Goal: Task Accomplishment & Management: Use online tool/utility

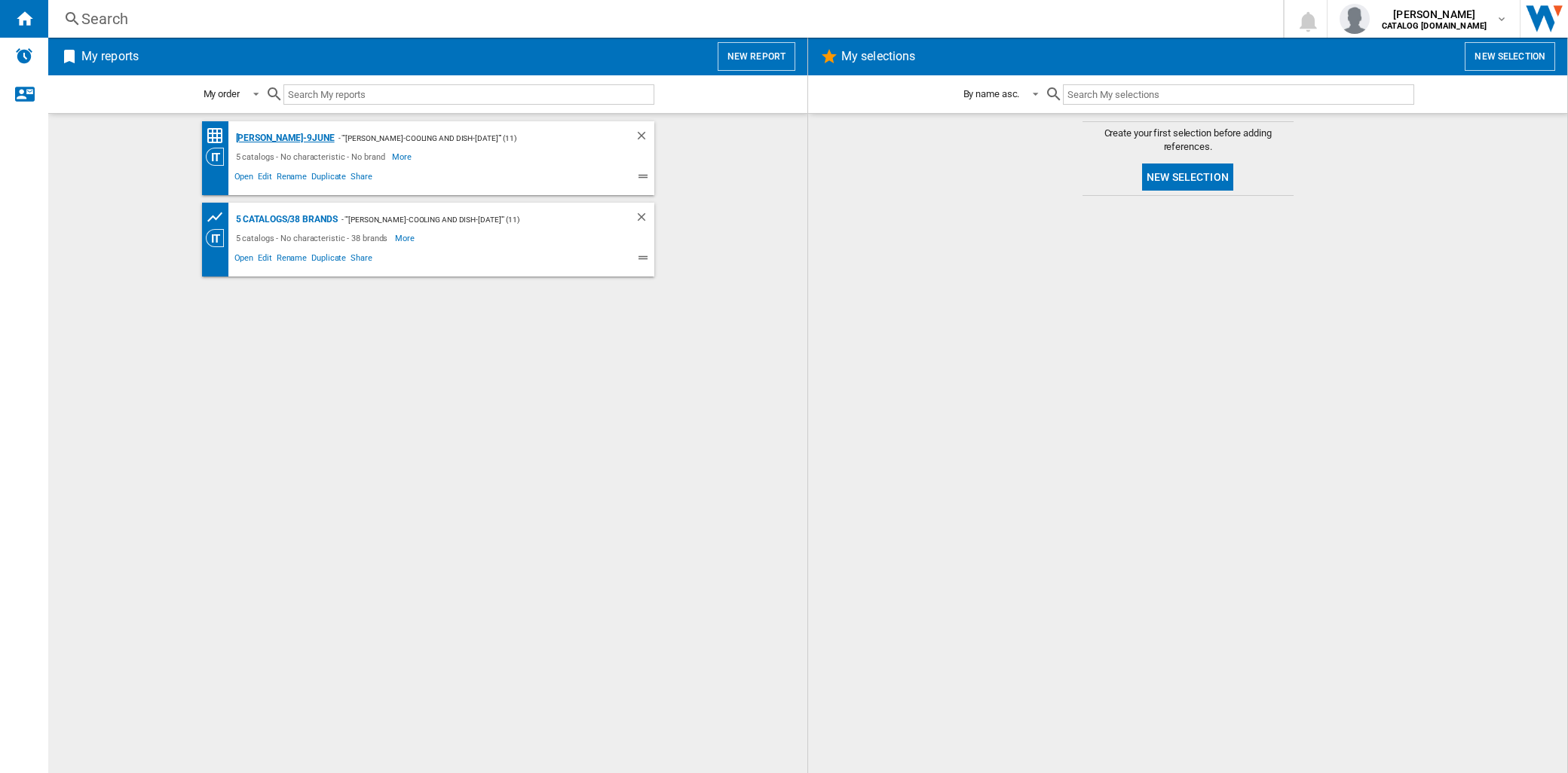
click at [282, 136] on div "[PERSON_NAME]-9June" at bounding box center [283, 138] width 103 height 19
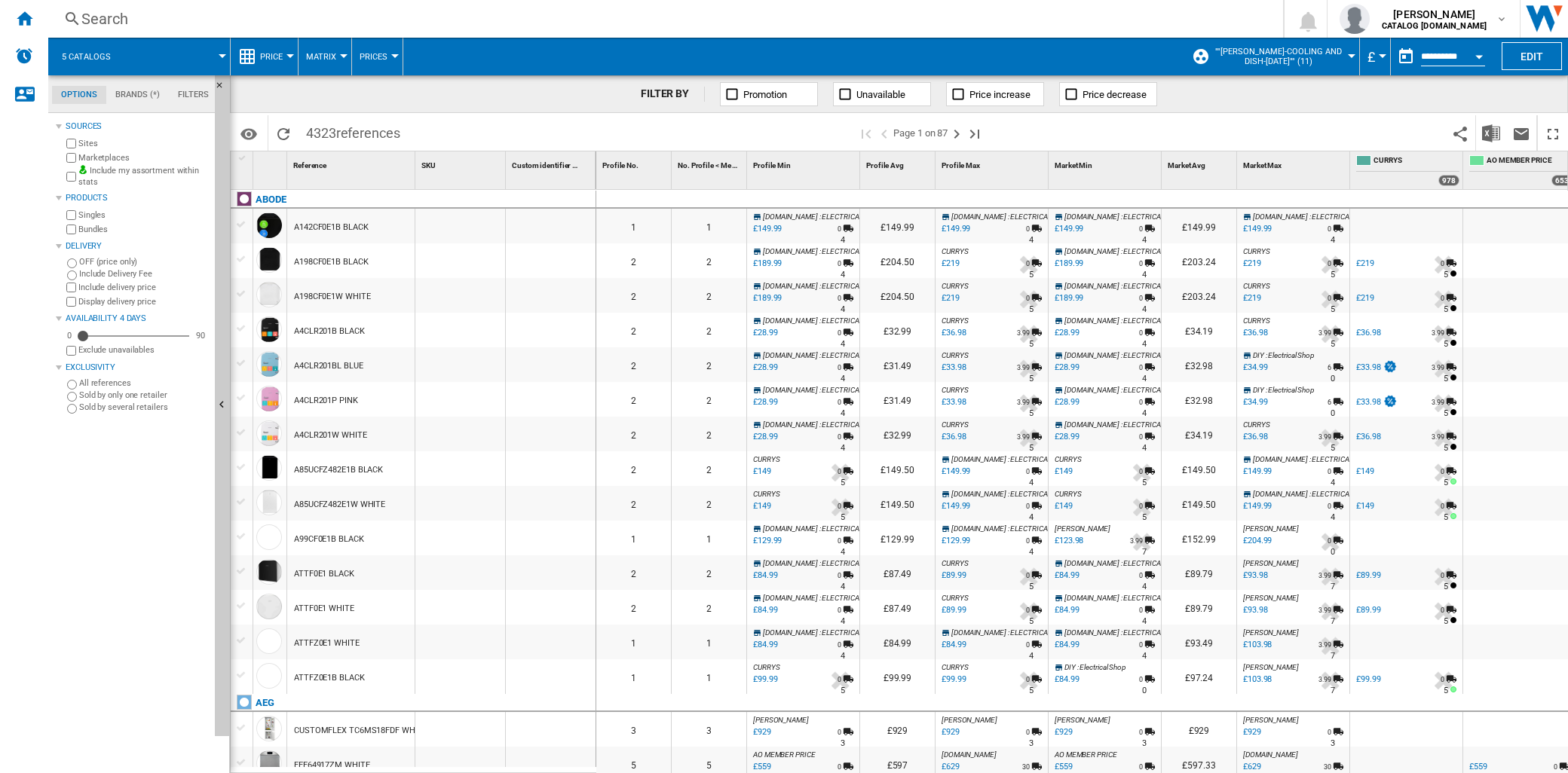
click at [289, 58] on button "Price" at bounding box center [275, 56] width 30 height 38
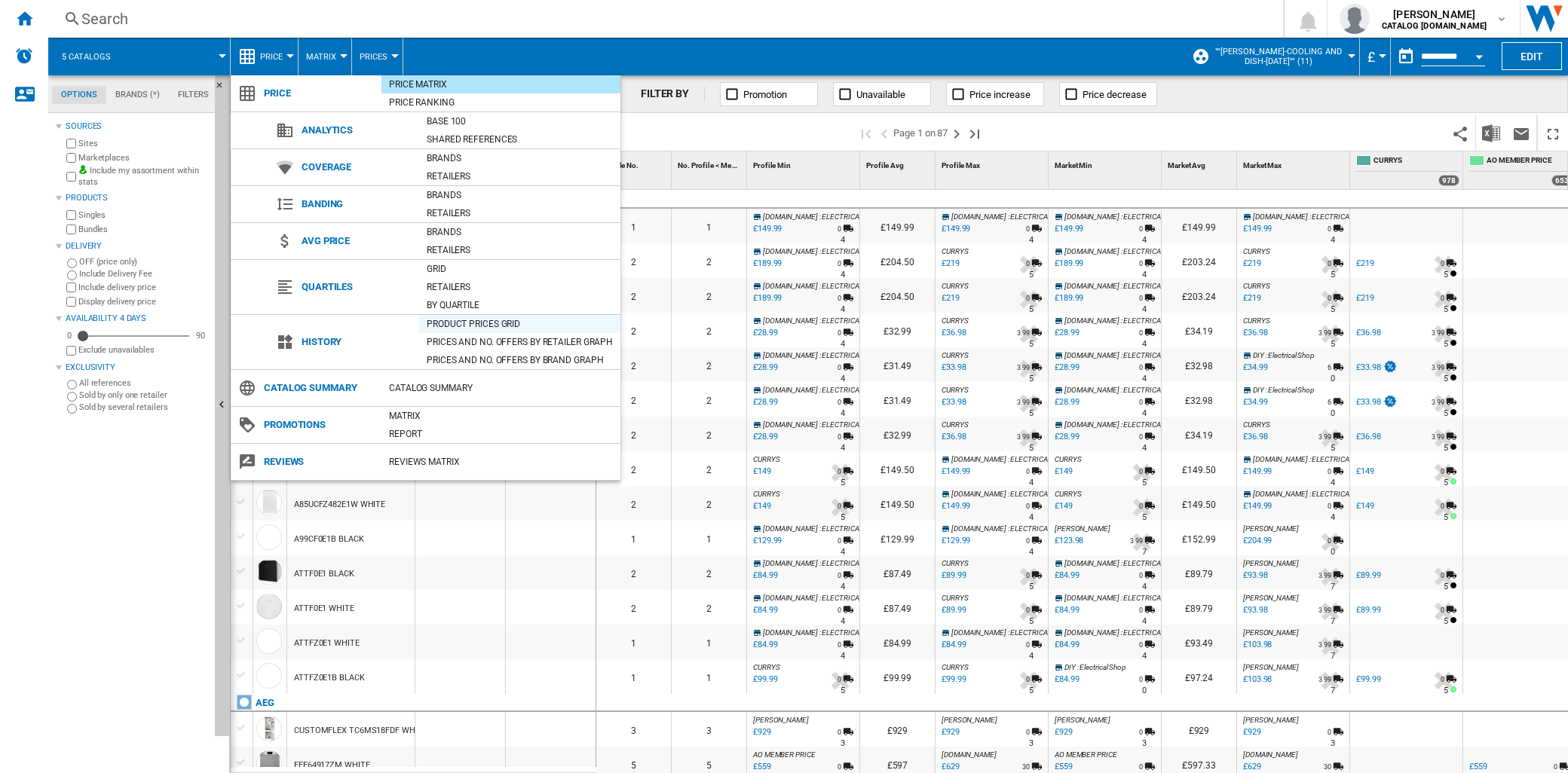
click at [470, 324] on div "Product prices grid" at bounding box center [519, 324] width 201 height 15
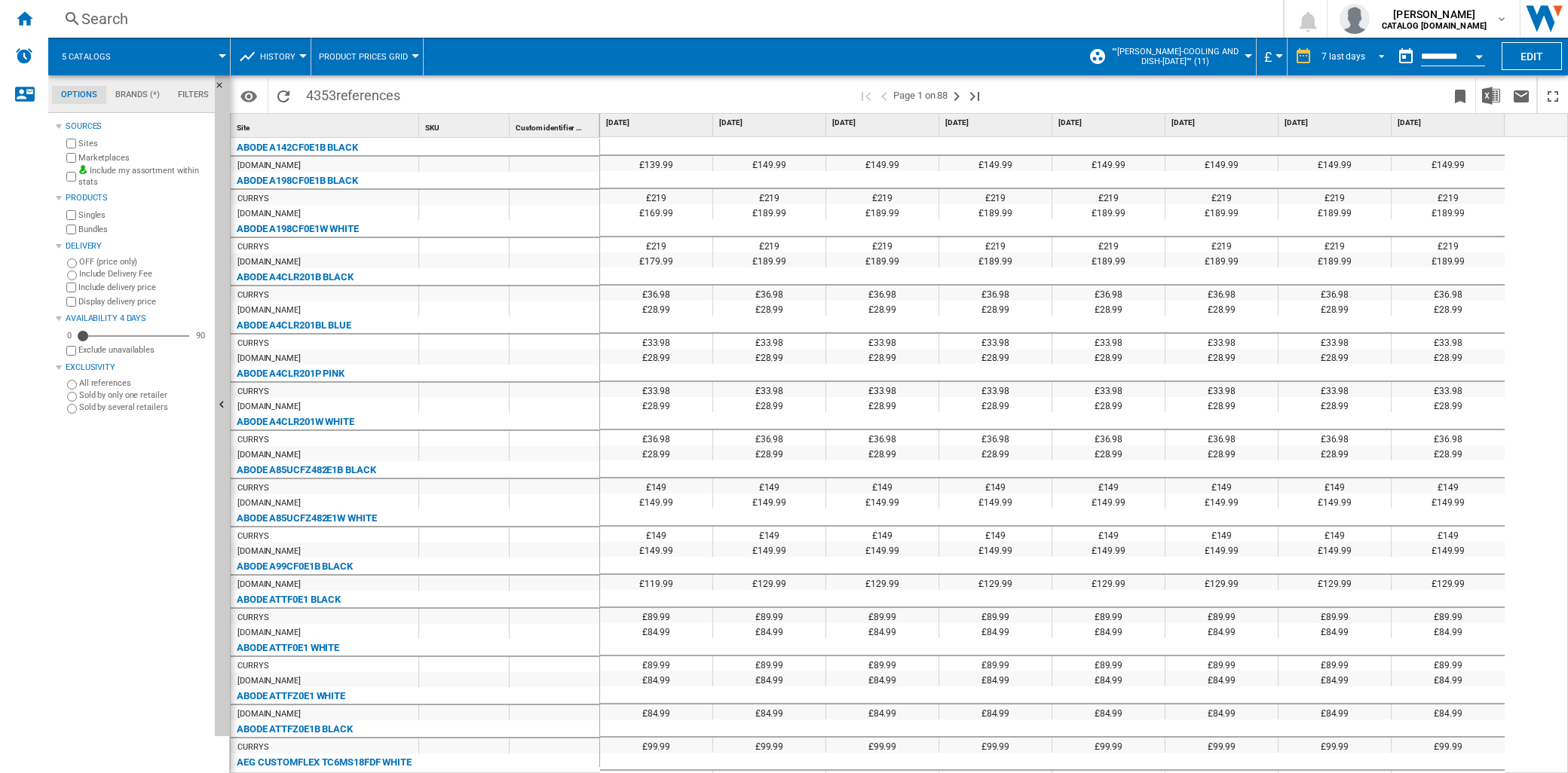
click at [1379, 49] on span "REPORTS.WIZARD.STEPS.REPORT.STEPS.REPORT_OPTIONS.PERIOD: 7 last days" at bounding box center [1377, 56] width 18 height 14
drag, startPoint x: 1369, startPoint y: 251, endPoint x: 1425, endPoint y: 181, distance: 89.6
click at [1369, 251] on md-option "12 last months" at bounding box center [1358, 258] width 103 height 22
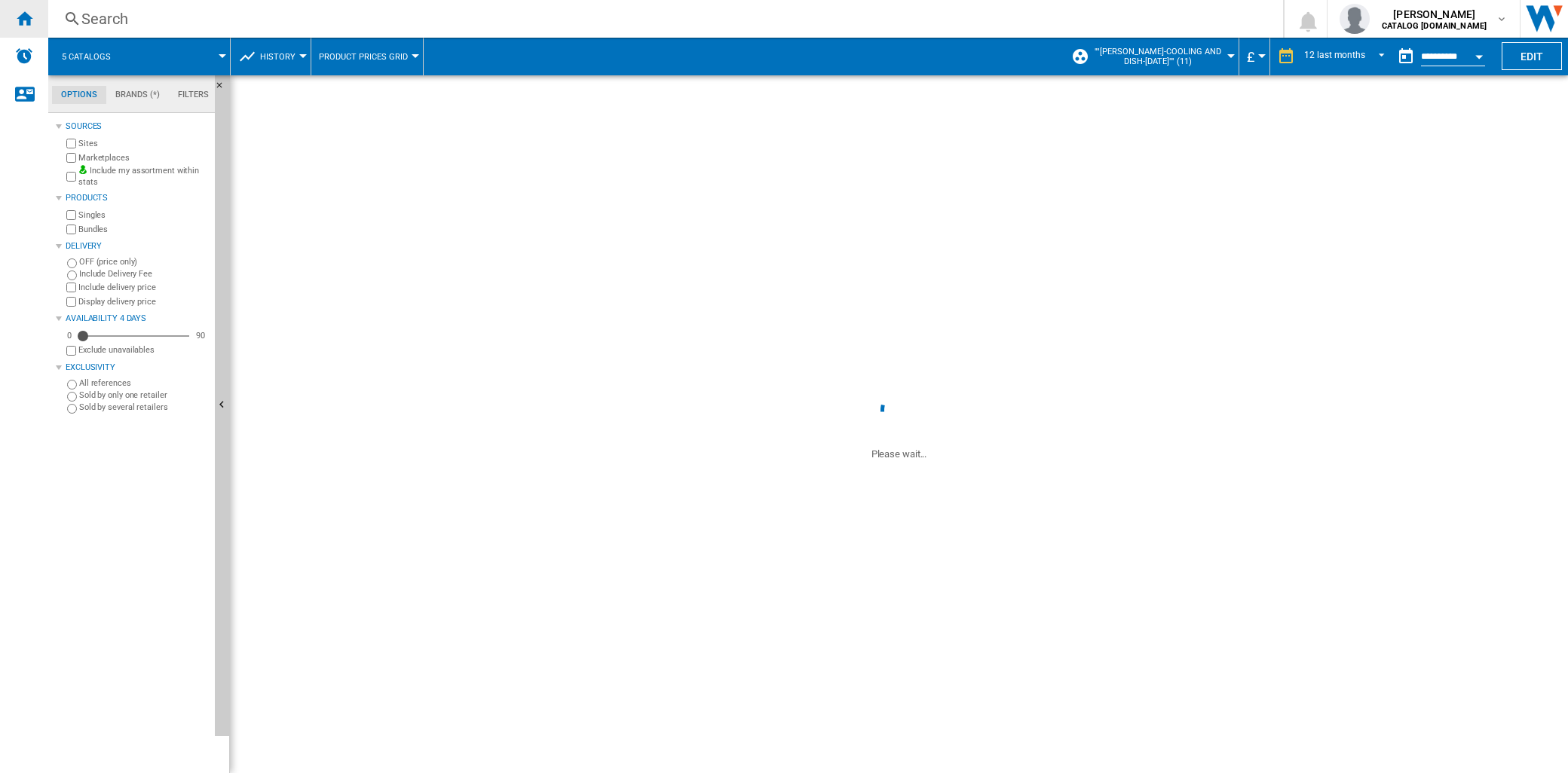
click at [30, 20] on ng-md-icon "Home" at bounding box center [24, 18] width 18 height 18
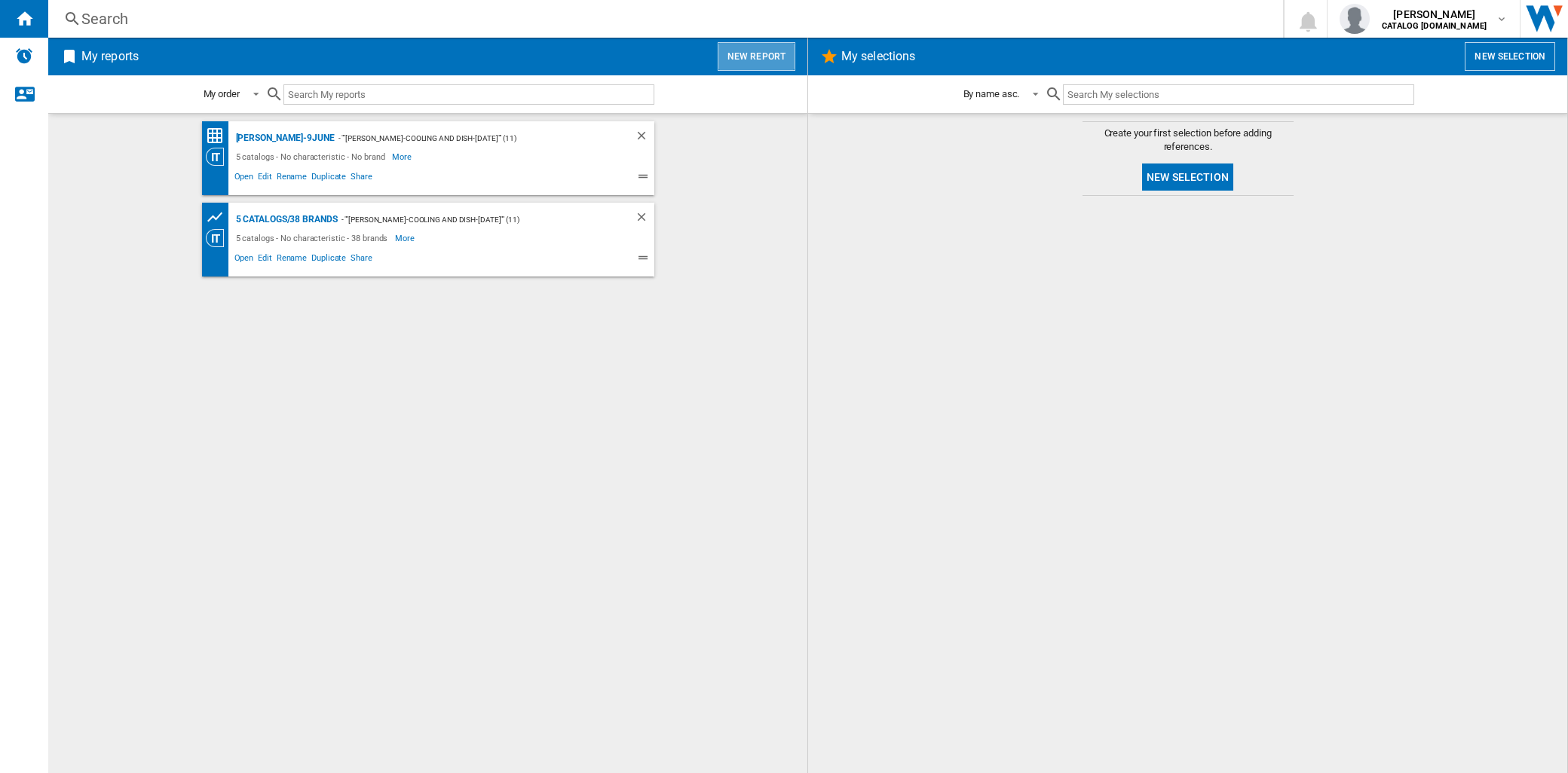
click at [762, 62] on button "New report" at bounding box center [756, 56] width 78 height 29
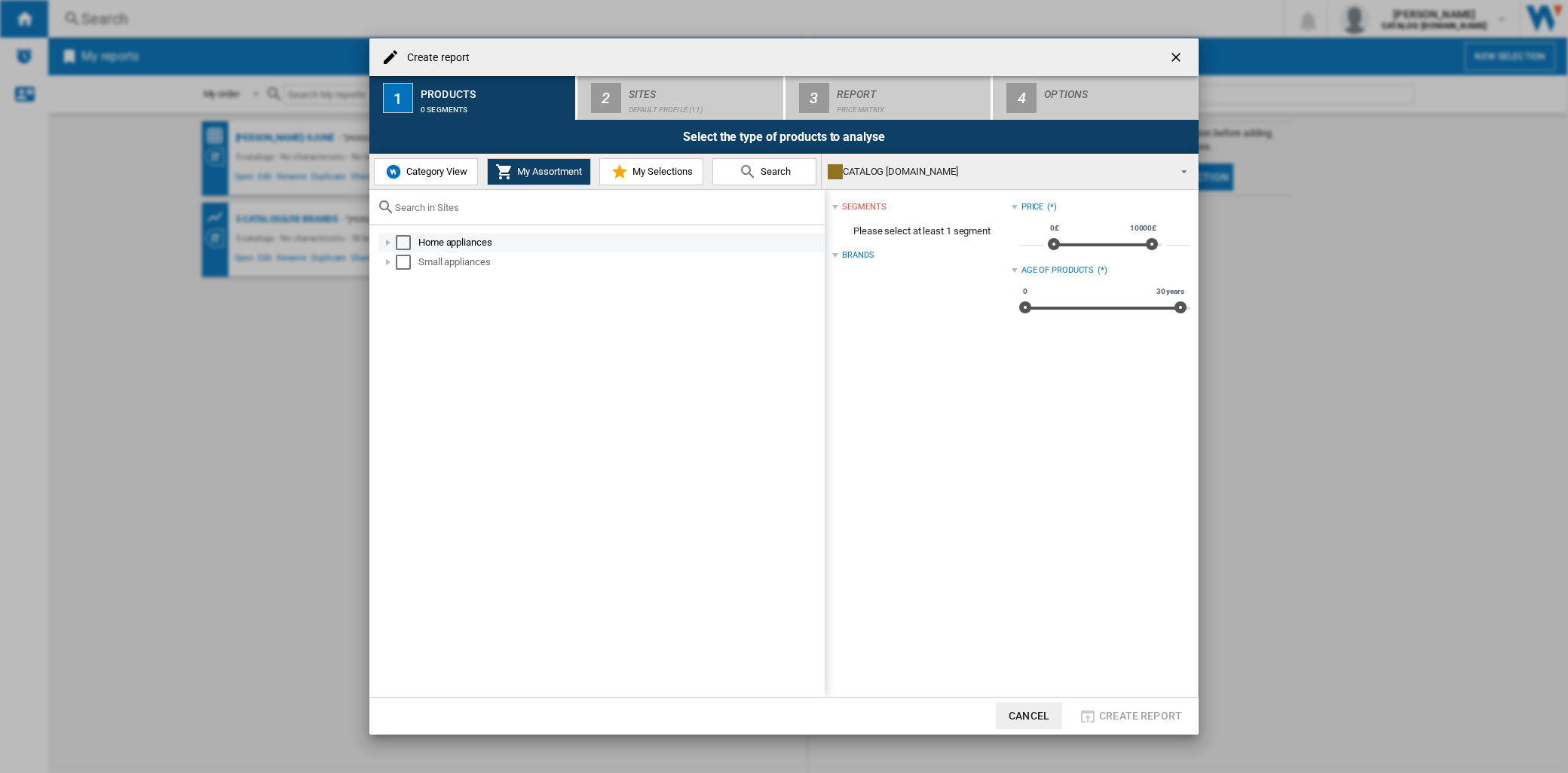
click at [388, 243] on div at bounding box center [388, 243] width 15 height 15
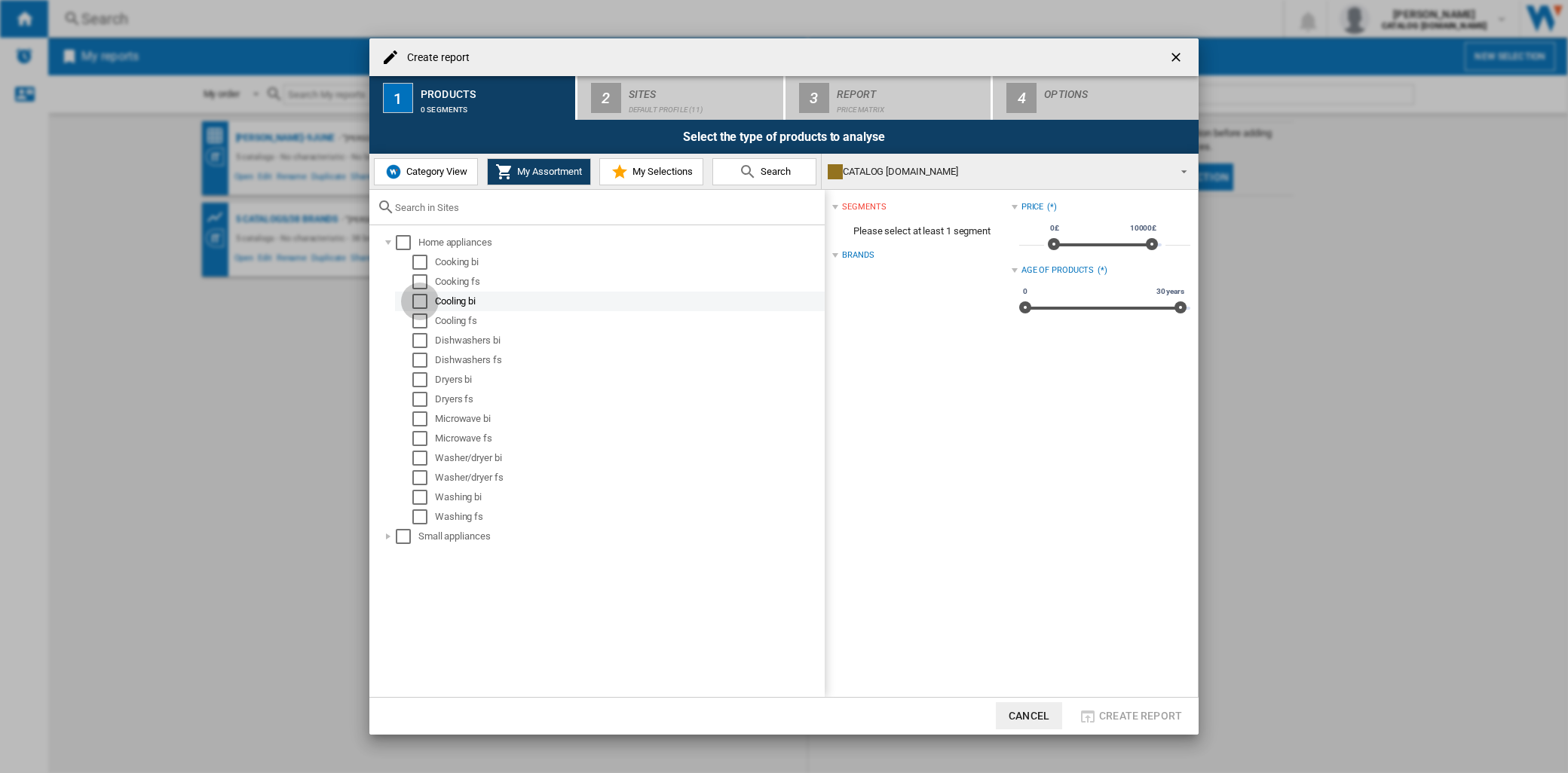
click at [417, 302] on div "Select" at bounding box center [420, 302] width 15 height 15
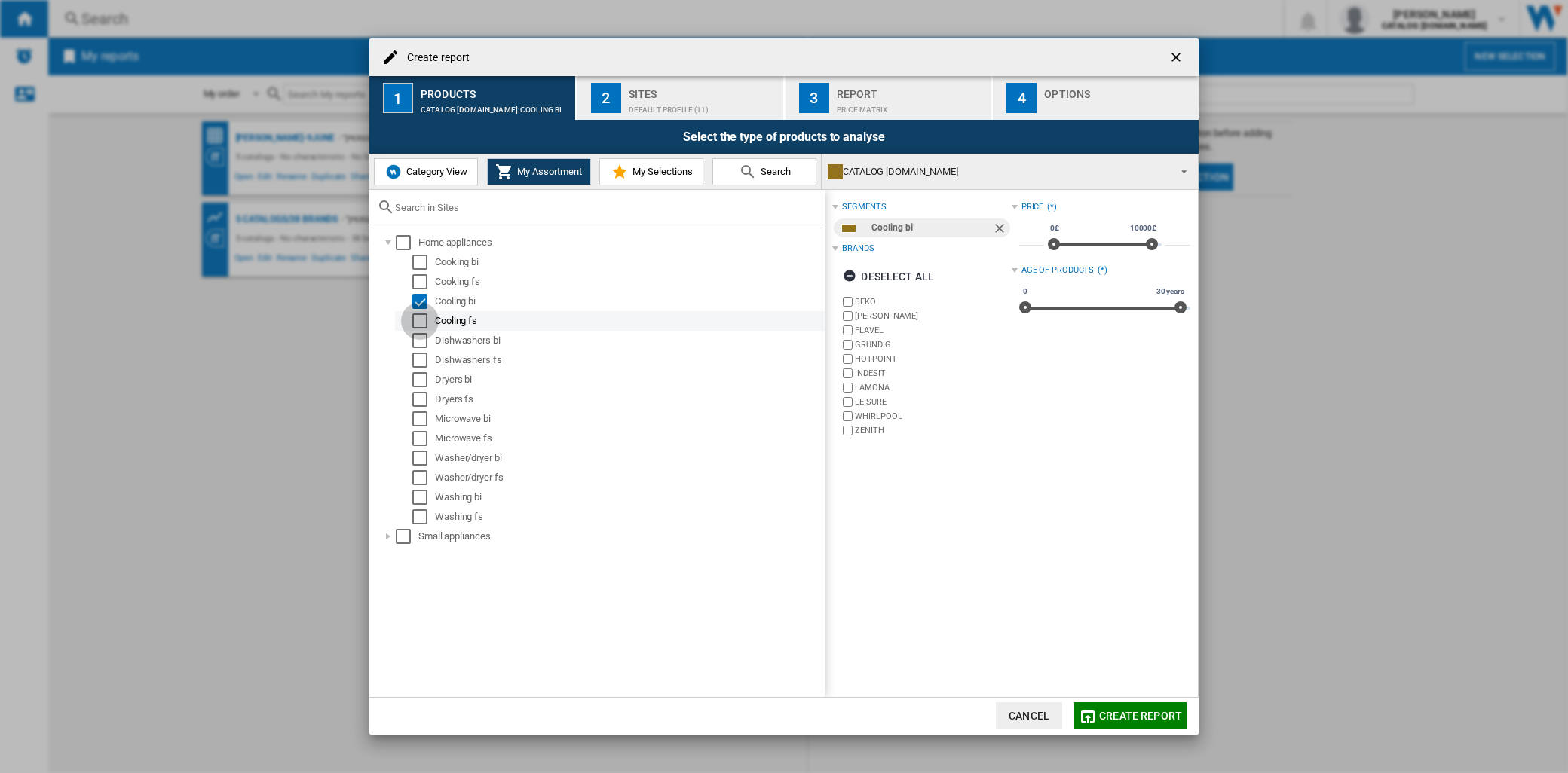
click at [415, 319] on div "Select" at bounding box center [420, 321] width 15 height 15
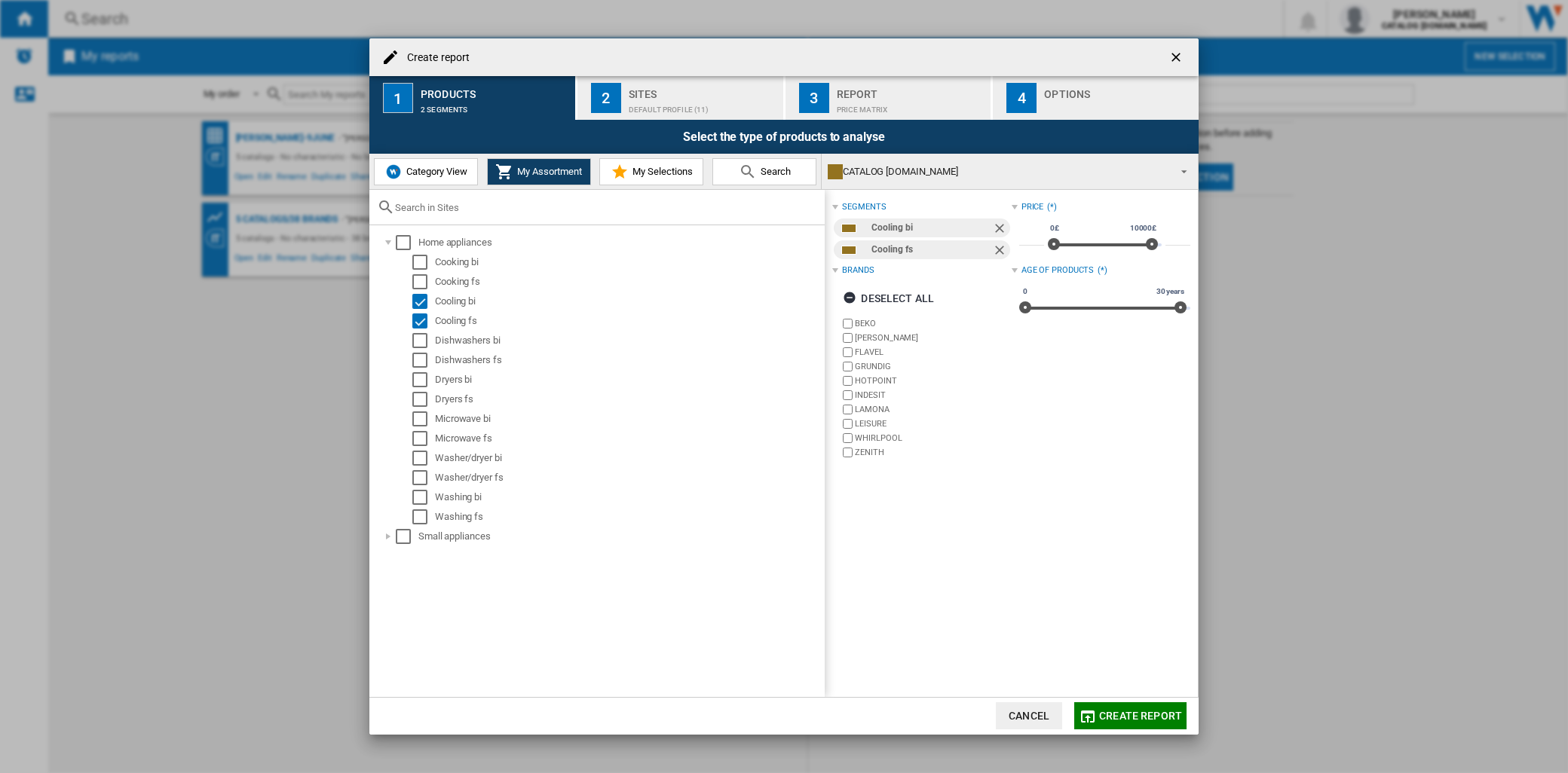
click at [645, 171] on span "My Selections" at bounding box center [661, 171] width 64 height 12
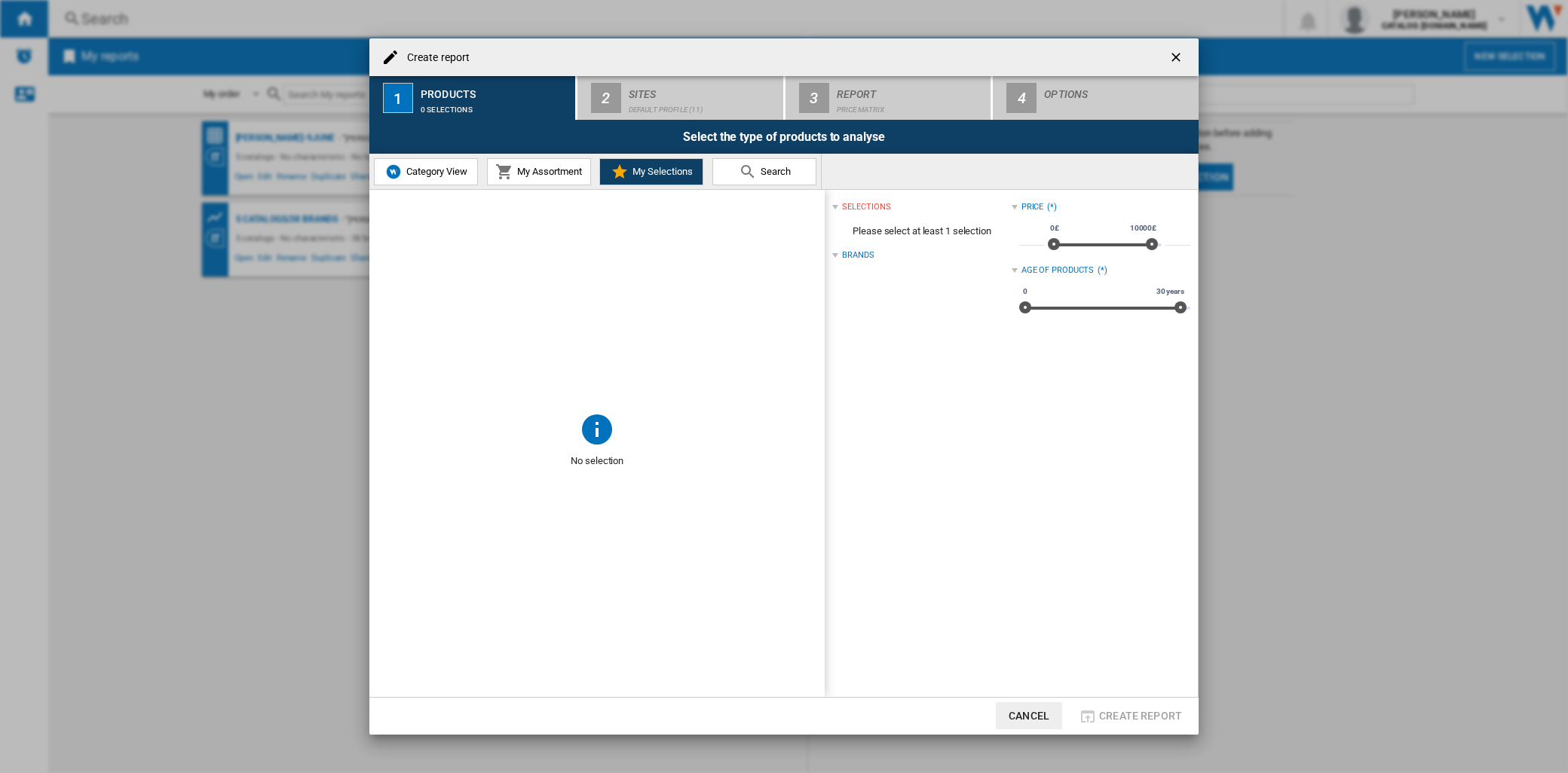
click at [849, 252] on div "Brands" at bounding box center [857, 255] width 32 height 12
click at [835, 253] on div at bounding box center [835, 255] width 6 height 6
click at [471, 177] on button "Category View" at bounding box center [425, 171] width 104 height 27
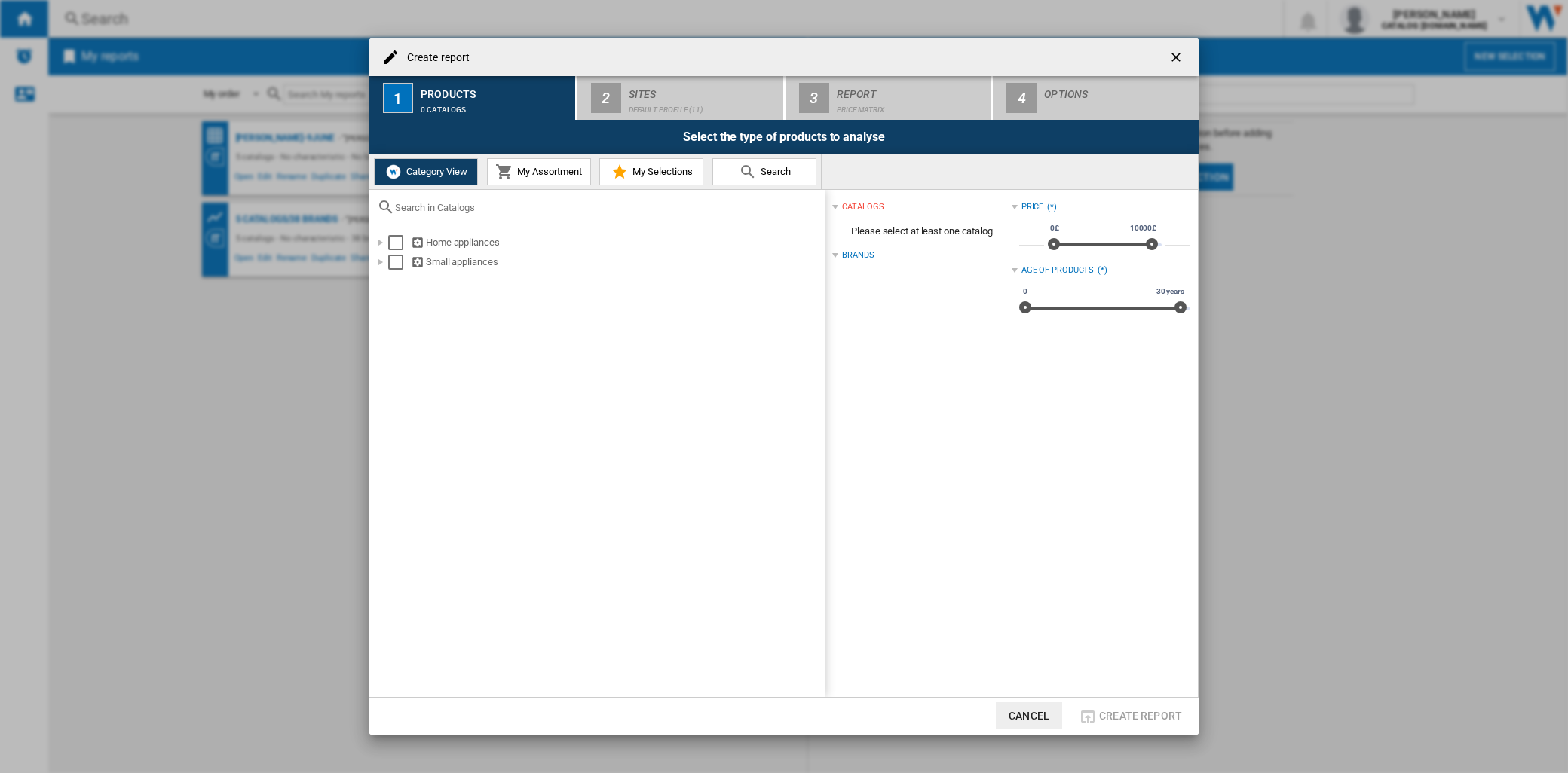
click at [513, 174] on span "My Assortment" at bounding box center [547, 171] width 69 height 12
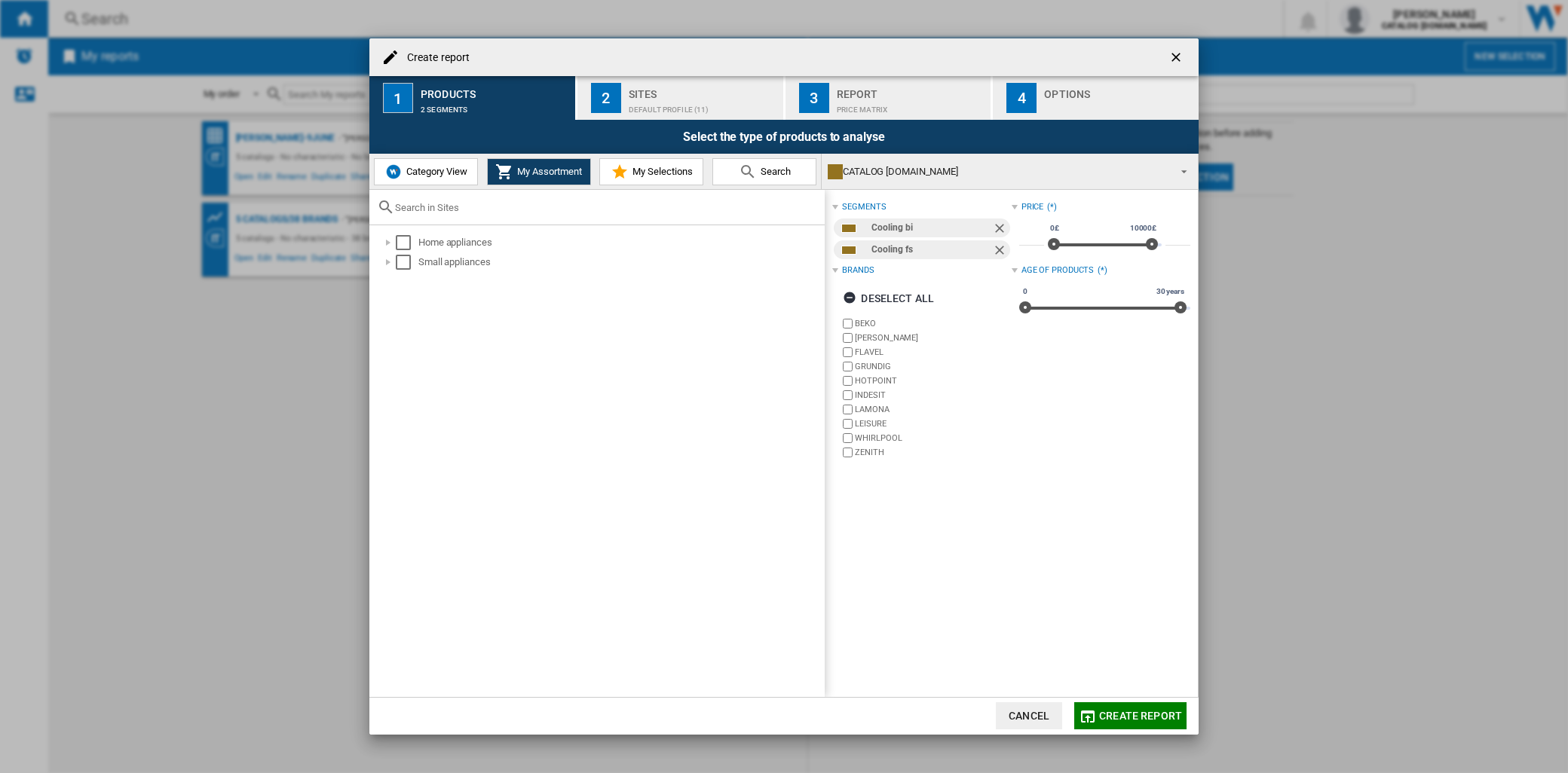
click at [434, 177] on span "Category View" at bounding box center [435, 171] width 65 height 12
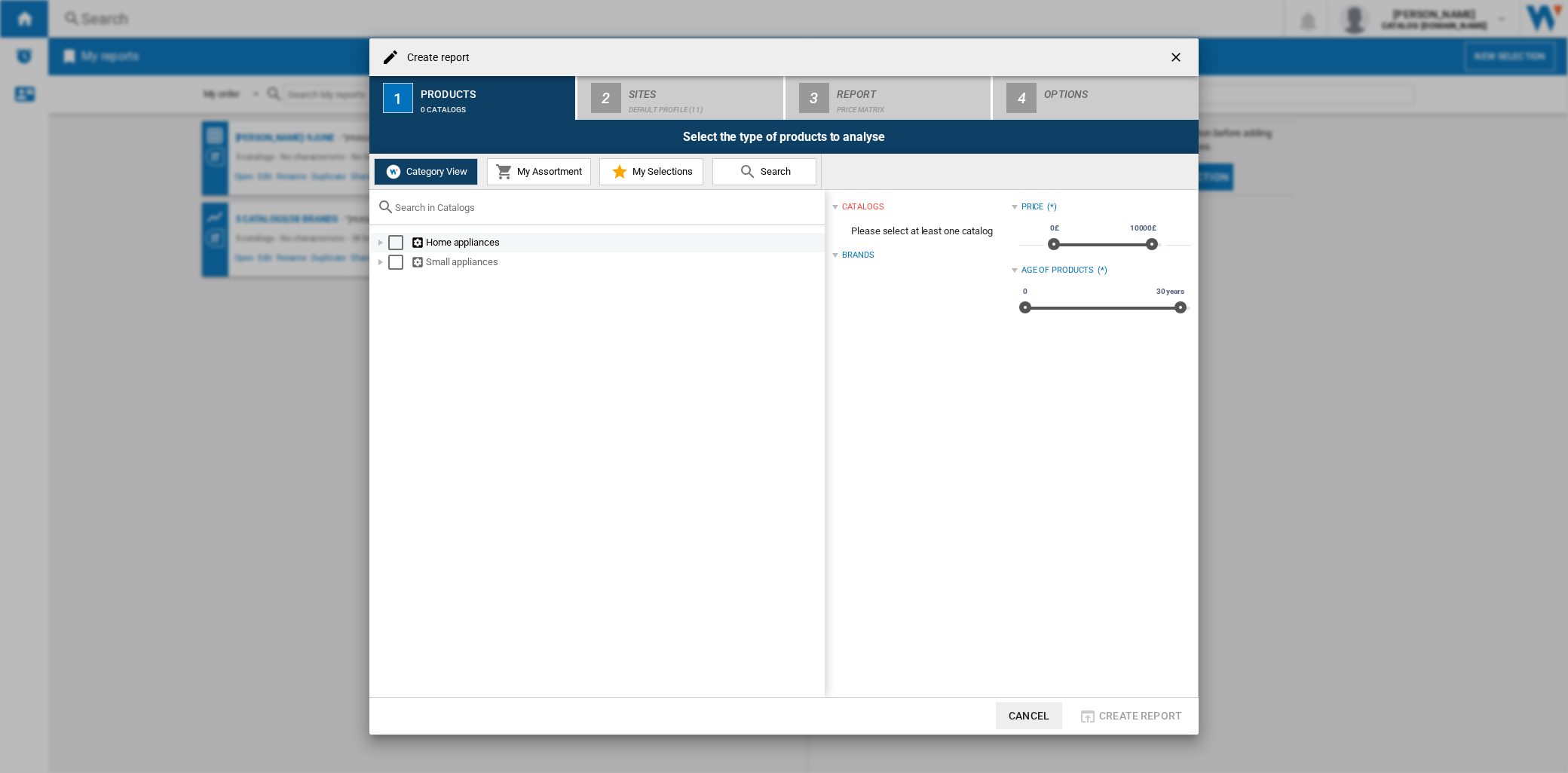
click at [381, 241] on div at bounding box center [380, 243] width 15 height 15
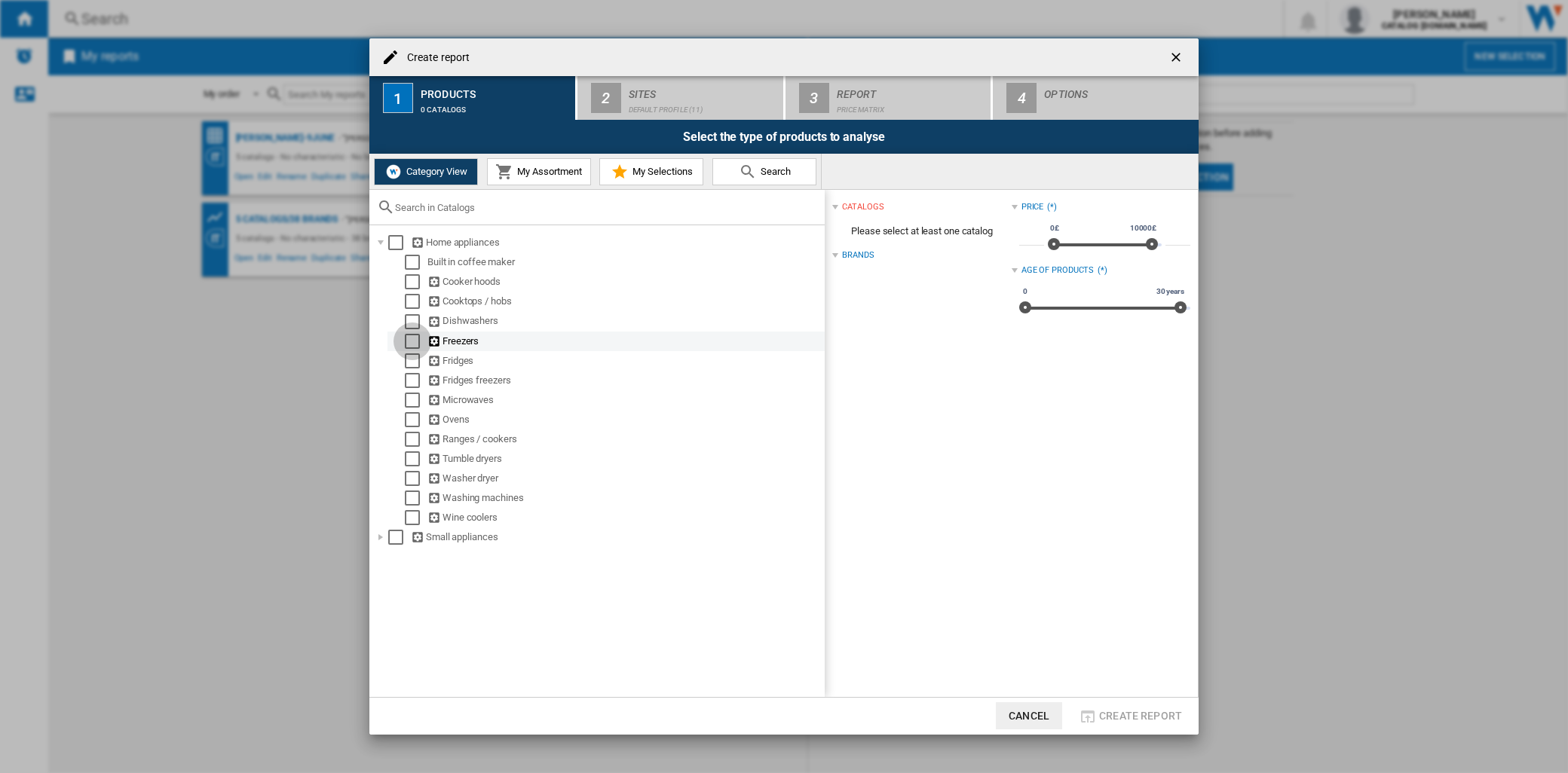
click at [408, 336] on div "Select" at bounding box center [413, 342] width 15 height 15
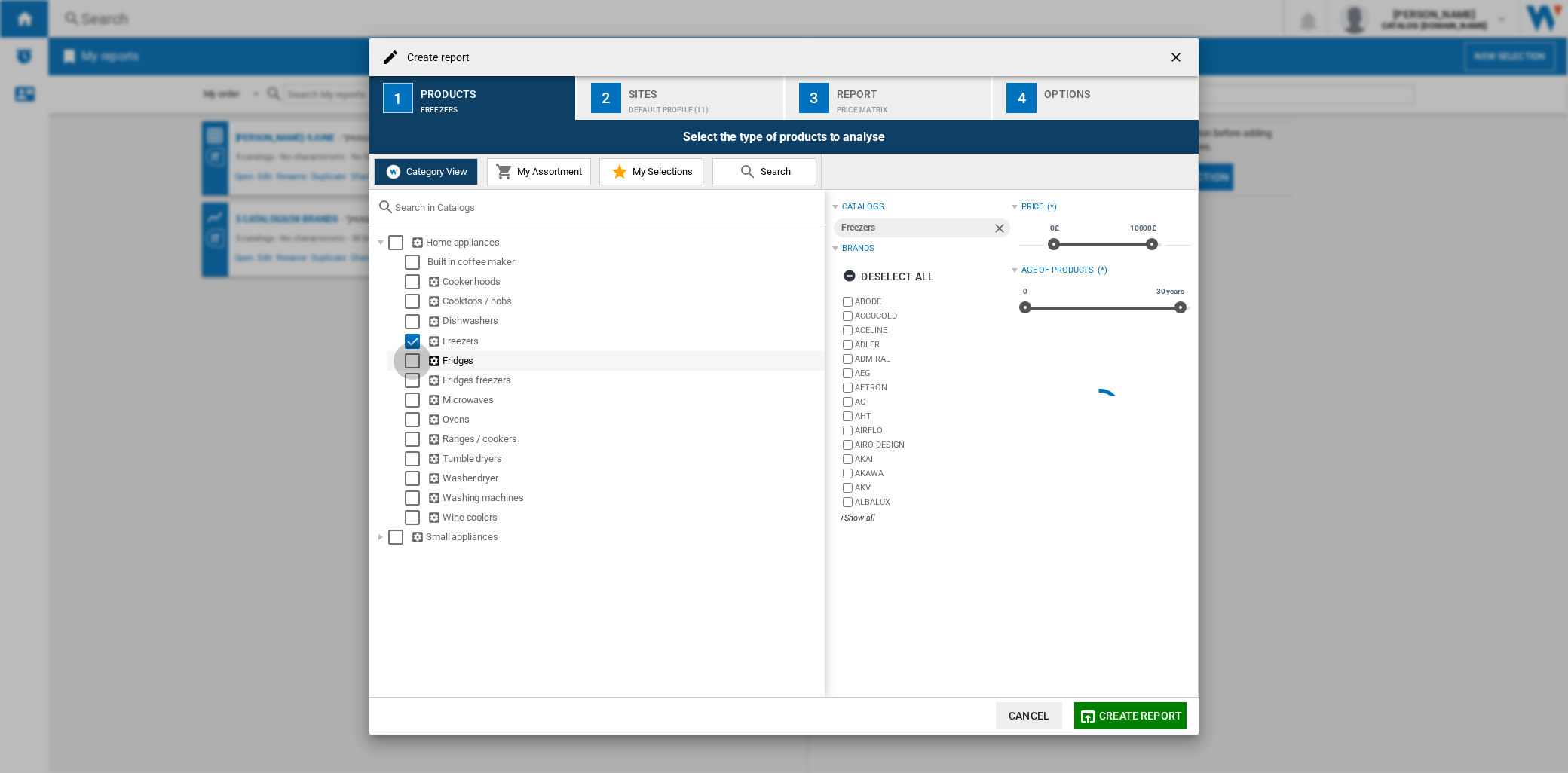
click at [408, 357] on div "Select" at bounding box center [413, 361] width 15 height 15
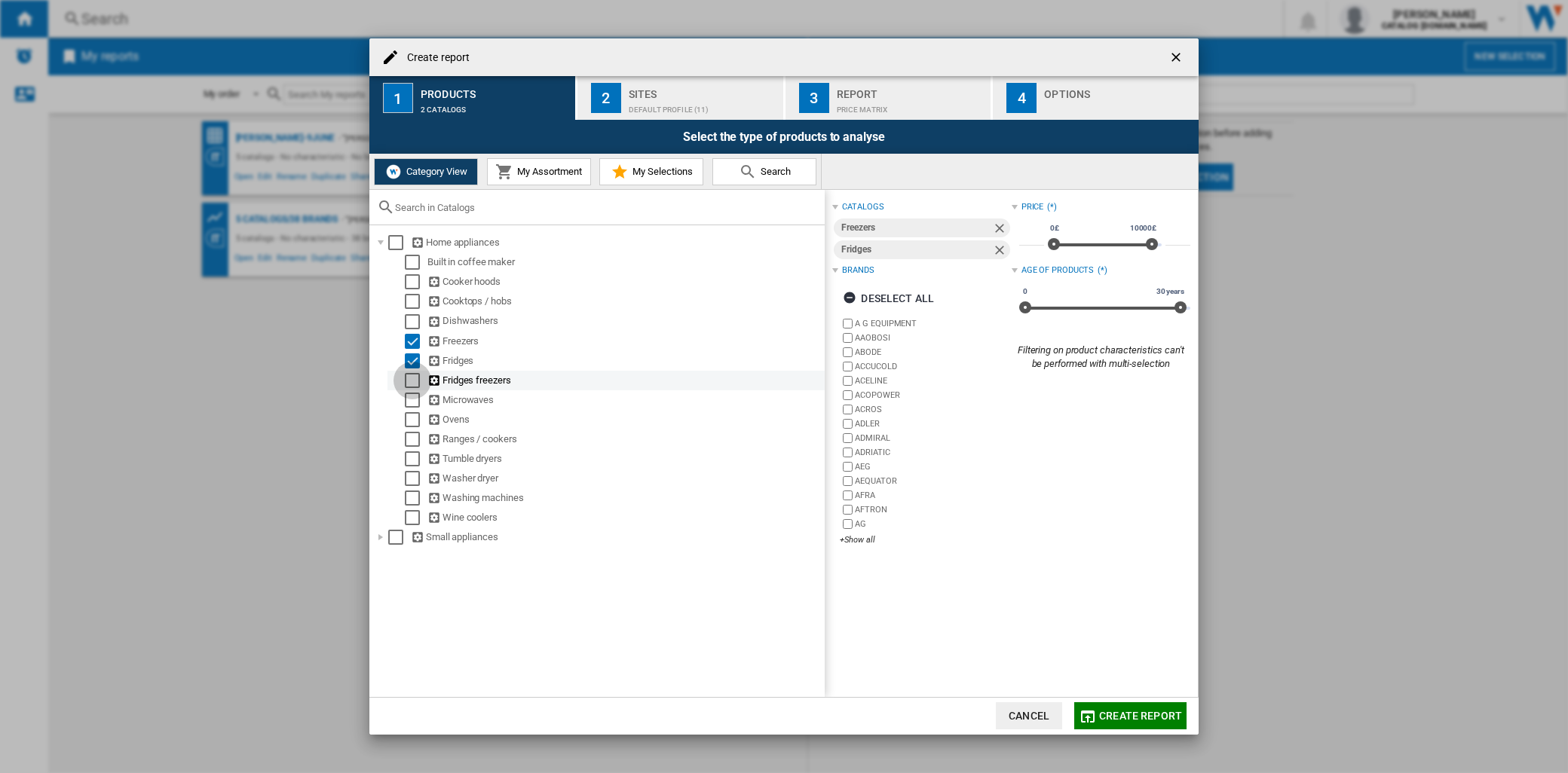
click at [408, 375] on div "Select" at bounding box center [413, 380] width 15 height 15
click at [547, 174] on span "My Assortment" at bounding box center [547, 171] width 69 height 12
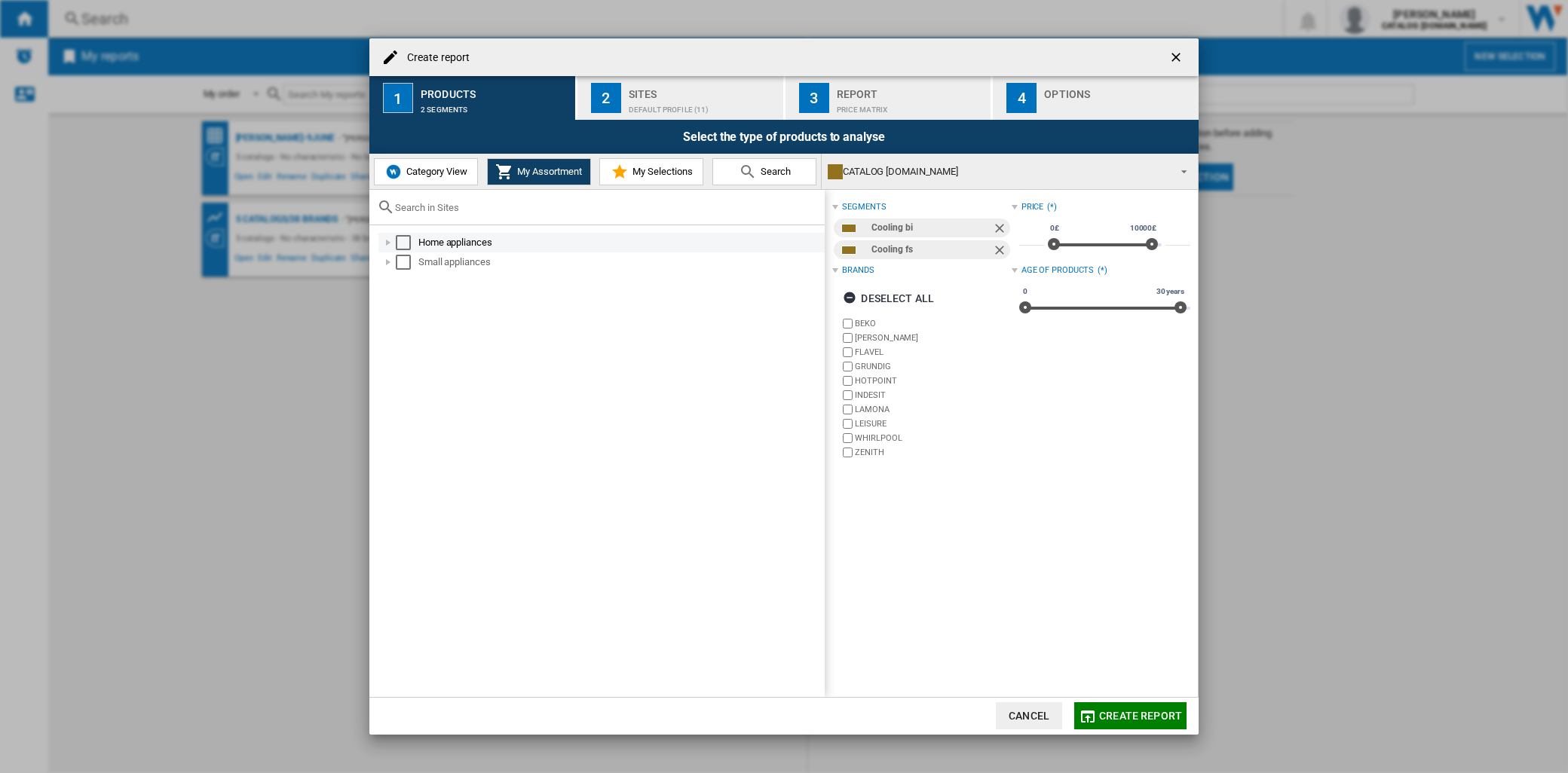
click at [386, 246] on div at bounding box center [388, 243] width 15 height 15
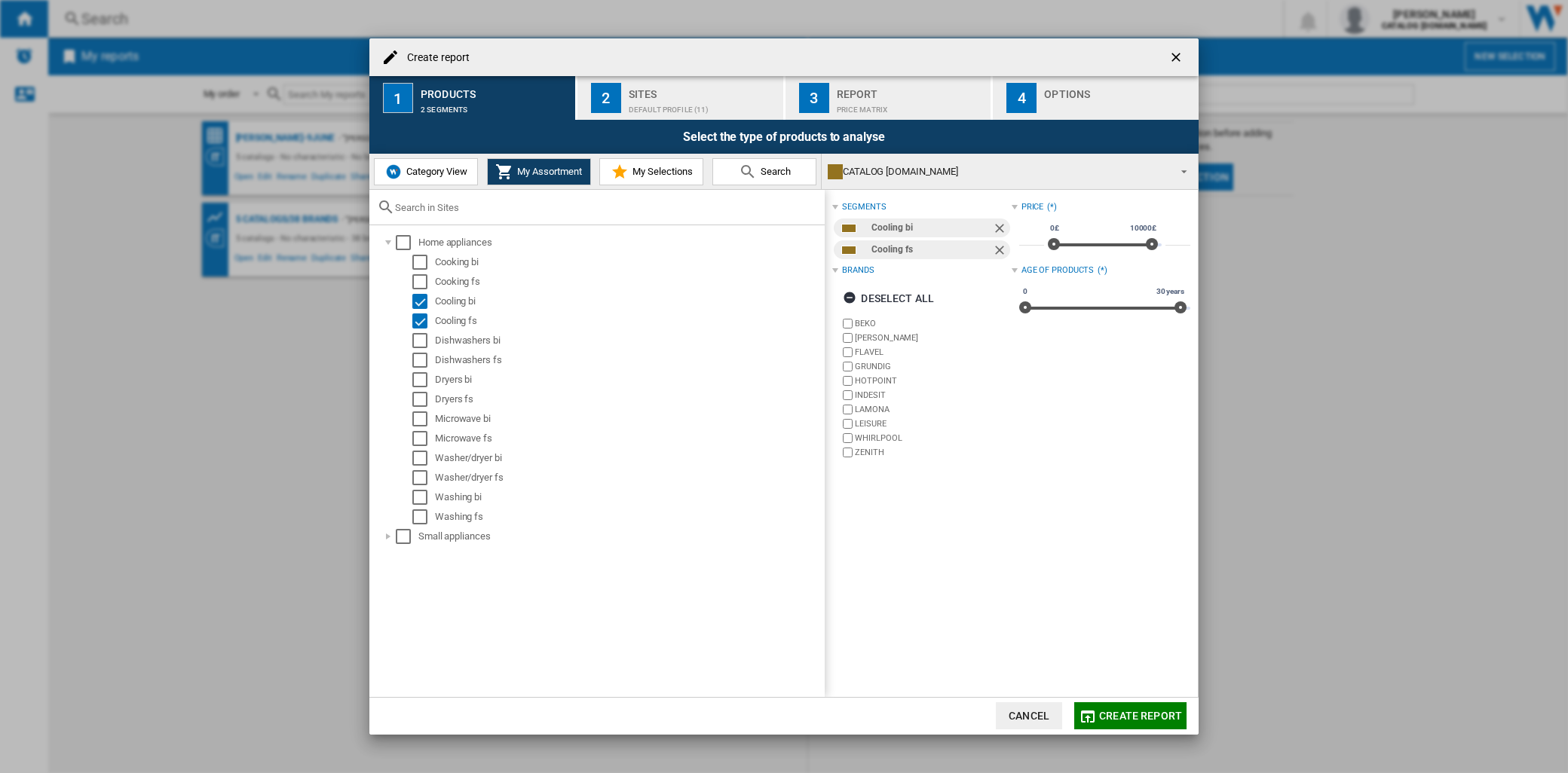
click at [619, 166] on md-icon at bounding box center [619, 171] width 18 height 18
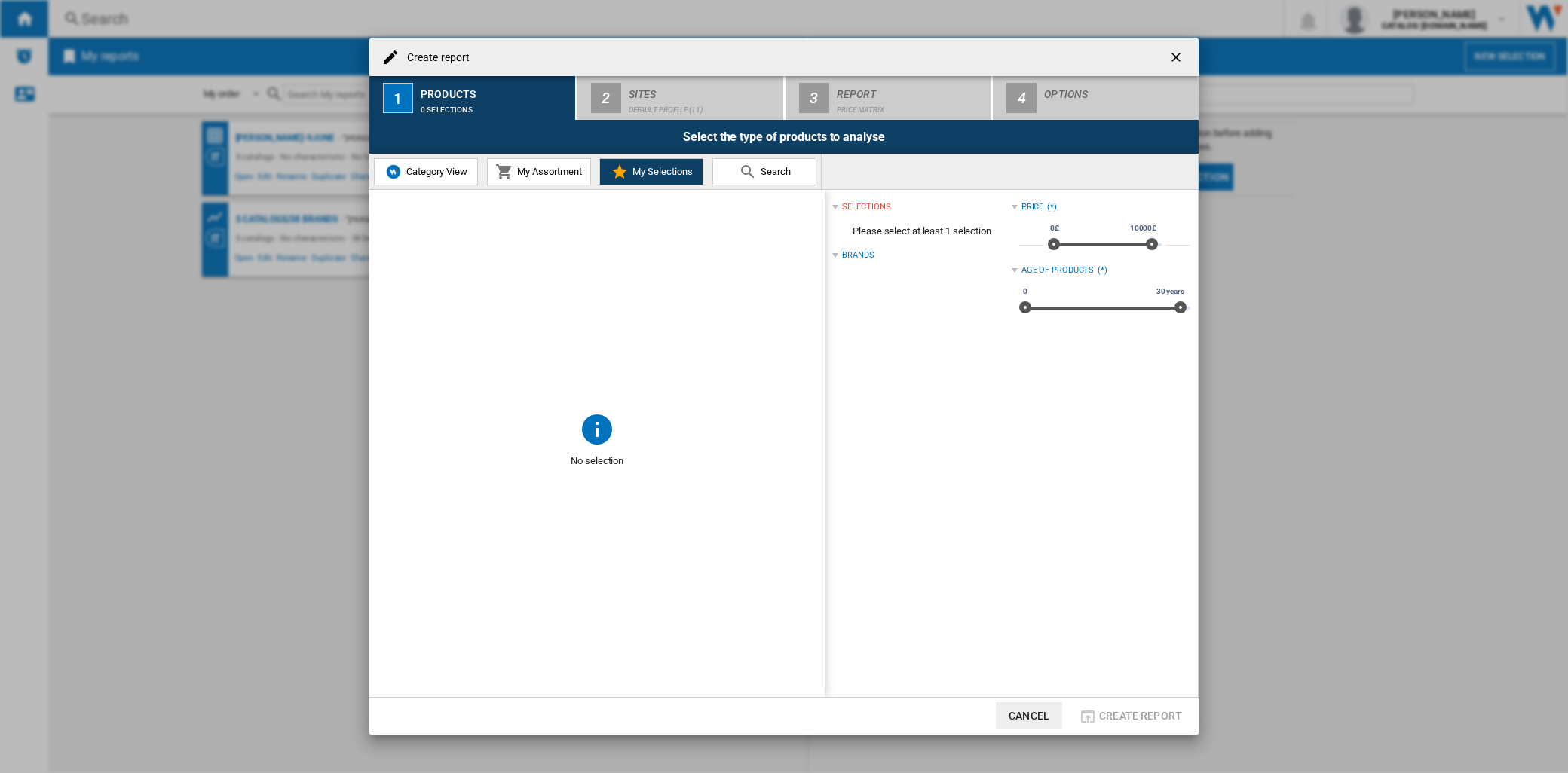
click at [469, 174] on button "Category View" at bounding box center [425, 171] width 104 height 27
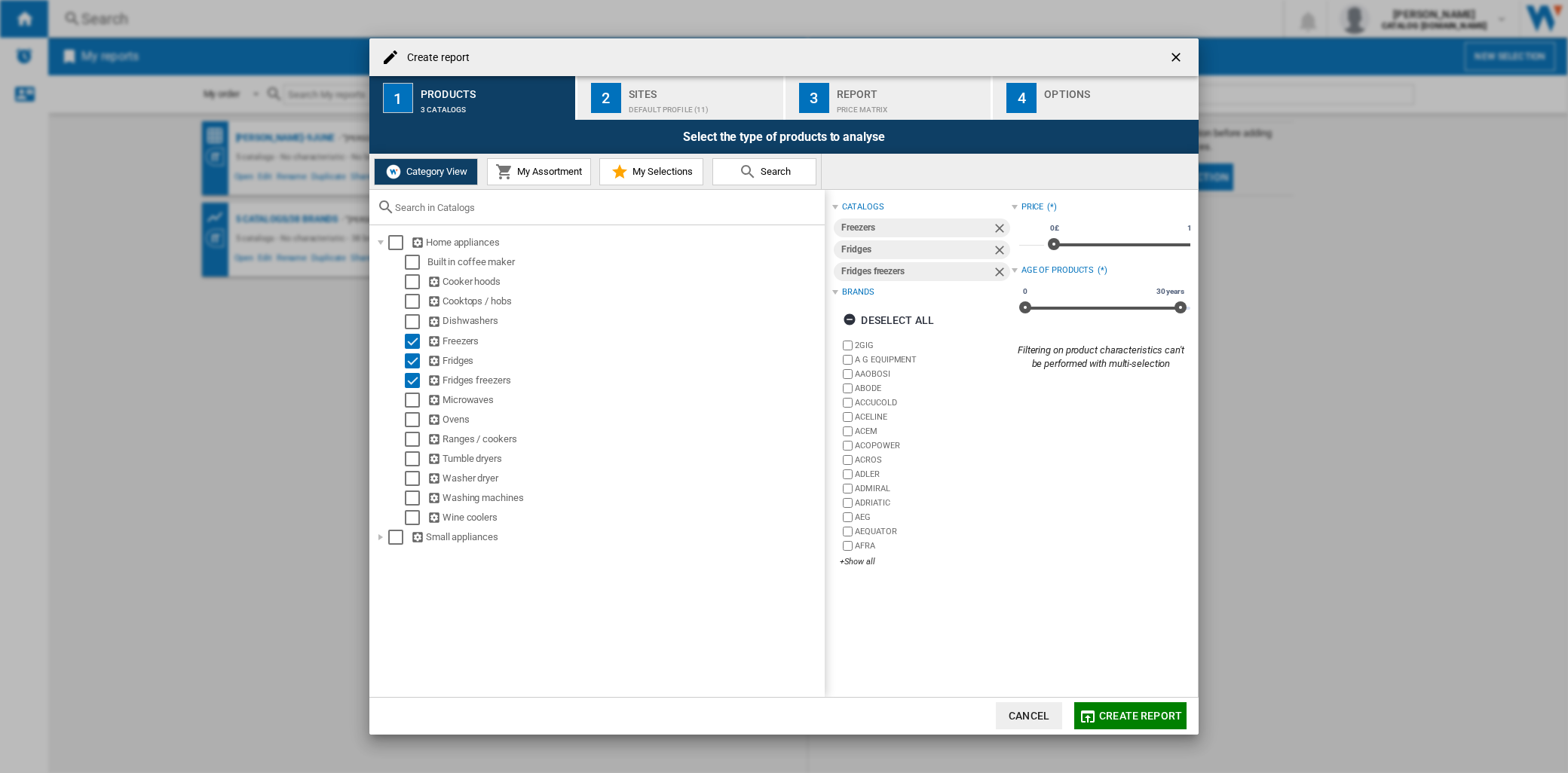
click at [553, 174] on span "My Assortment" at bounding box center [547, 171] width 69 height 12
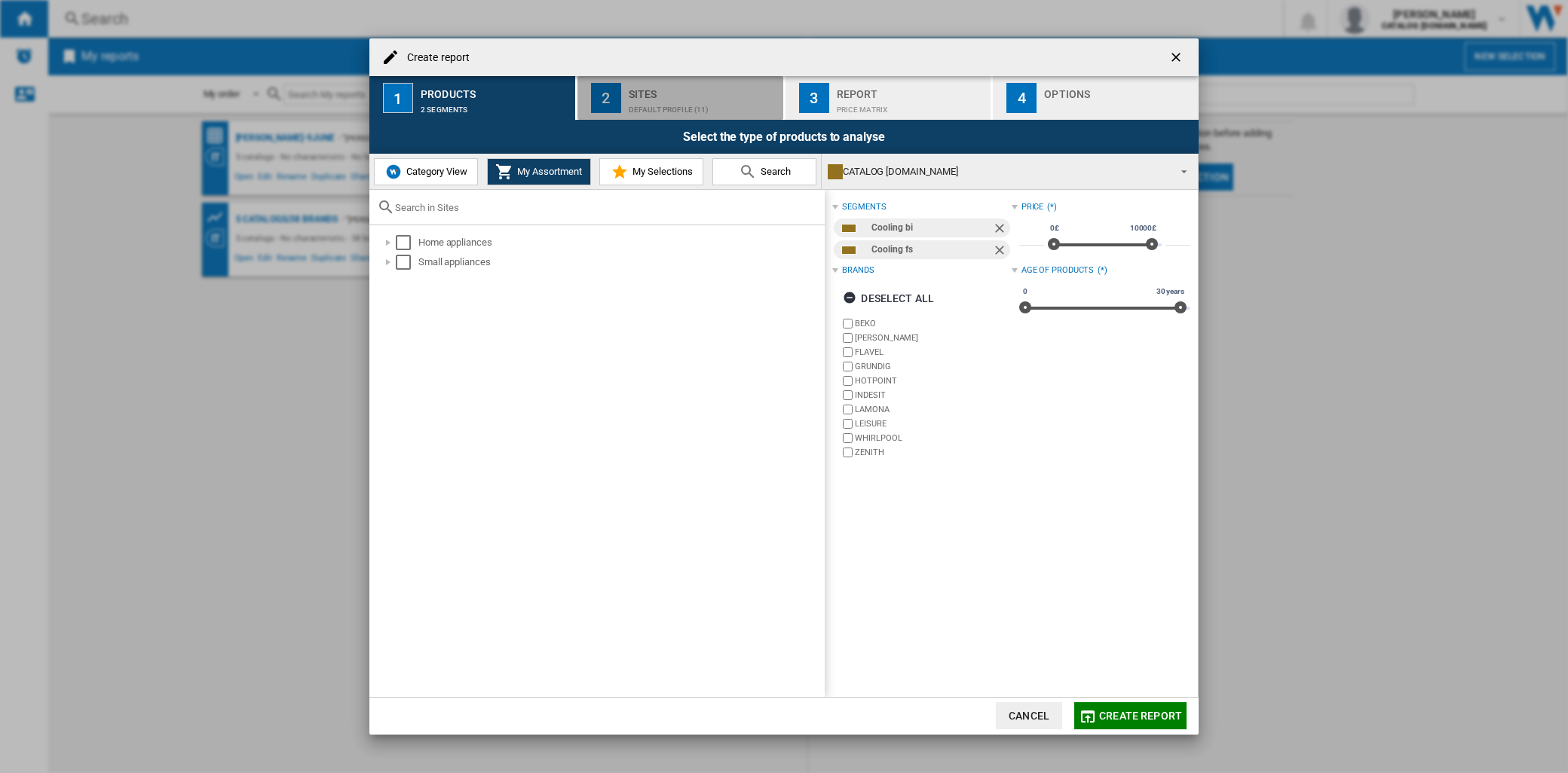
click at [698, 116] on button "2 Sites Default profile (11)" at bounding box center [681, 98] width 208 height 44
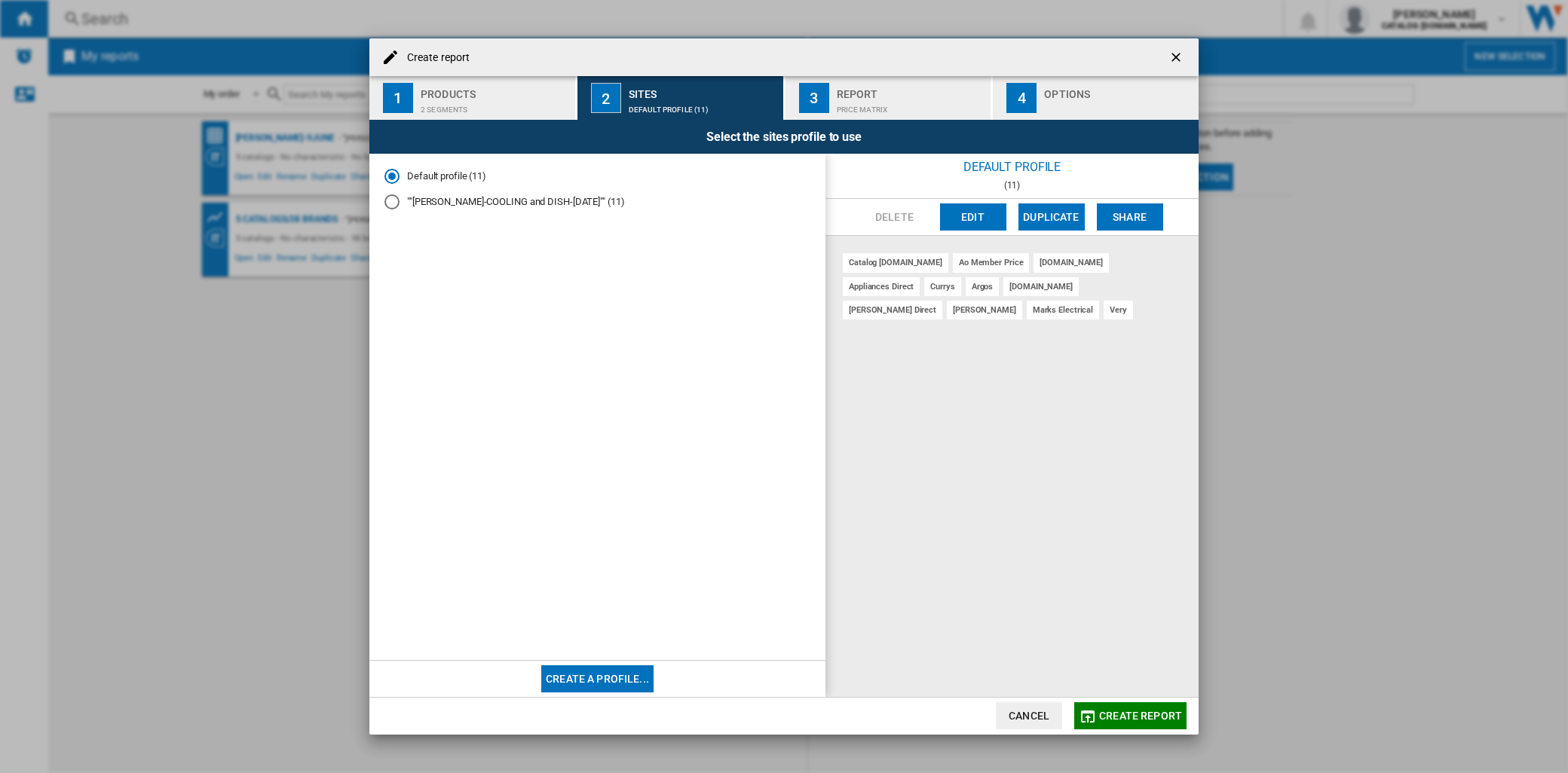
click at [953, 259] on div "ao member price" at bounding box center [992, 262] width 77 height 19
click at [986, 213] on button "Edit" at bounding box center [973, 217] width 66 height 27
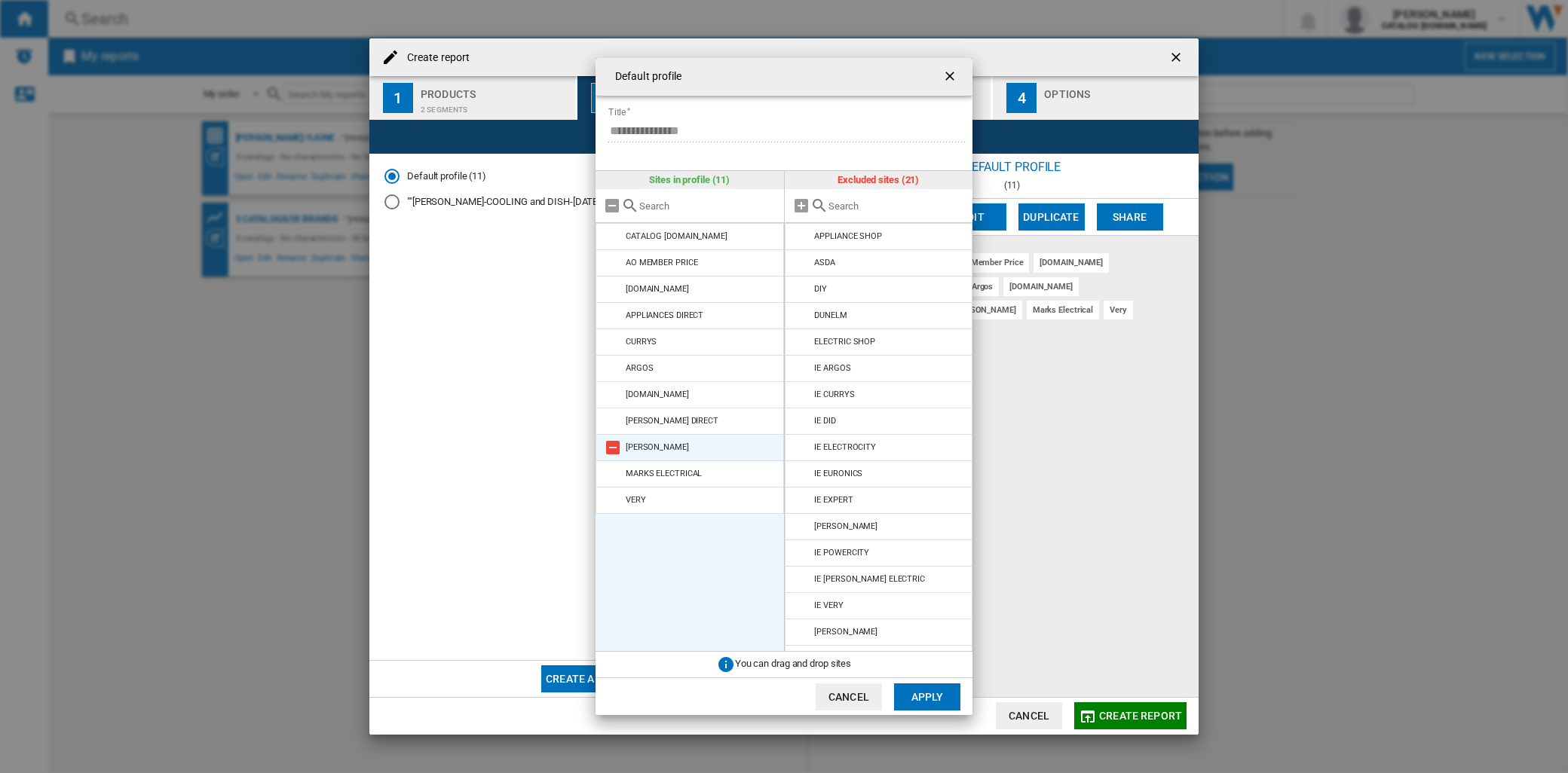
click at [611, 449] on md-icon at bounding box center [612, 447] width 18 height 18
click at [617, 265] on md-icon at bounding box center [612, 262] width 18 height 18
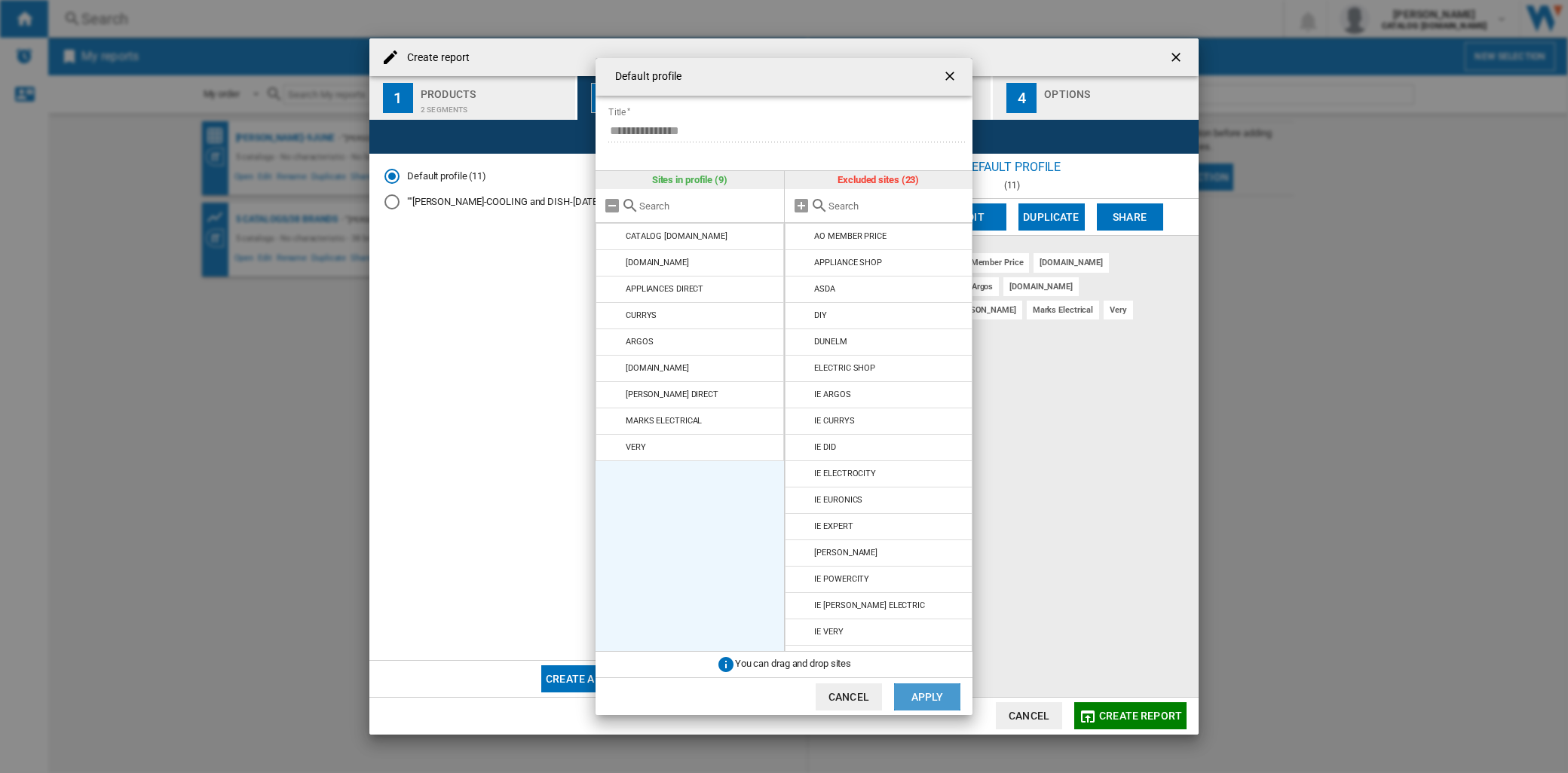
click at [924, 697] on button "Apply" at bounding box center [927, 697] width 66 height 27
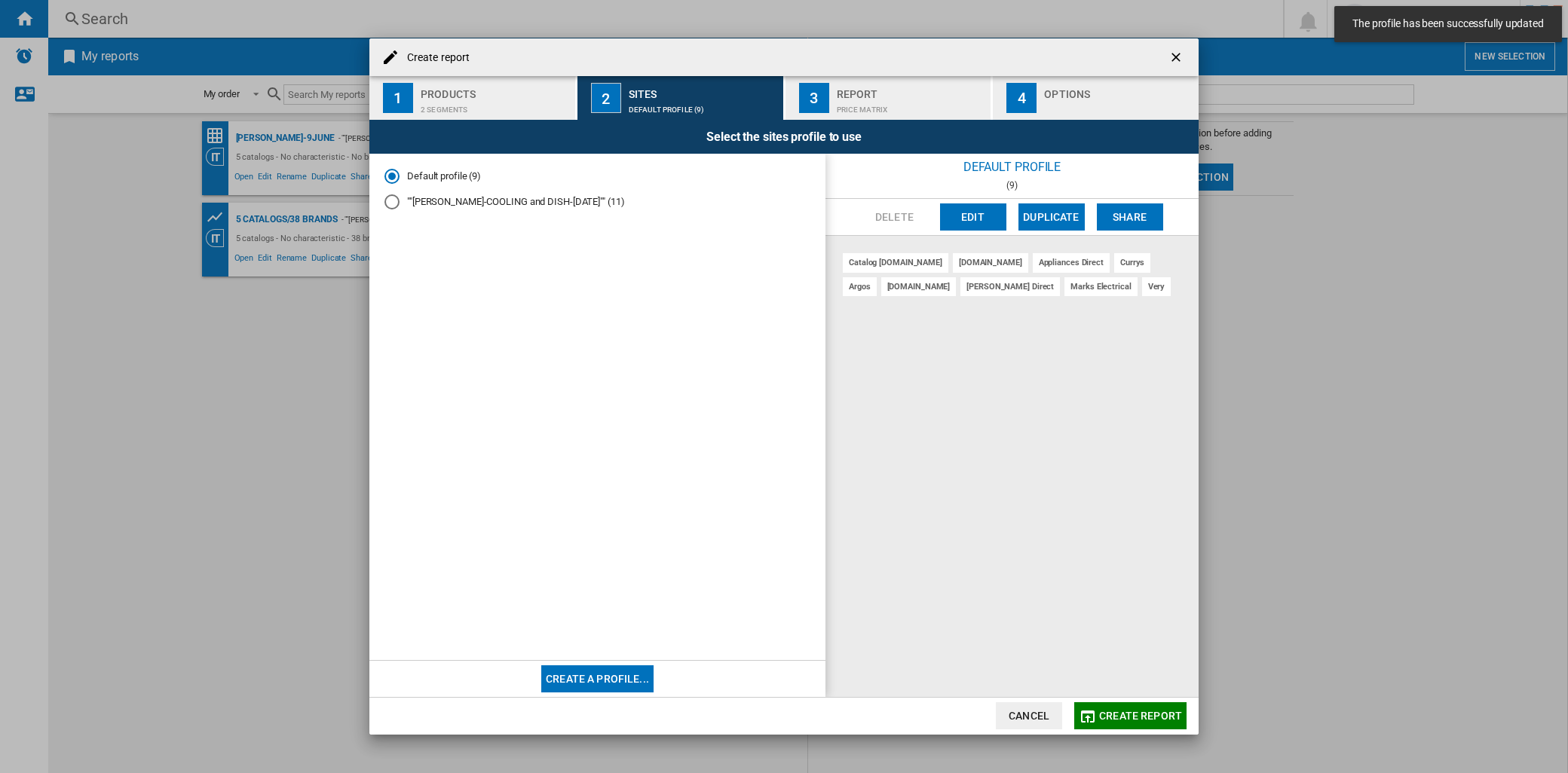
click at [832, 86] on button "3 Report Price Matrix" at bounding box center [889, 98] width 208 height 44
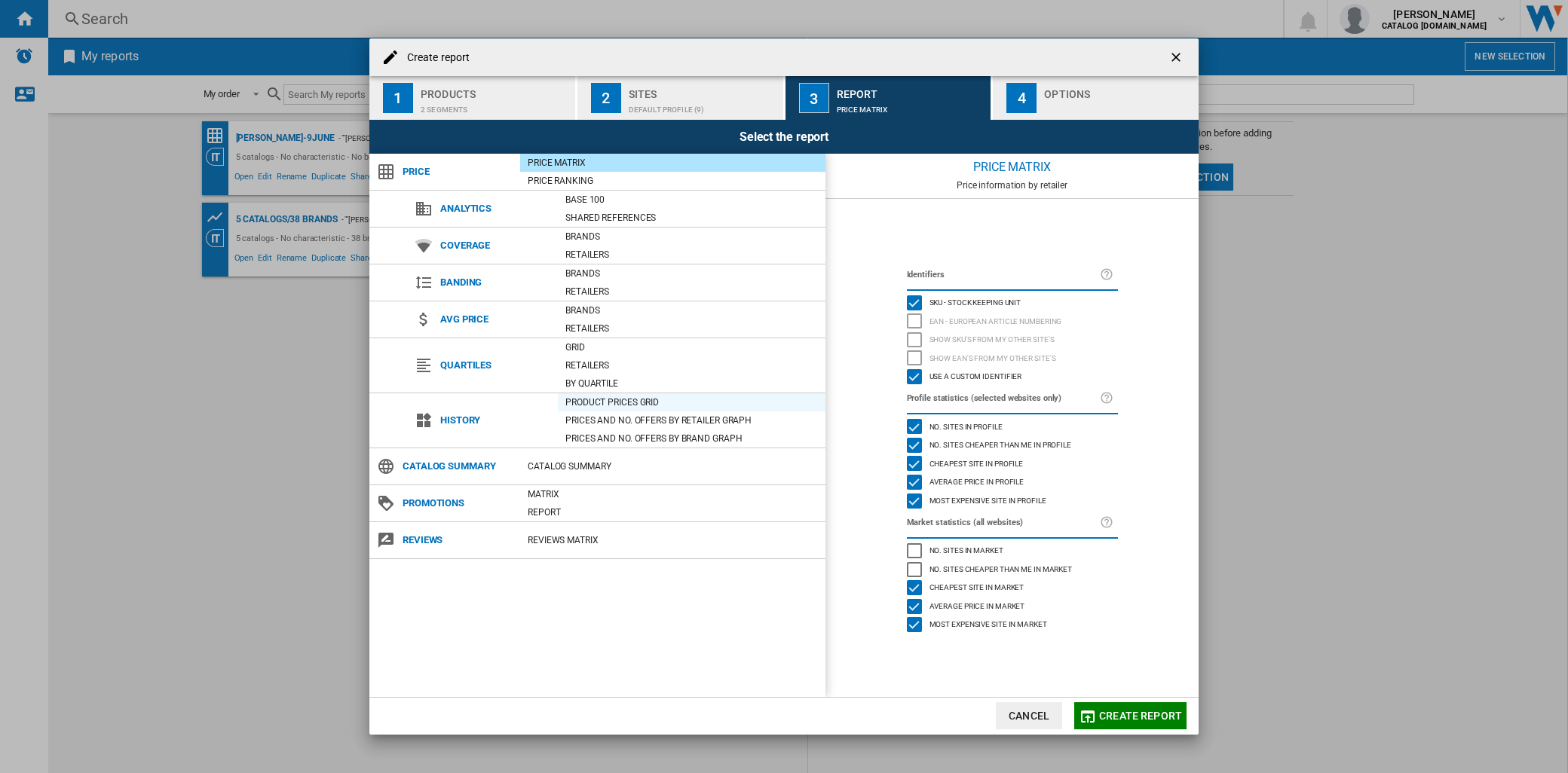
click at [601, 396] on div "Product prices grid" at bounding box center [691, 403] width 268 height 15
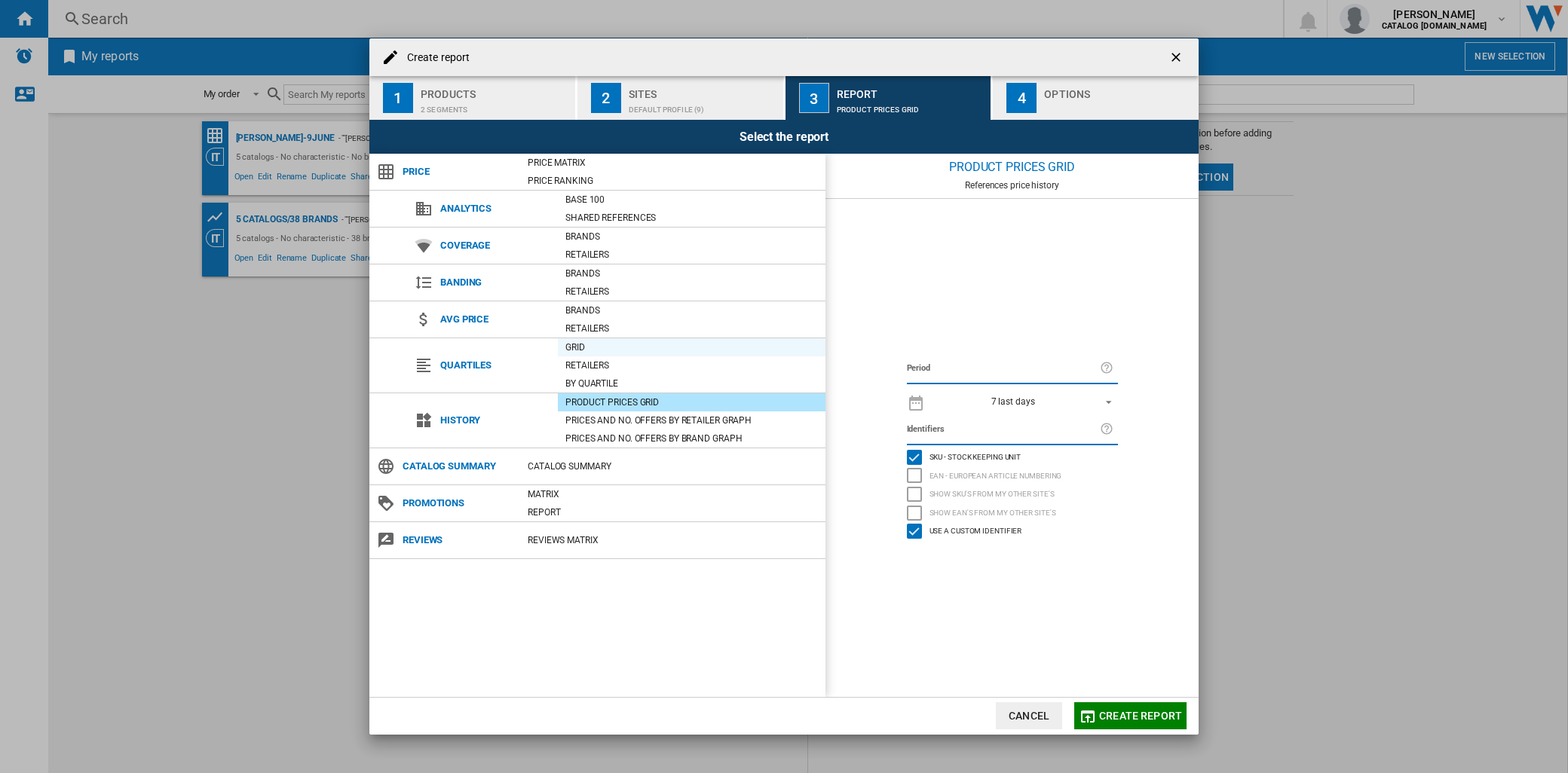
click at [588, 346] on div "Grid" at bounding box center [691, 348] width 268 height 15
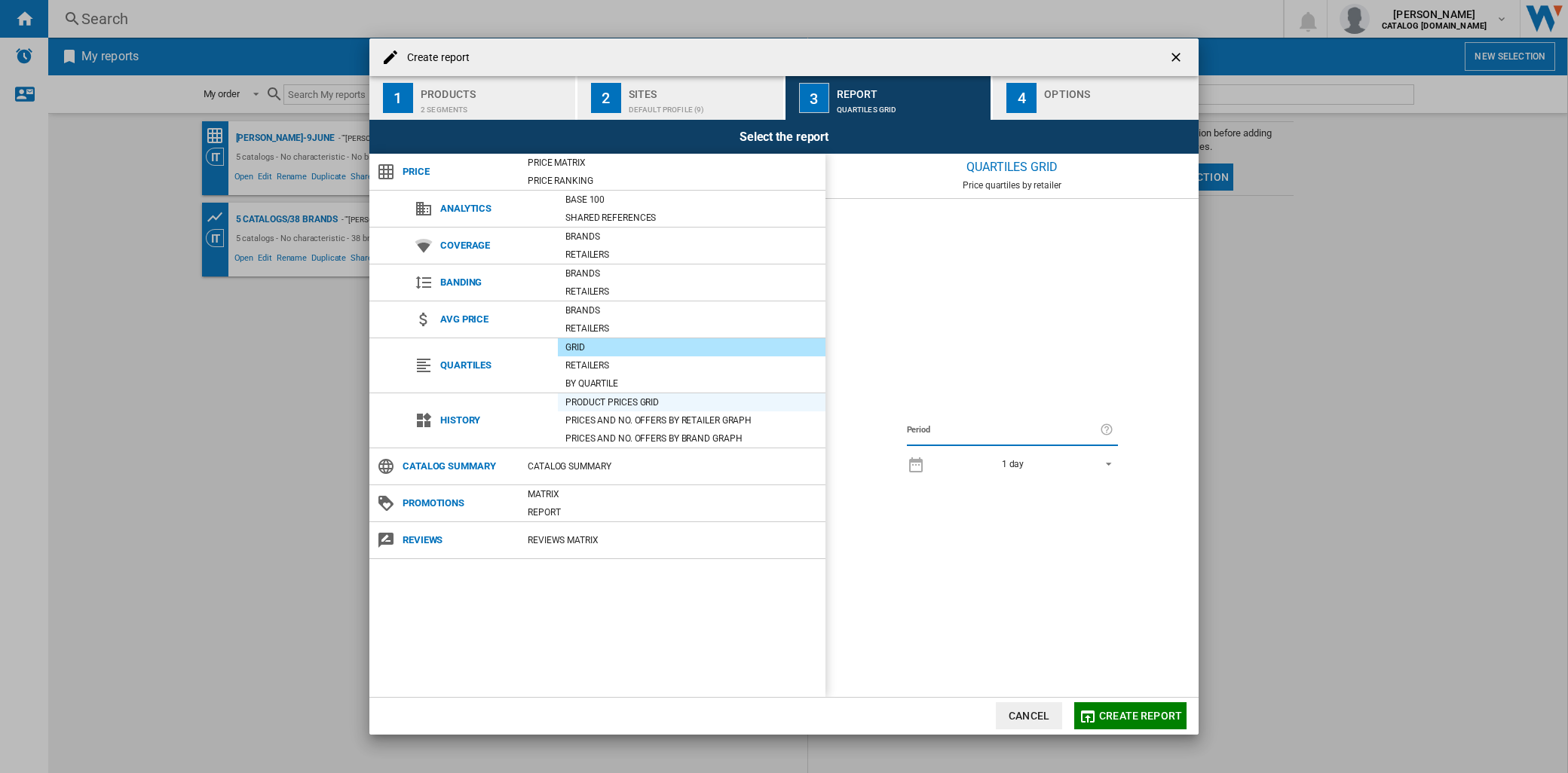
click at [588, 401] on div "Product prices grid" at bounding box center [691, 403] width 268 height 15
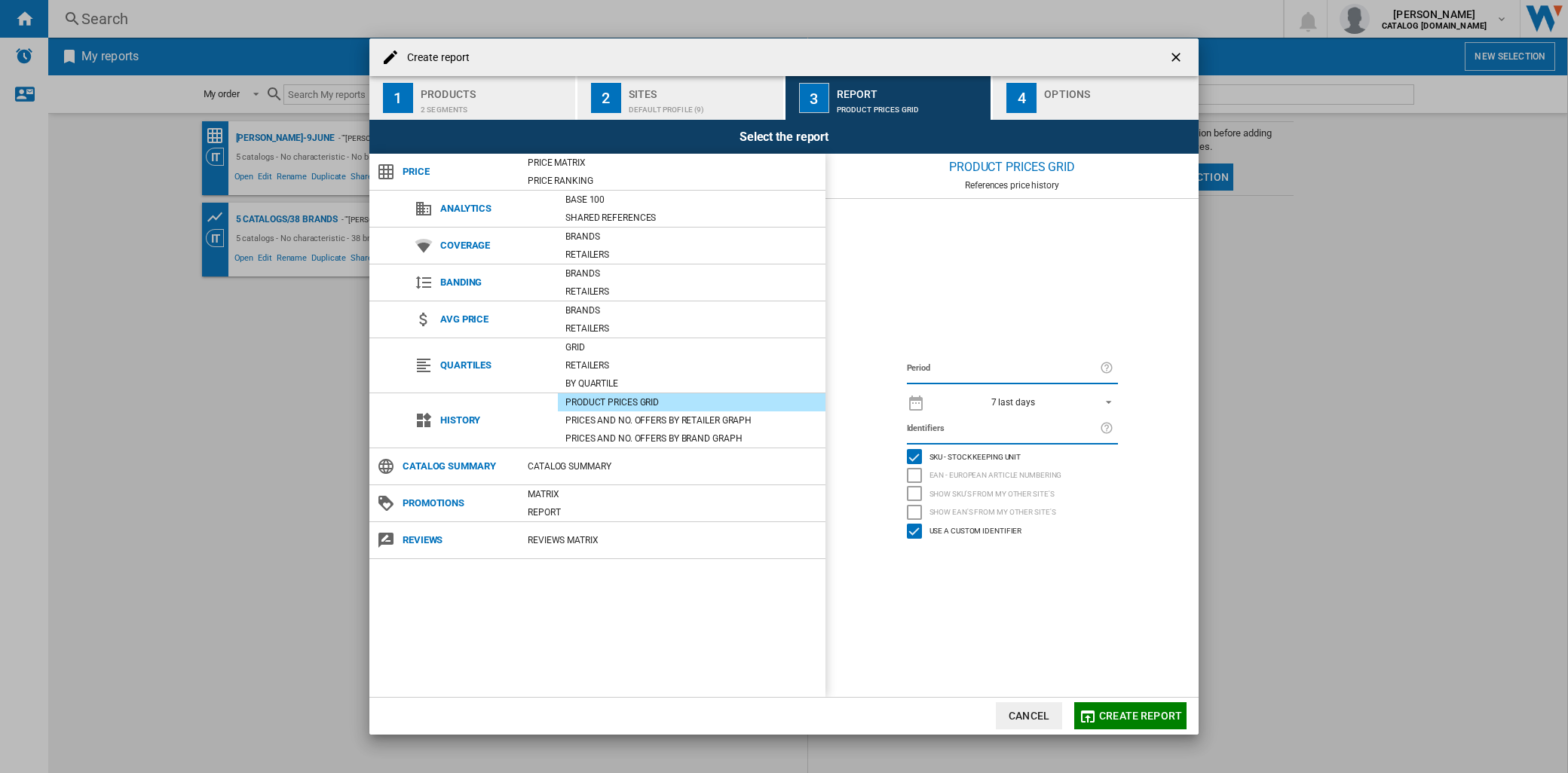
click at [1103, 398] on span "REPORTS.WIZARD.STEPS.REPORT.STEPS.REPORT_OPTIONS.PERIOD: 7 last days" at bounding box center [1103, 401] width 18 height 14
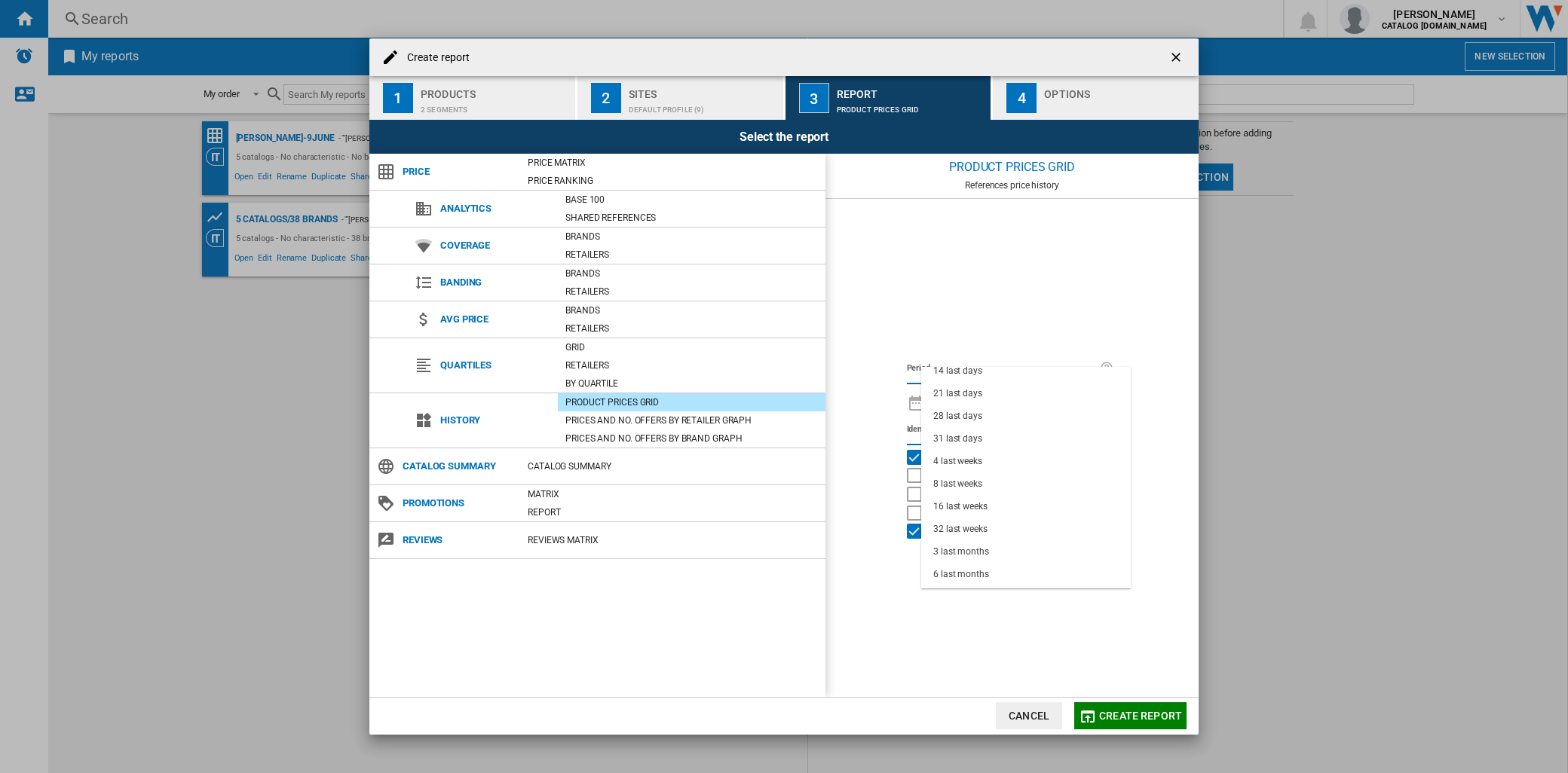
scroll to position [94, 0]
click at [992, 559] on md-option "12 last months" at bounding box center [1026, 555] width 210 height 22
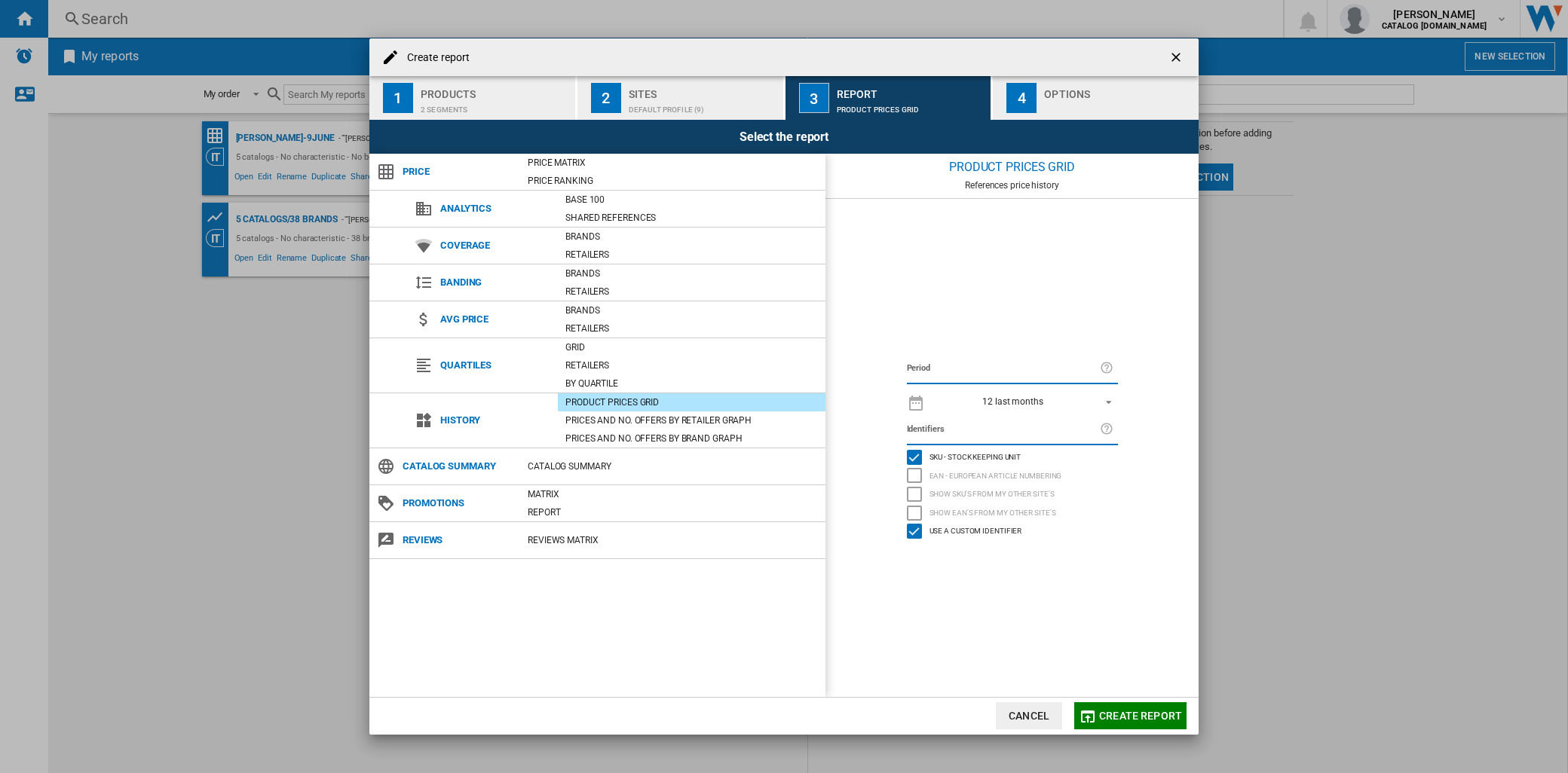
drag, startPoint x: 1124, startPoint y: 714, endPoint x: 1290, endPoint y: 684, distance: 168.7
click at [1309, 668] on div "Create report 1 Products 2 segments 2 Sites Default profile (9) 3 Report Produc…" at bounding box center [784, 386] width 1568 height 773
drag, startPoint x: 1136, startPoint y: 724, endPoint x: 1272, endPoint y: 575, distance: 201.7
click at [1204, 704] on div "Create report 1 Products 2 segments 2 Sites Default profile (9) 3 Report Produc…" at bounding box center [784, 386] width 1568 height 773
click at [1030, 94] on div "4" at bounding box center [1021, 97] width 30 height 30
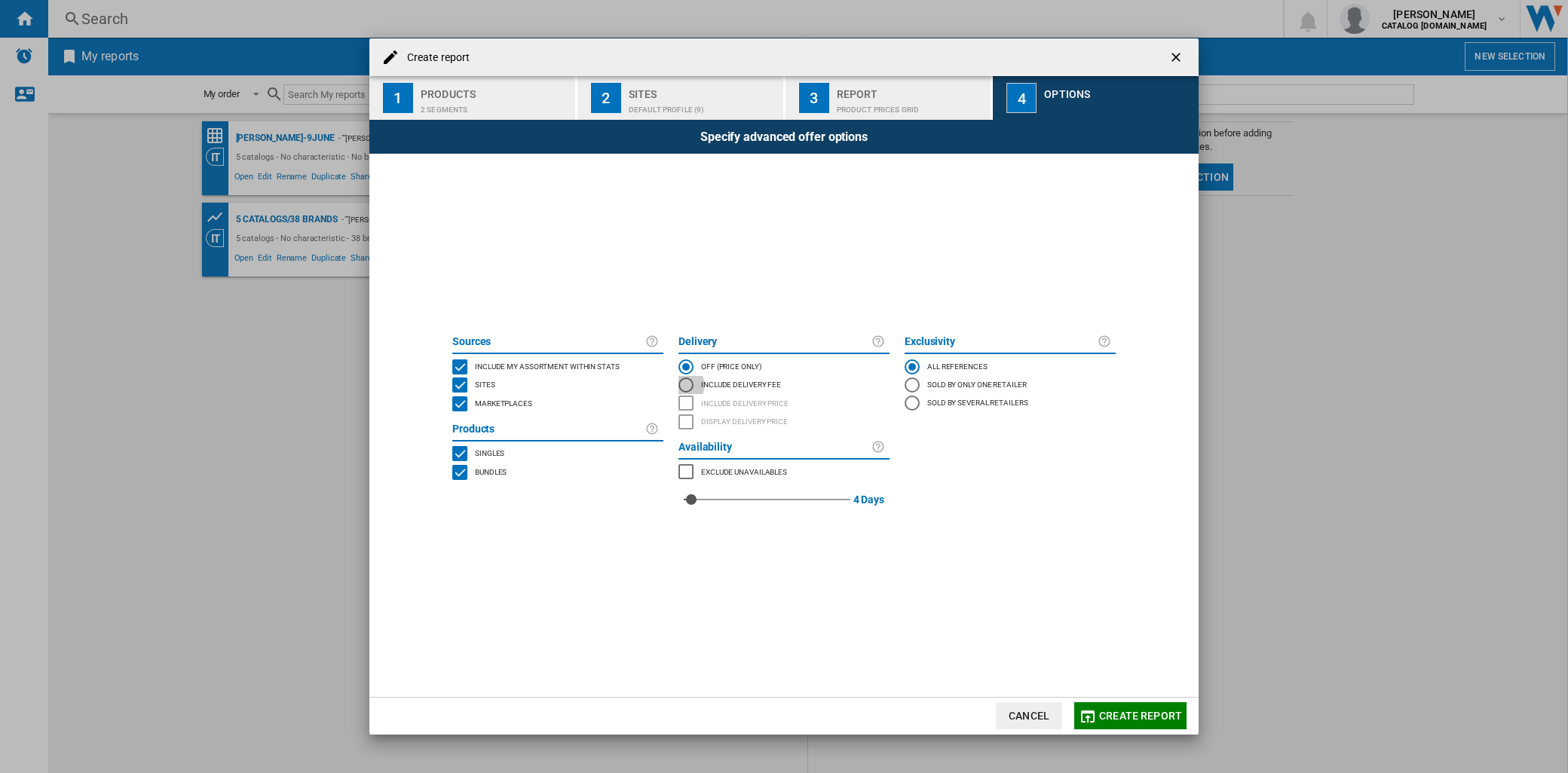
click at [687, 382] on div "Include Delivery Fee" at bounding box center [686, 385] width 15 height 15
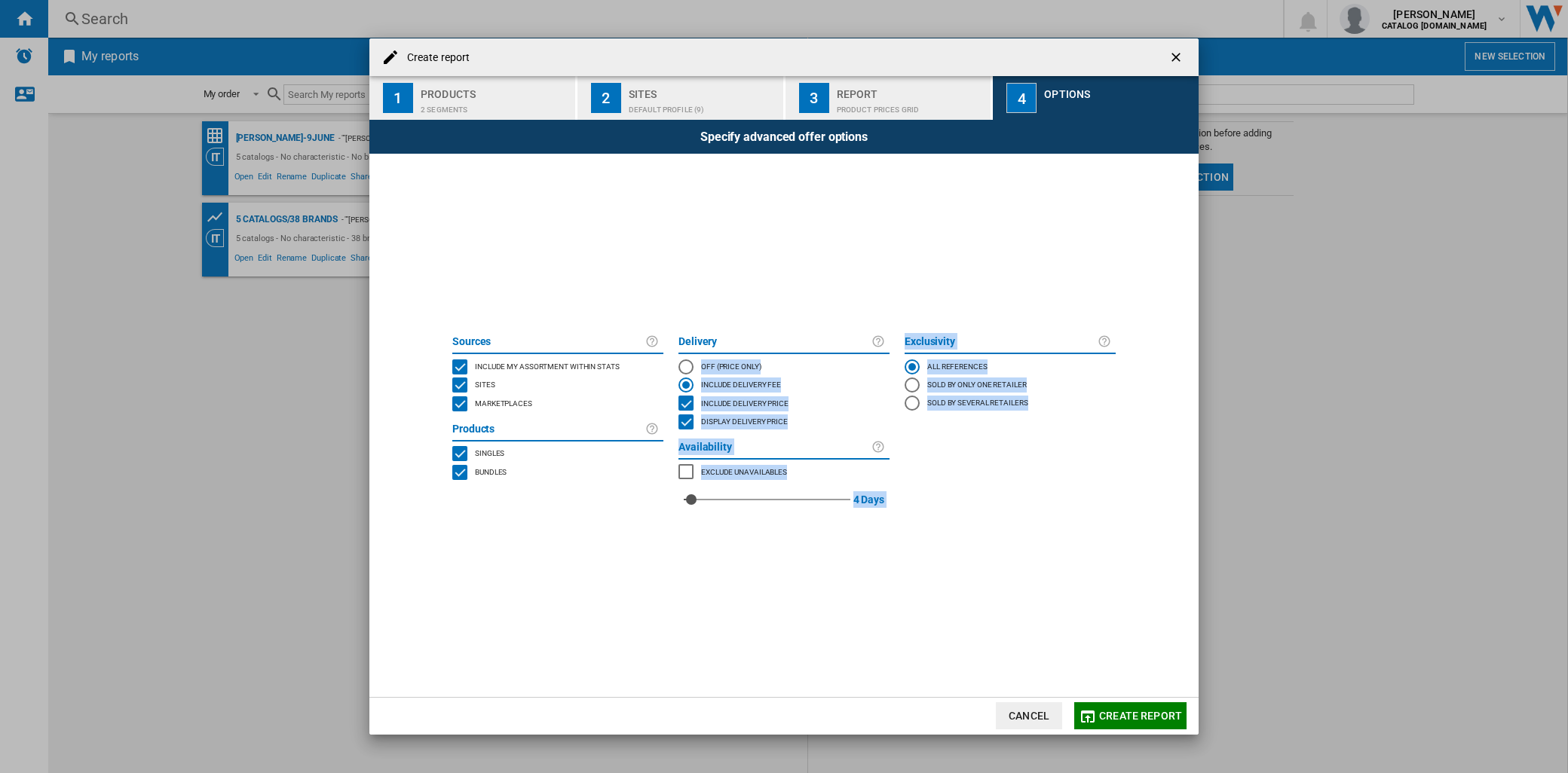
drag, startPoint x: 687, startPoint y: 366, endPoint x: 1195, endPoint y: 555, distance: 542.0
click at [1195, 555] on div "Sources Include my assortment within stats Sites Marketplaces Products Singles …" at bounding box center [784, 424] width 829 height 542
drag, startPoint x: 1195, startPoint y: 555, endPoint x: 1103, endPoint y: 538, distance: 93.6
click at [1109, 542] on span at bounding box center [783, 609] width 678 height 176
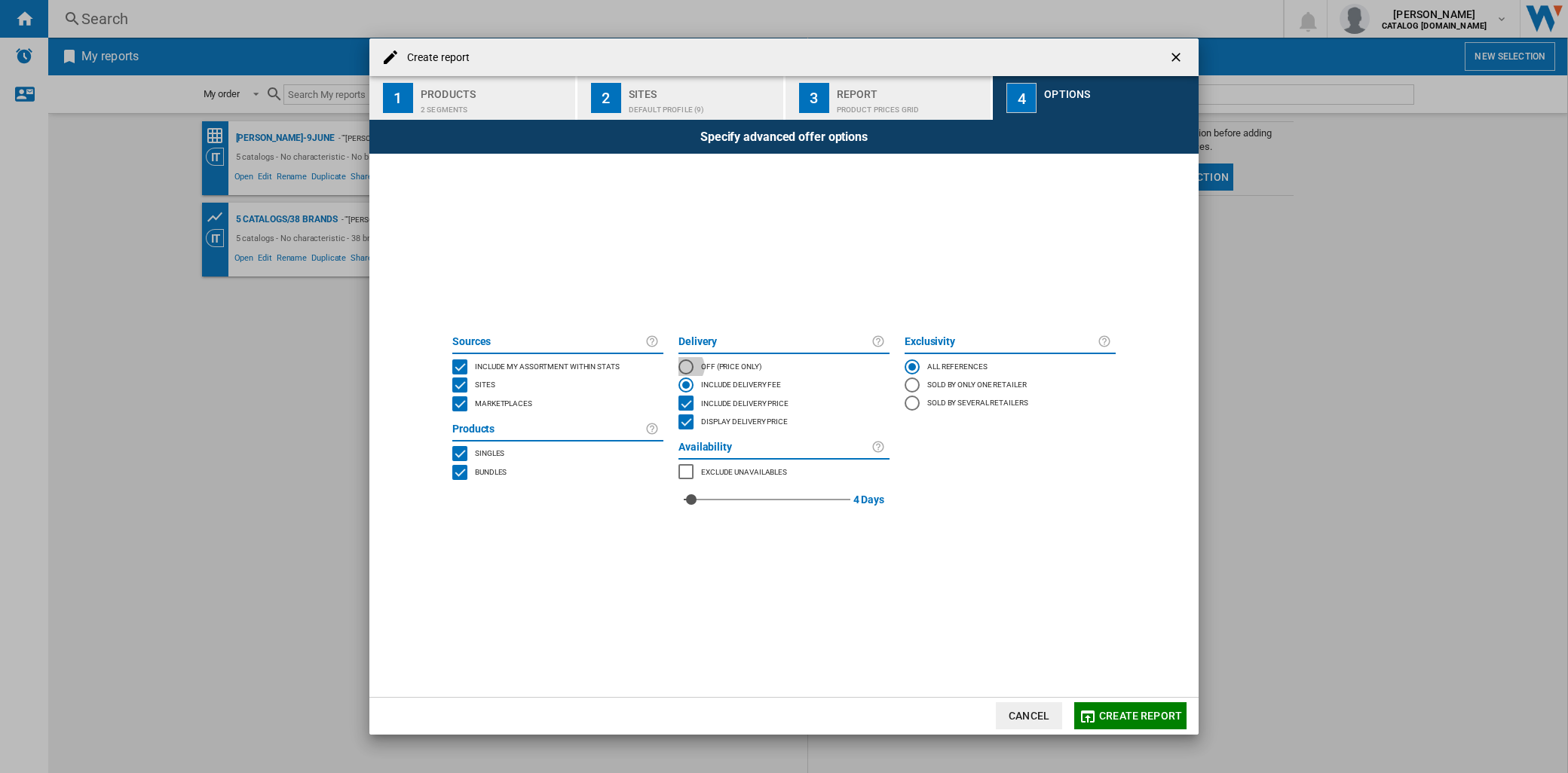
click at [683, 365] on div "OFF (price only)" at bounding box center [686, 367] width 15 height 15
click at [672, 79] on button "2 Sites Default profile (9)" at bounding box center [681, 98] width 208 height 44
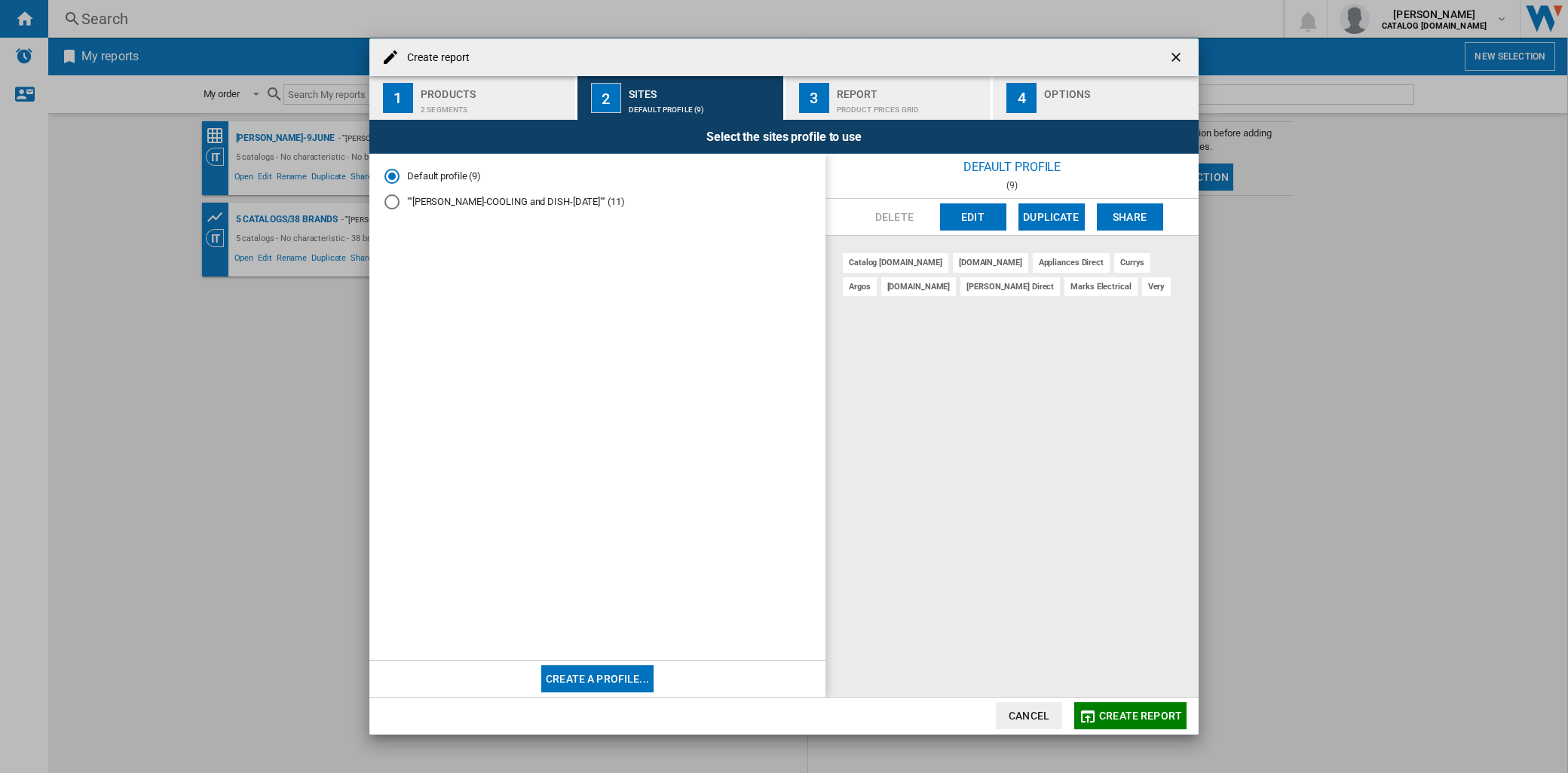
click at [511, 103] on div "2 segments" at bounding box center [495, 106] width 148 height 16
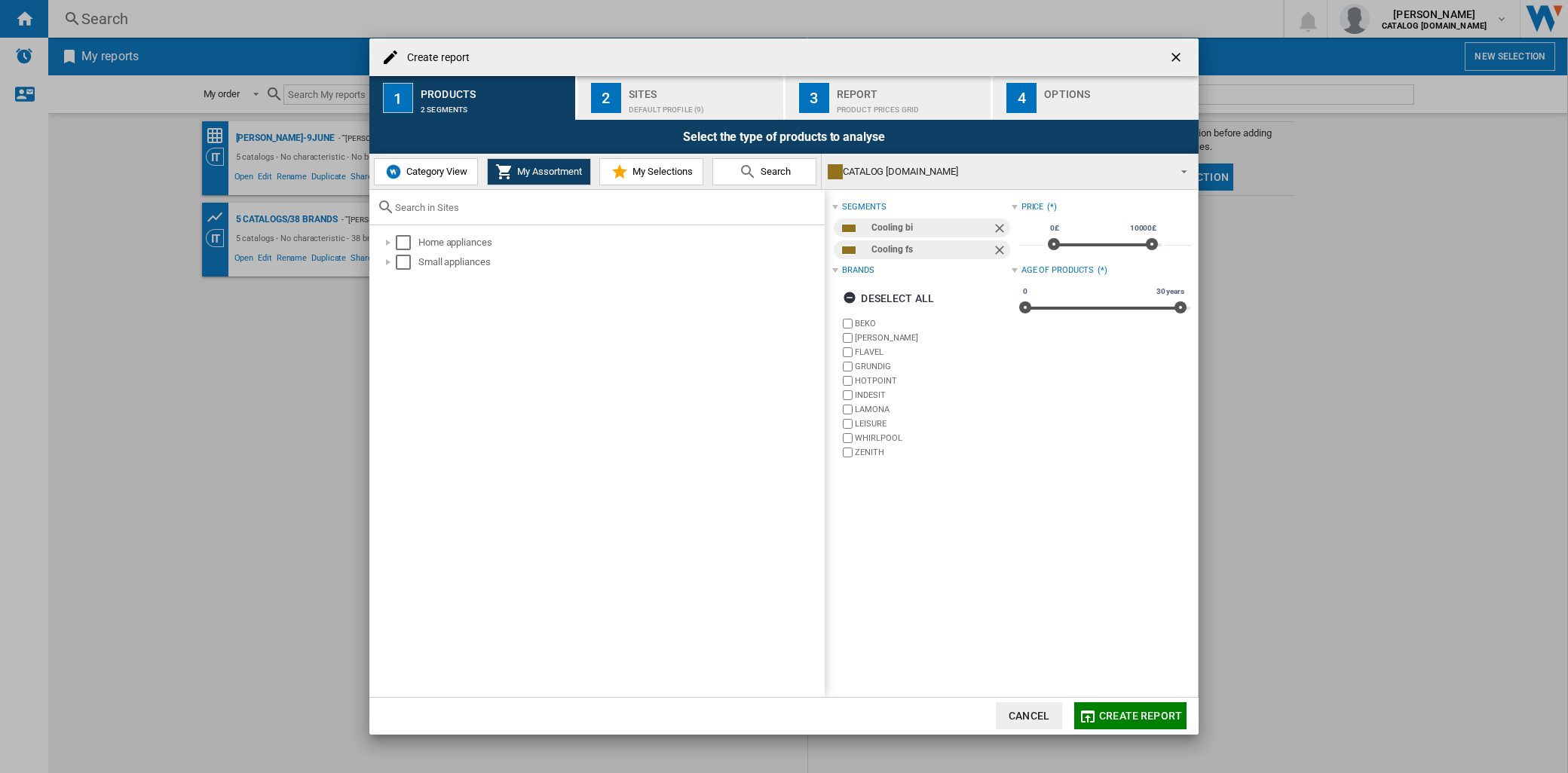
click at [674, 183] on button "My Selections" at bounding box center [651, 171] width 104 height 27
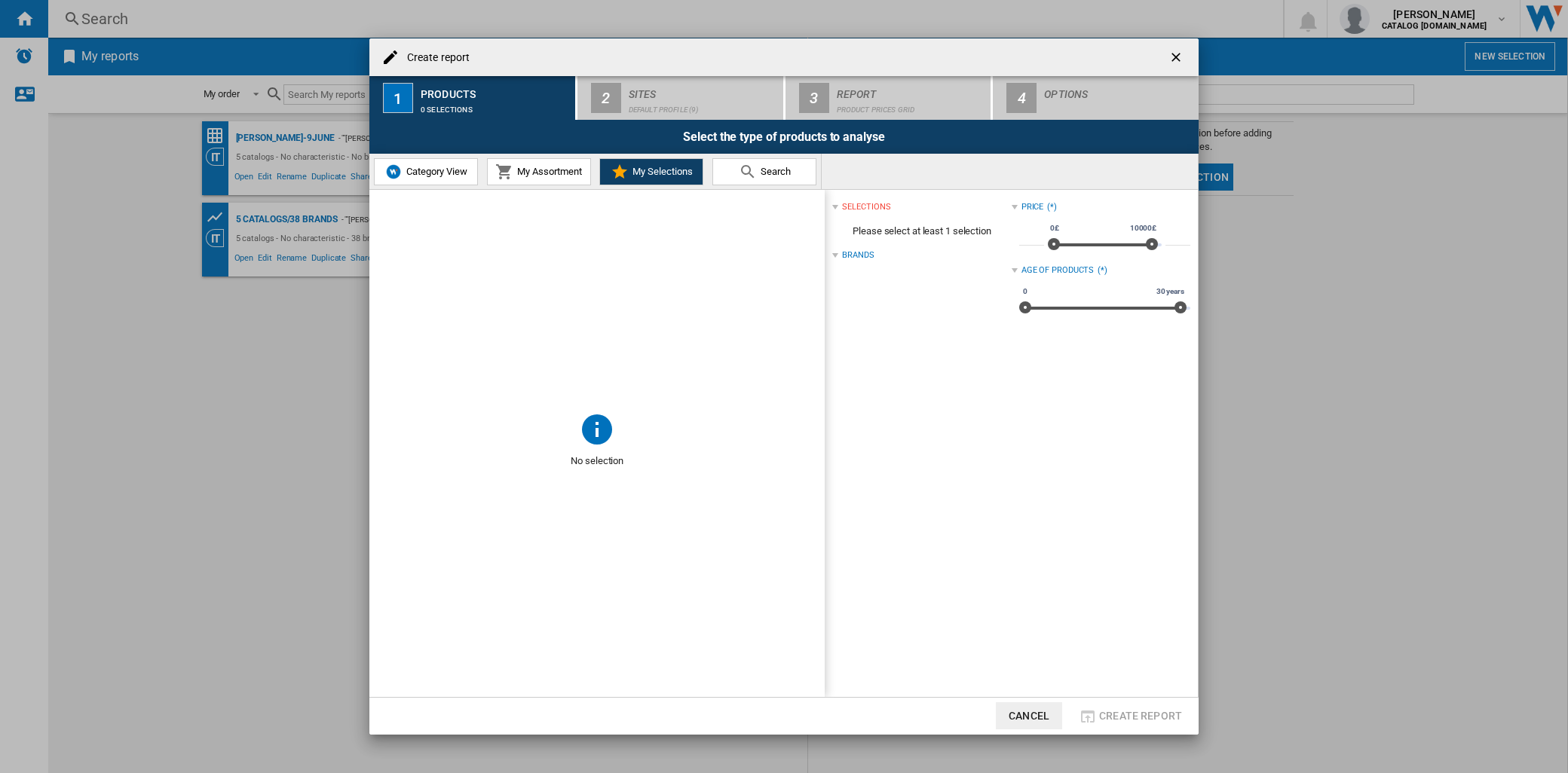
click at [442, 181] on button "Category View" at bounding box center [425, 171] width 104 height 27
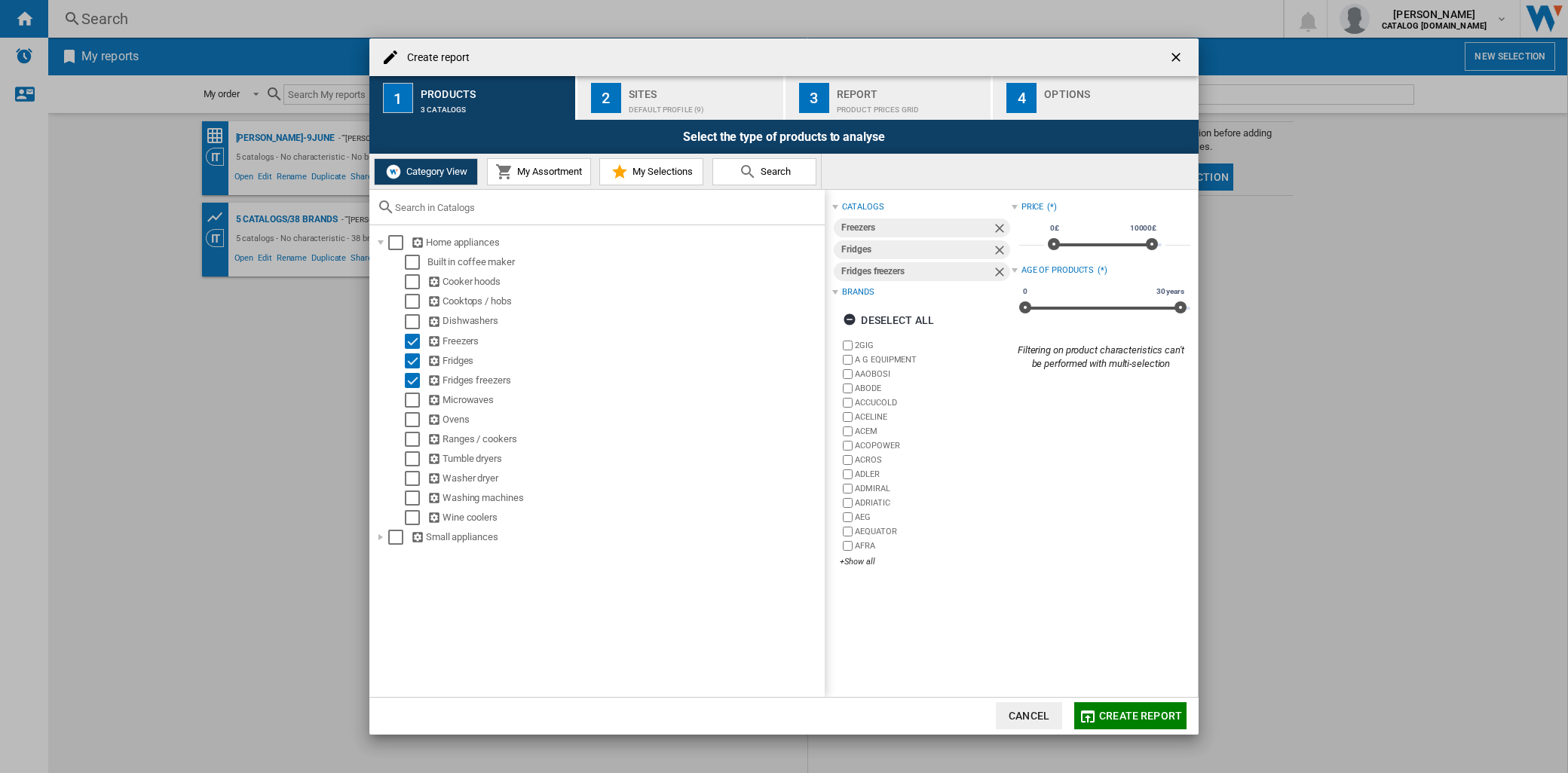
drag, startPoint x: 898, startPoint y: 316, endPoint x: 1027, endPoint y: 508, distance: 231.3
click at [1016, 505] on div "catalogs Freezers Fridges Fridges freezers Brands Deselect all 2GIG A G EQUIPME…" at bounding box center [1011, 387] width 358 height 380
click at [1154, 721] on span "Create report" at bounding box center [1140, 716] width 83 height 12
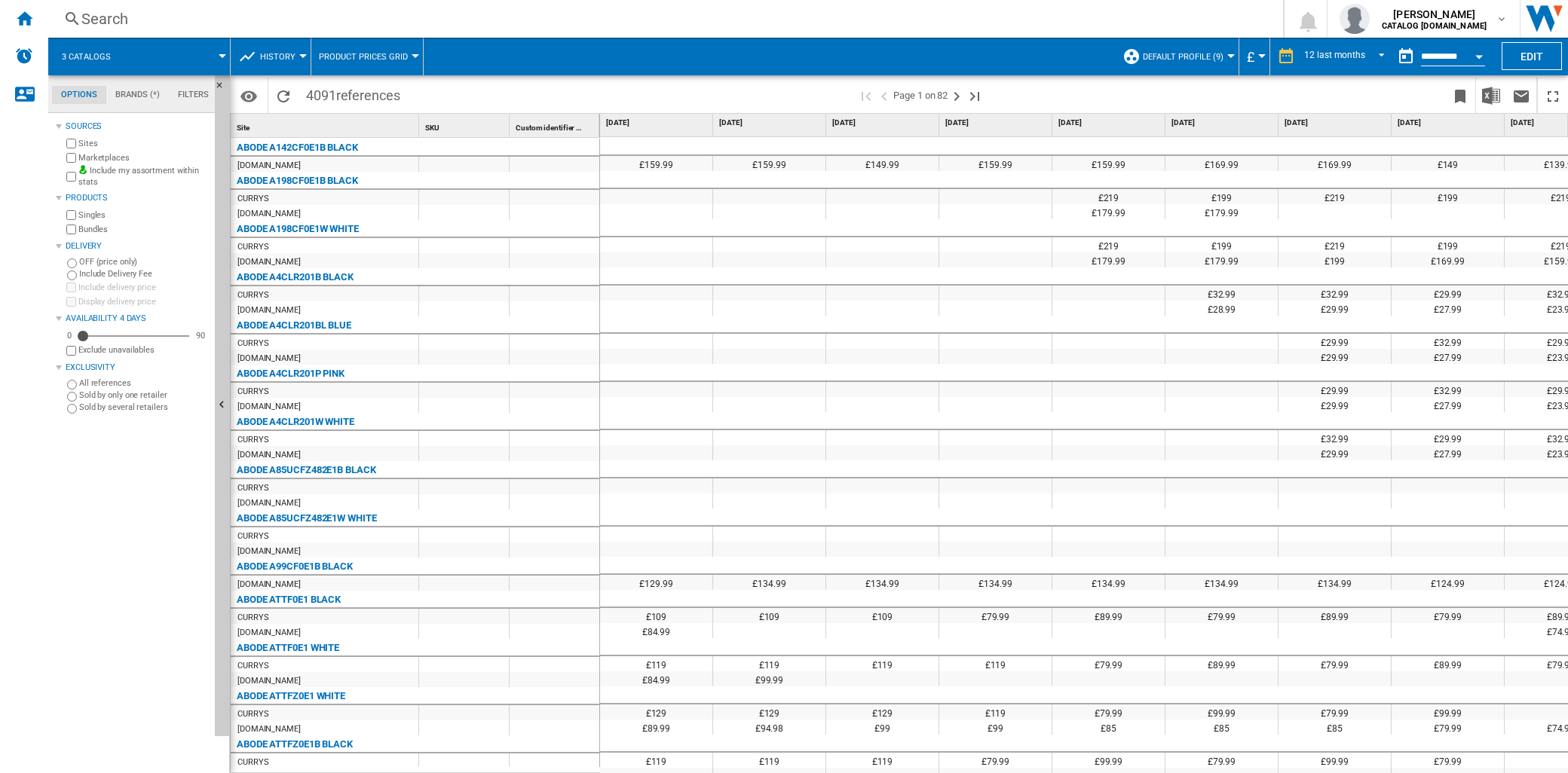
drag, startPoint x: 1512, startPoint y: 53, endPoint x: 1259, endPoint y: 91, distance: 255.8
click at [1471, 130] on div "3 catalogs History Price Price Matrix Price Ranking Analytics Base 100 Shared r…" at bounding box center [808, 405] width 1519 height 735
click at [1200, 68] on button "Default profile (9)" at bounding box center [1187, 56] width 88 height 38
click at [1205, 187] on button "Create..." at bounding box center [1255, 187] width 267 height 36
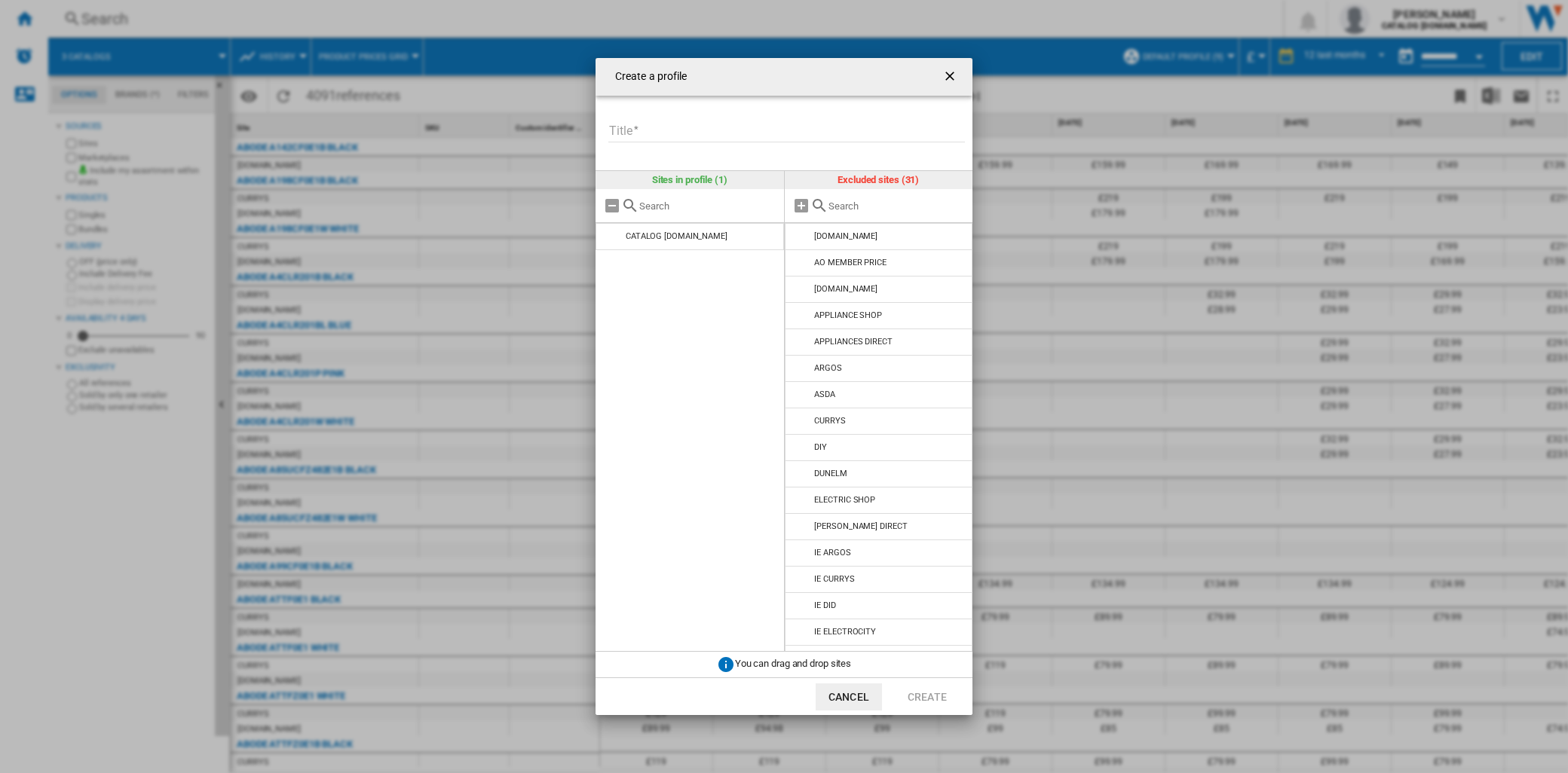
click at [694, 131] on input "Title" at bounding box center [786, 130] width 357 height 22
type input "**********"
click at [917, 695] on button "Create" at bounding box center [927, 697] width 66 height 27
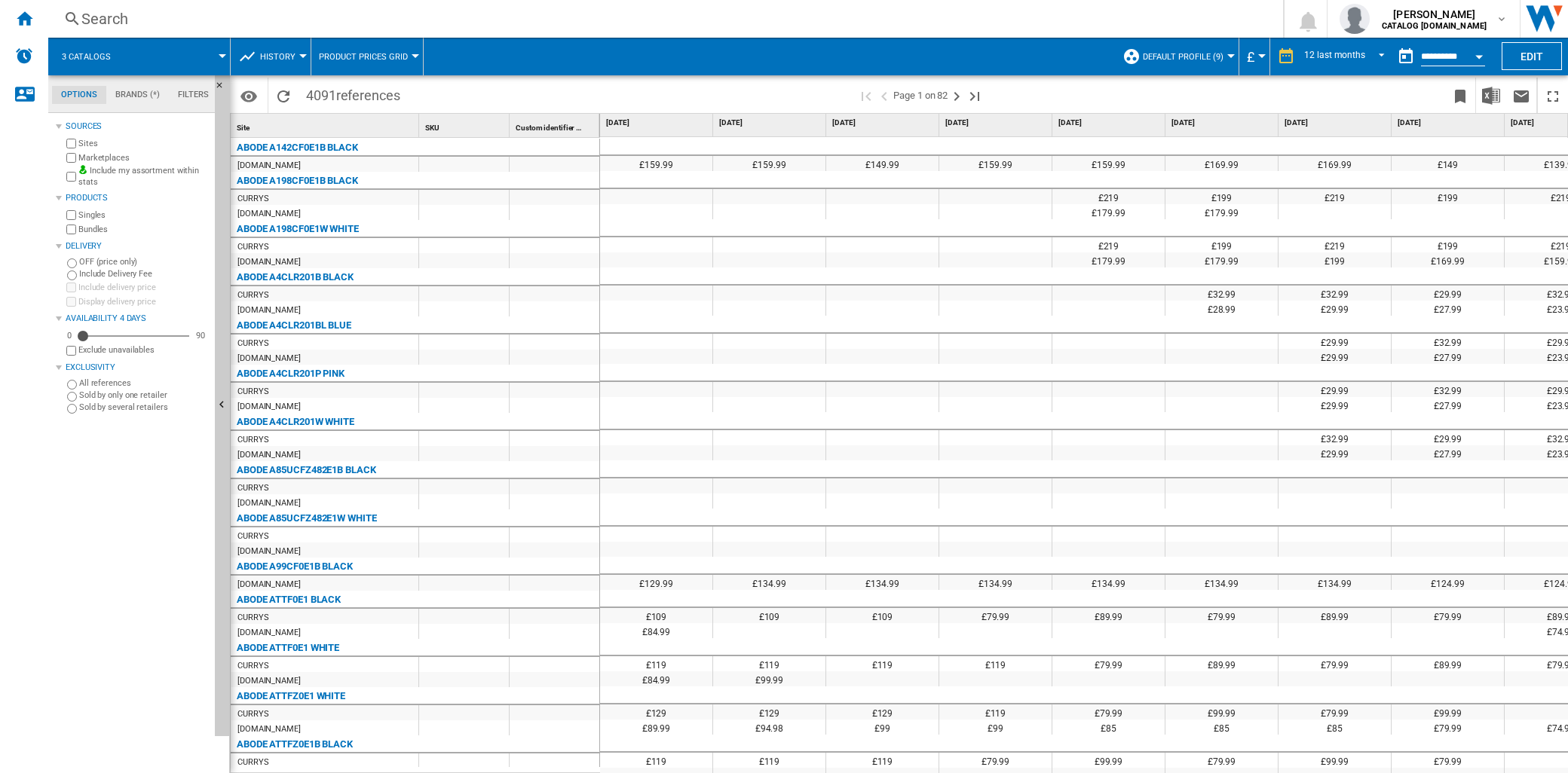
click at [218, 60] on span at bounding box center [177, 56] width 90 height 38
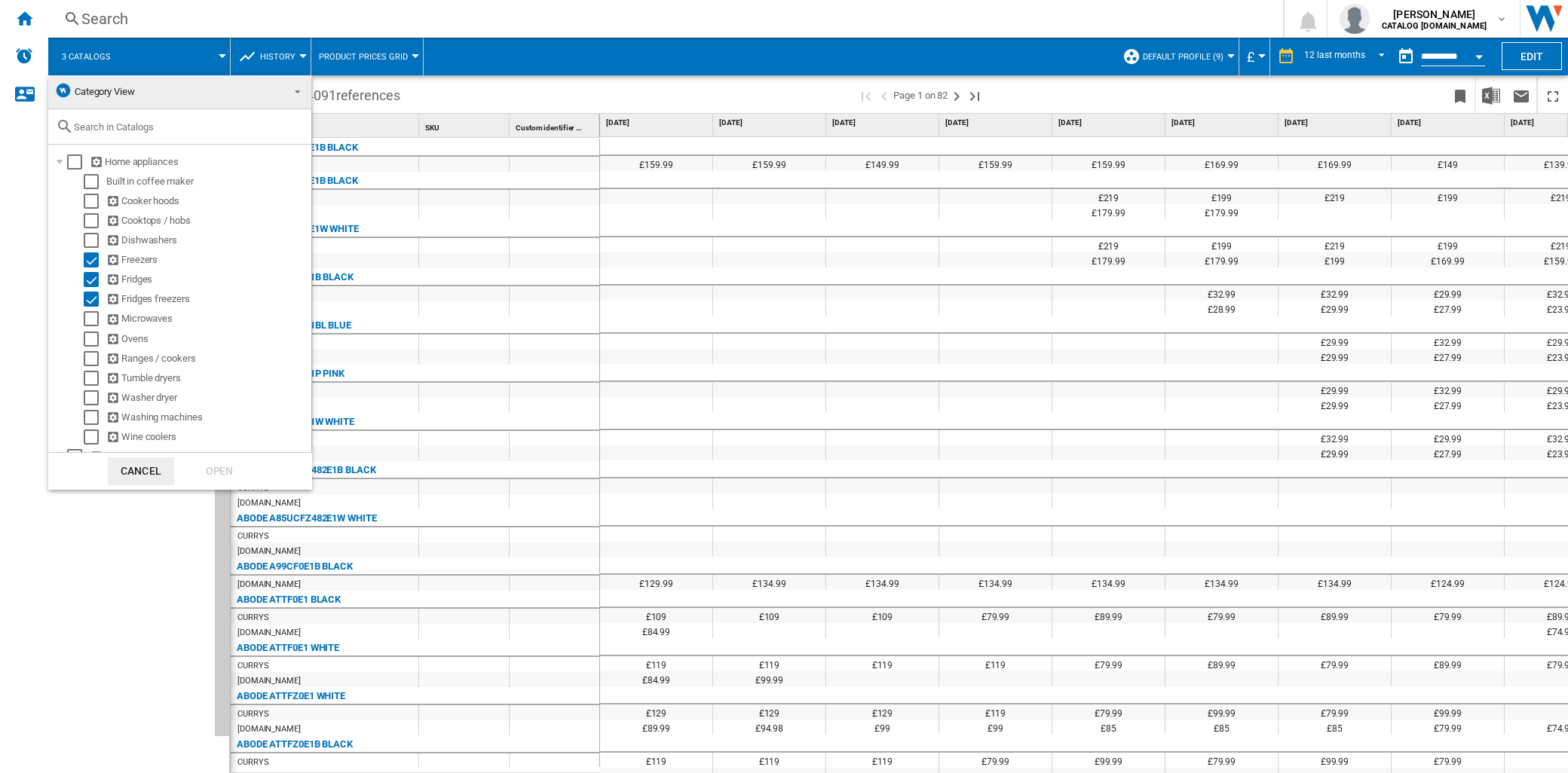
click at [214, 60] on md-backdrop at bounding box center [784, 386] width 1568 height 773
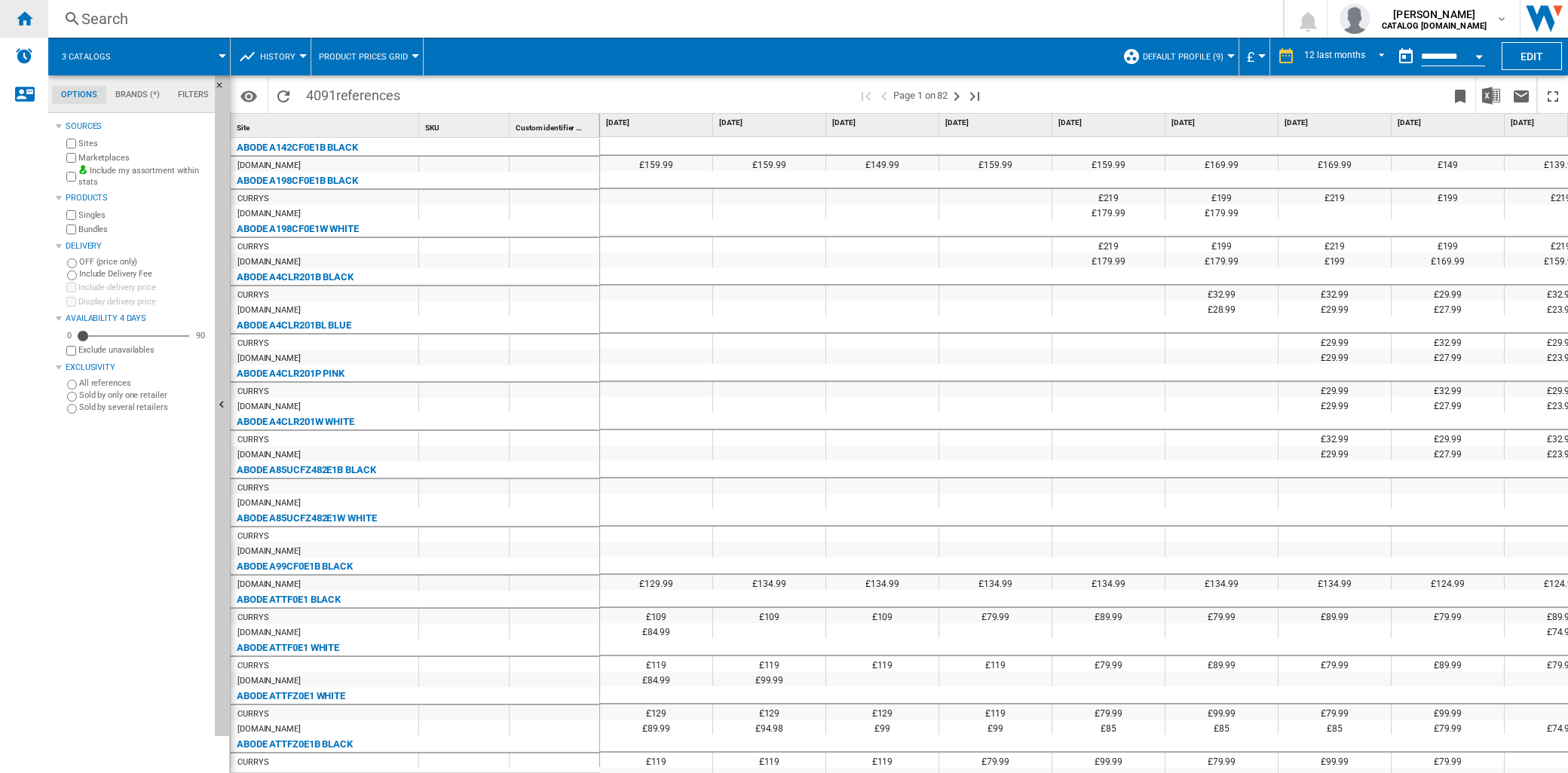
click at [30, 25] on ng-md-icon "Home" at bounding box center [24, 18] width 18 height 18
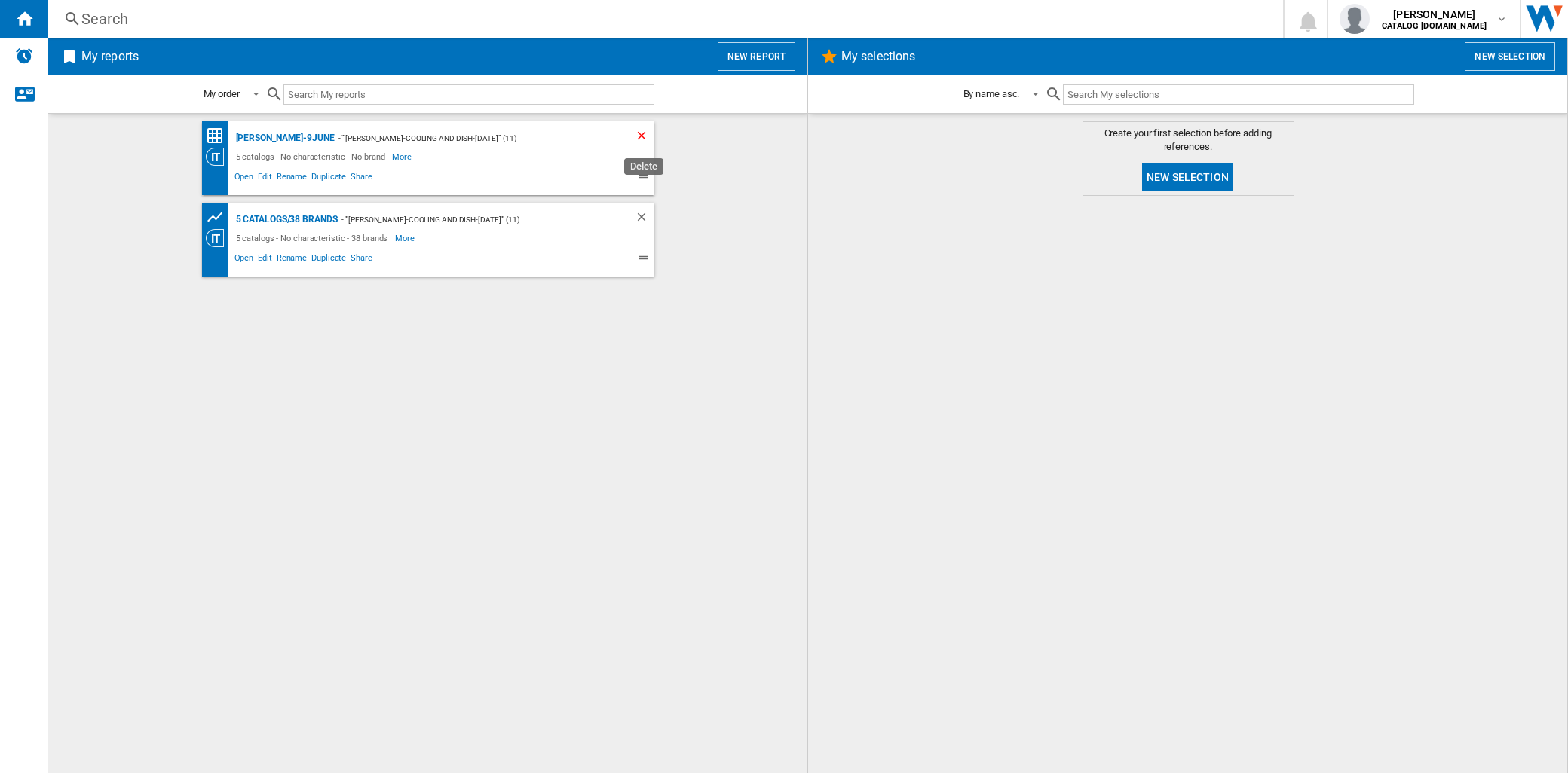
click at [637, 133] on ng-md-icon "Delete" at bounding box center [643, 137] width 18 height 18
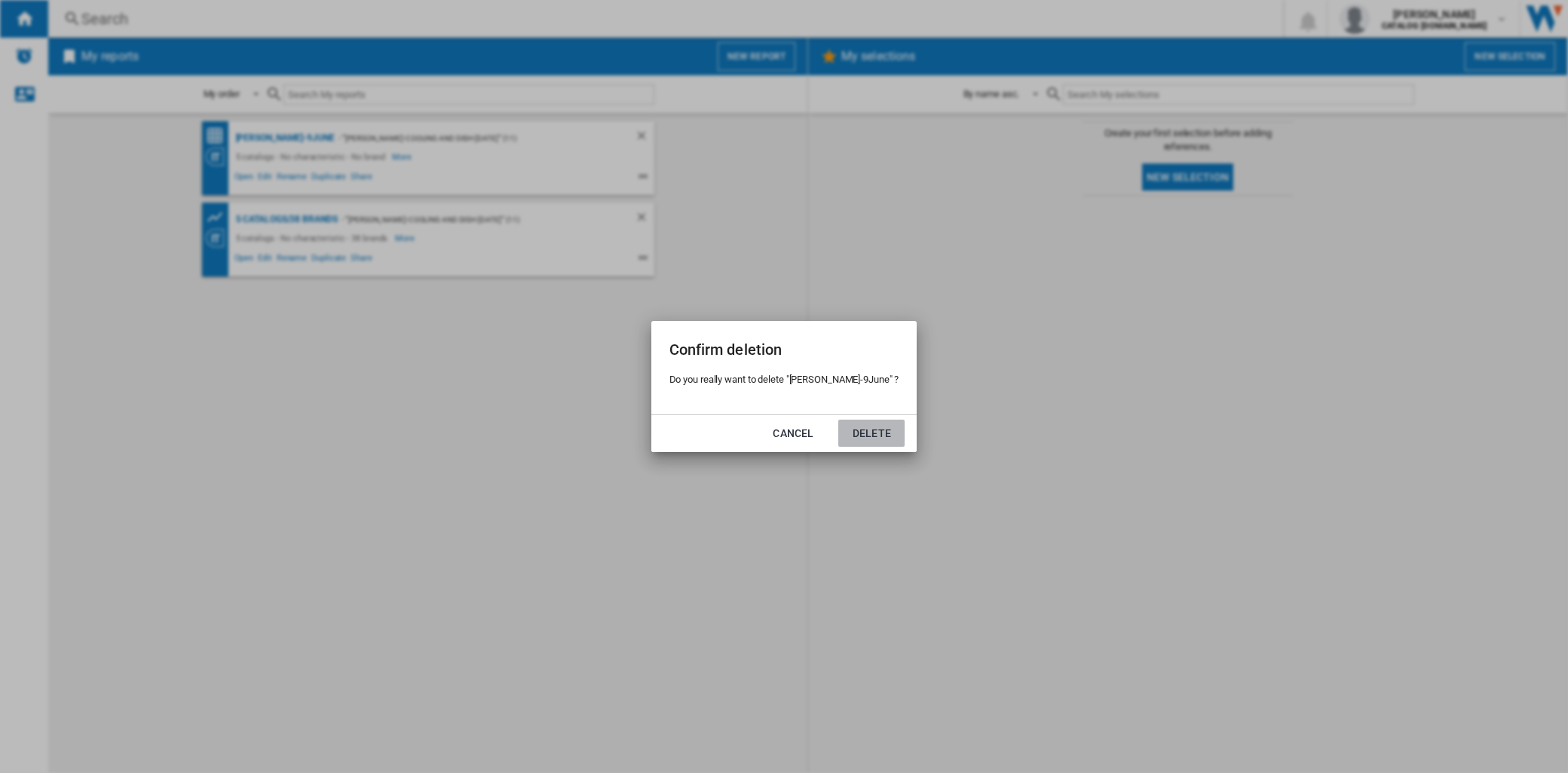
click at [860, 433] on button "Delete" at bounding box center [871, 433] width 66 height 27
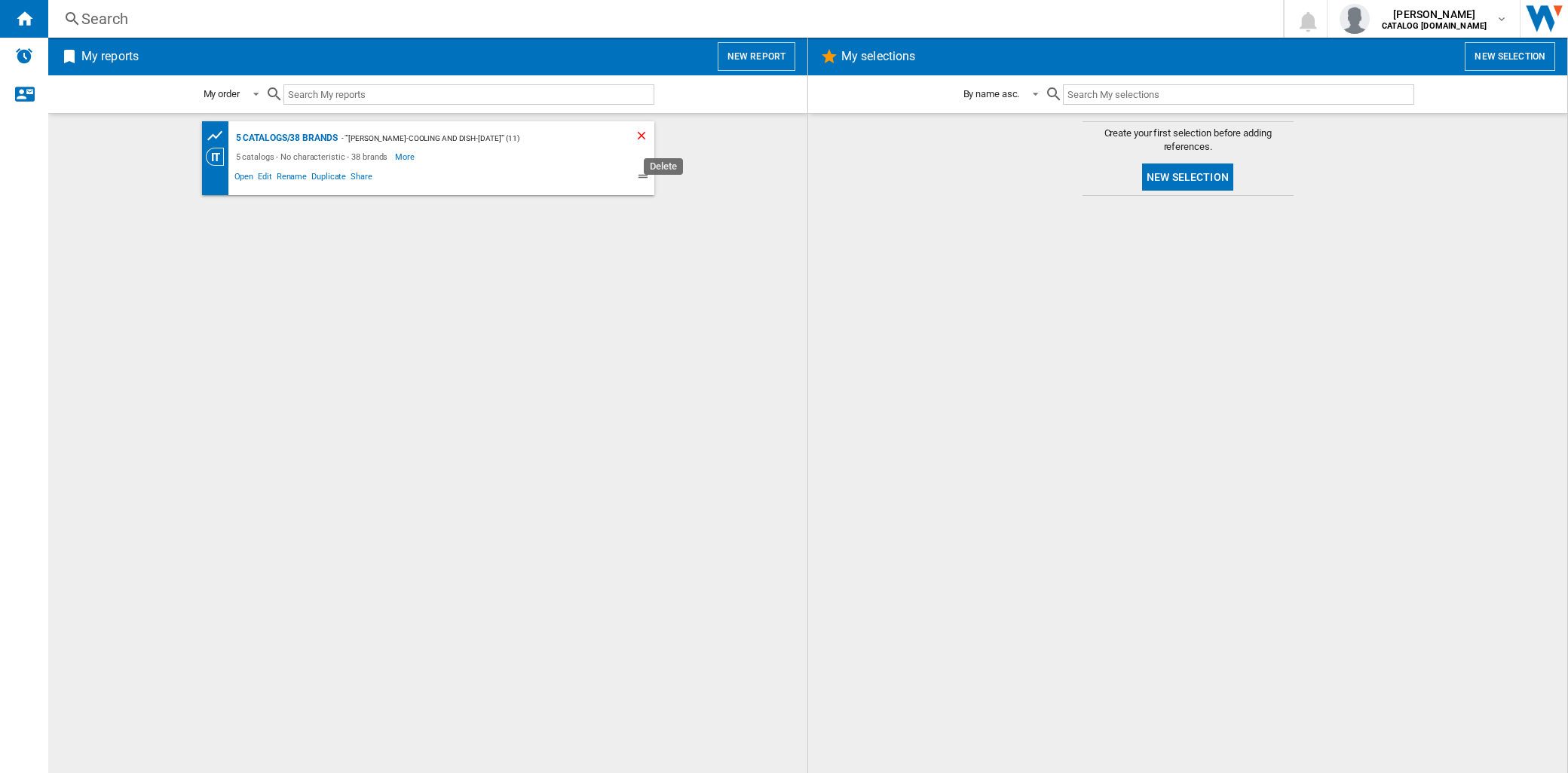
click at [638, 140] on ng-md-icon "Delete" at bounding box center [643, 137] width 18 height 18
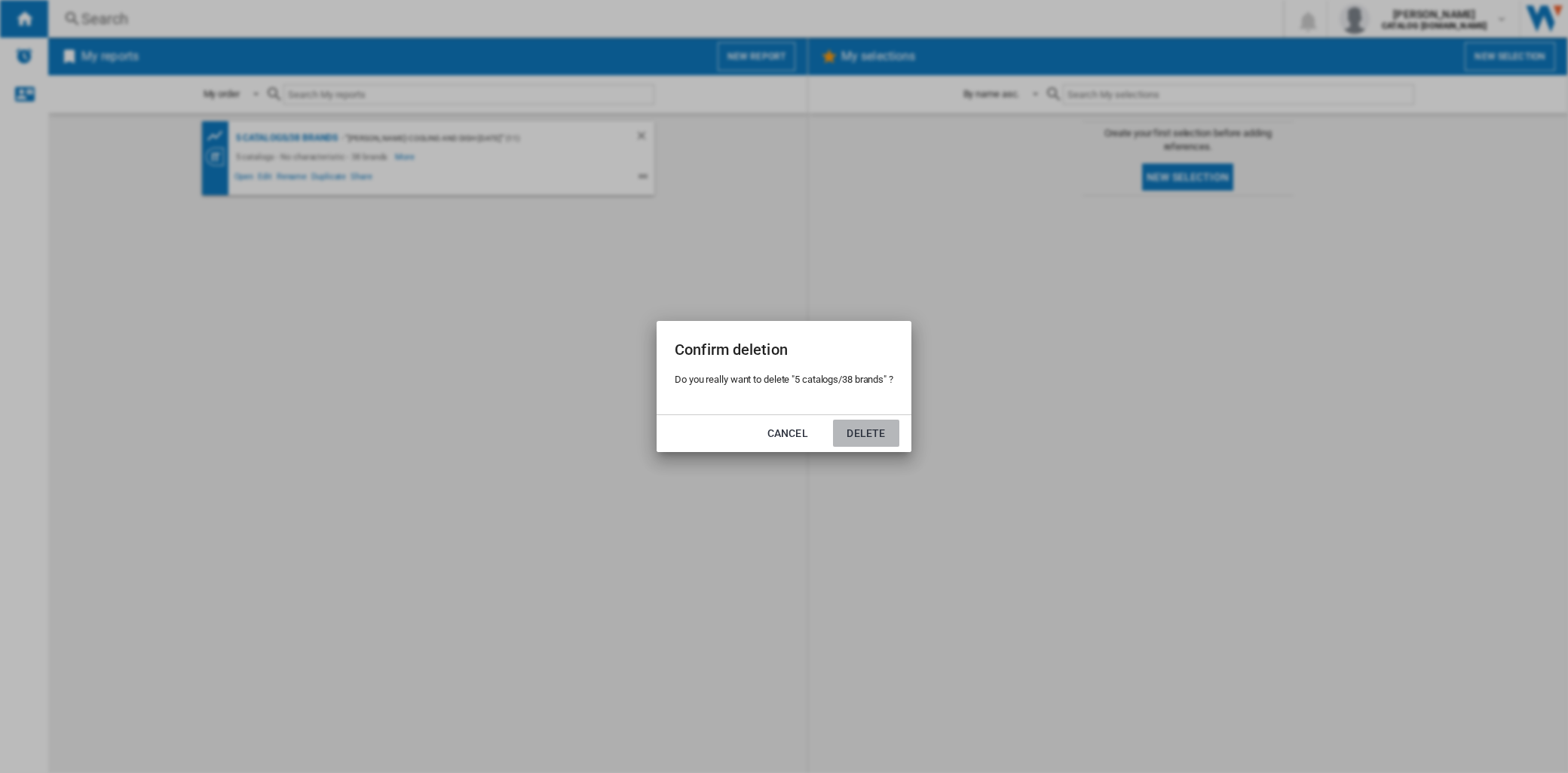
click at [860, 441] on button "Delete" at bounding box center [866, 433] width 66 height 27
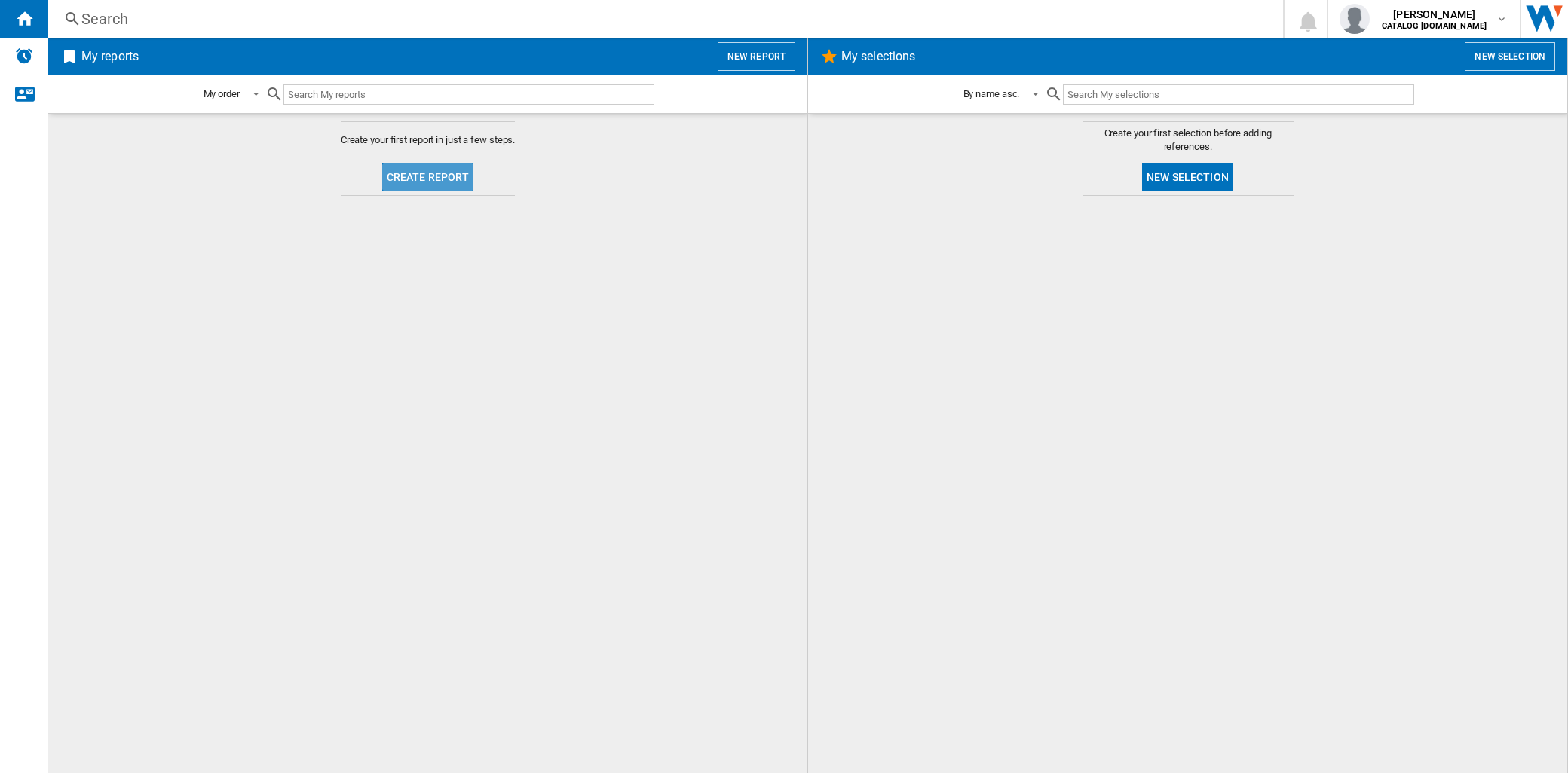
click at [442, 167] on button "Create report" at bounding box center [427, 177] width 92 height 27
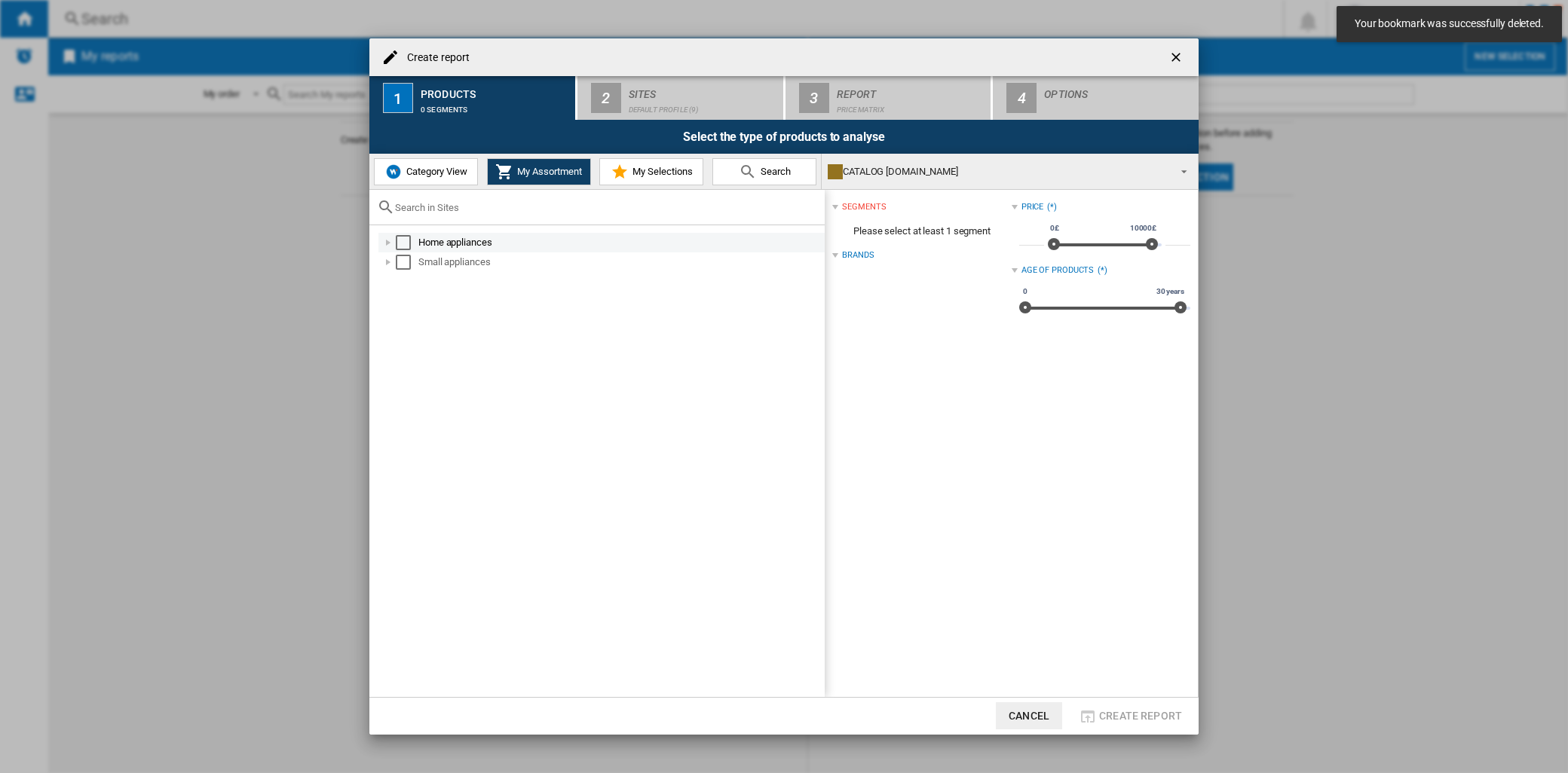
click at [393, 241] on div "Create report ..." at bounding box center [388, 243] width 15 height 15
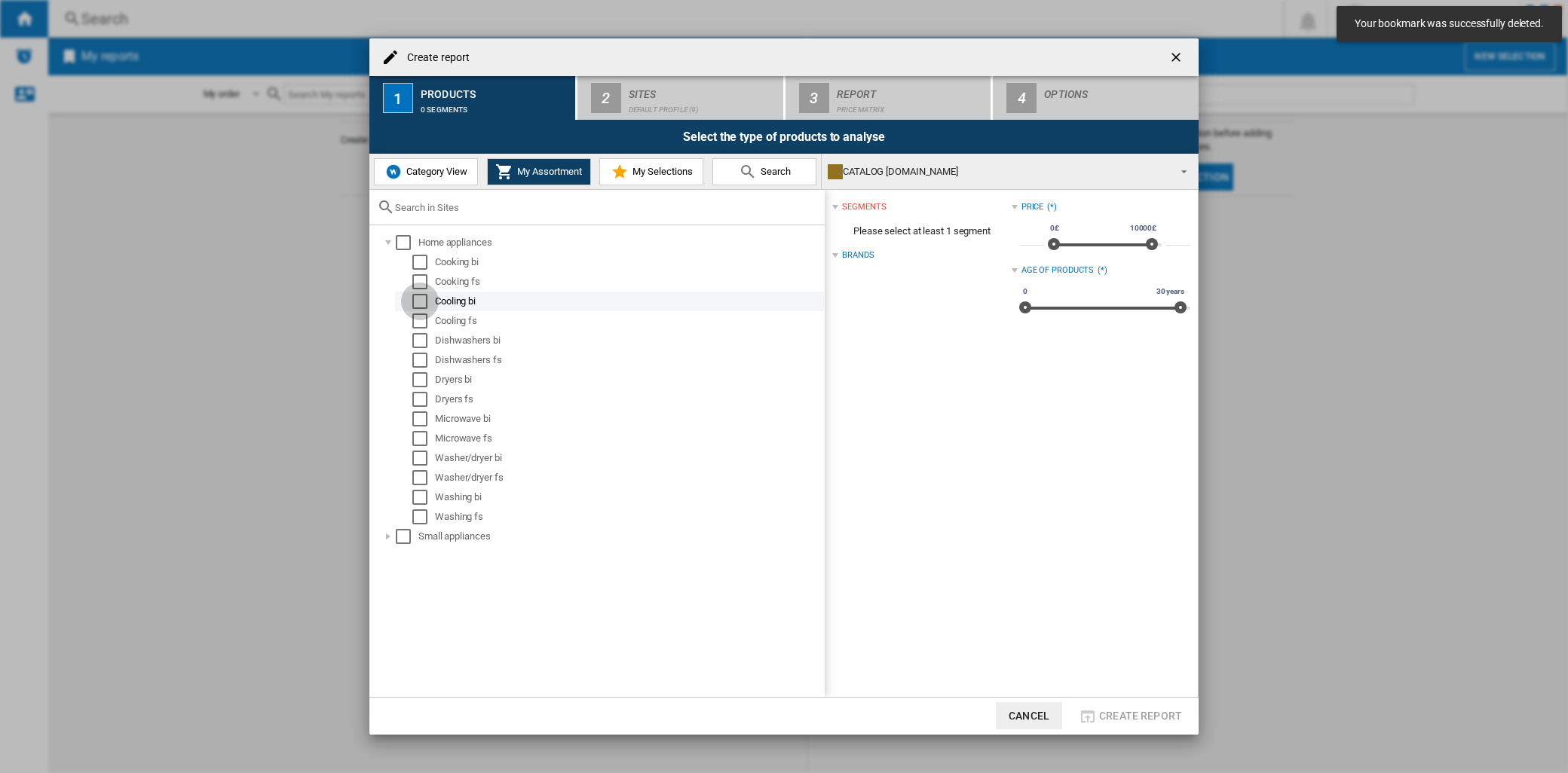
click at [415, 298] on div "Select" at bounding box center [420, 302] width 15 height 15
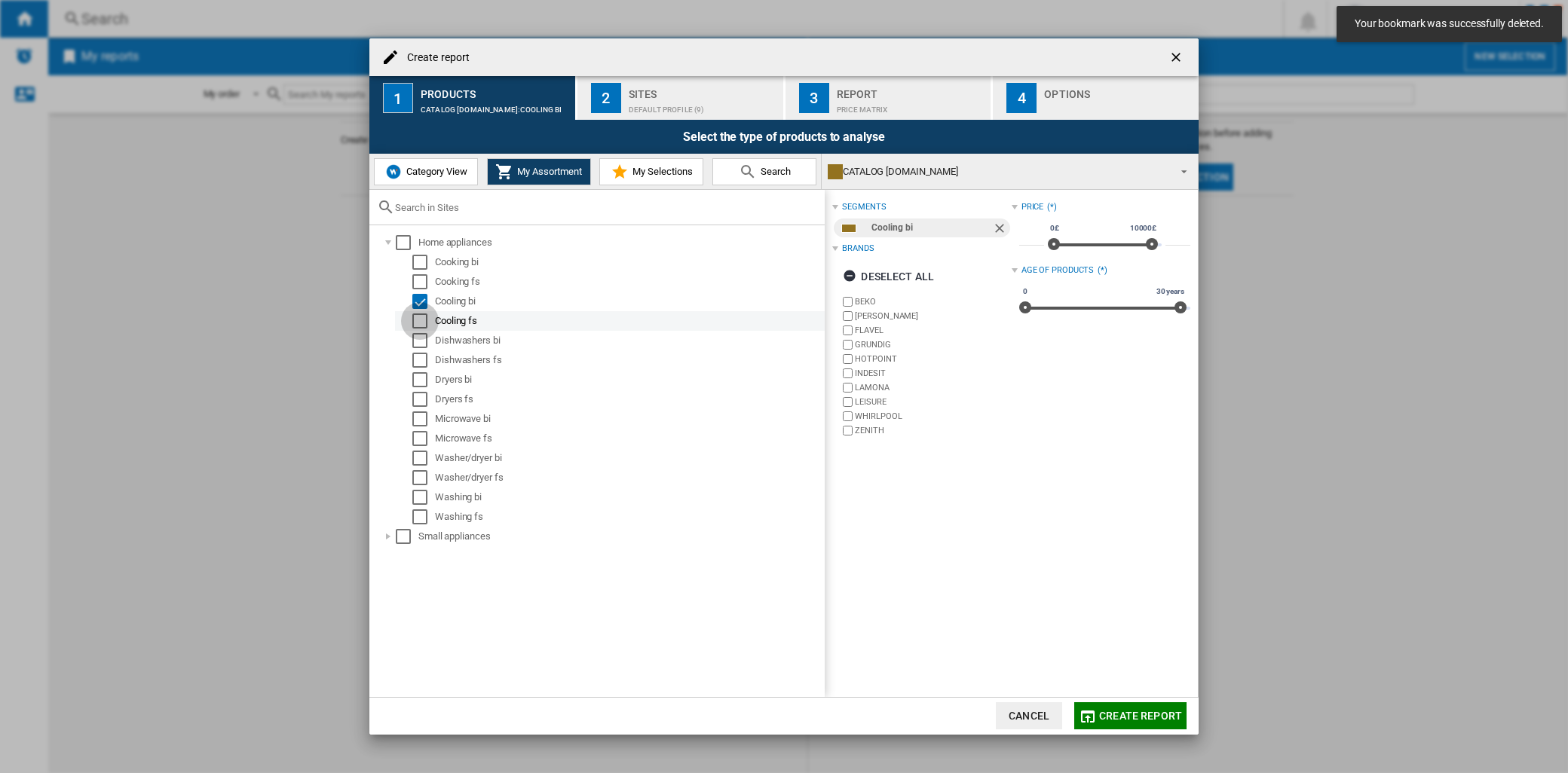
click at [418, 318] on div "Select" at bounding box center [420, 321] width 15 height 15
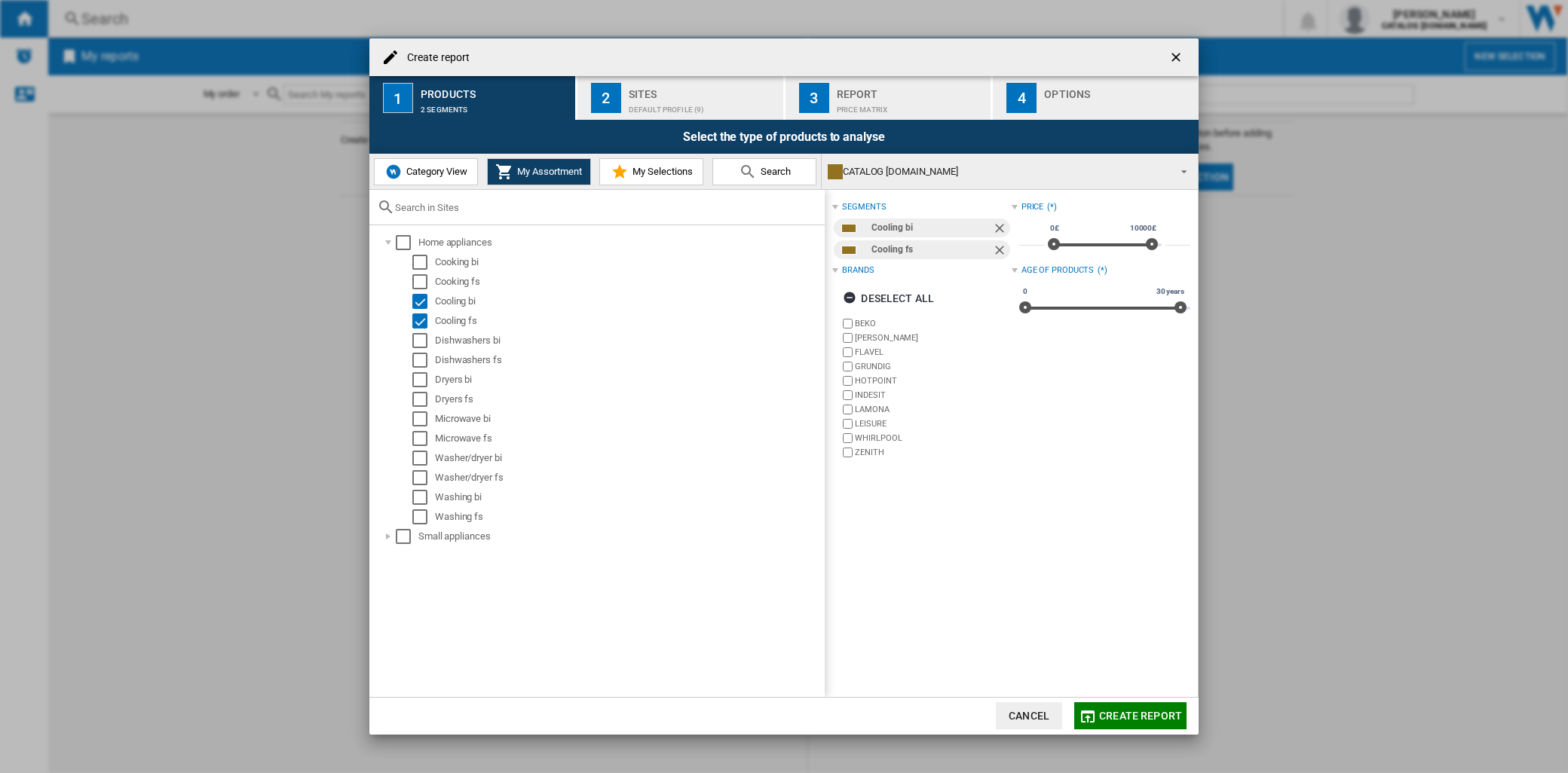
click at [634, 178] on button "My Selections" at bounding box center [651, 171] width 104 height 27
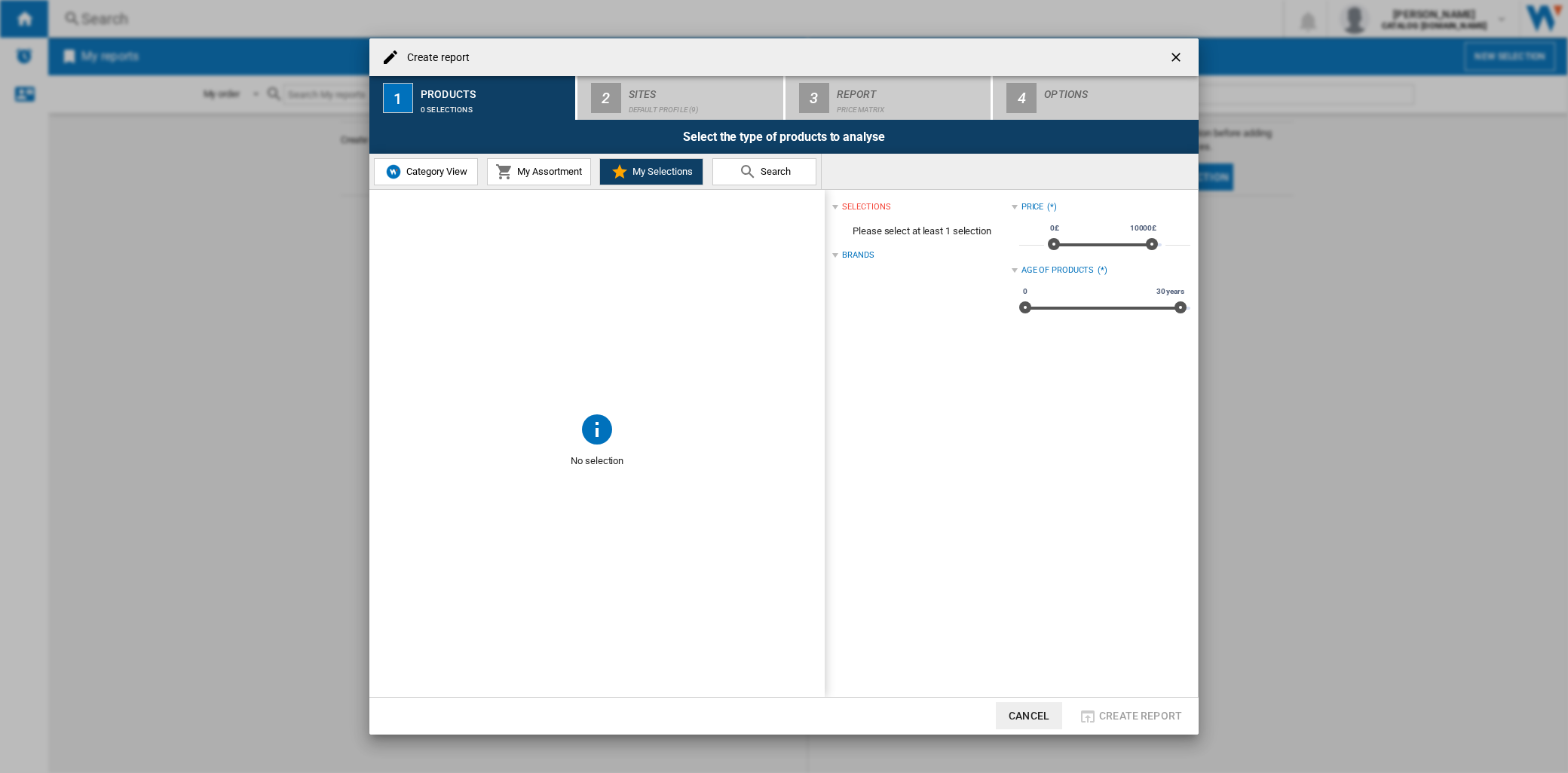
click at [872, 254] on div "Brands" at bounding box center [857, 255] width 32 height 12
click at [857, 253] on div "Brands" at bounding box center [857, 255] width 32 height 12
click at [836, 257] on div "Create report ..." at bounding box center [835, 255] width 6 height 6
click at [556, 178] on button "My Assortment" at bounding box center [539, 171] width 104 height 27
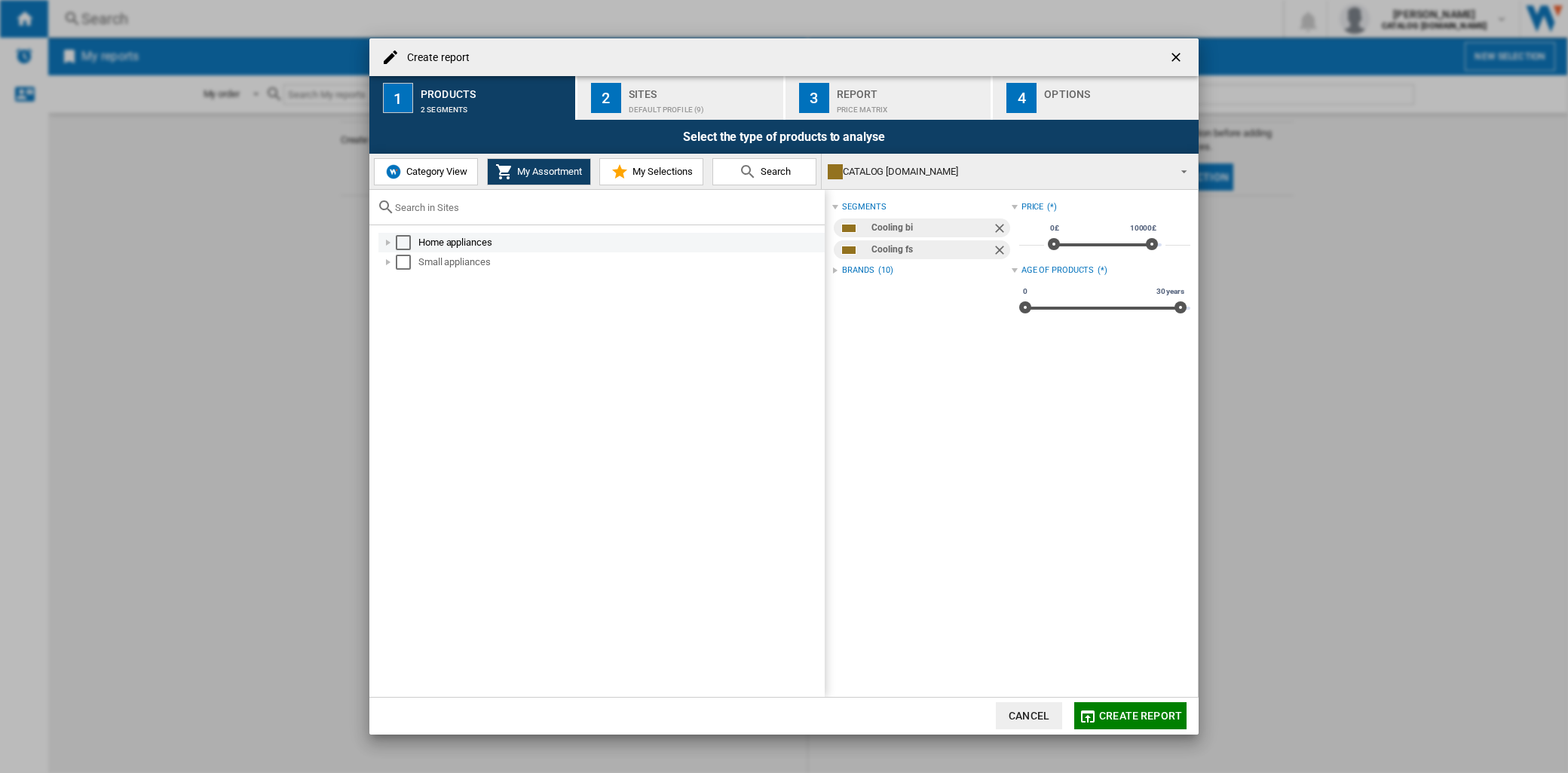
click at [390, 248] on div "Create report ..." at bounding box center [388, 243] width 15 height 15
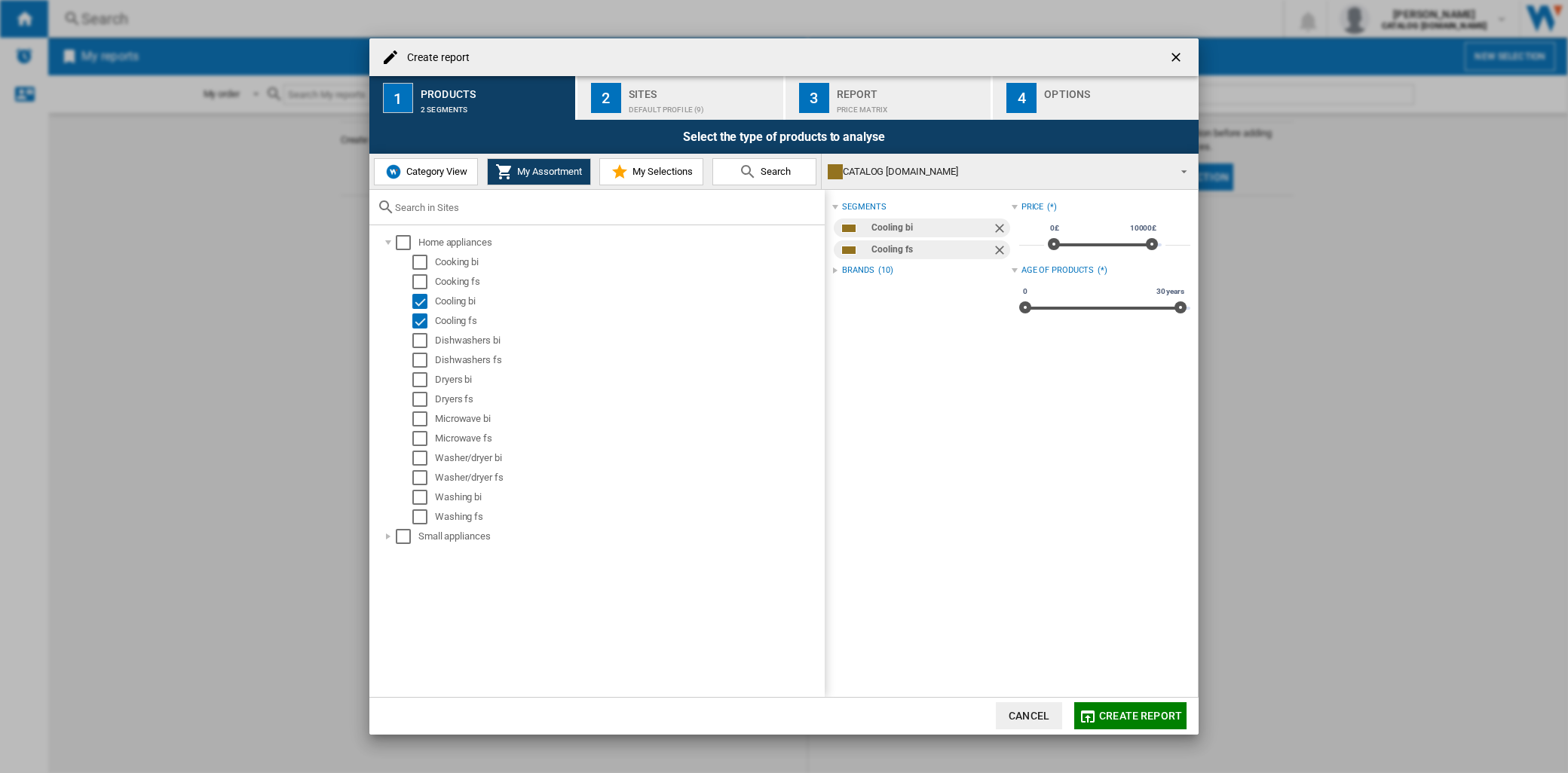
click at [427, 183] on button "Category View" at bounding box center [425, 171] width 104 height 27
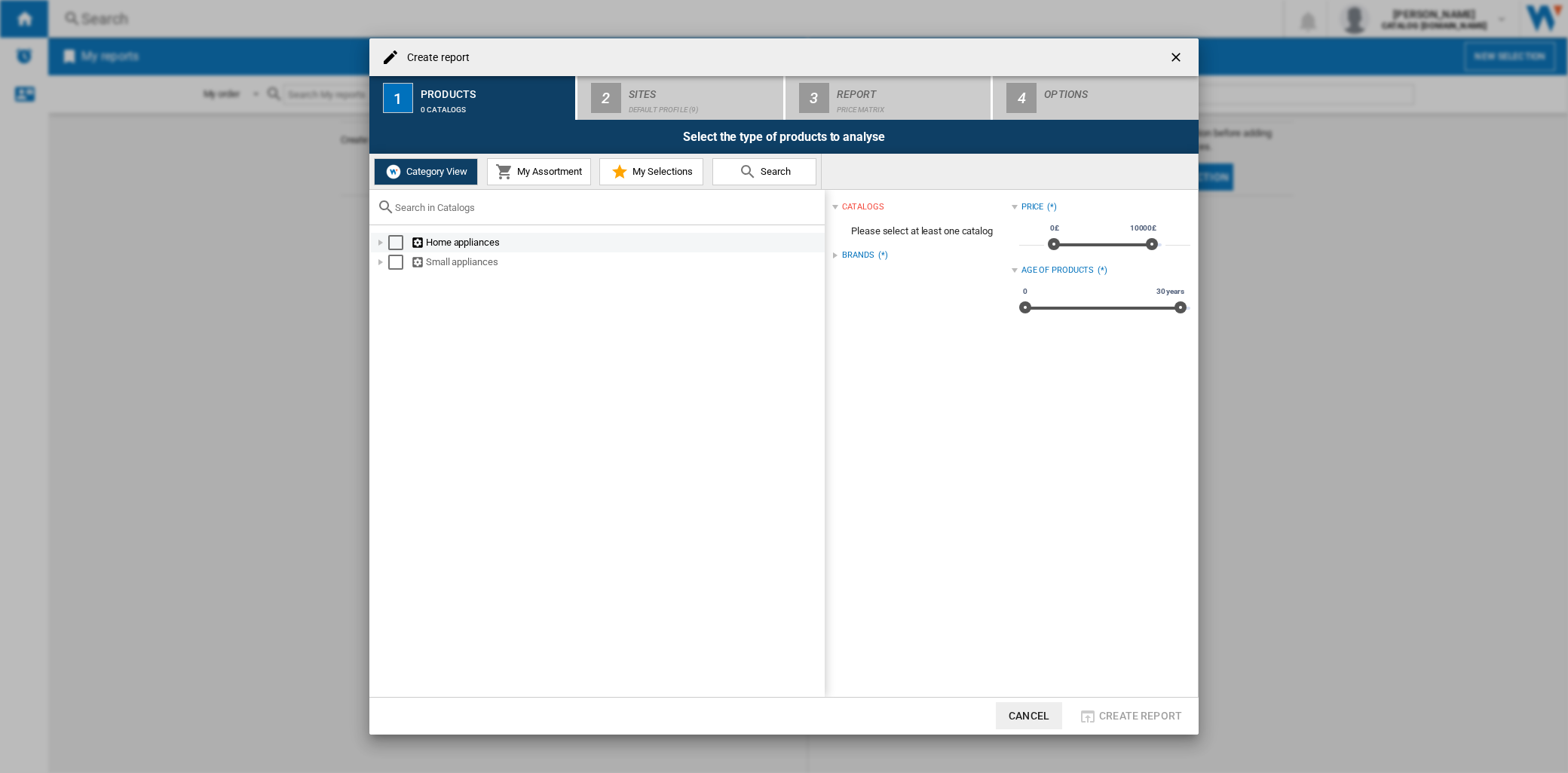
click at [380, 244] on div "Create report ..." at bounding box center [380, 243] width 15 height 15
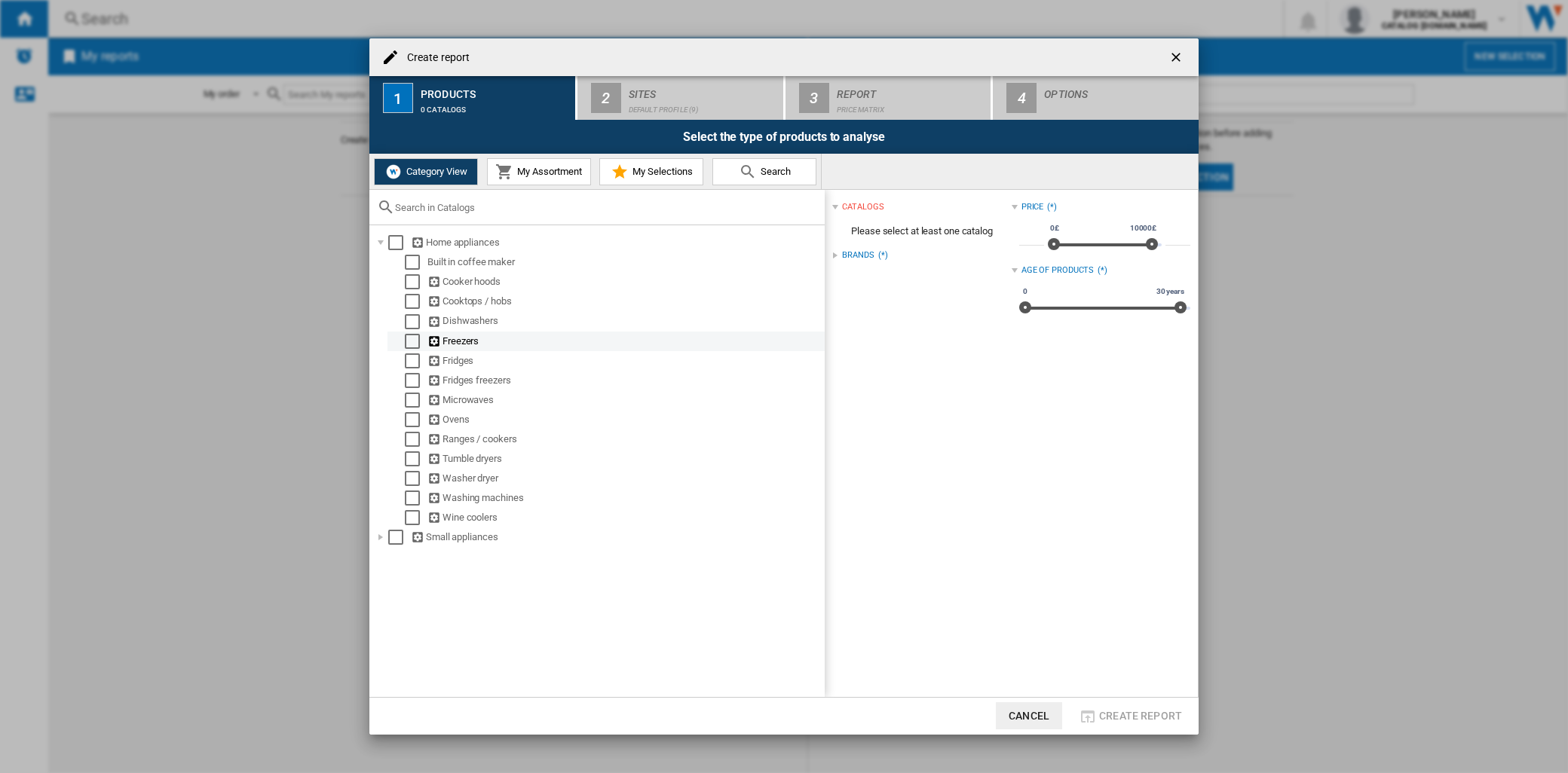
click at [407, 343] on div "Select" at bounding box center [413, 342] width 15 height 15
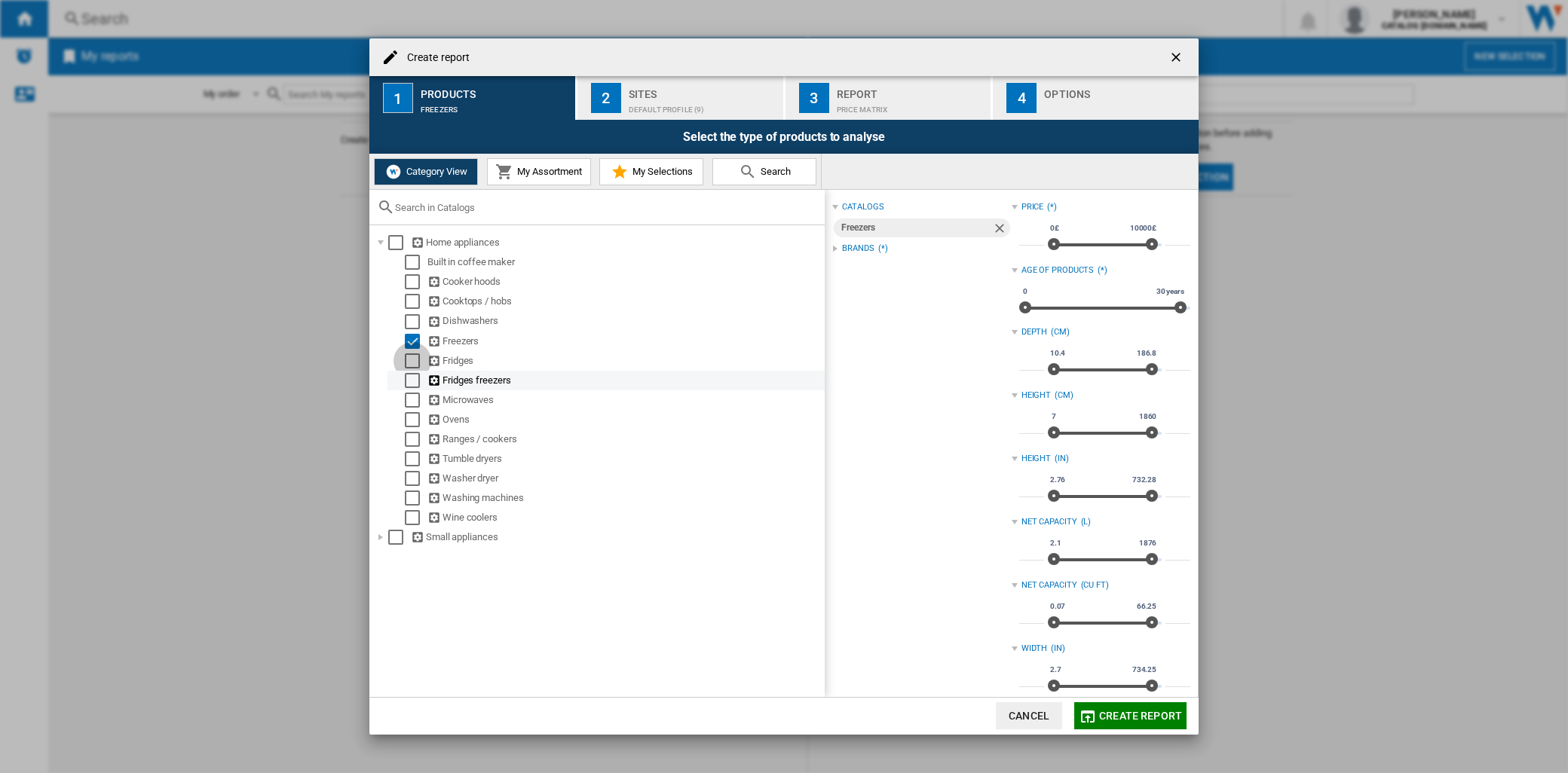
drag, startPoint x: 408, startPoint y: 359, endPoint x: 408, endPoint y: 373, distance: 14.0
click at [408, 363] on div "Select" at bounding box center [413, 361] width 15 height 15
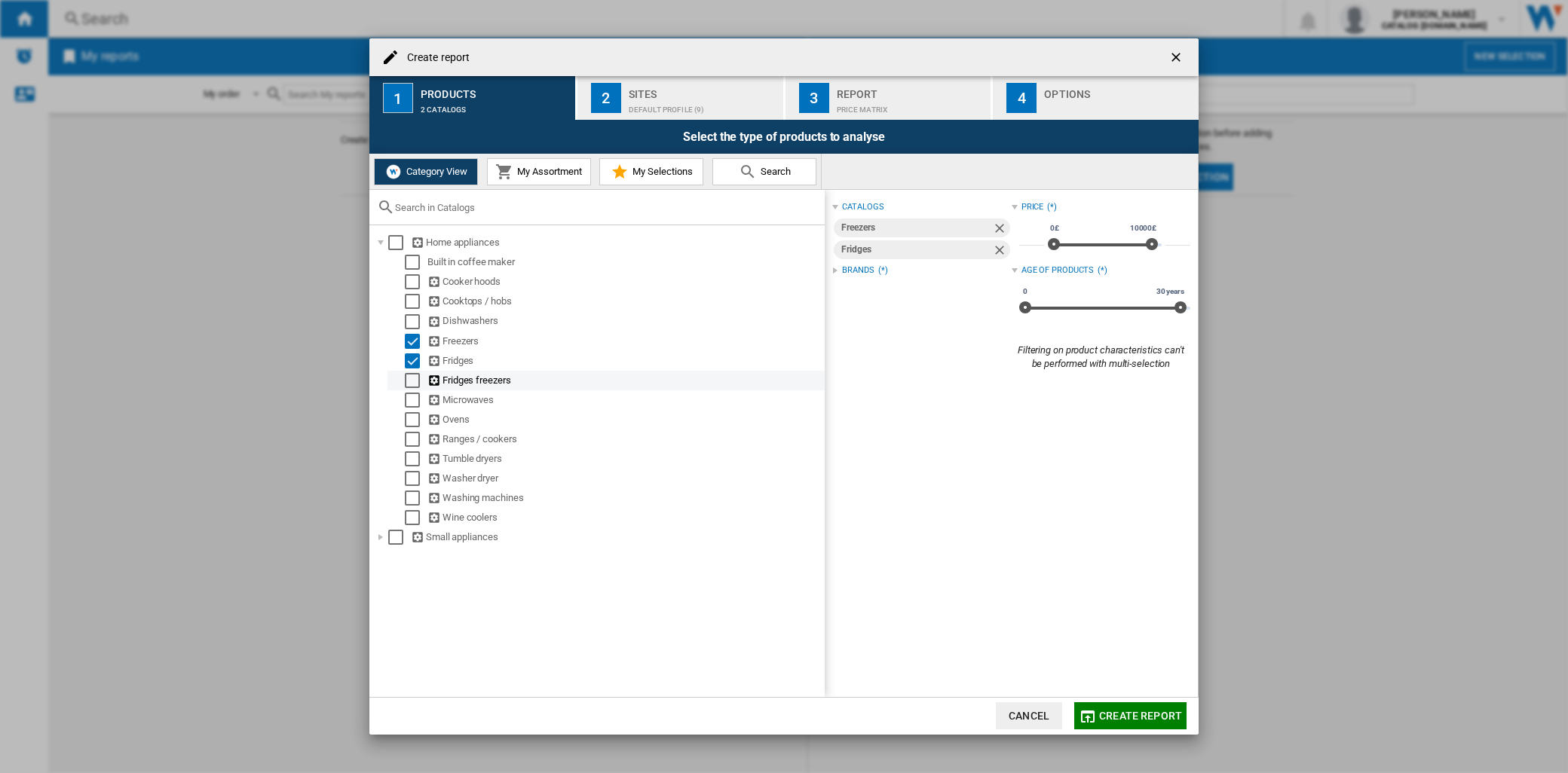
click at [408, 373] on div "Fridges freezers" at bounding box center [606, 380] width 438 height 19
click at [525, 160] on button "My Assortment" at bounding box center [539, 171] width 104 height 27
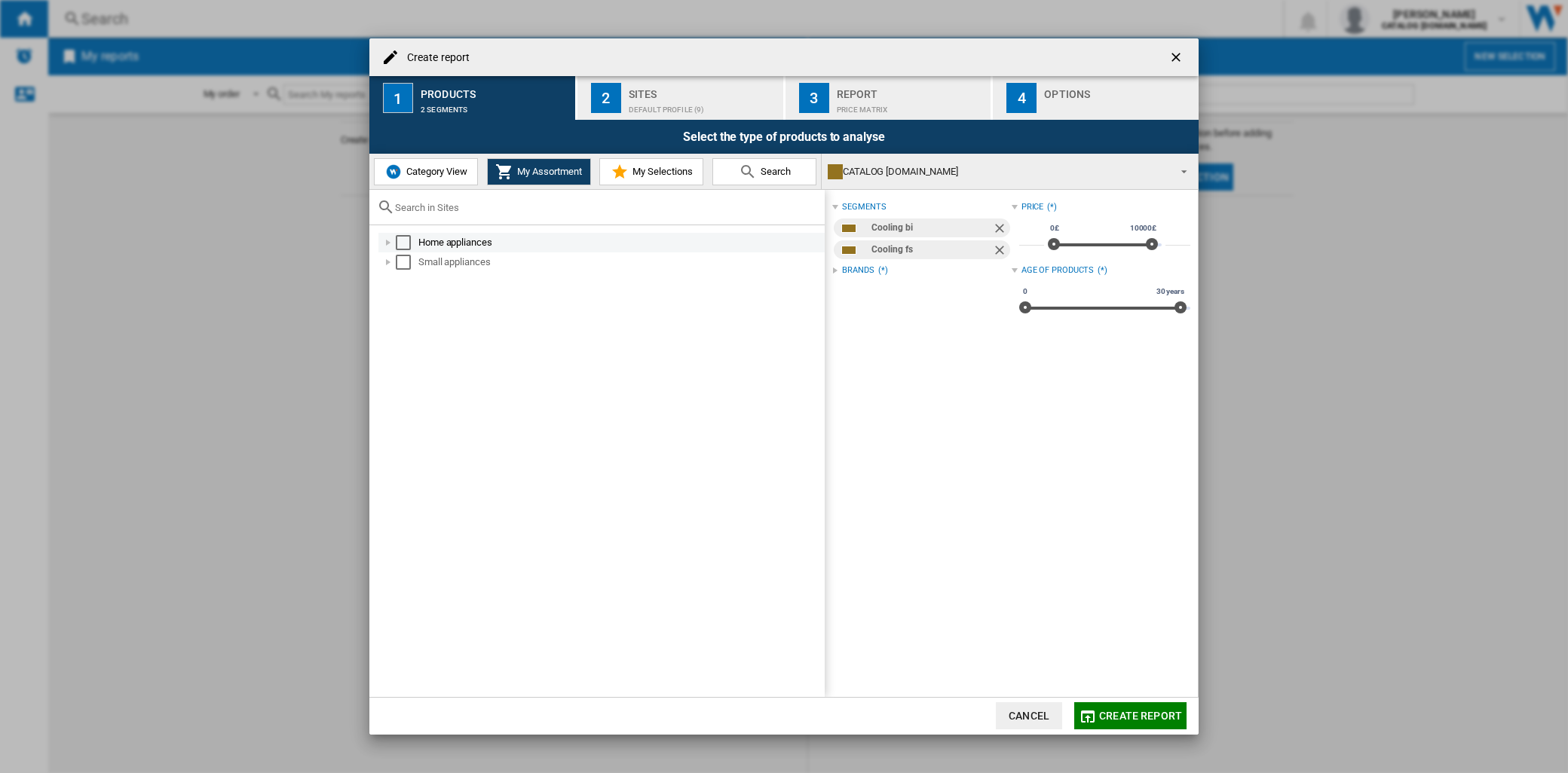
click at [388, 245] on div "Create report ..." at bounding box center [388, 243] width 15 height 15
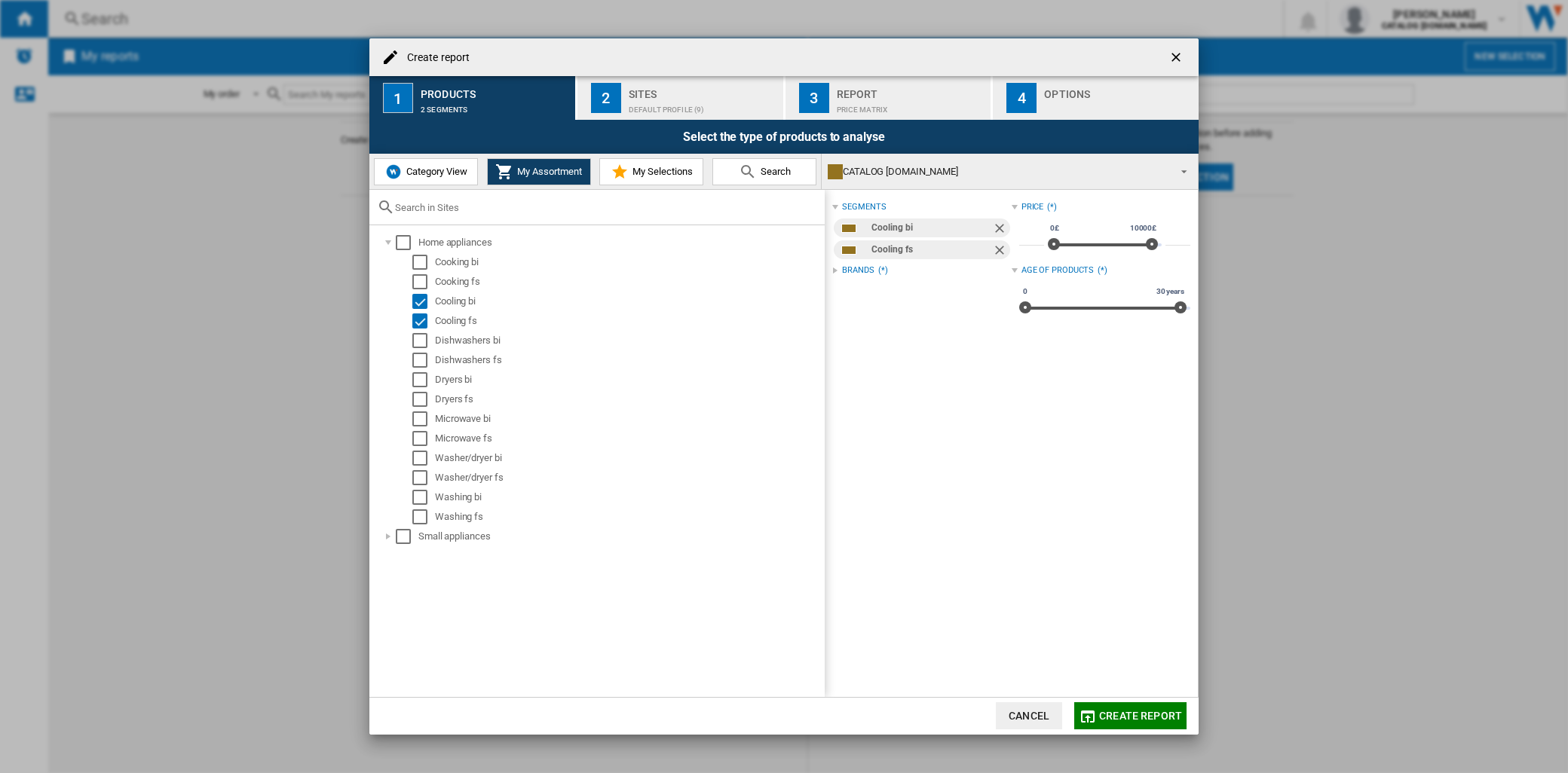
click at [619, 170] on md-icon "Create report ..." at bounding box center [619, 171] width 18 height 18
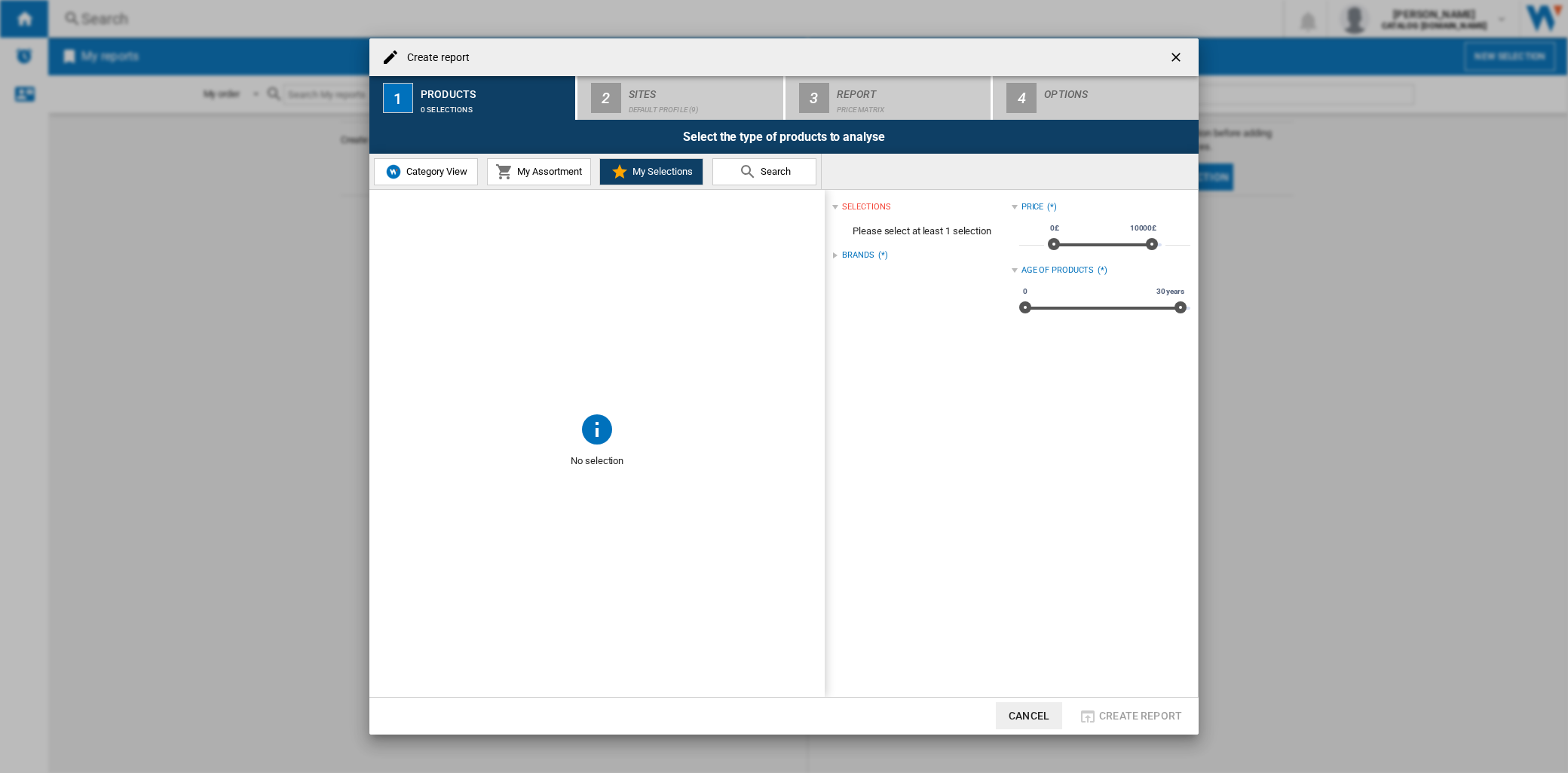
click at [863, 253] on div "Brands" at bounding box center [857, 255] width 32 height 12
click at [742, 170] on md-icon "Create report ..." at bounding box center [747, 171] width 18 height 18
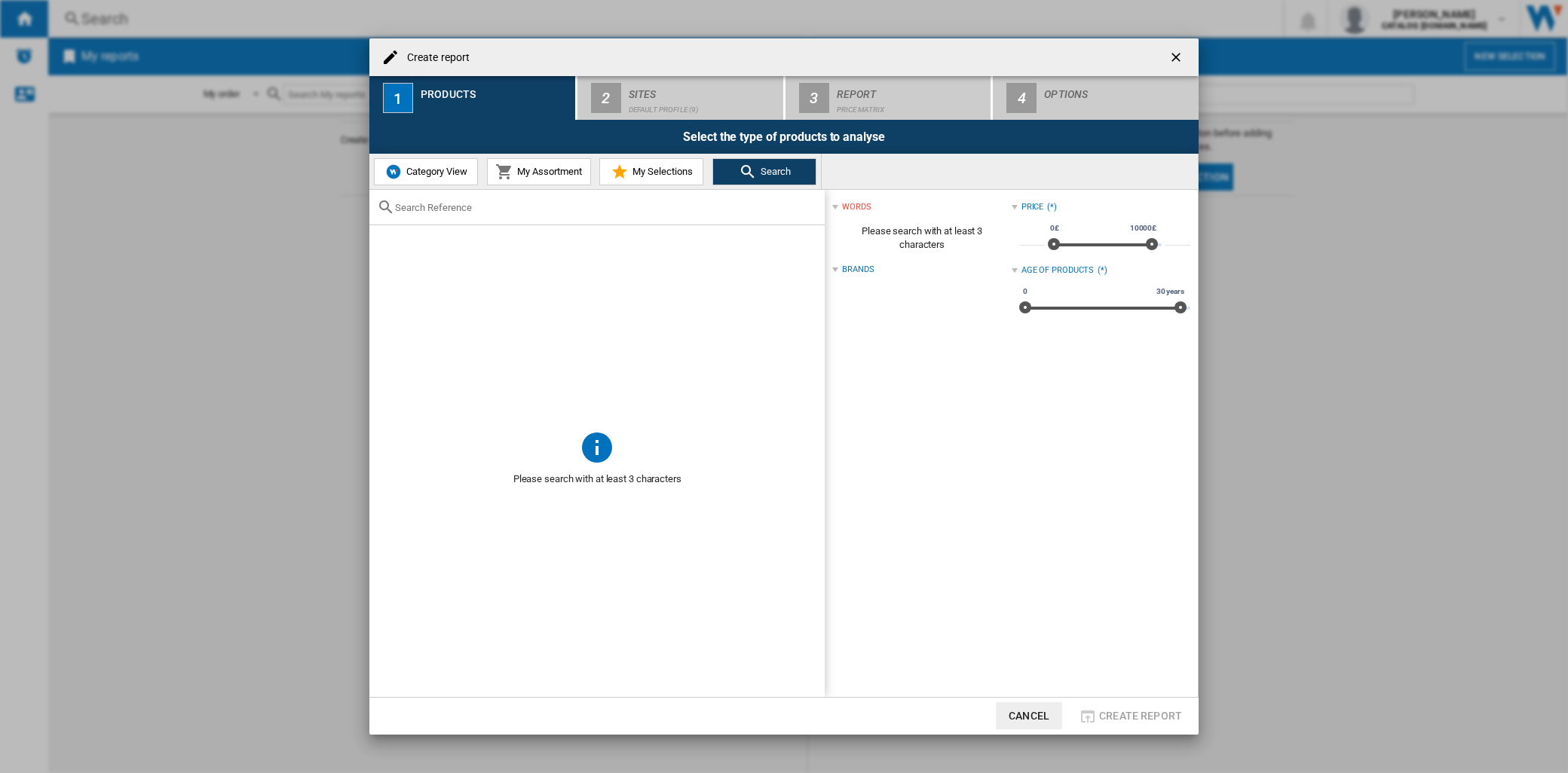
click at [411, 176] on span "Category View" at bounding box center [435, 171] width 65 height 12
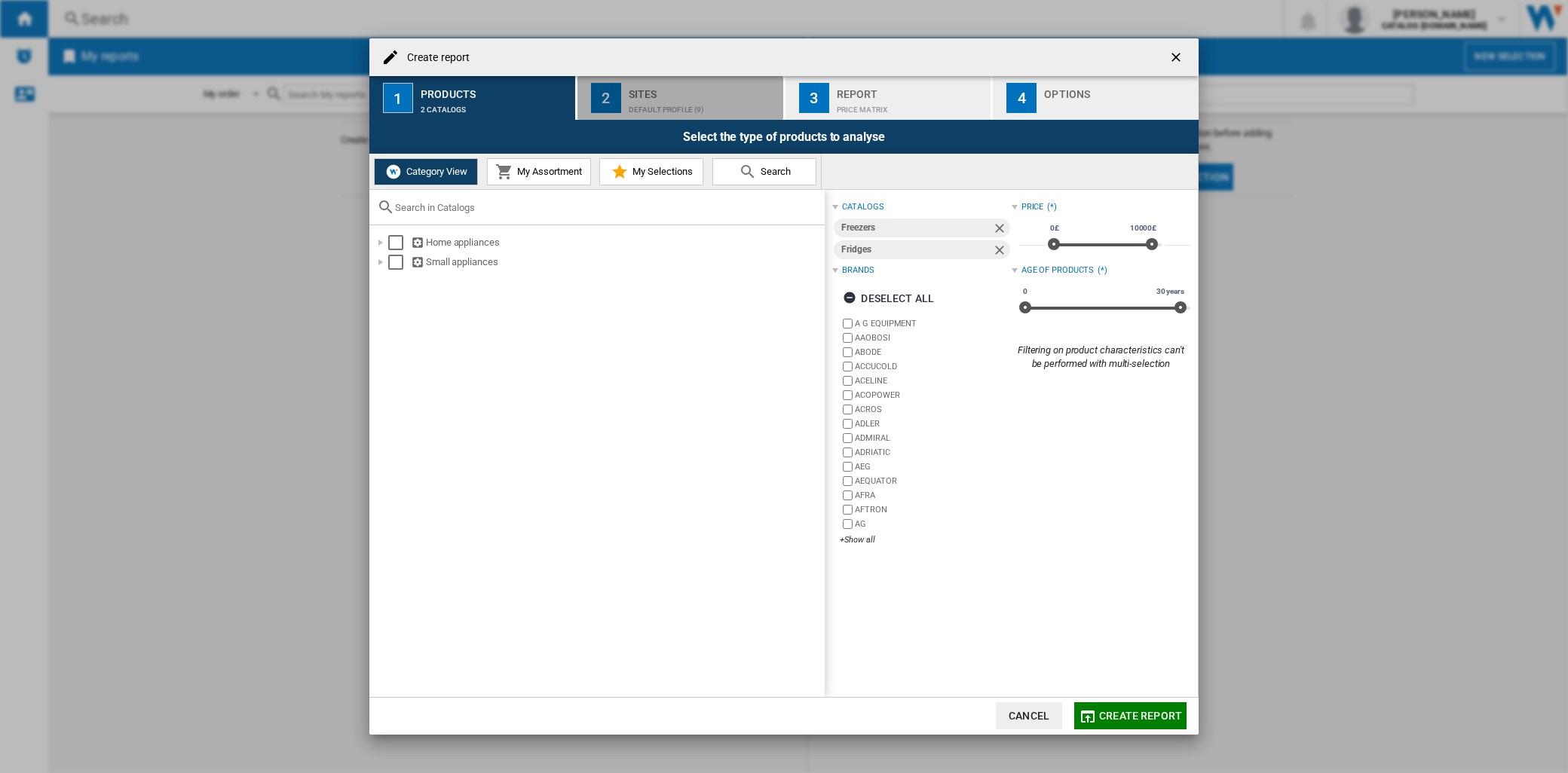
click at [635, 99] on div "Default profile (9)" at bounding box center [703, 106] width 148 height 16
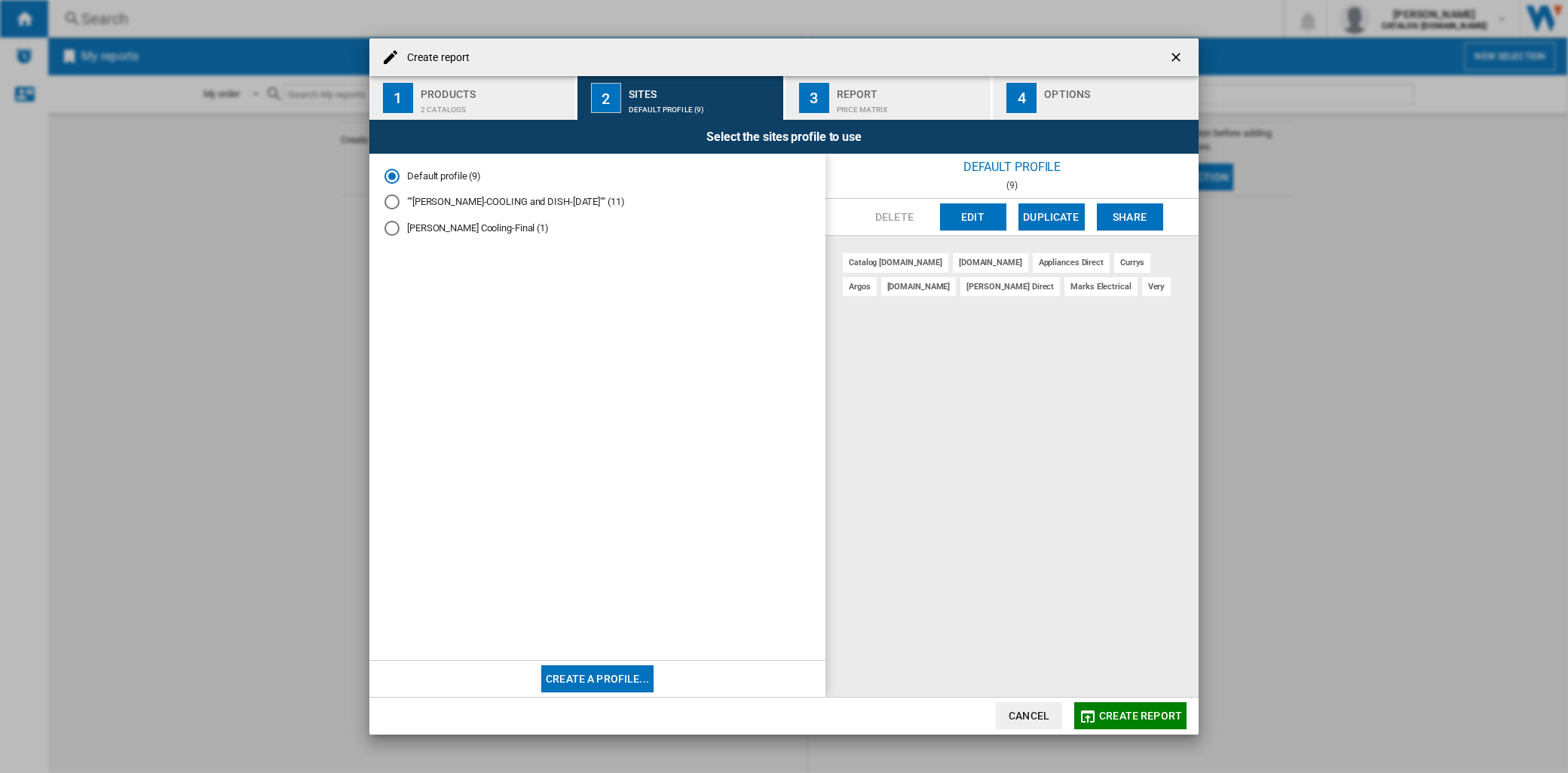
click at [394, 236] on div "Nevin Cooling-Final (1)" at bounding box center [392, 228] width 15 height 15
click at [970, 231] on div "Delete Edit Duplicate Share" at bounding box center [1012, 218] width 373 height 37
click at [975, 222] on button "Edit" at bounding box center [973, 217] width 66 height 27
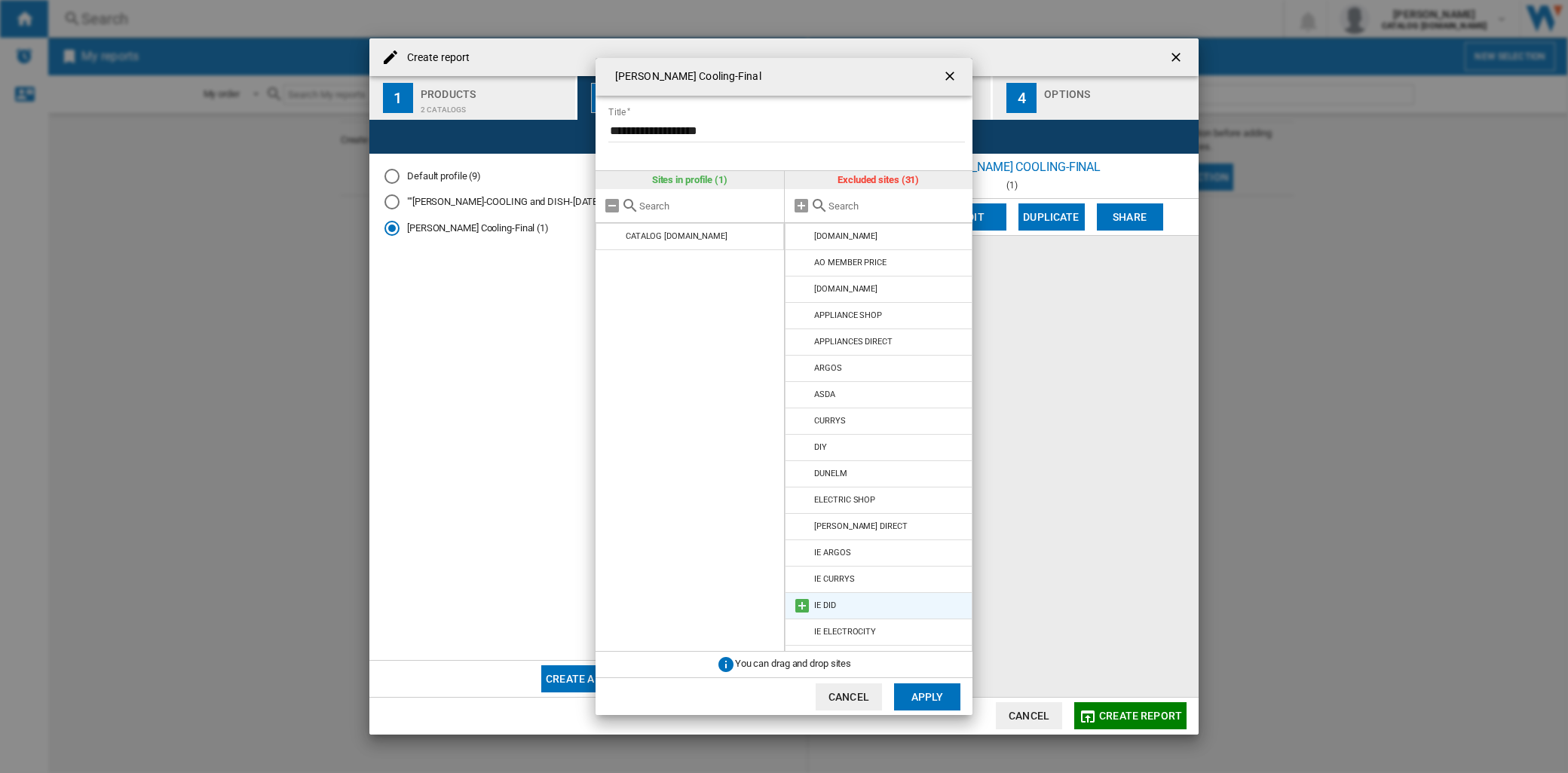
drag, startPoint x: 971, startPoint y: 410, endPoint x: 924, endPoint y: 611, distance: 206.4
click at [966, 573] on div "**********" at bounding box center [784, 386] width 1568 height 773
click at [809, 289] on md-icon "Nevin Cooling-Final ..." at bounding box center [802, 289] width 18 height 18
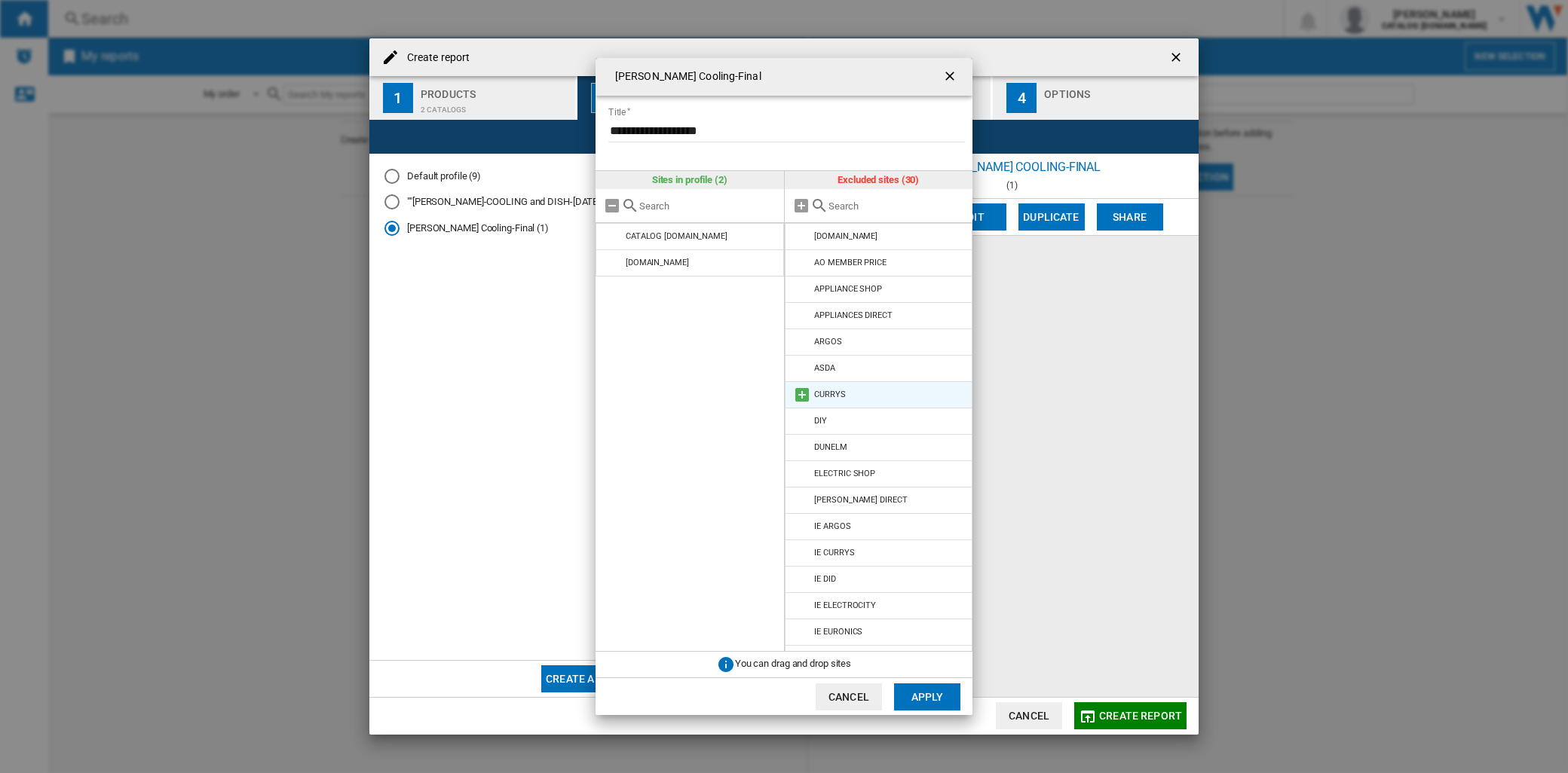
click at [808, 395] on md-icon "Nevin Cooling-Final ..." at bounding box center [802, 394] width 18 height 18
click at [801, 475] on md-icon "Nevin Cooling-Final ..." at bounding box center [802, 474] width 18 height 18
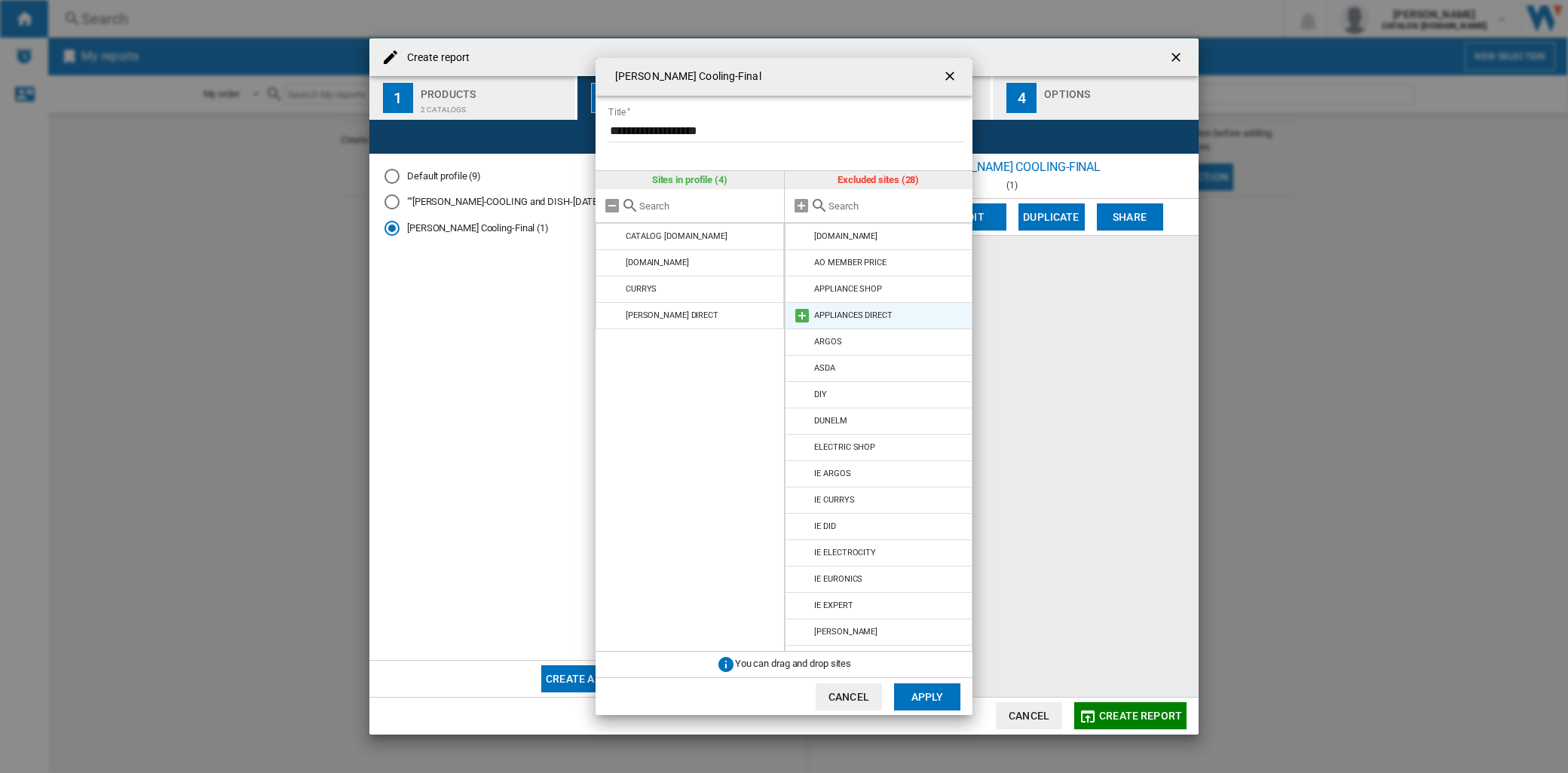
click at [800, 313] on md-icon "Nevin Cooling-Final ..." at bounding box center [802, 316] width 18 height 18
click at [799, 295] on md-icon "Nevin Cooling-Final ..." at bounding box center [802, 289] width 18 height 18
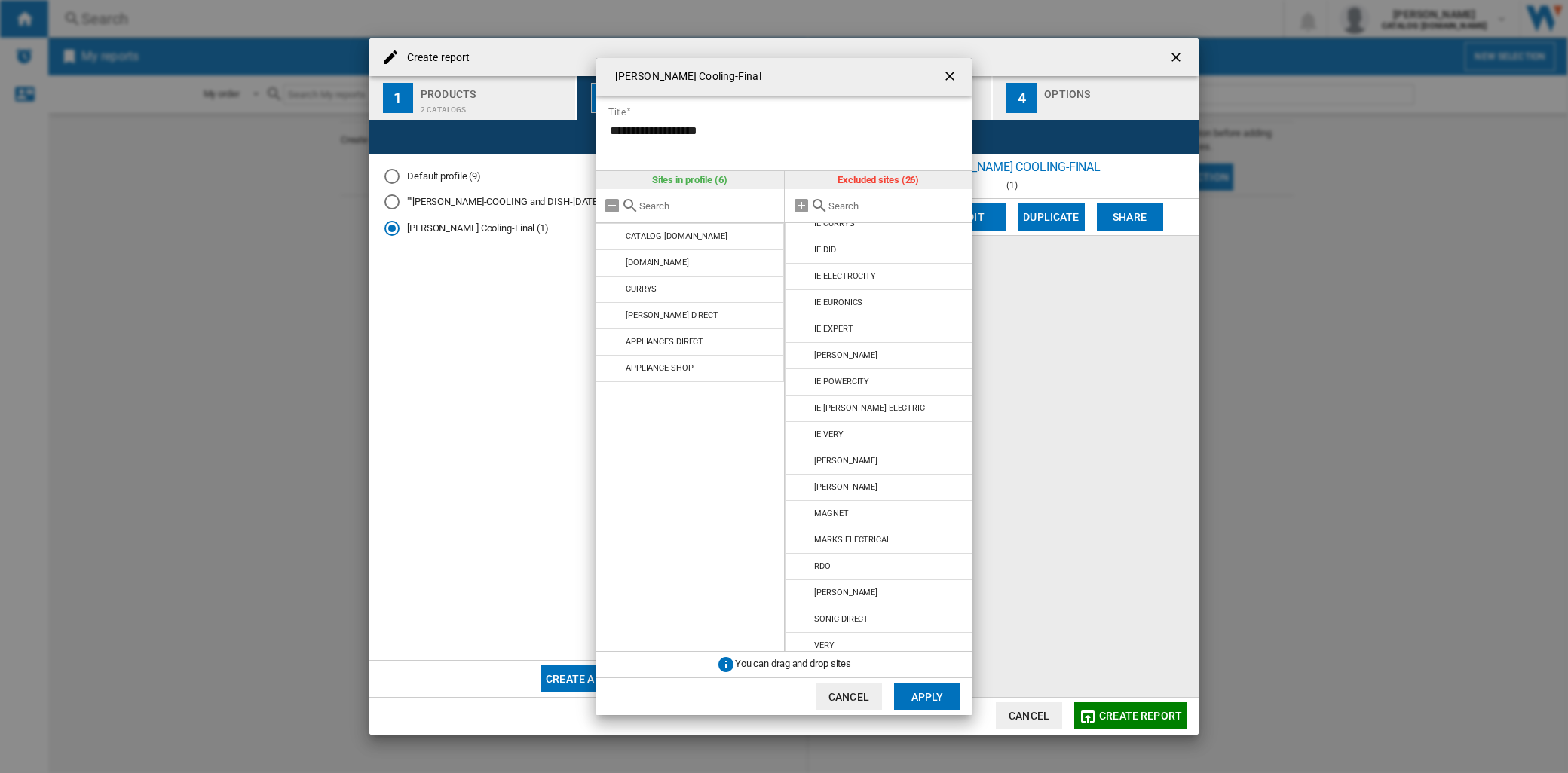
scroll to position [230, 0]
click at [804, 538] on md-icon "Nevin Cooling-Final ..." at bounding box center [802, 534] width 18 height 18
click at [803, 616] on md-icon "Nevin Cooling-Final ..." at bounding box center [802, 610] width 18 height 18
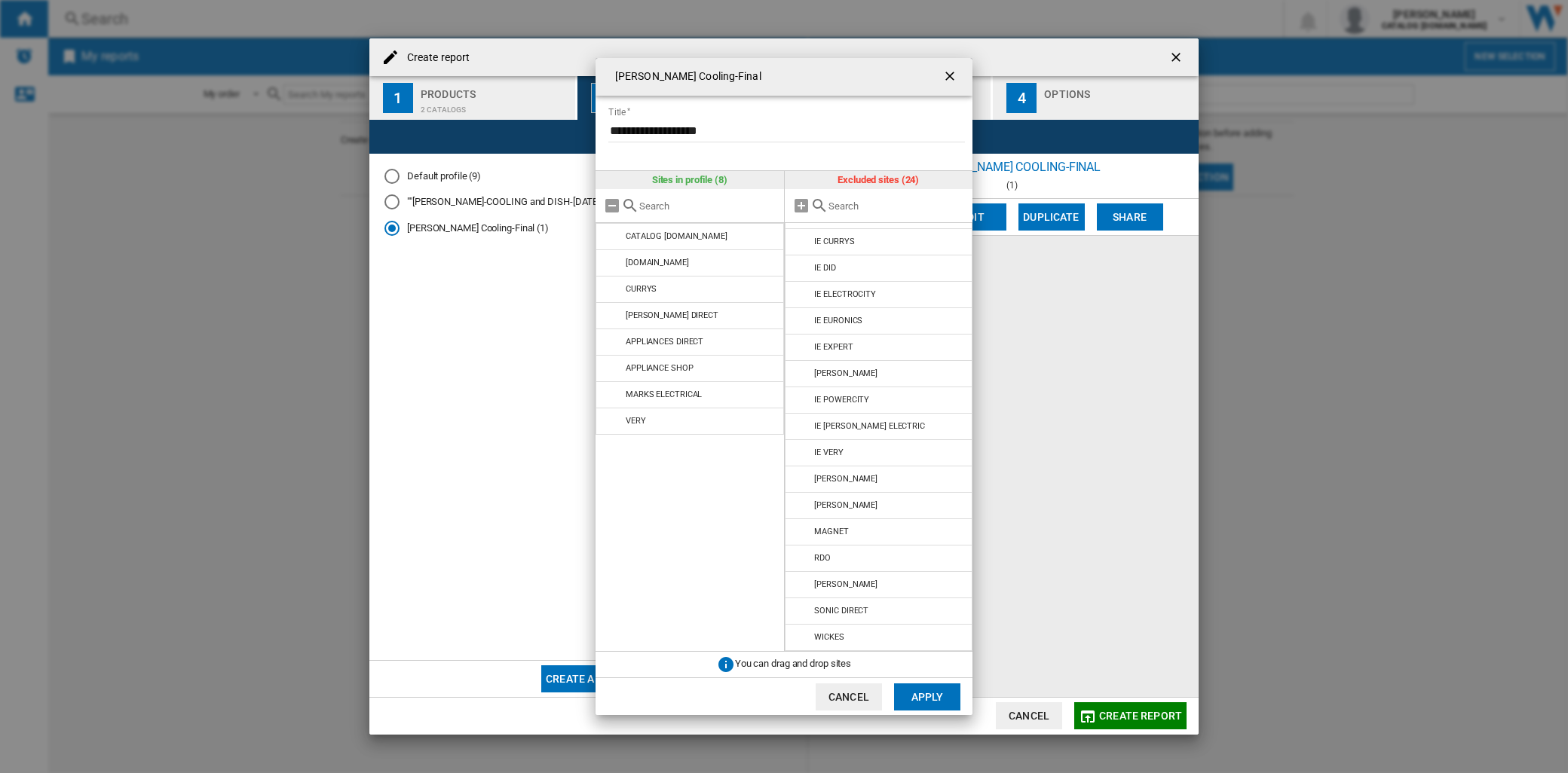
click at [917, 702] on button "Apply" at bounding box center [927, 697] width 66 height 27
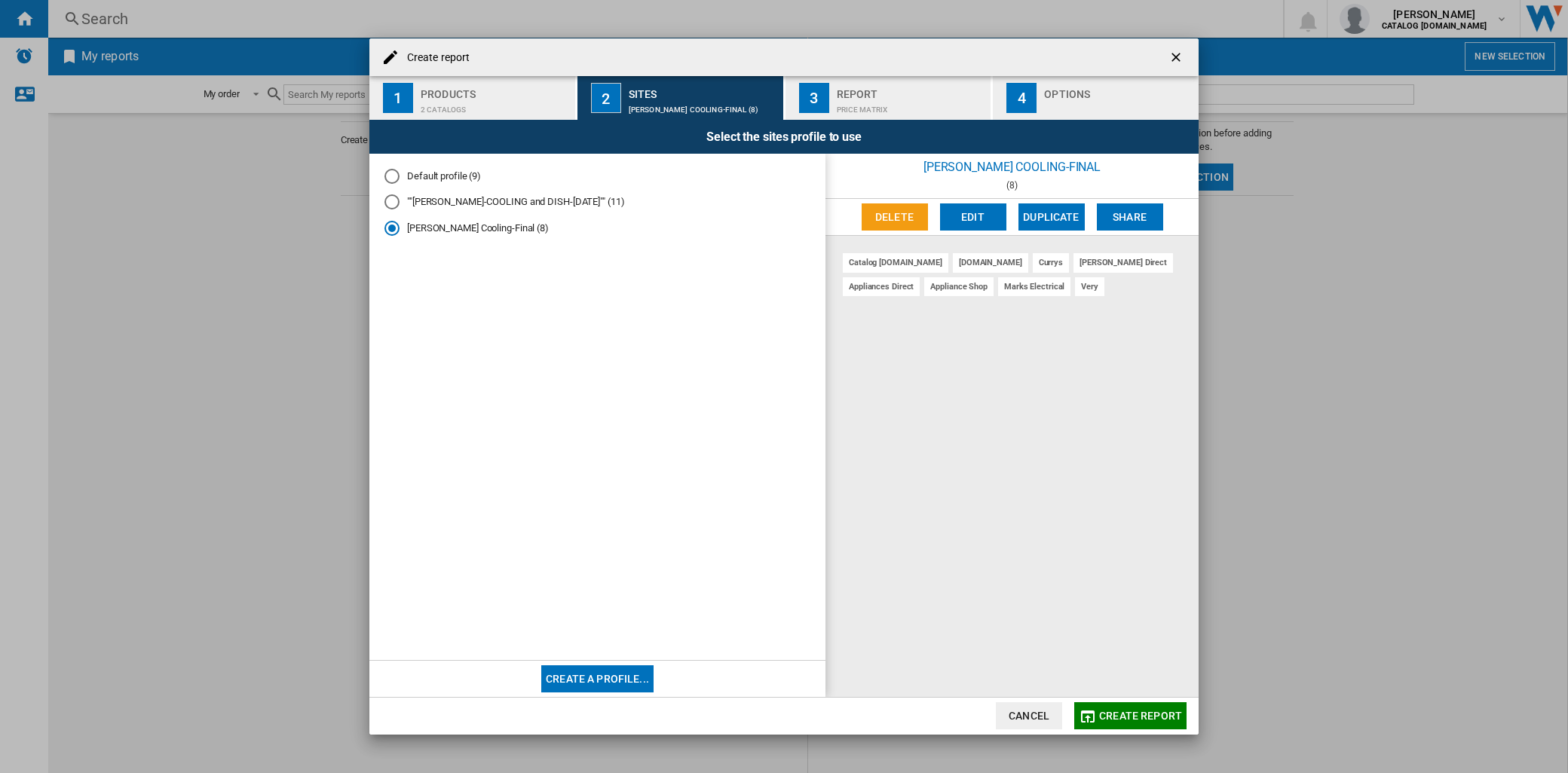
click at [975, 216] on button "Edit" at bounding box center [973, 217] width 66 height 27
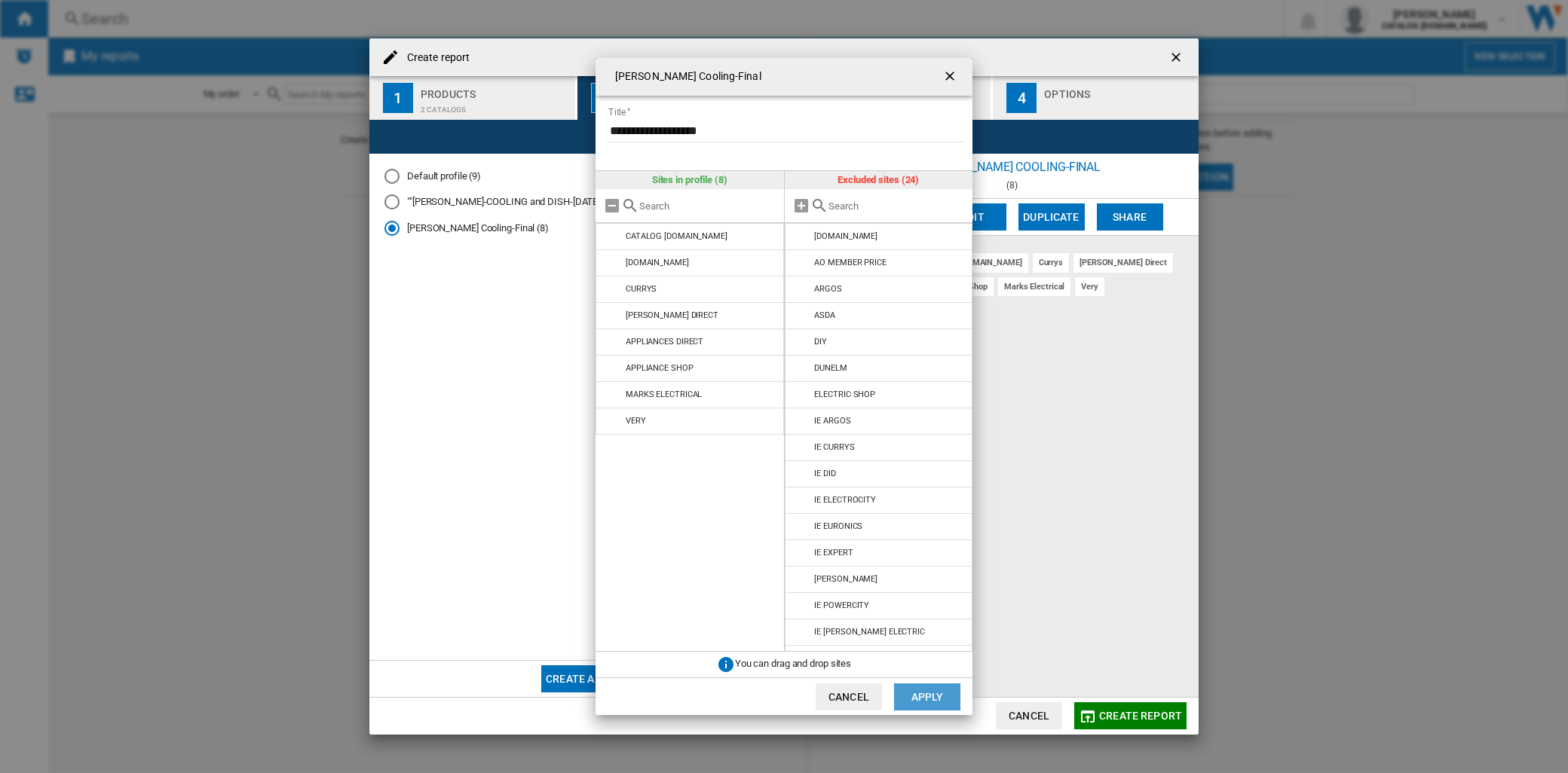
click at [943, 700] on button "Apply" at bounding box center [927, 697] width 66 height 27
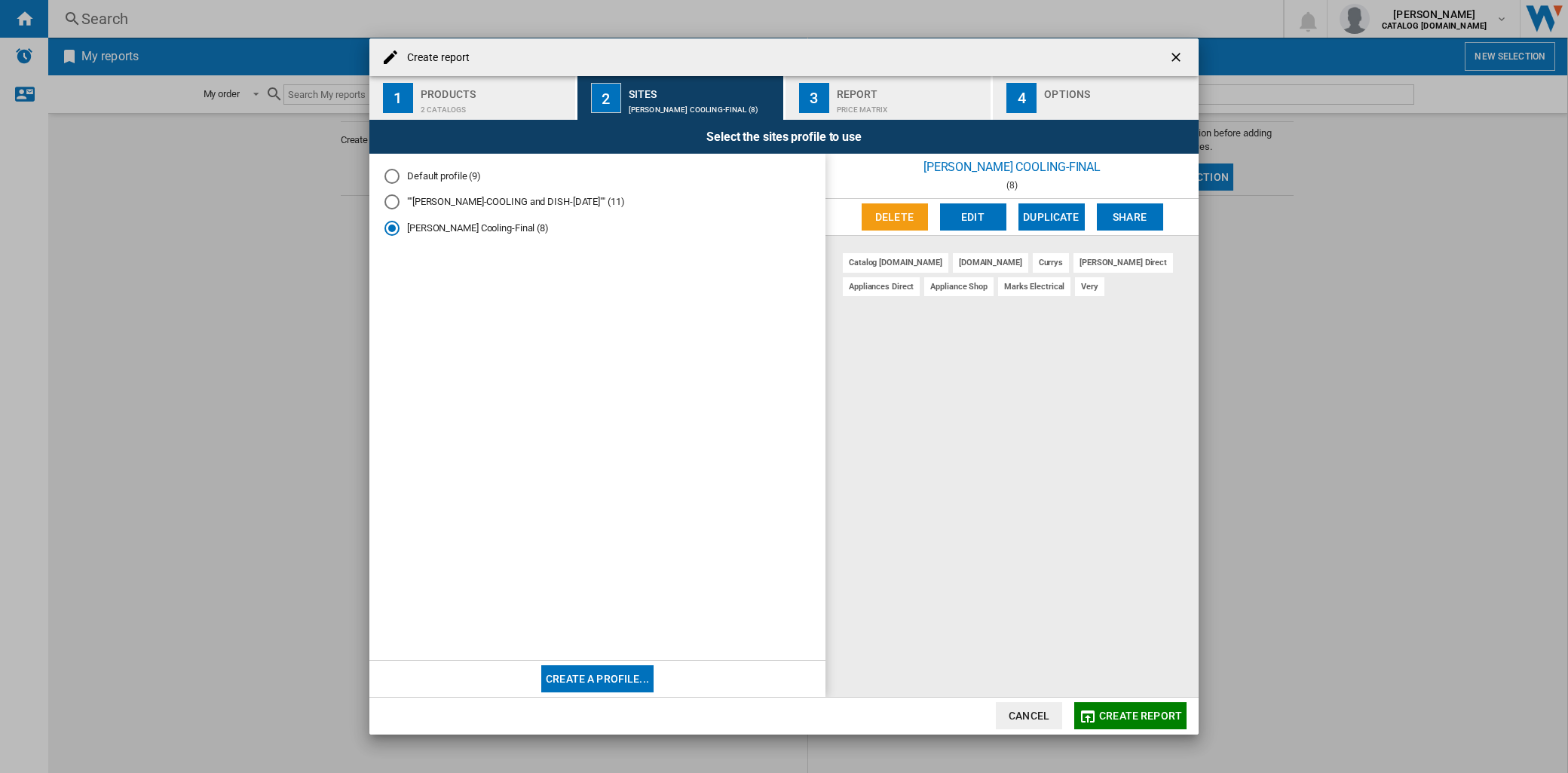
drag, startPoint x: 1052, startPoint y: 222, endPoint x: 1147, endPoint y: 423, distance: 222.3
click at [1142, 427] on div "[PERSON_NAME] Cooling-Final (8) [GEOGRAPHIC_DATA] Edit Duplicate Share catalog …" at bounding box center [1012, 424] width 373 height 542
click at [879, 101] on div "Price Matrix" at bounding box center [911, 106] width 148 height 16
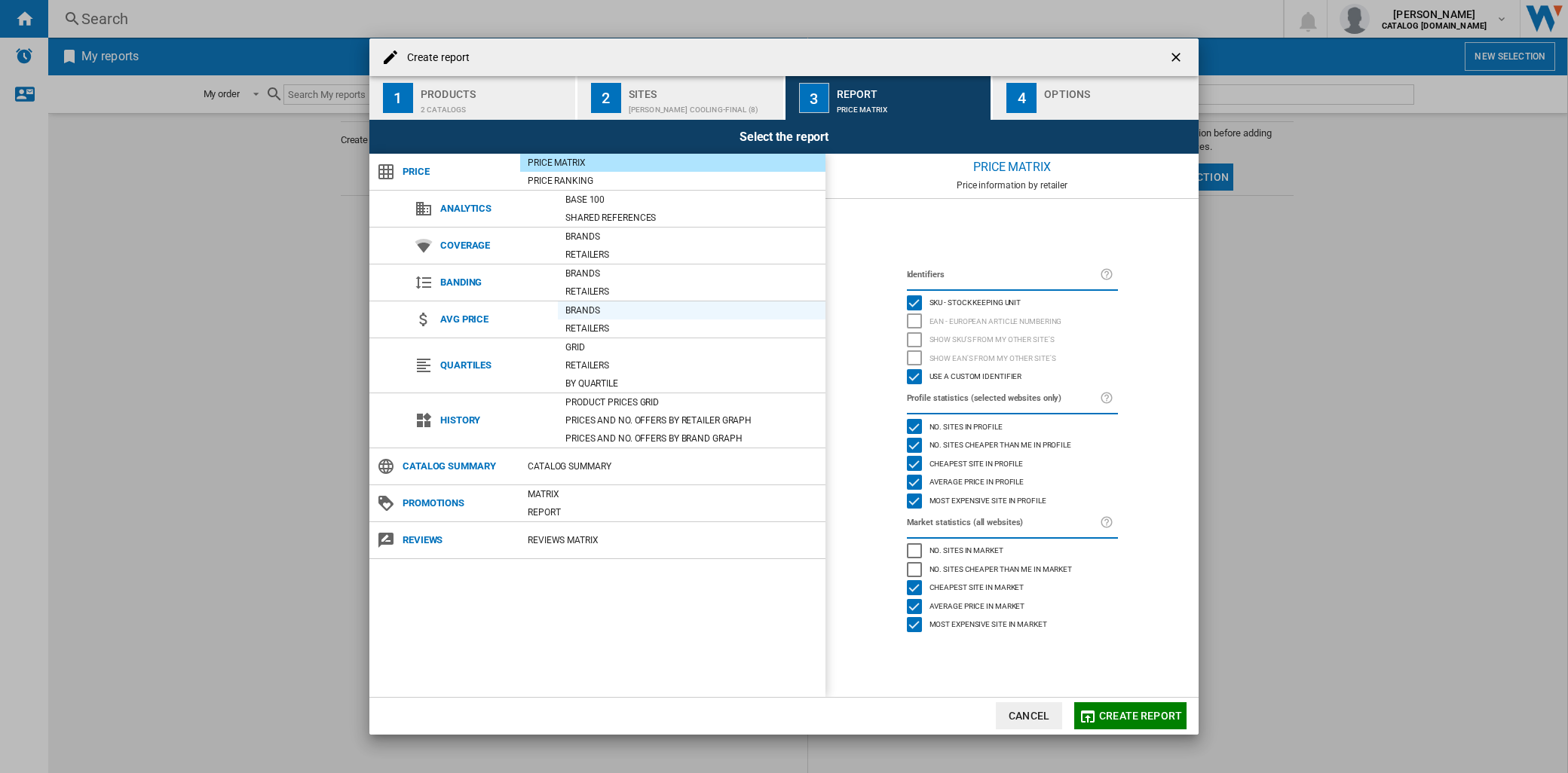
click at [593, 310] on div "Brands" at bounding box center [691, 311] width 268 height 15
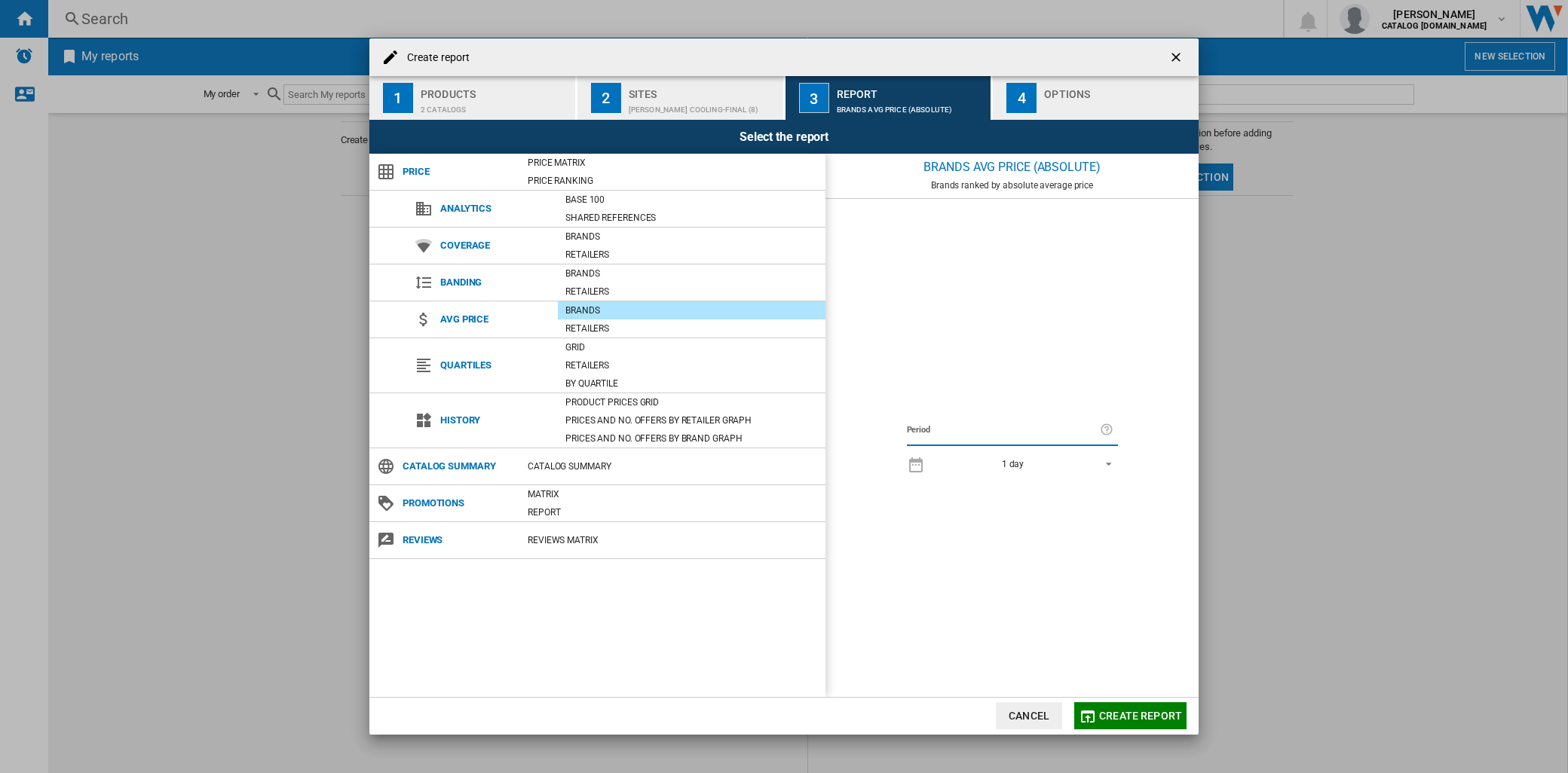
click at [1039, 102] on button "4 Options" at bounding box center [1095, 98] width 206 height 44
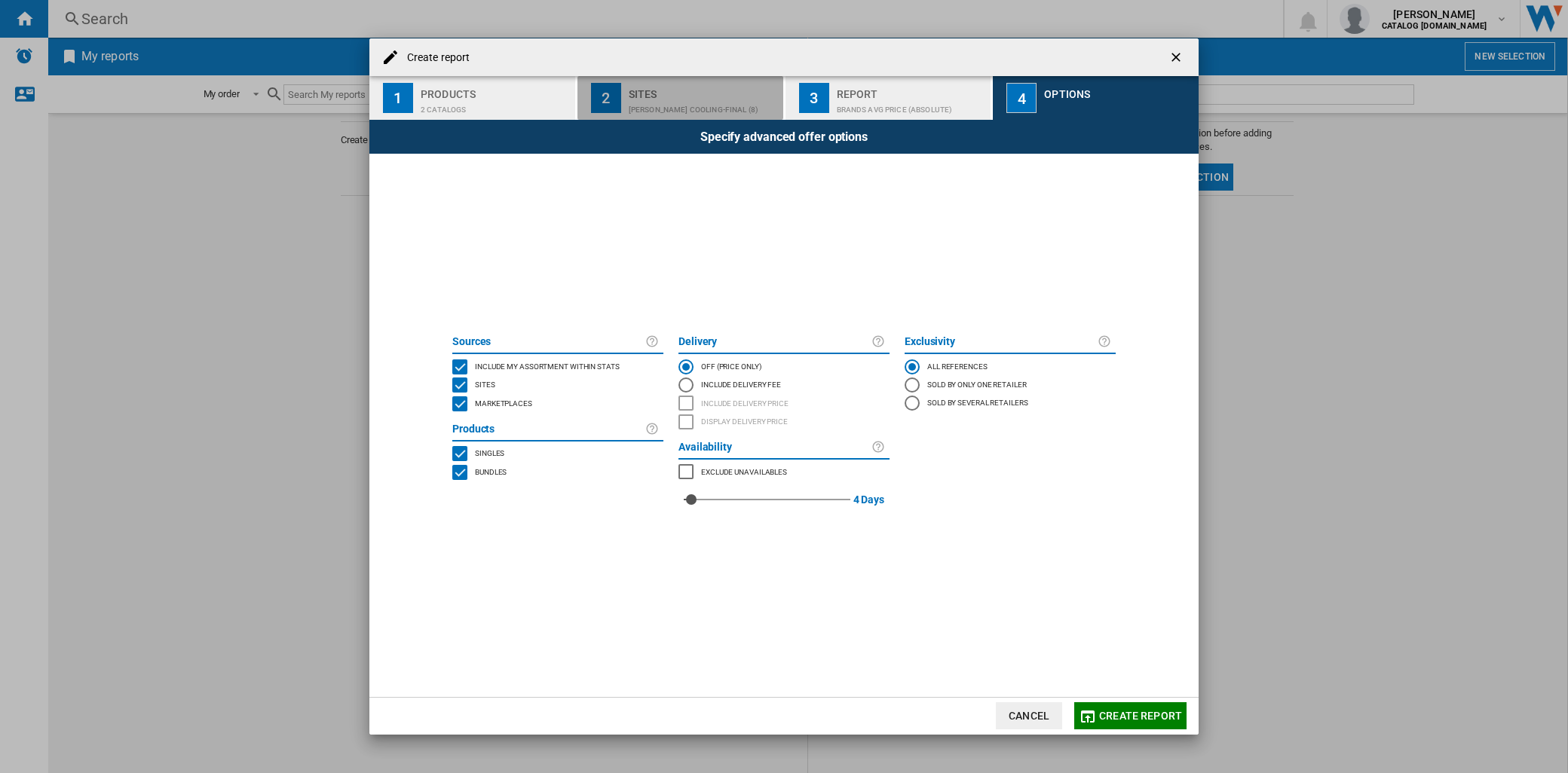
drag, startPoint x: 673, startPoint y: 86, endPoint x: 550, endPoint y: 92, distance: 123.1
click at [671, 86] on div "Sites" at bounding box center [703, 89] width 148 height 16
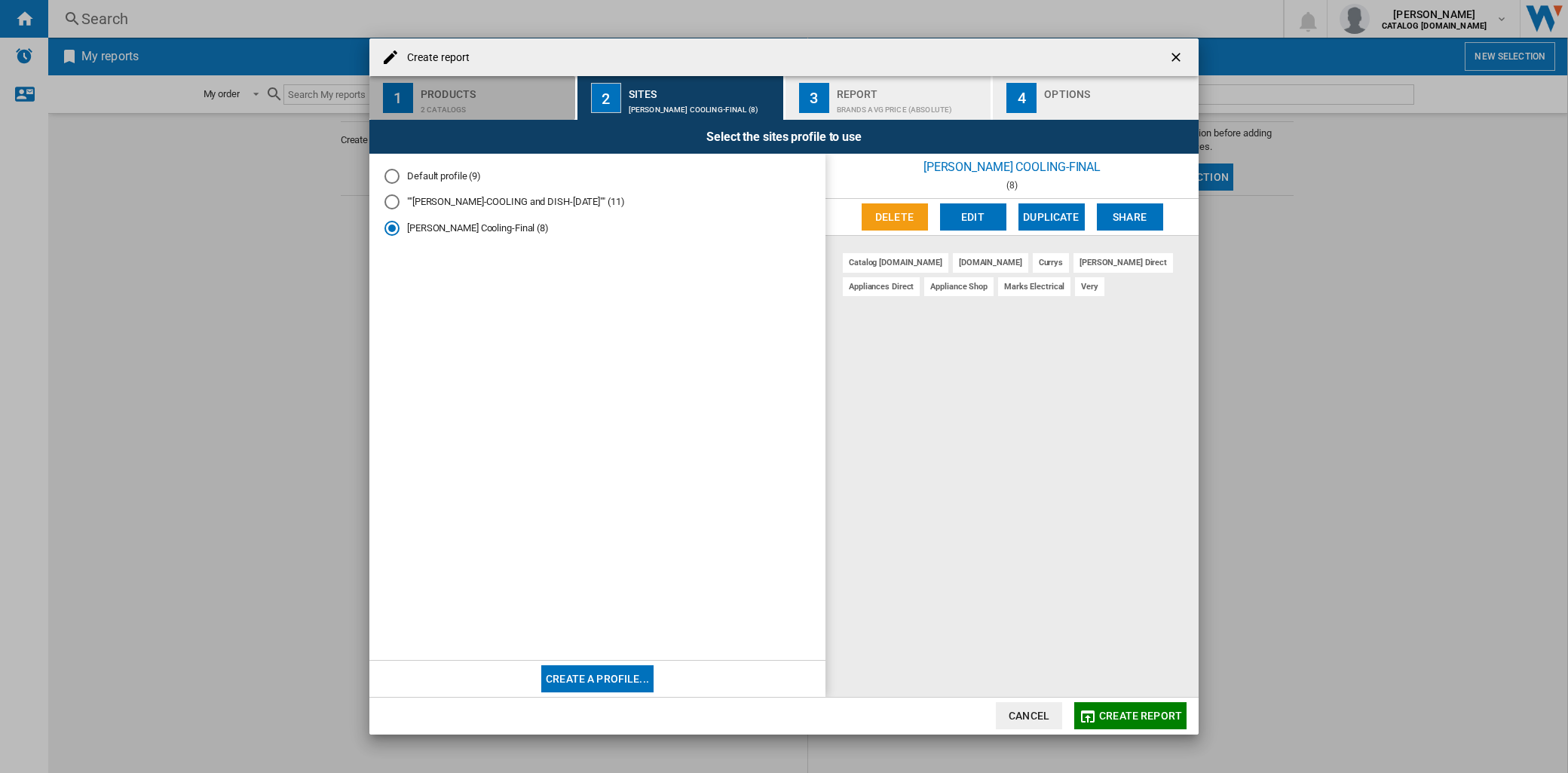
click at [477, 92] on div "Products" at bounding box center [495, 89] width 148 height 16
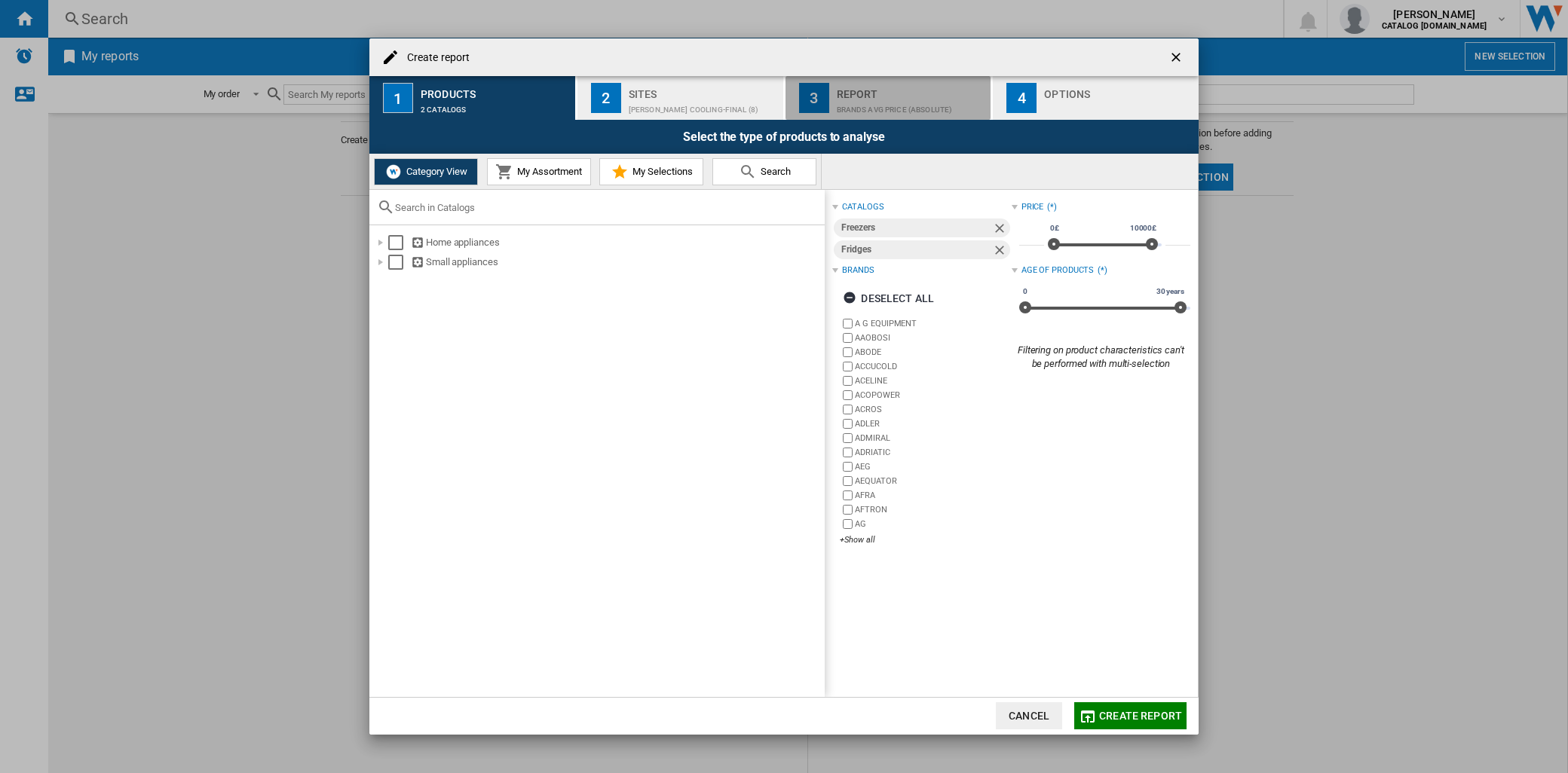
click at [886, 95] on div "Report" at bounding box center [911, 89] width 148 height 16
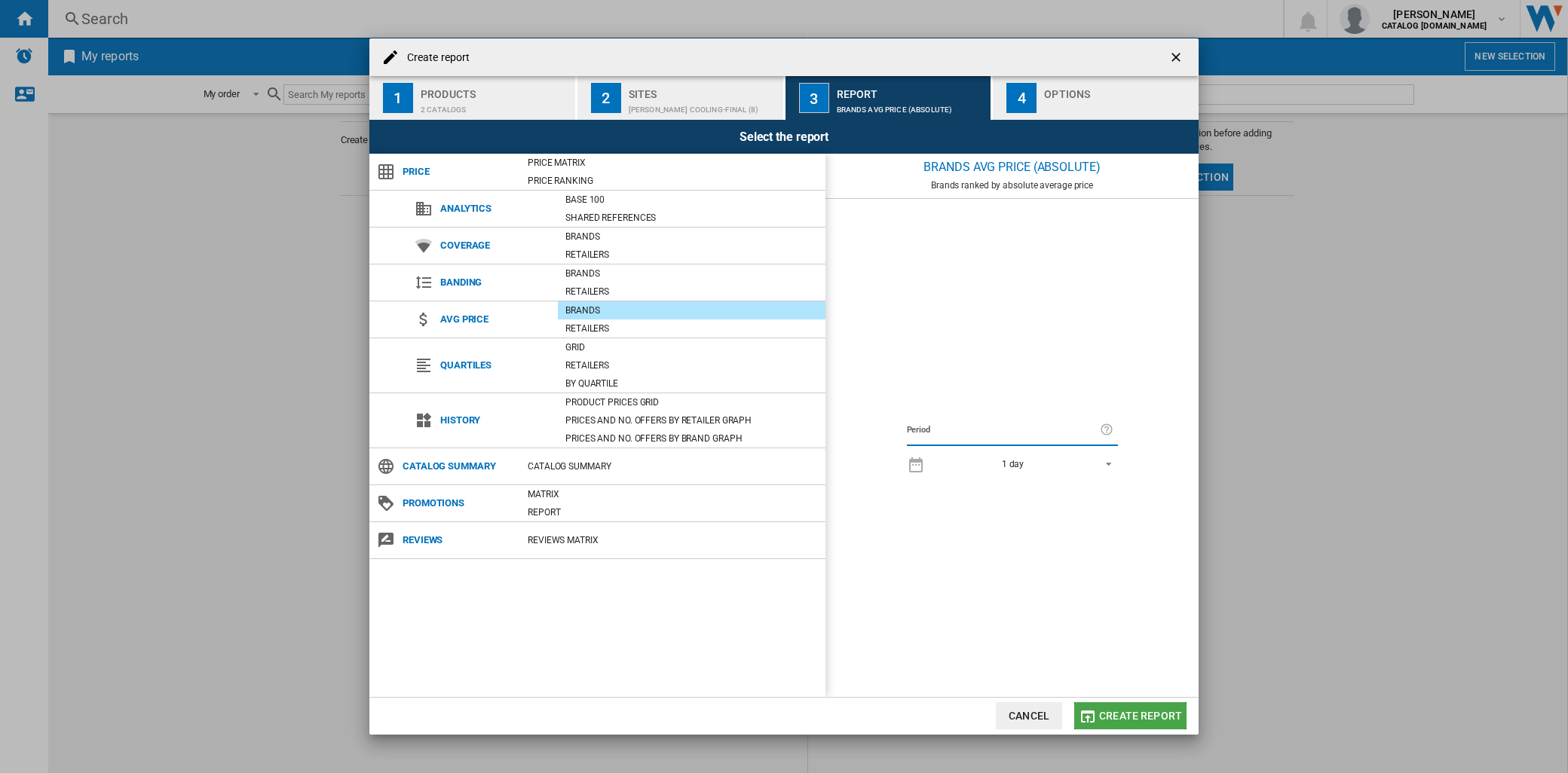
drag, startPoint x: 1140, startPoint y: 722, endPoint x: 1235, endPoint y: 717, distance: 95.1
click at [1144, 724] on button "Create report" at bounding box center [1130, 715] width 113 height 27
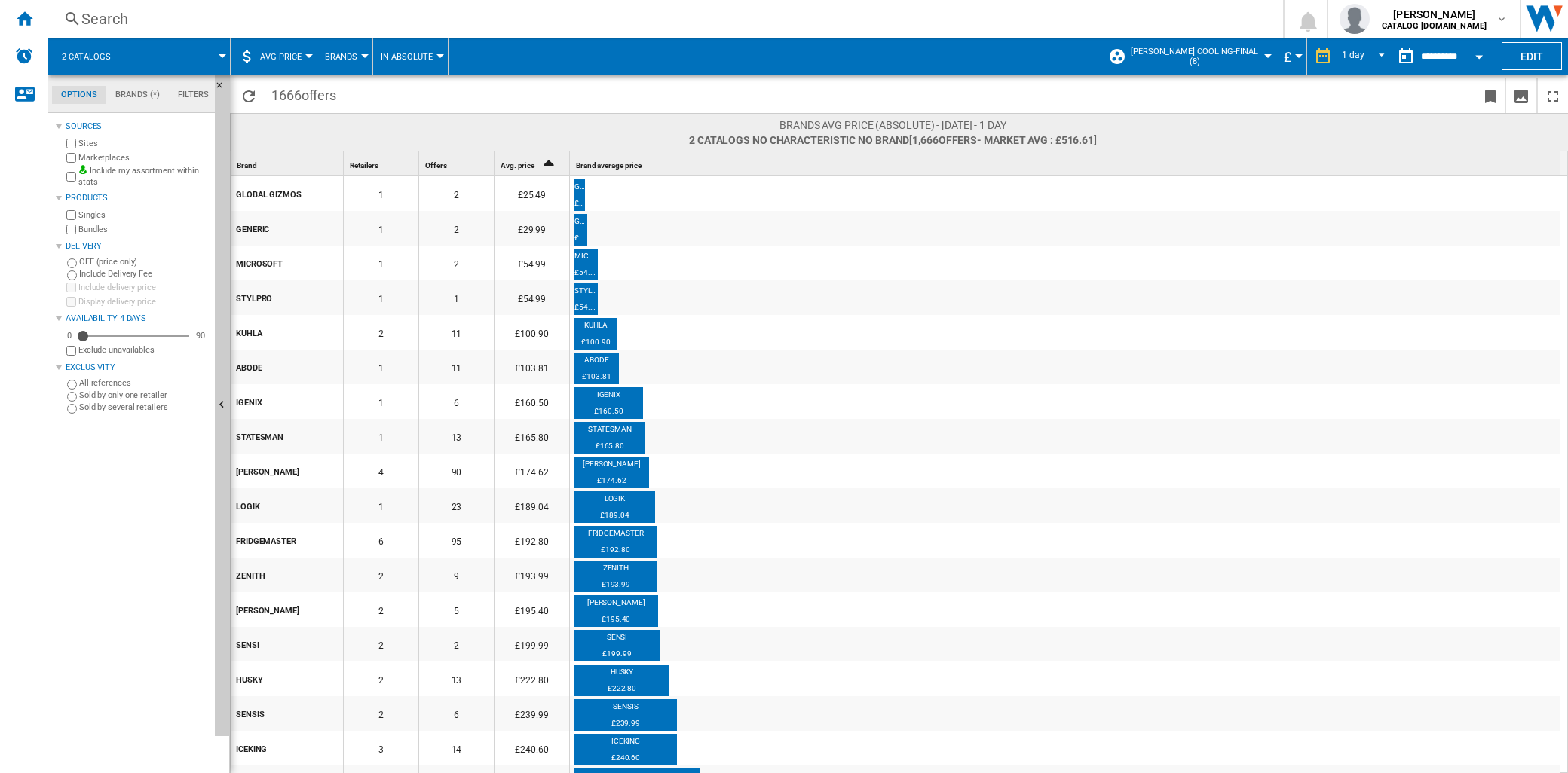
click at [351, 56] on span "Brands" at bounding box center [341, 56] width 32 height 10
click at [308, 65] on md-backdrop at bounding box center [784, 386] width 1568 height 773
click at [305, 60] on button "AVG Price" at bounding box center [284, 56] width 49 height 38
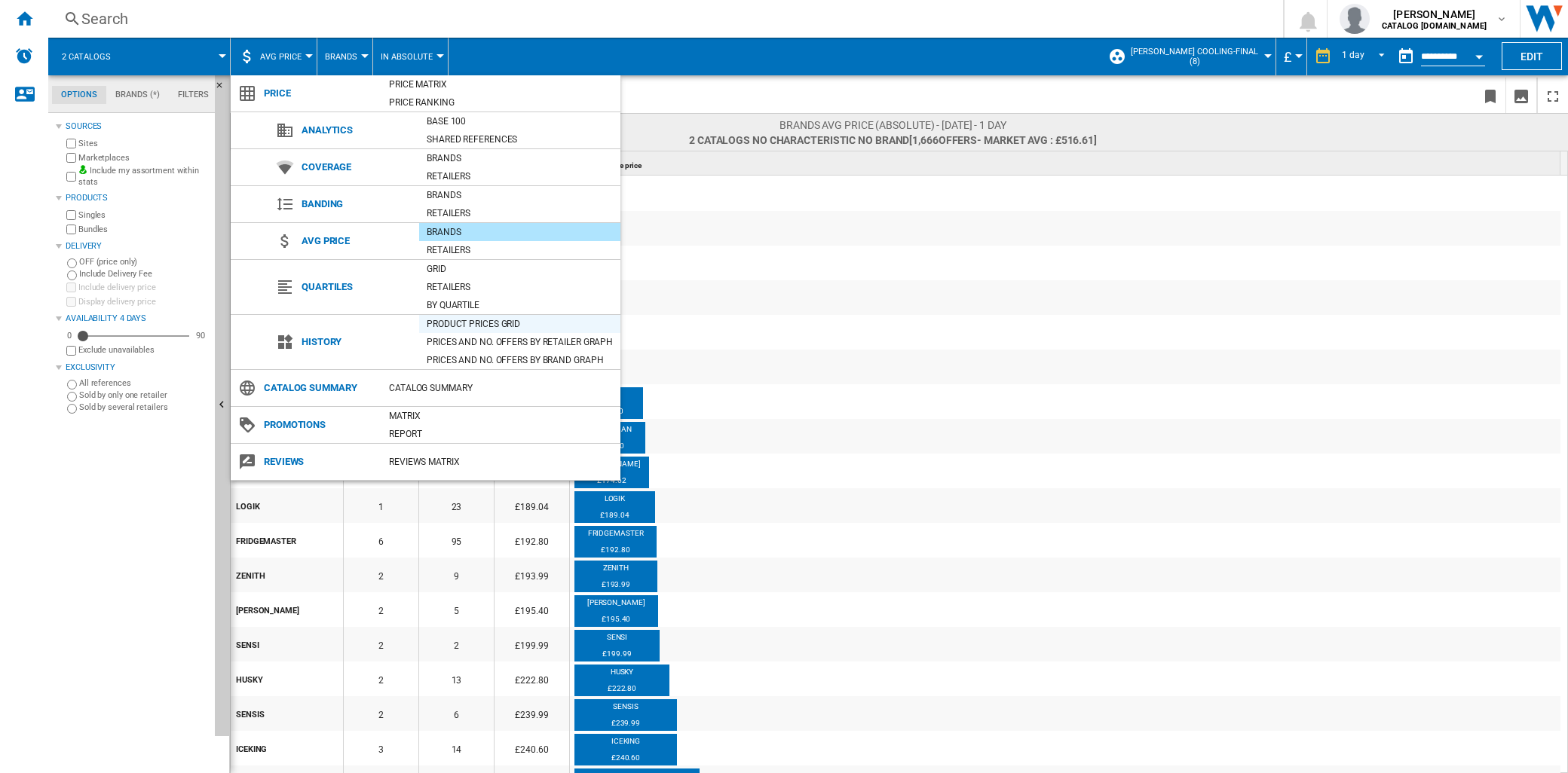
click at [468, 326] on div "Product prices grid" at bounding box center [519, 324] width 201 height 15
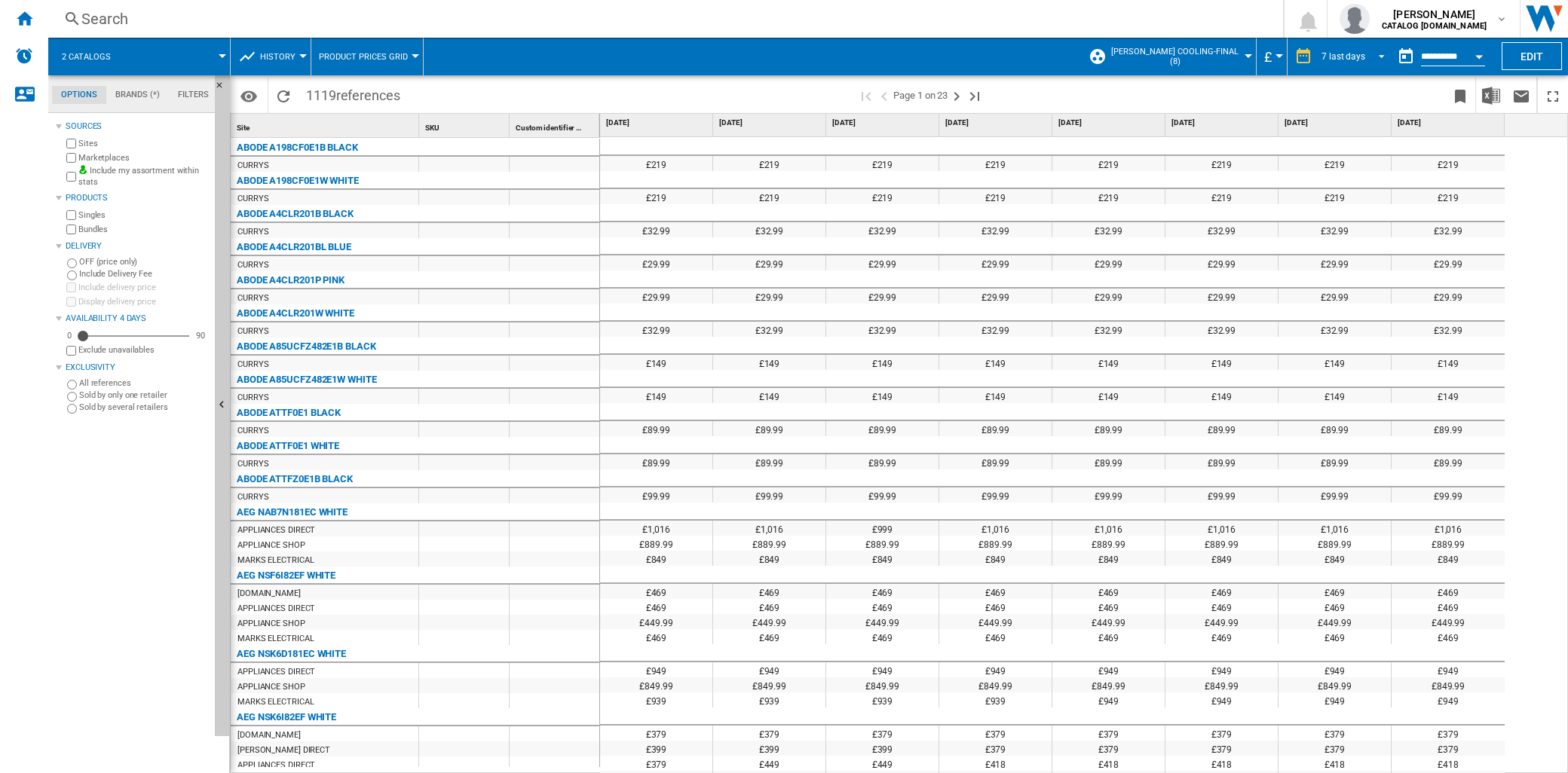
click at [1377, 60] on span "REPORTS.WIZARD.STEPS.REPORT.STEPS.REPORT_OPTIONS.PERIOD: 7 last days" at bounding box center [1377, 56] width 18 height 14
click at [1357, 232] on div "12 last months" at bounding box center [1349, 235] width 61 height 13
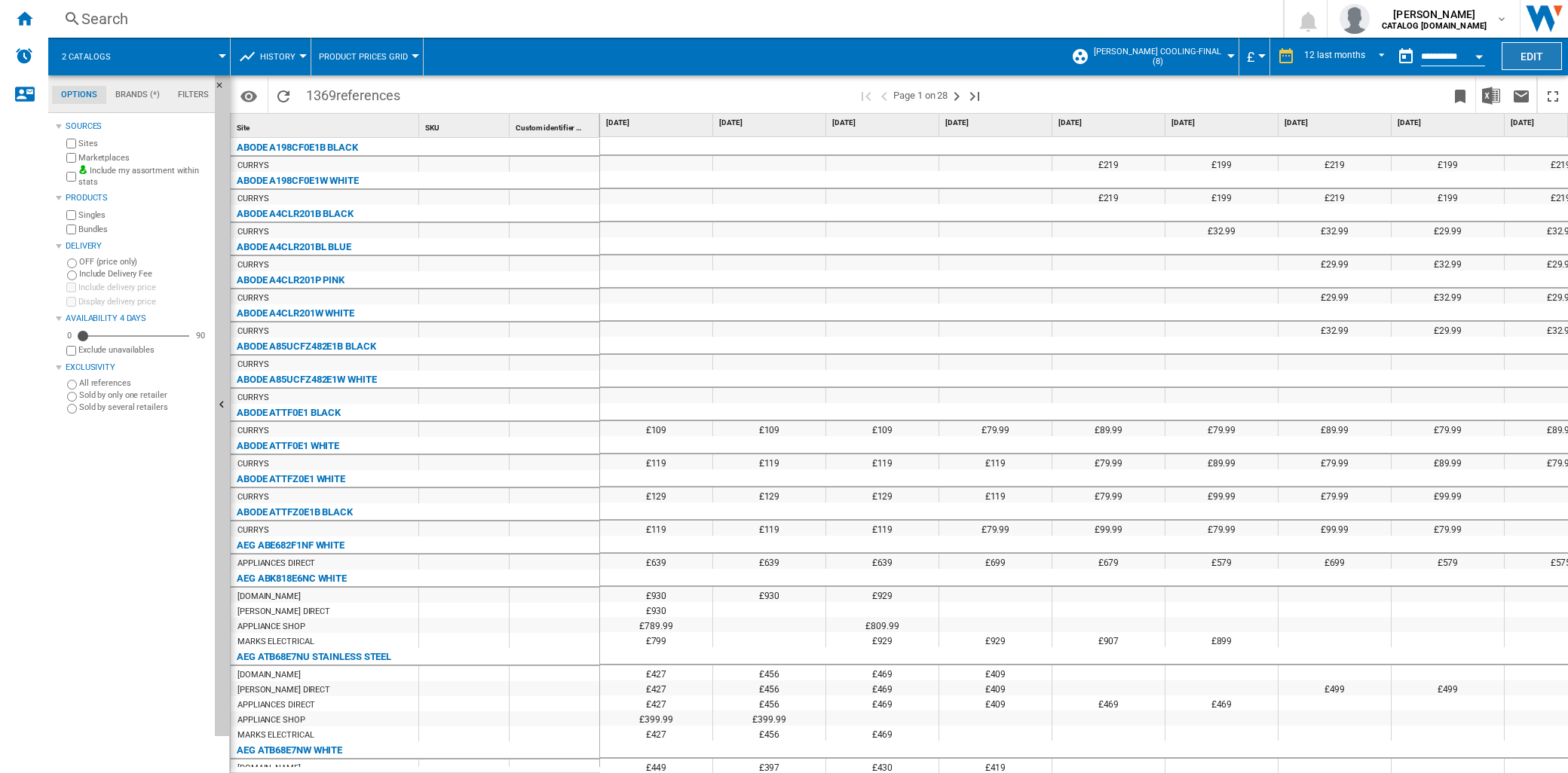
click at [1517, 56] on button "Edit" at bounding box center [1532, 56] width 60 height 28
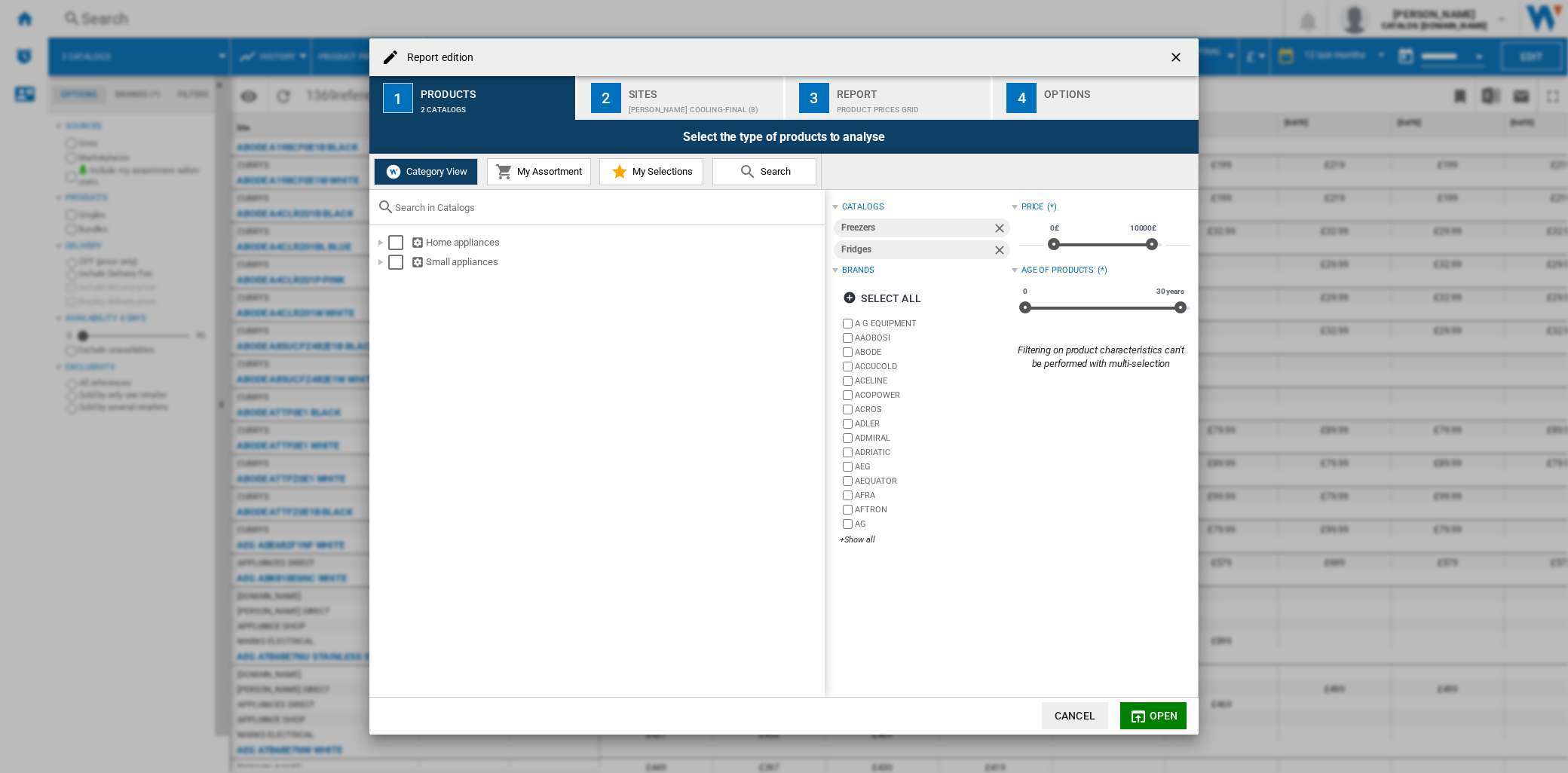
click at [849, 517] on label "AG" at bounding box center [925, 524] width 171 height 15
click at [542, 166] on span "My Assortment" at bounding box center [547, 171] width 69 height 12
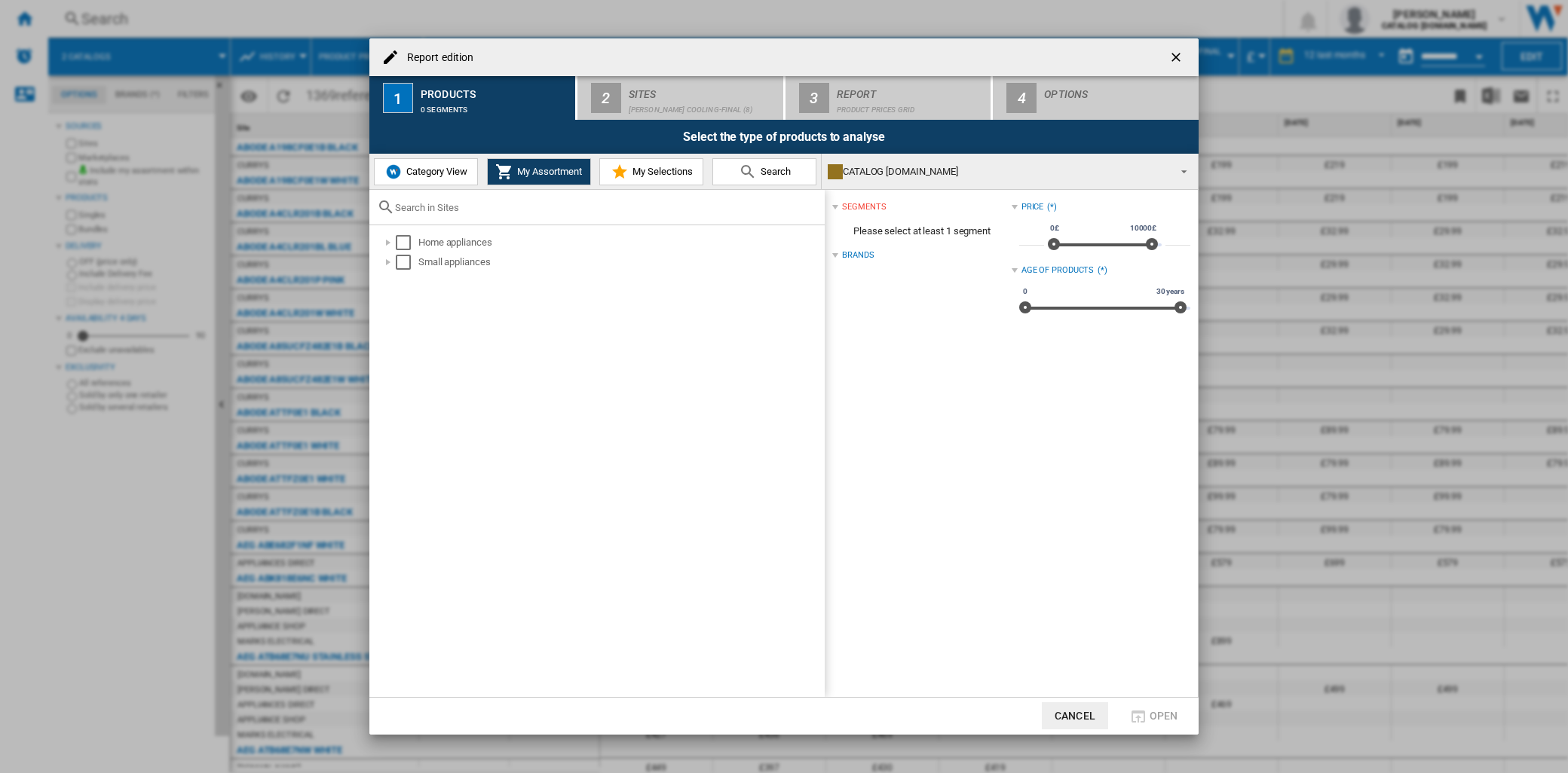
click at [850, 260] on div "Brands" at bounding box center [857, 255] width 32 height 12
click at [684, 171] on span "My Selections" at bounding box center [661, 171] width 64 height 12
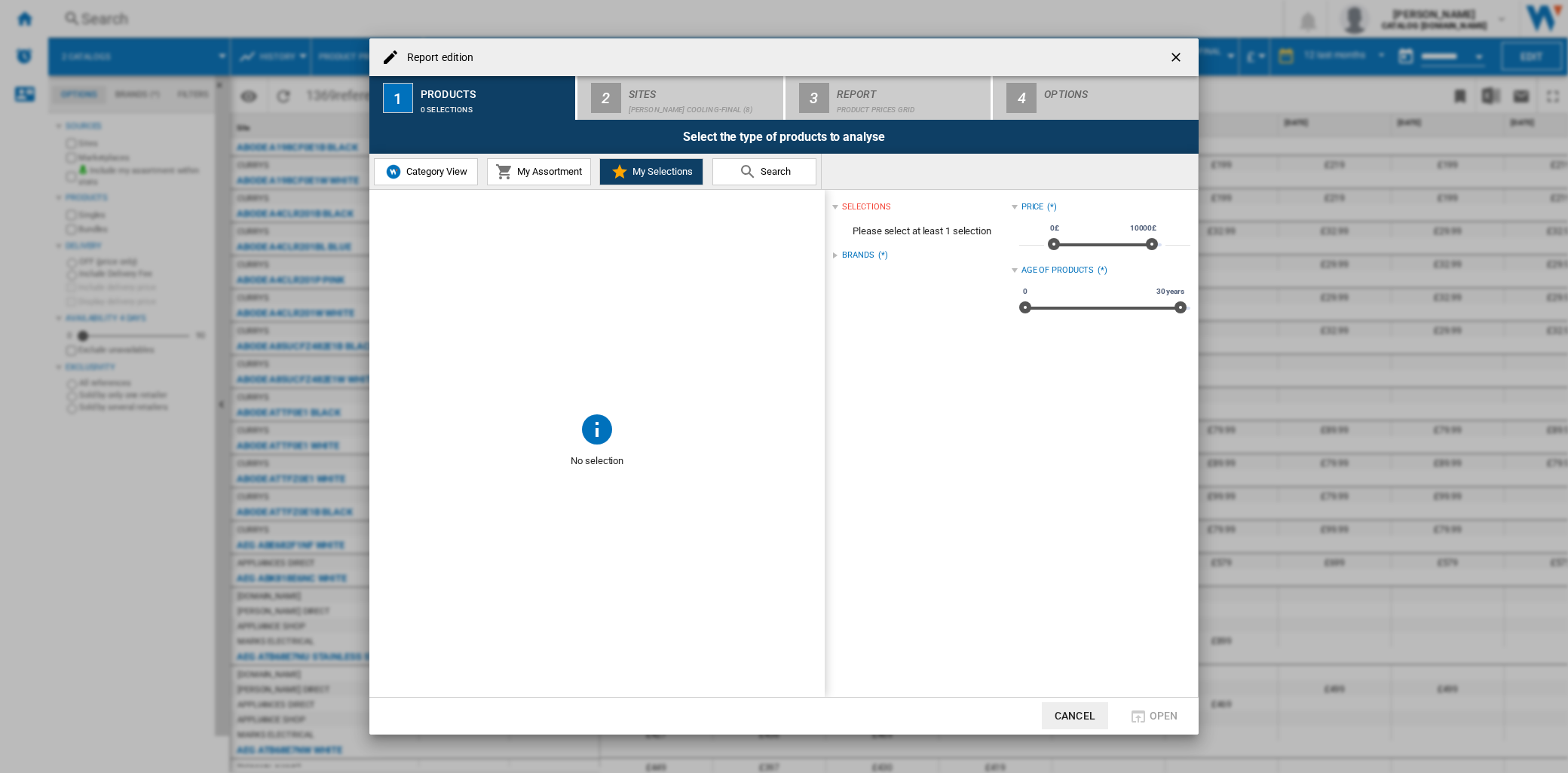
click at [751, 176] on md-icon "Report edition ..." at bounding box center [747, 171] width 18 height 18
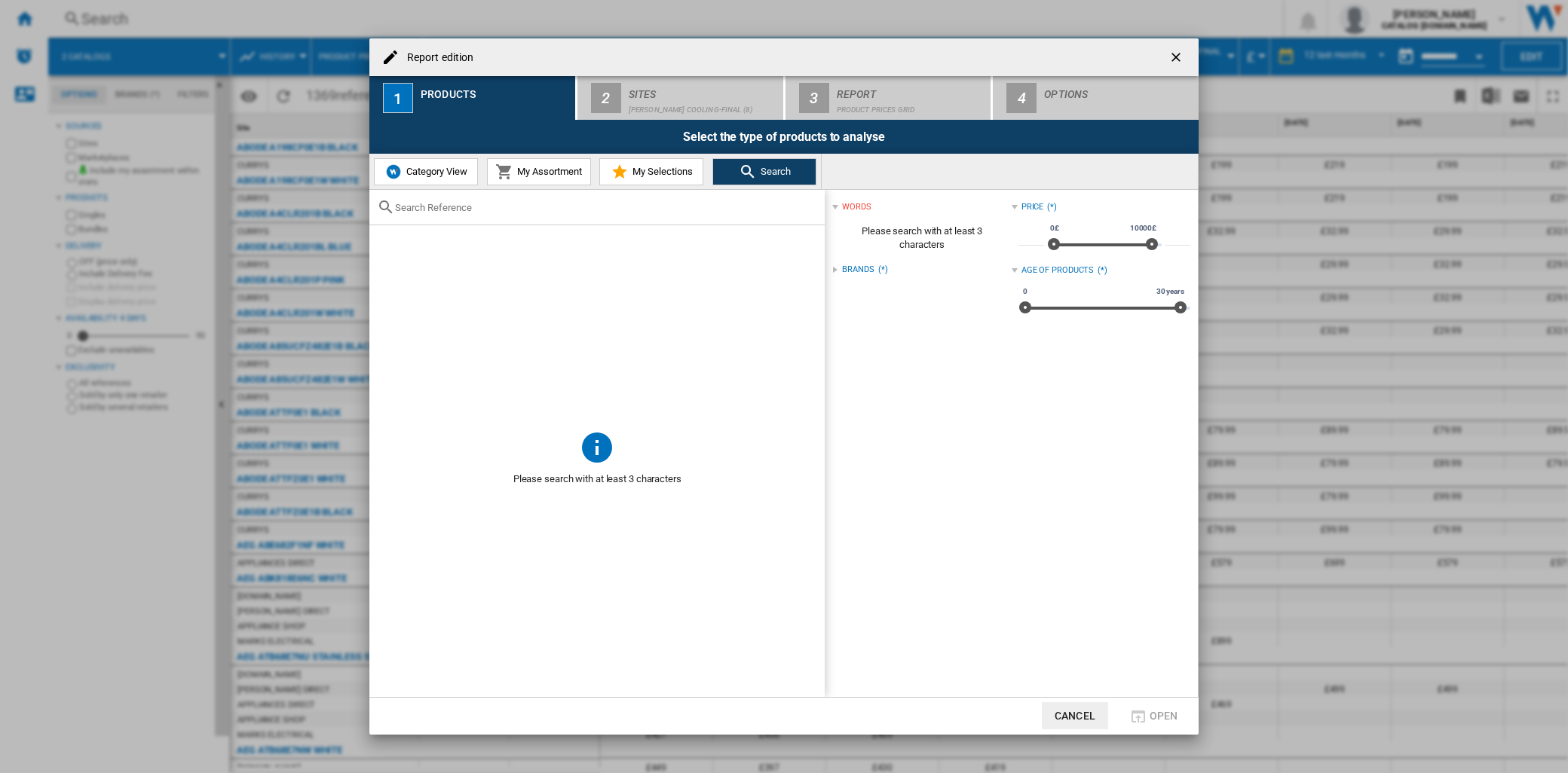
click at [460, 174] on span "Category View" at bounding box center [435, 171] width 65 height 12
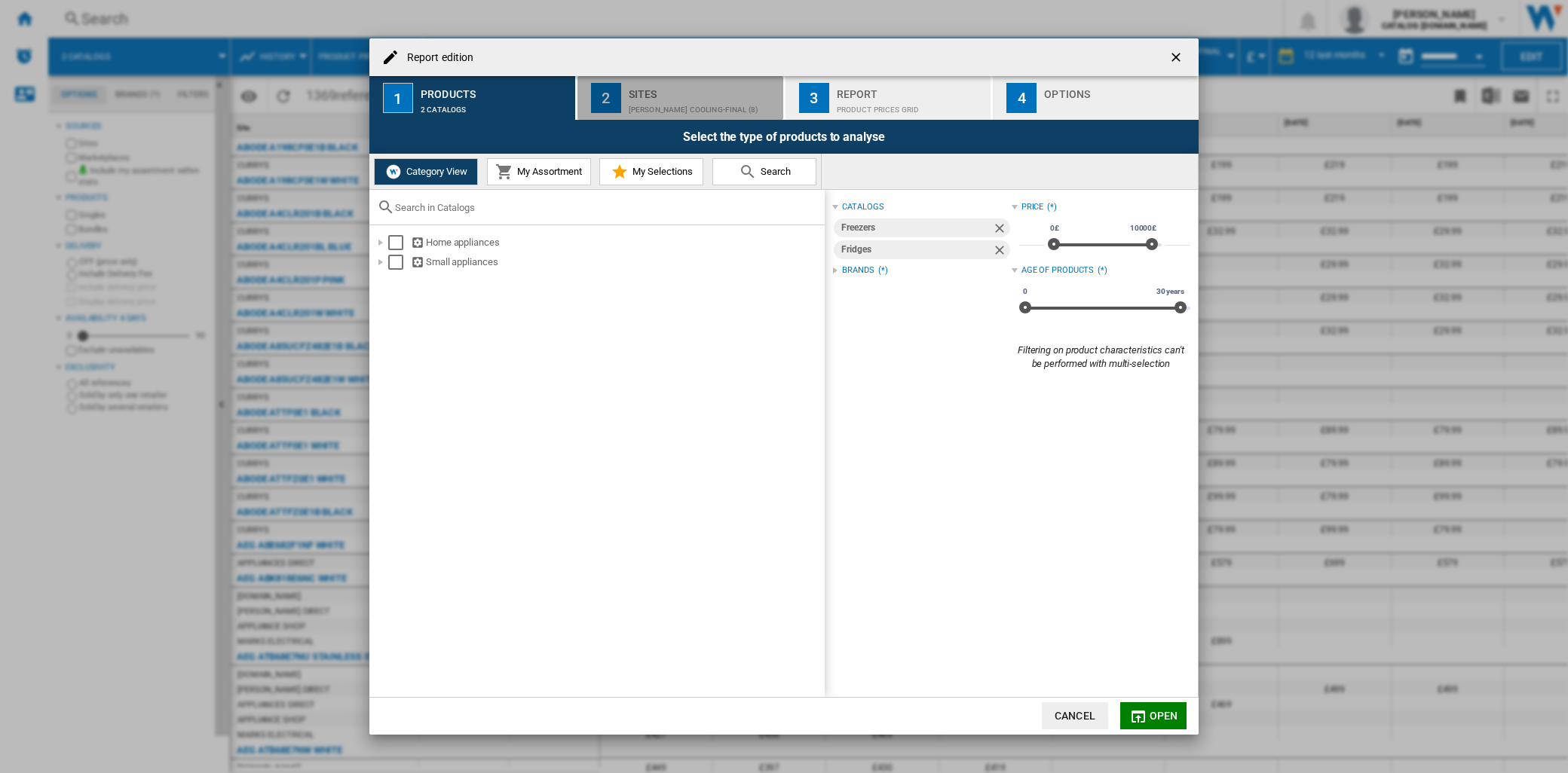
click at [682, 106] on div "[PERSON_NAME] Cooling-Final (8)" at bounding box center [703, 106] width 148 height 16
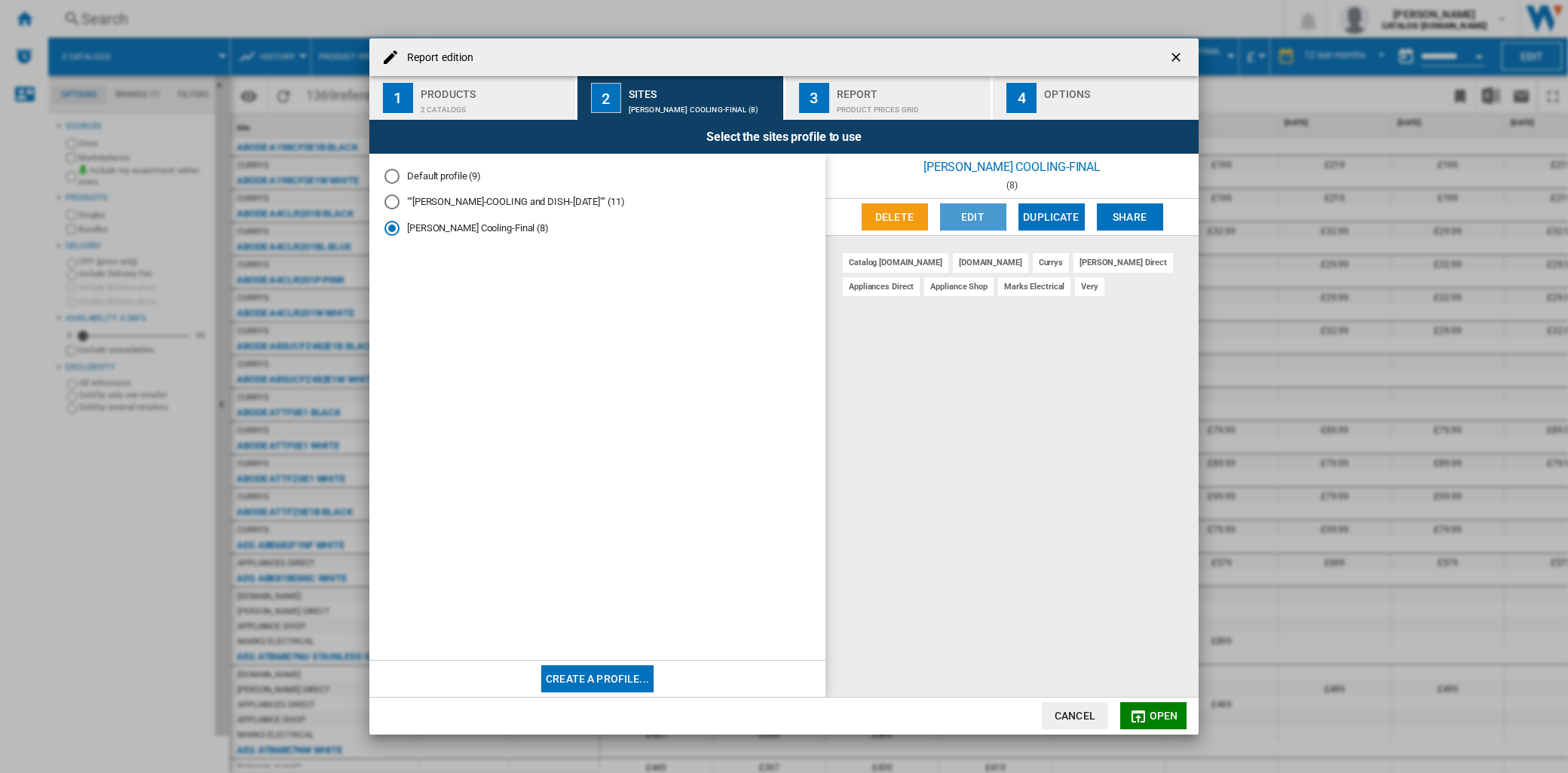
click at [985, 226] on button "Edit" at bounding box center [973, 217] width 66 height 27
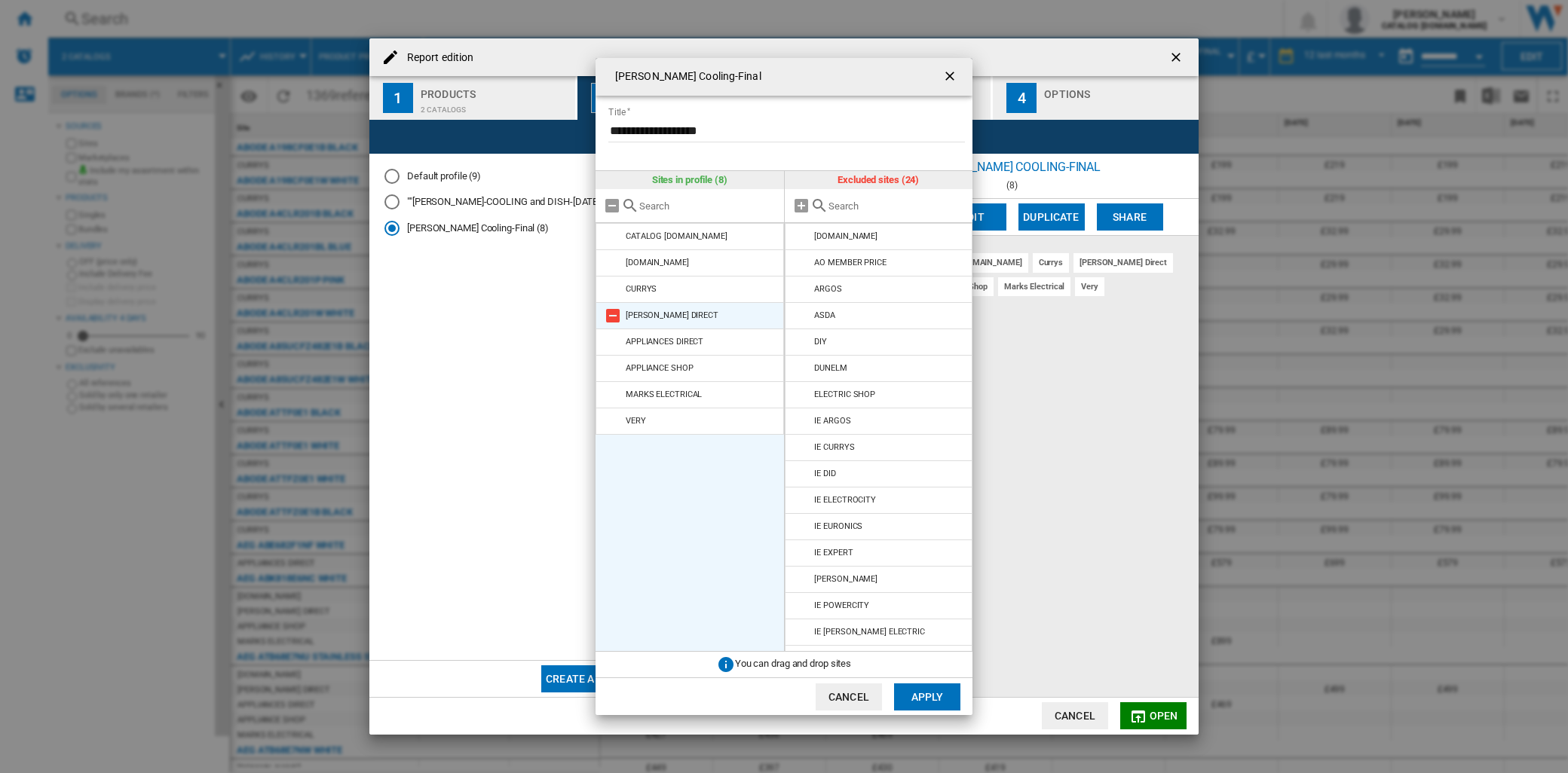
click at [618, 317] on md-icon "Nevin Cooling-Final ..." at bounding box center [612, 316] width 18 height 18
click at [617, 317] on md-icon "Nevin Cooling-Final ..." at bounding box center [612, 316] width 18 height 18
click at [616, 317] on md-icon "Nevin Cooling-Final ..." at bounding box center [612, 316] width 18 height 18
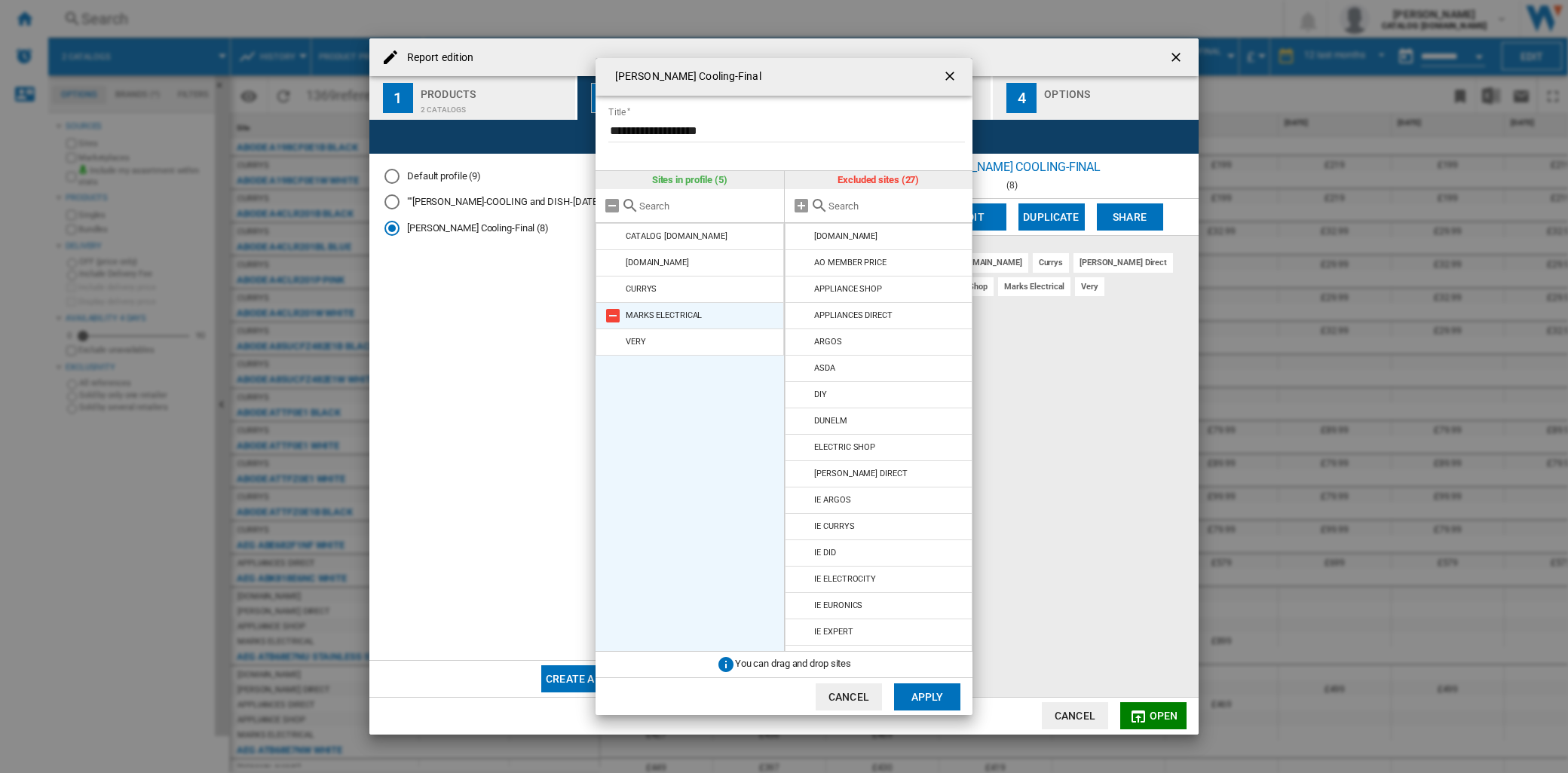
click at [616, 321] on md-icon "Nevin Cooling-Final ..." at bounding box center [612, 316] width 18 height 18
click at [929, 690] on button "Apply" at bounding box center [927, 697] width 66 height 27
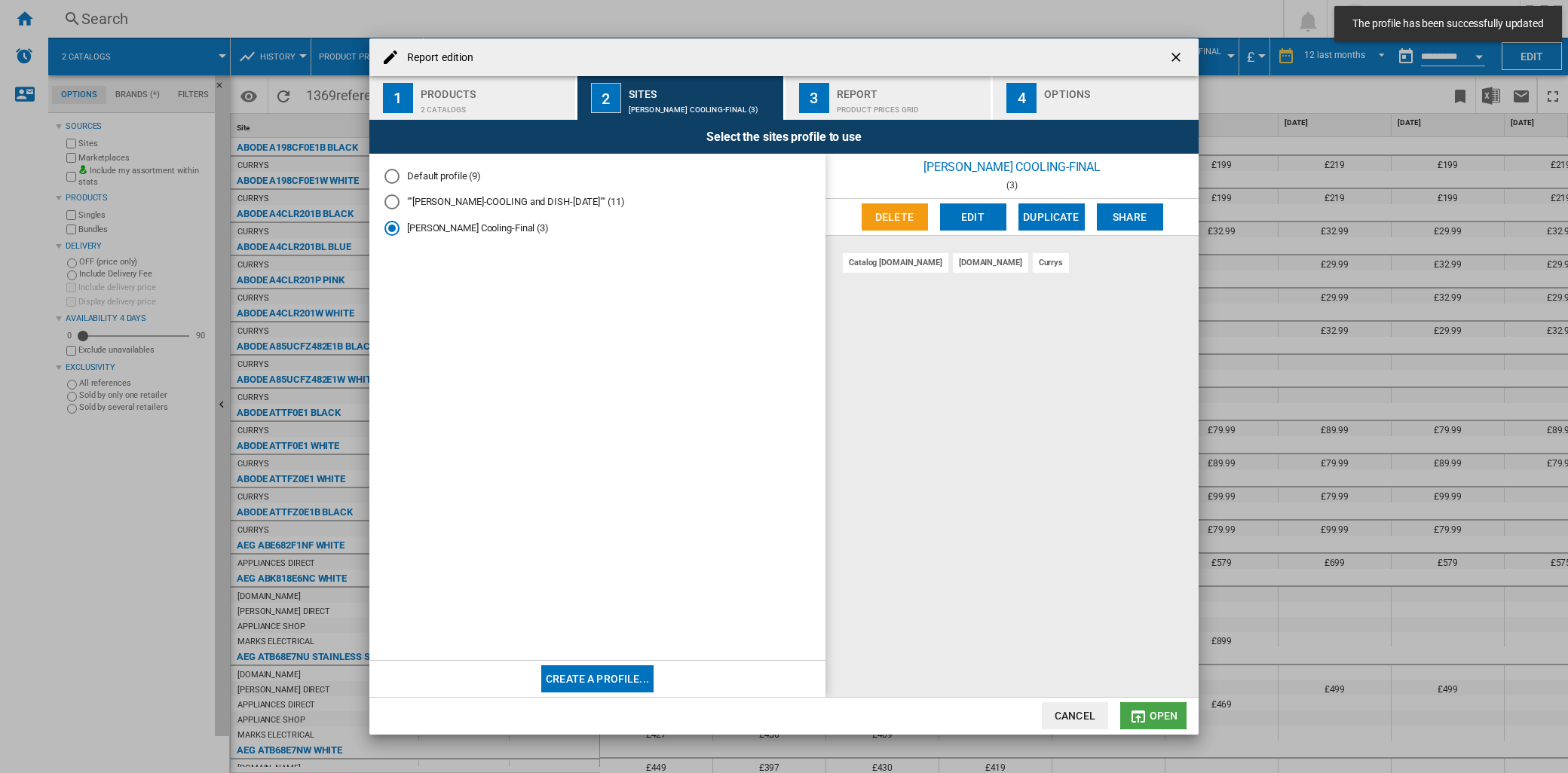
click at [1176, 712] on span "Open" at bounding box center [1164, 716] width 29 height 12
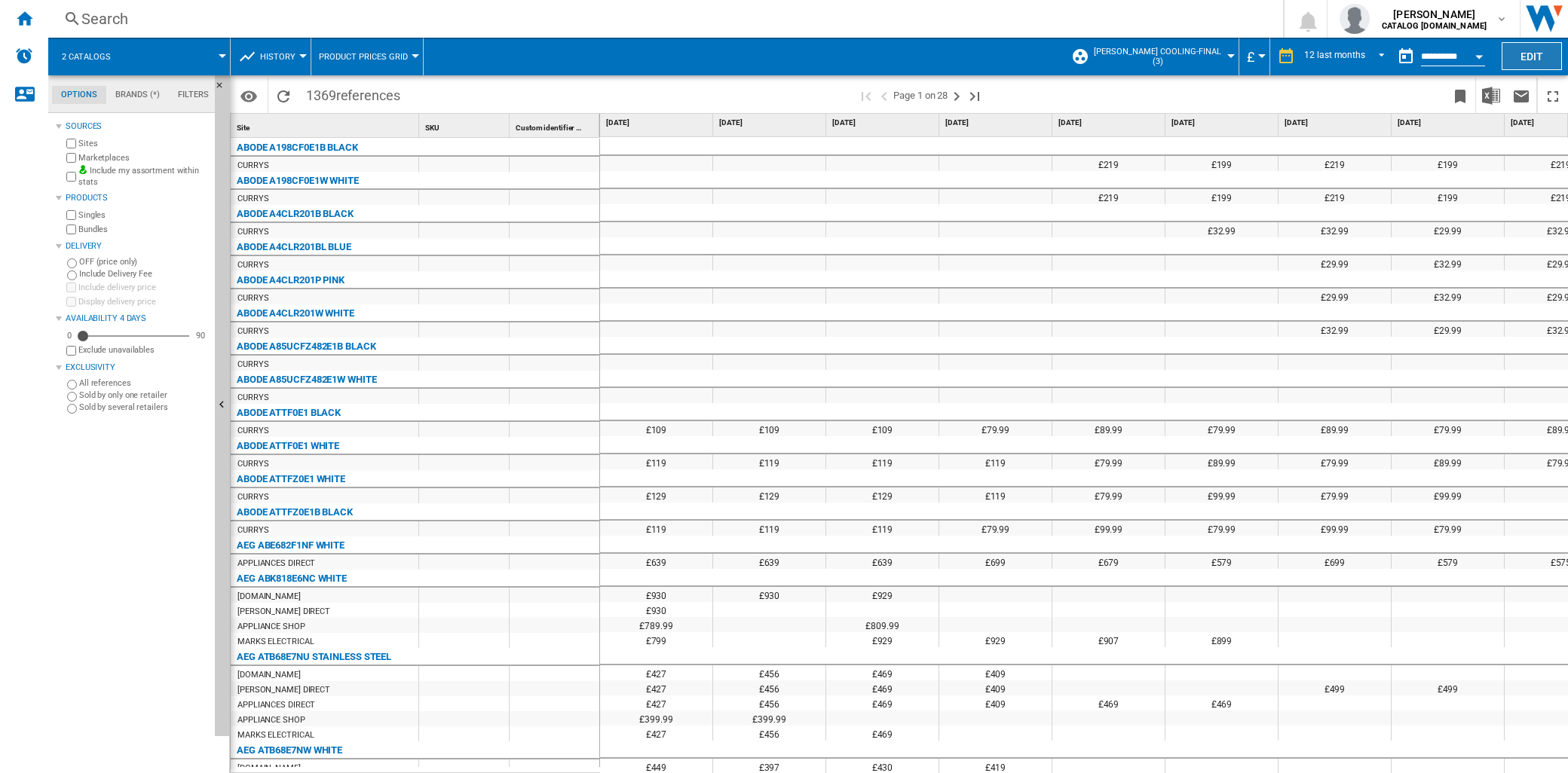
click at [1539, 55] on button "Edit" at bounding box center [1532, 56] width 60 height 28
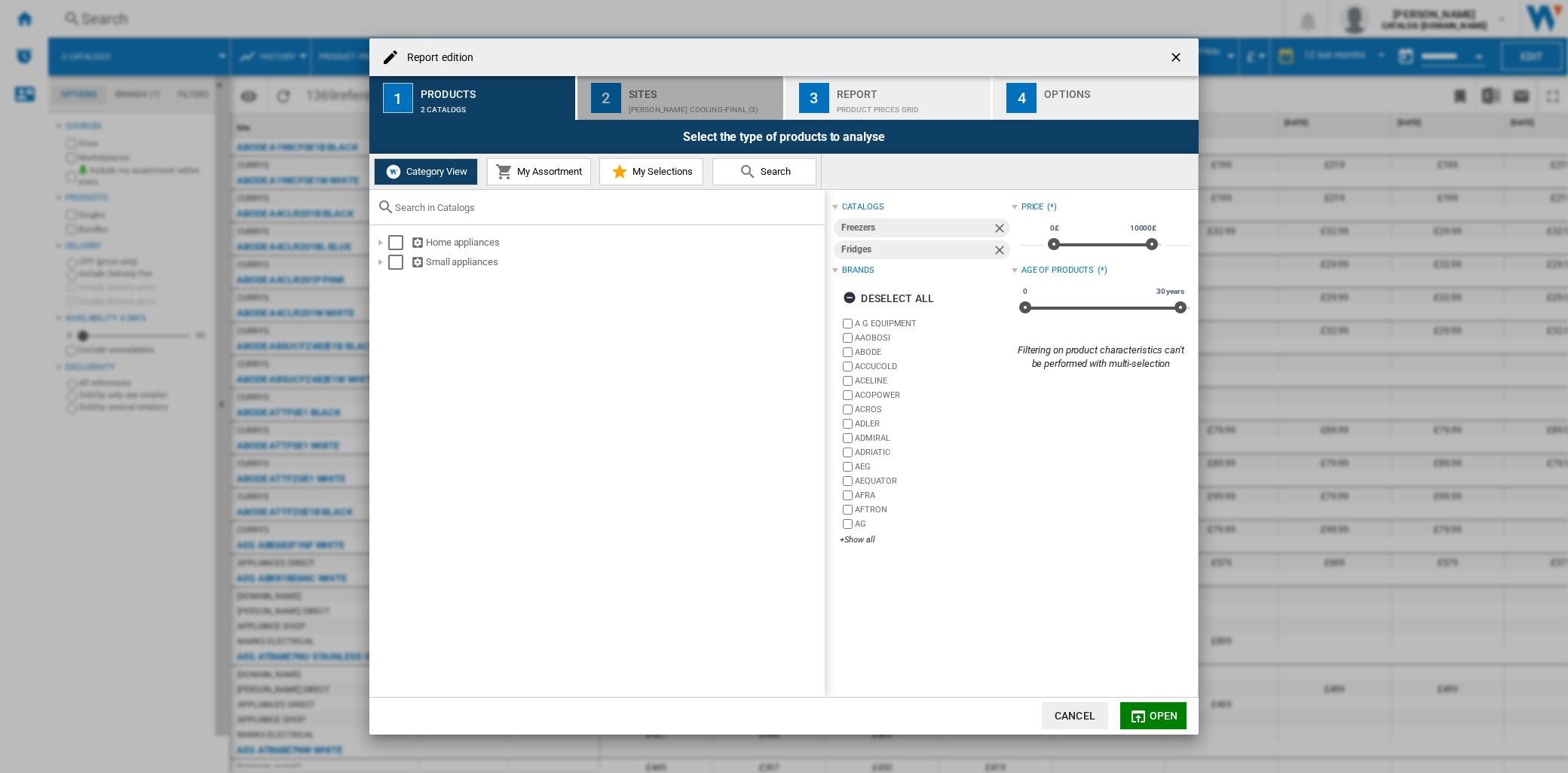
click at [701, 104] on div "[PERSON_NAME] Cooling-Final (3)" at bounding box center [703, 106] width 148 height 16
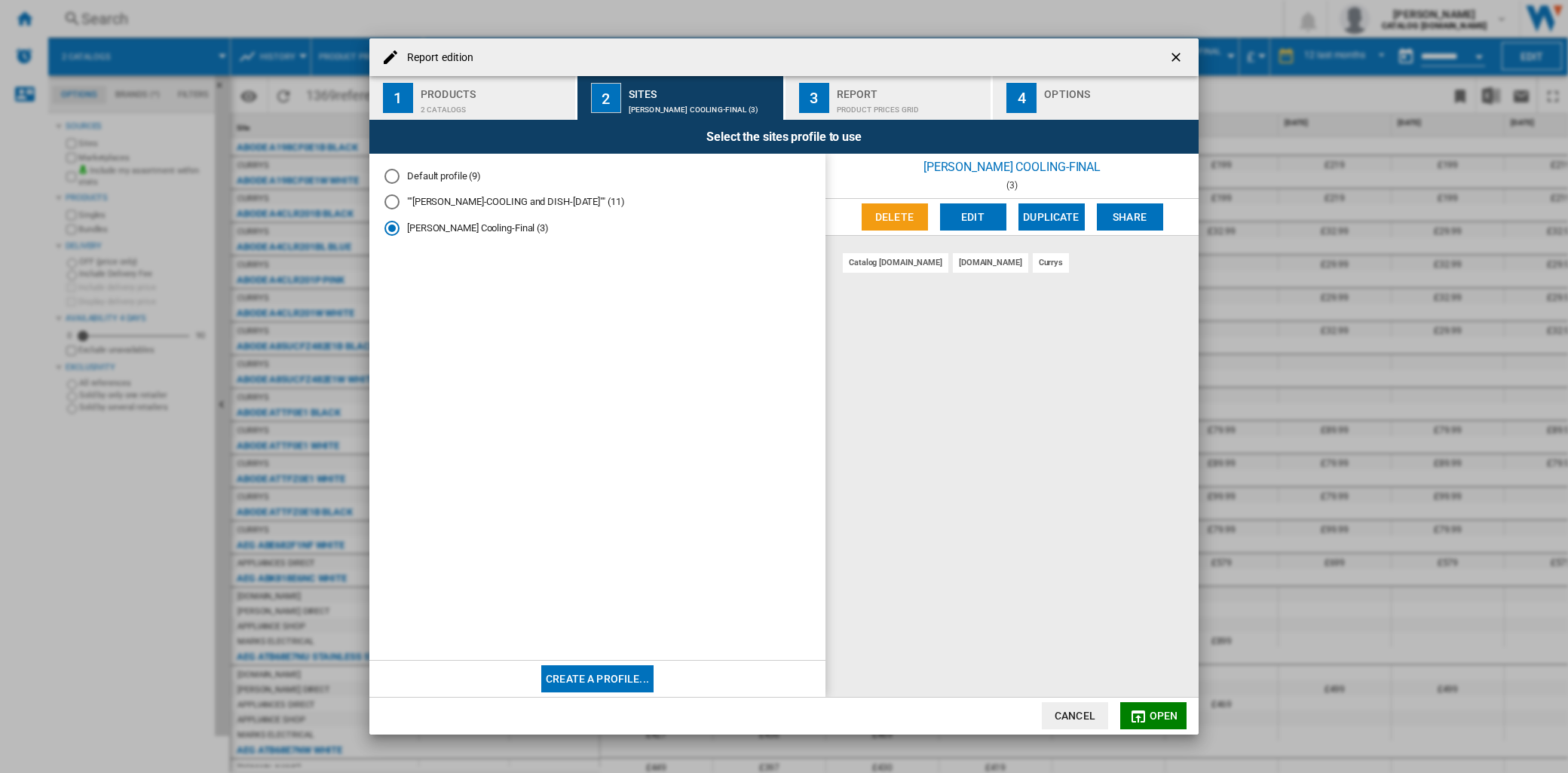
click at [634, 684] on button "Create a profile..." at bounding box center [597, 678] width 113 height 27
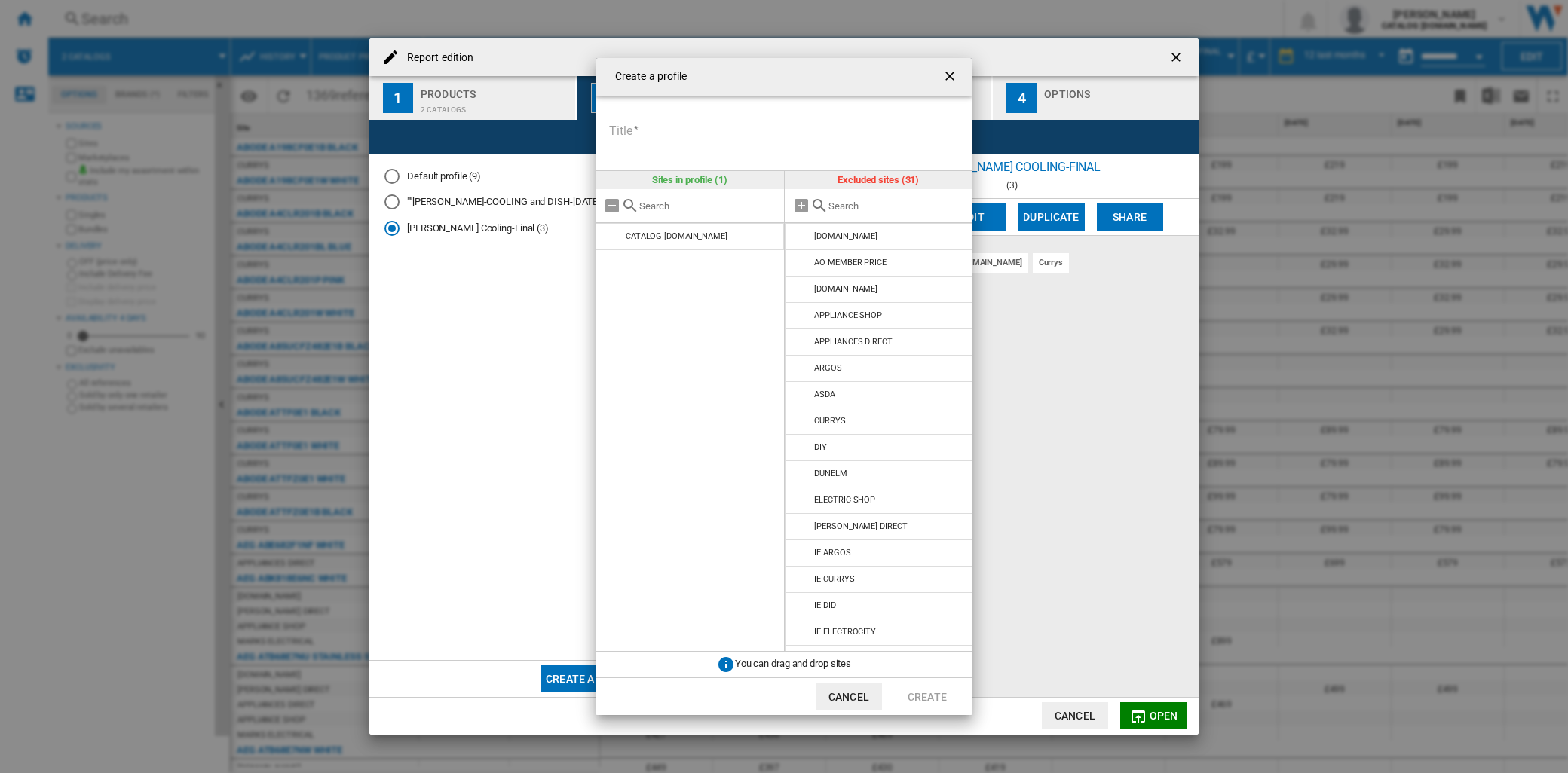
click at [692, 130] on input "Title" at bounding box center [786, 130] width 357 height 22
type input "**********"
click at [921, 690] on button "Create" at bounding box center [927, 697] width 66 height 27
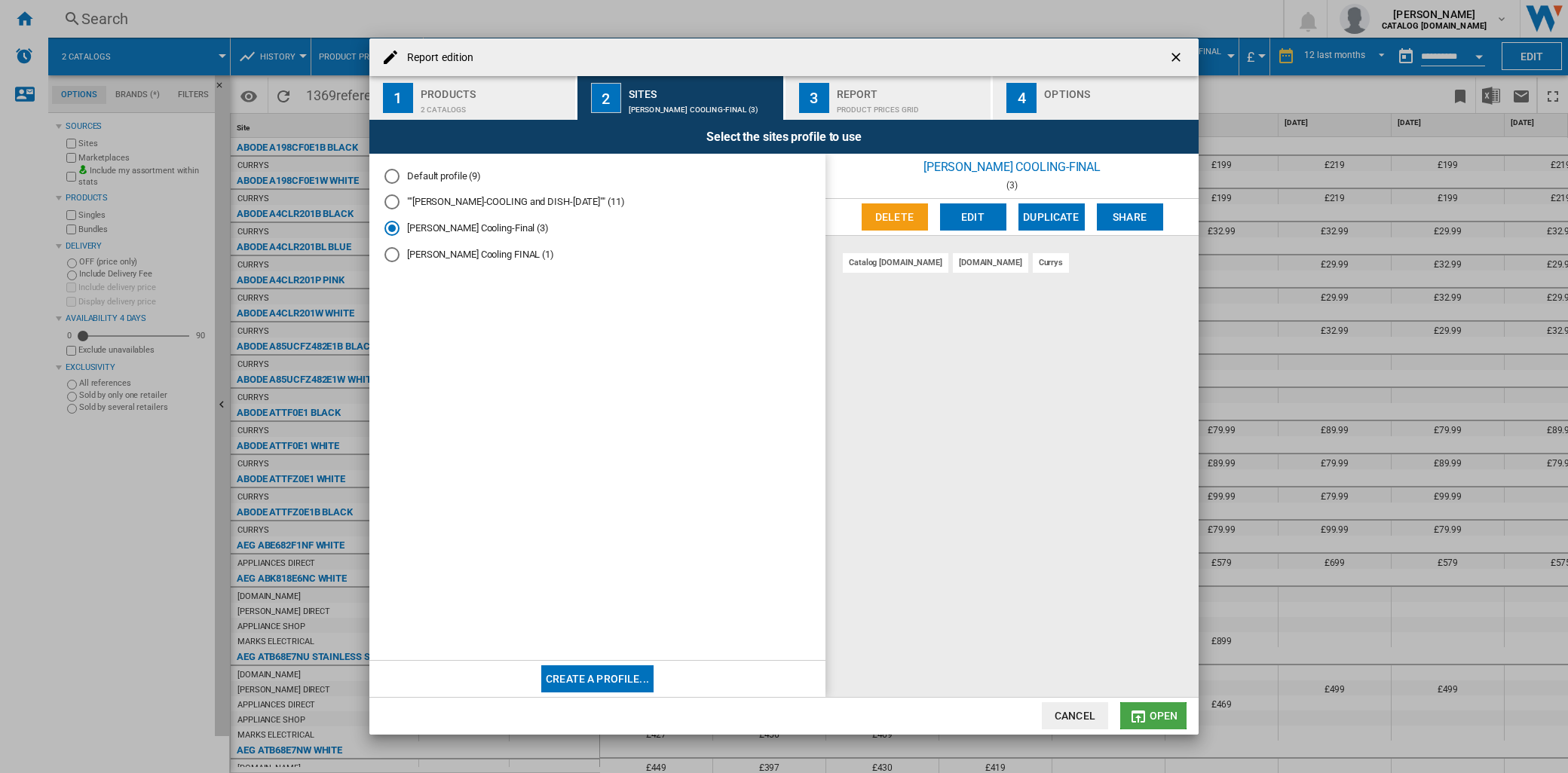
click at [1137, 720] on md-icon "Report edition ..." at bounding box center [1137, 716] width 18 height 18
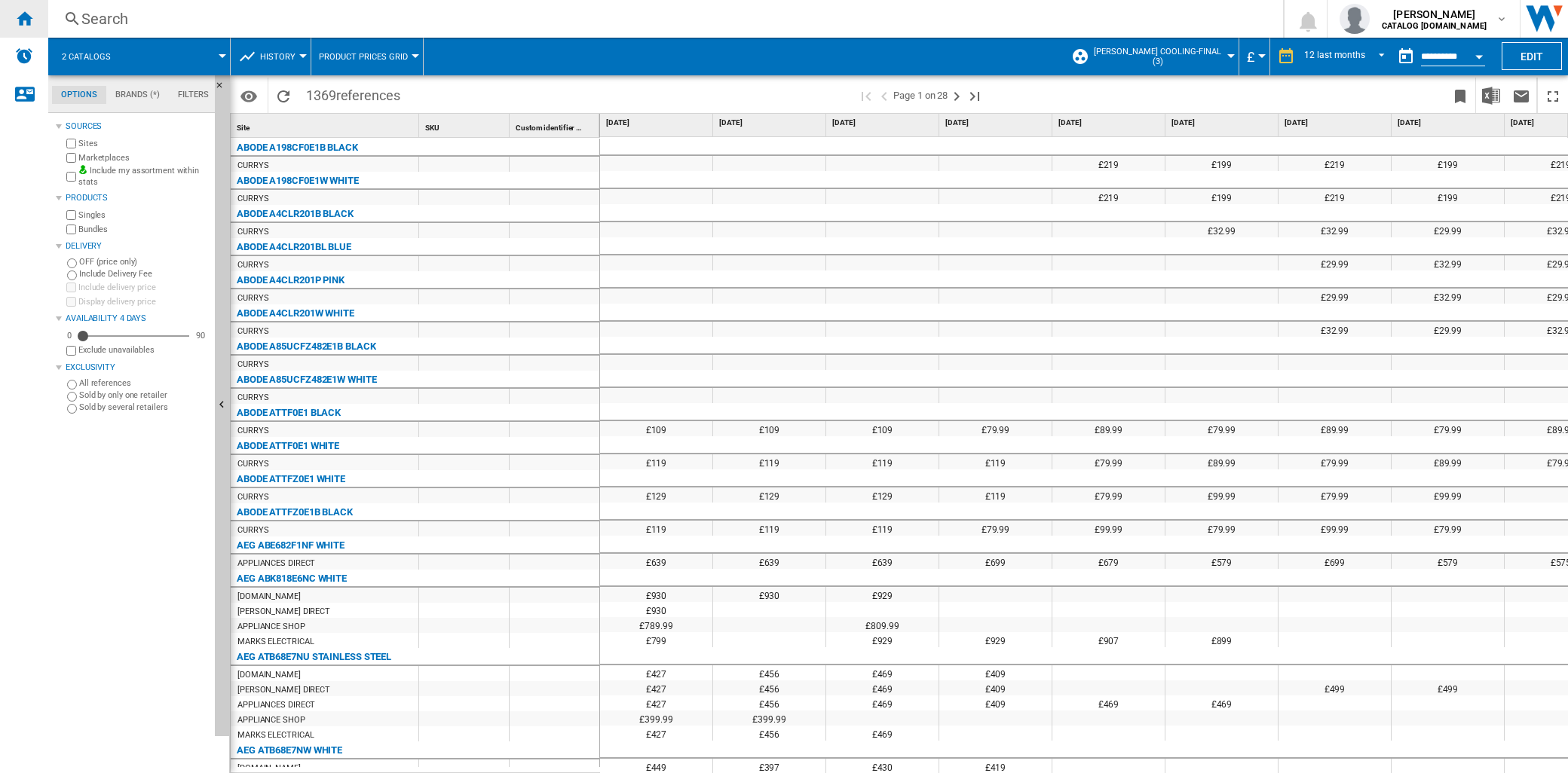
click at [27, 28] on div "Home" at bounding box center [24, 19] width 49 height 38
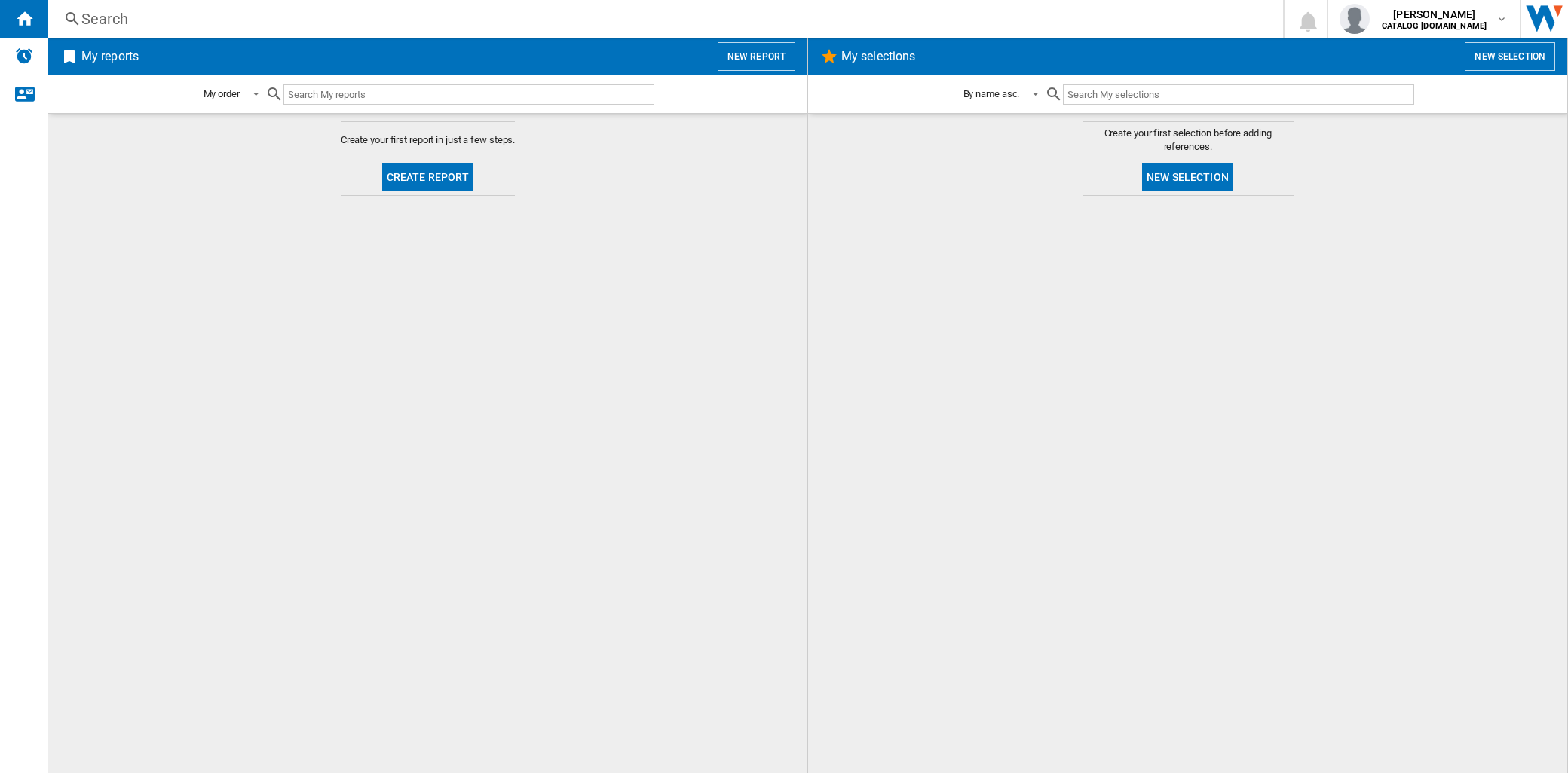
click at [120, 57] on h2 "My reports" at bounding box center [110, 56] width 63 height 29
click at [39, 55] on div "Alerts" at bounding box center [24, 56] width 49 height 38
click at [110, 64] on h2 "My reports" at bounding box center [110, 56] width 63 height 29
click at [108, 53] on h2 "My reports" at bounding box center [110, 56] width 63 height 29
click at [111, 20] on div "Search" at bounding box center [662, 19] width 1162 height 21
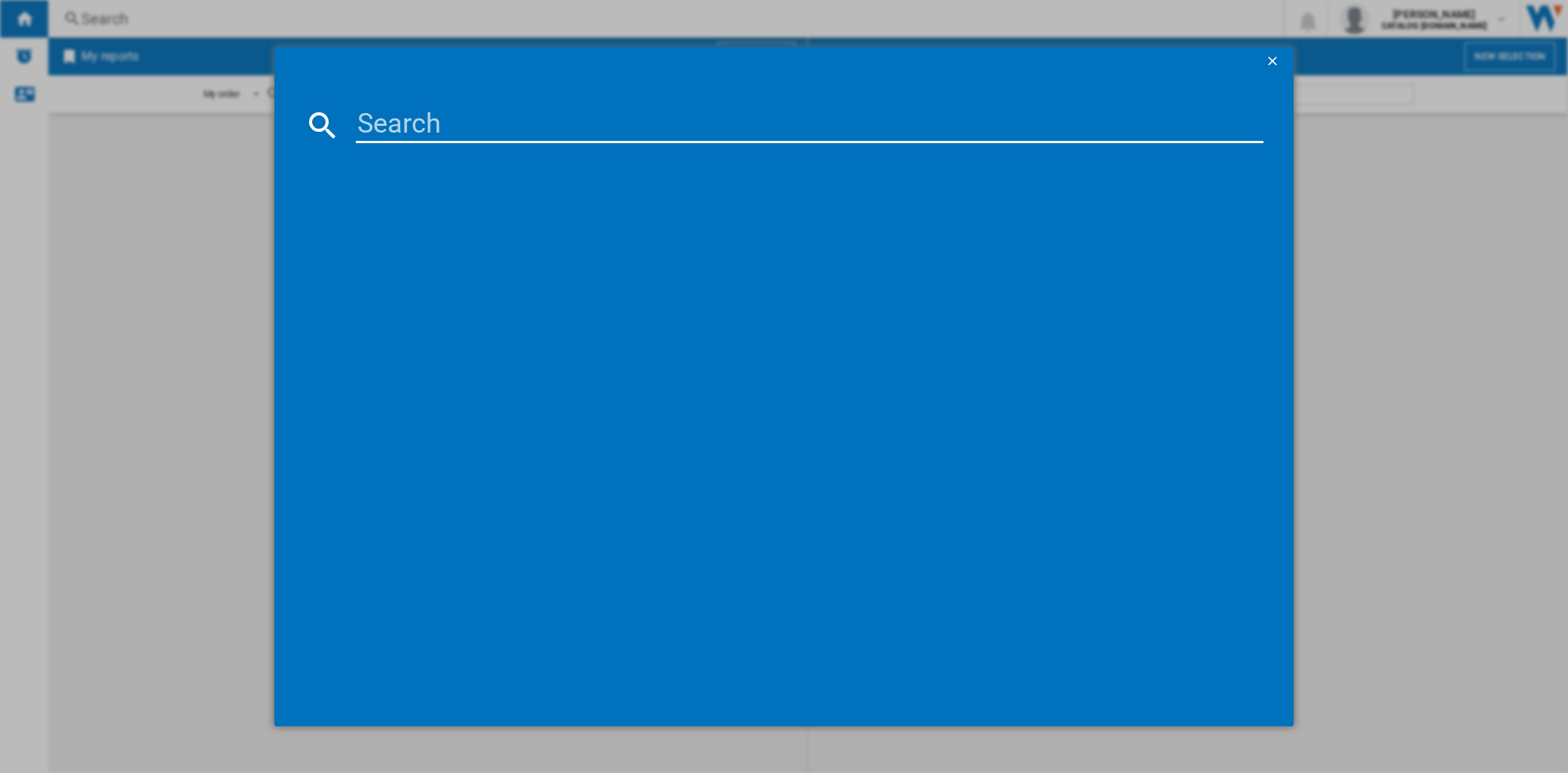
click at [1275, 59] on ng-md-icon "getI18NText('BUTTONS.CLOSE_DIALOG')" at bounding box center [1273, 62] width 18 height 18
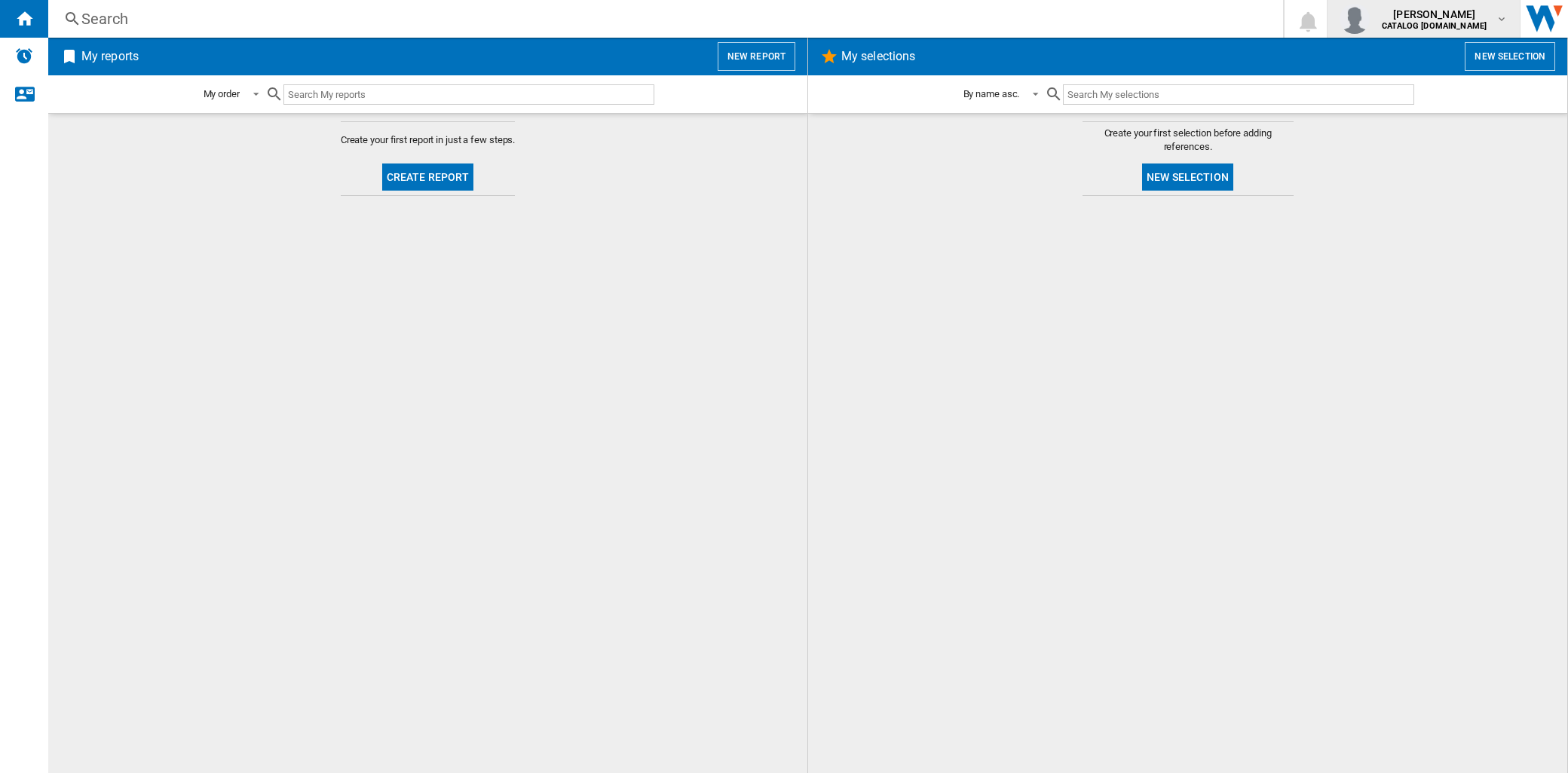
click at [1488, 20] on div "[PERSON_NAME] CATALOG [DOMAIN_NAME]" at bounding box center [1435, 19] width 120 height 24
drag, startPoint x: 1451, startPoint y: 81, endPoint x: 1533, endPoint y: 280, distance: 215.2
click at [1533, 281] on body "In order to access Insight, please log out and log in again OK NEW Search Searc…" at bounding box center [784, 386] width 1568 height 773
drag, startPoint x: 466, startPoint y: 338, endPoint x: 438, endPoint y: 201, distance: 139.8
click at [465, 338] on md-backdrop at bounding box center [784, 386] width 1568 height 773
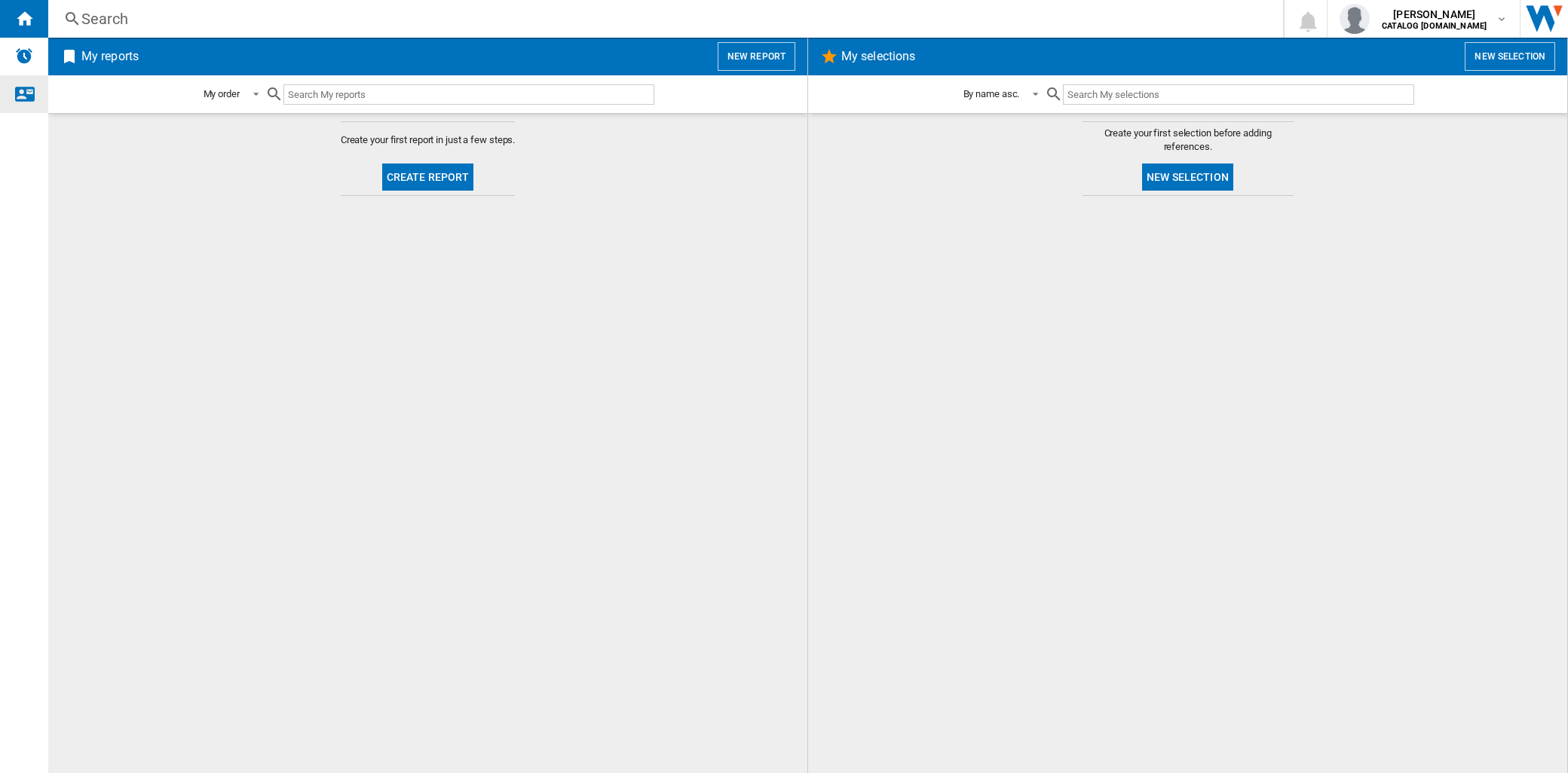
click at [35, 101] on div "Contact us" at bounding box center [24, 94] width 49 height 38
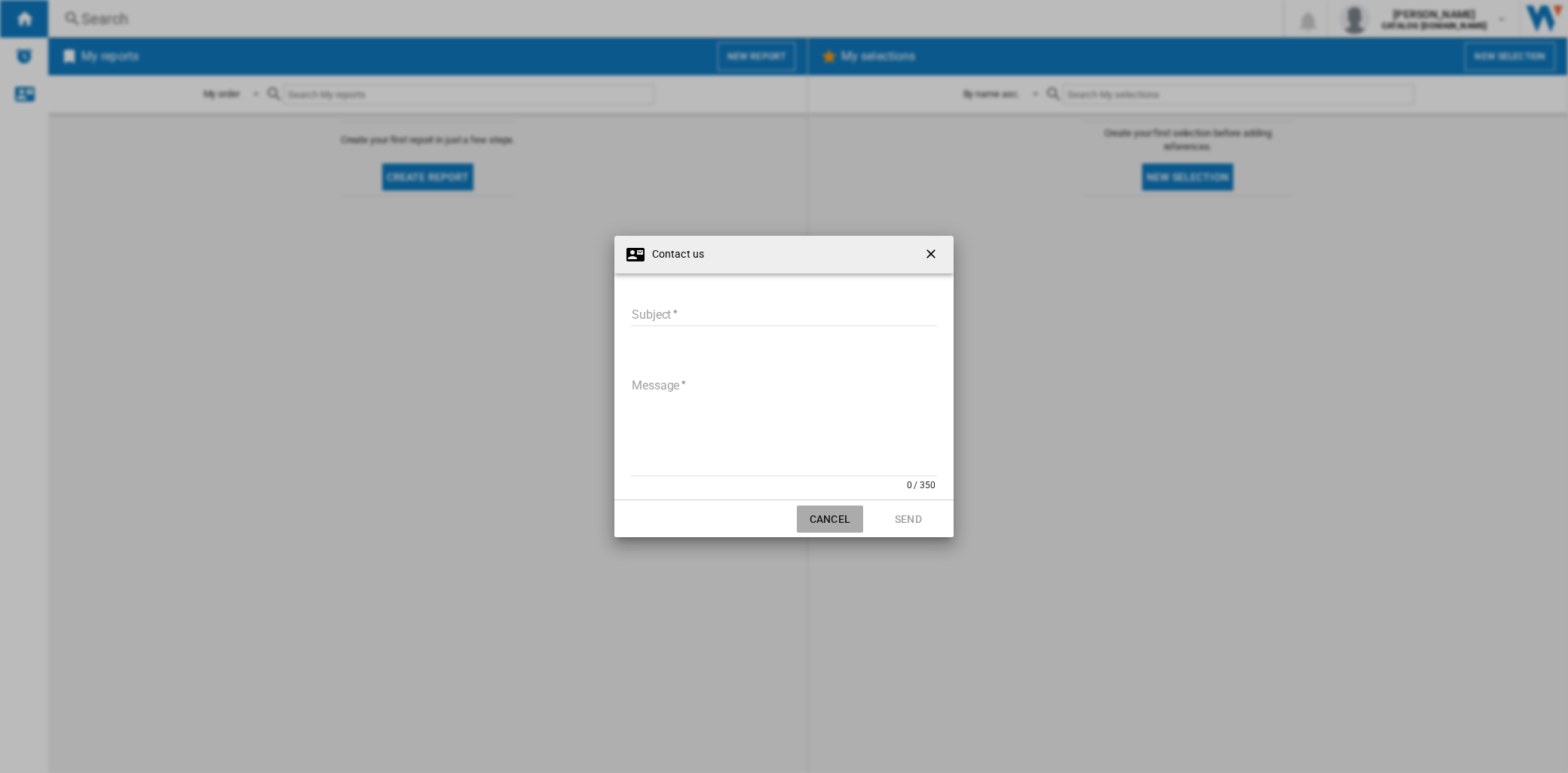
drag, startPoint x: 806, startPoint y: 528, endPoint x: 935, endPoint y: 491, distance: 134.2
click at [807, 528] on button "Cancel" at bounding box center [830, 518] width 66 height 27
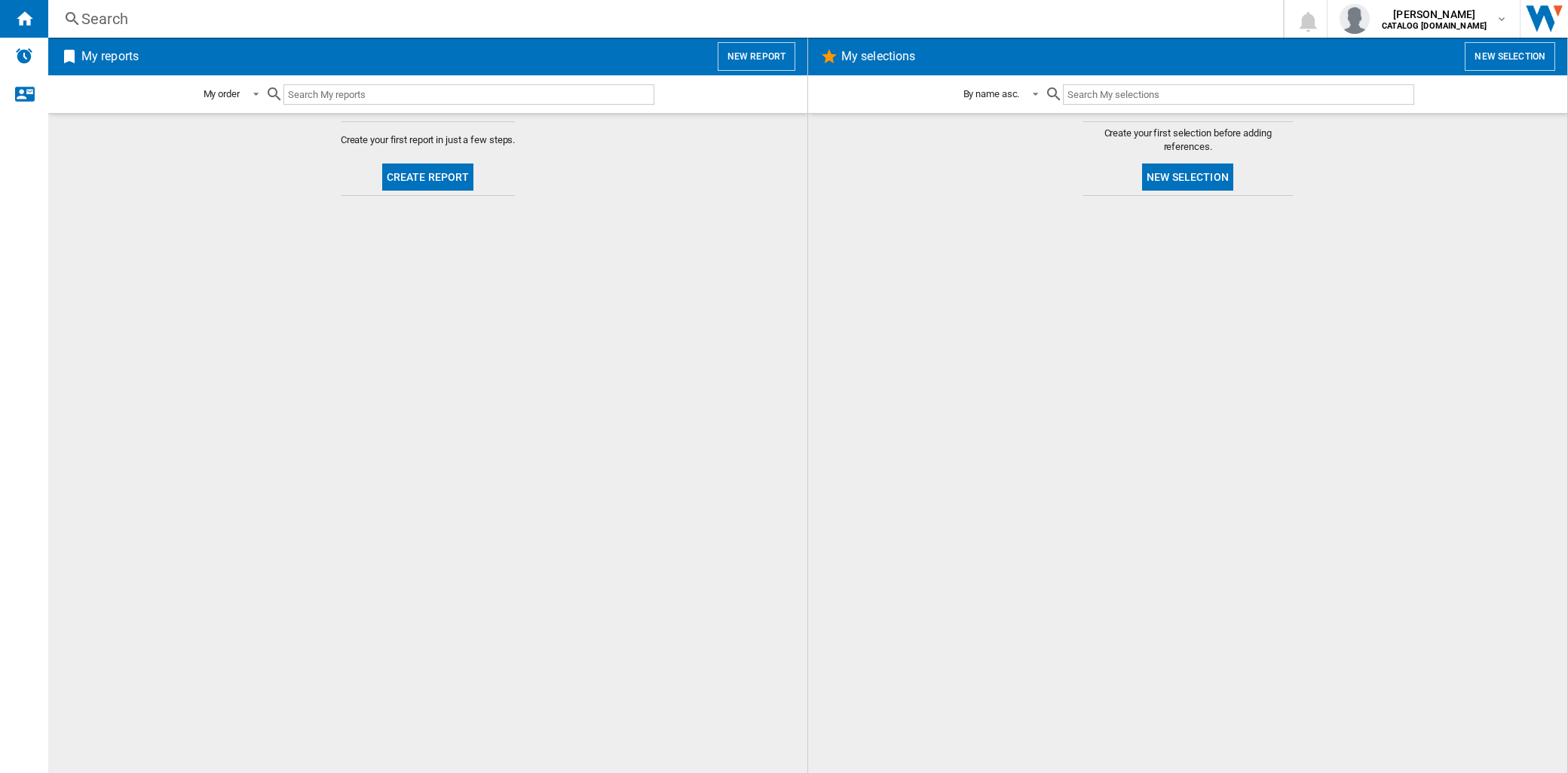
click at [79, 50] on h2 "My reports" at bounding box center [110, 56] width 63 height 29
click at [146, 62] on span "My reports" at bounding box center [394, 56] width 632 height 29
click at [884, 64] on h2 "My selections" at bounding box center [878, 56] width 80 height 29
click at [389, 96] on input "text" at bounding box center [468, 94] width 371 height 20
type input "FINAL"
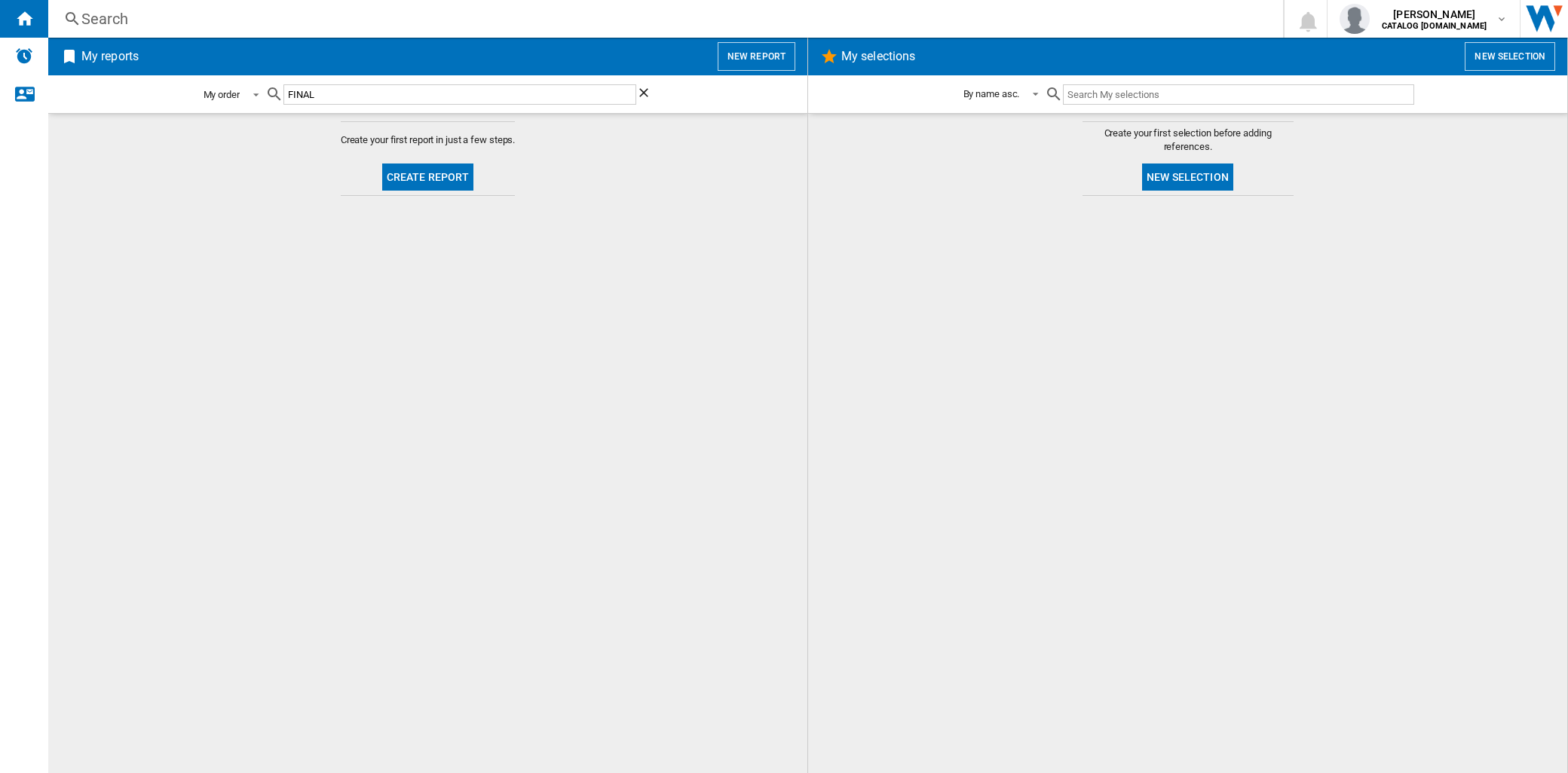
click at [259, 96] on span at bounding box center [252, 93] width 18 height 14
click at [247, 206] on div "By name desc." at bounding box center [234, 204] width 62 height 14
click at [412, 90] on input "FINAL" at bounding box center [471, 94] width 327 height 20
click at [300, 94] on md-icon at bounding box center [299, 93] width 18 height 18
click at [316, 20] on div "Search" at bounding box center [662, 19] width 1162 height 21
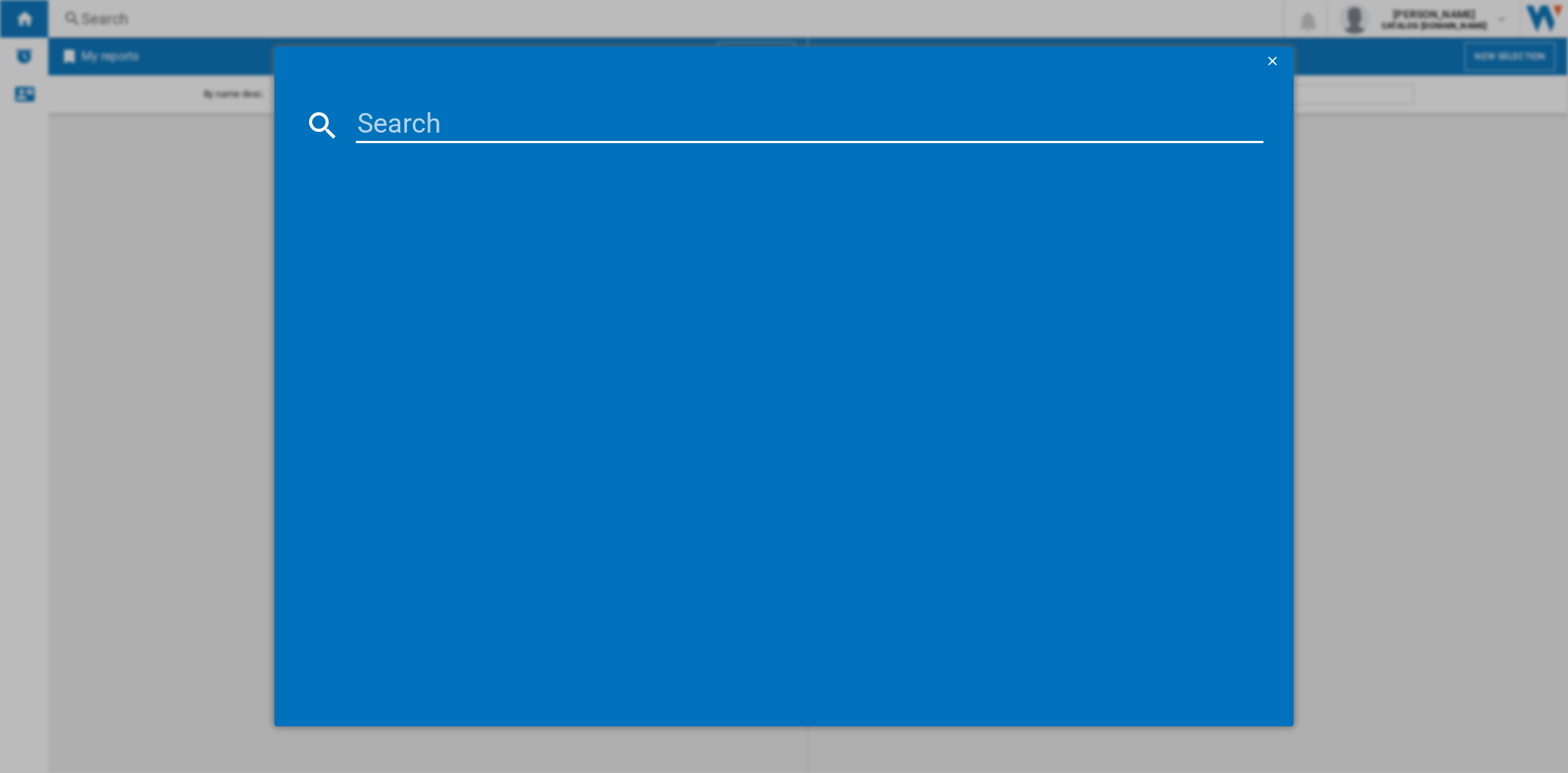
click at [99, 268] on div at bounding box center [784, 386] width 1568 height 773
drag, startPoint x: 1255, startPoint y: 64, endPoint x: 1269, endPoint y: 63, distance: 14.0
click at [1259, 63] on div at bounding box center [784, 62] width 1019 height 30
click at [1286, 66] on button "button" at bounding box center [1273, 62] width 30 height 30
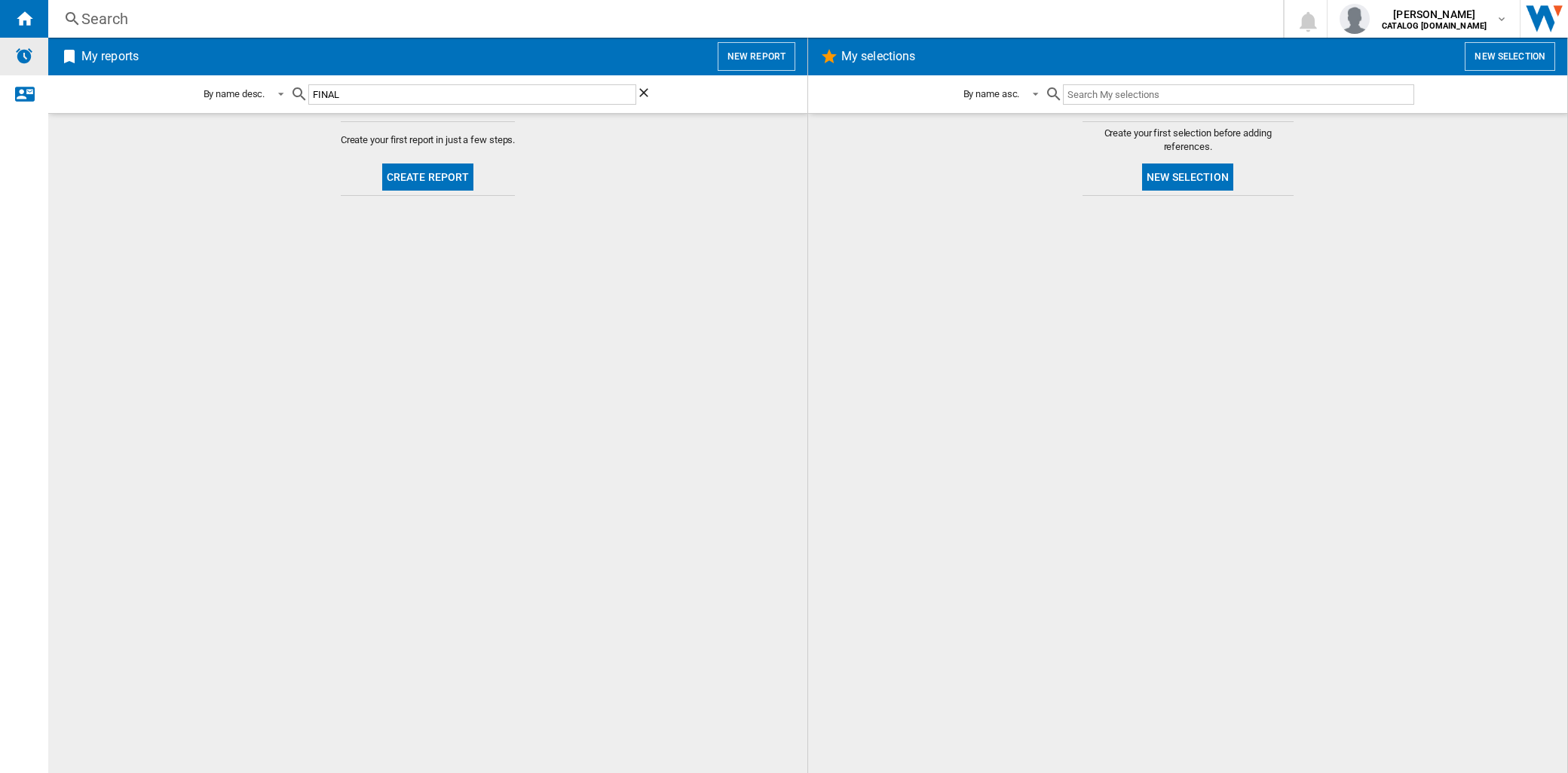
click at [18, 58] on img "Alerts" at bounding box center [24, 56] width 18 height 18
click at [81, 50] on h2 "My reports" at bounding box center [110, 56] width 63 height 29
drag, startPoint x: 417, startPoint y: 169, endPoint x: 743, endPoint y: 116, distance: 330.3
click at [727, 265] on md-content "Create your first report in just a few steps. Create report" at bounding box center [428, 444] width 759 height 660
click at [749, 54] on button "New report" at bounding box center [756, 56] width 78 height 29
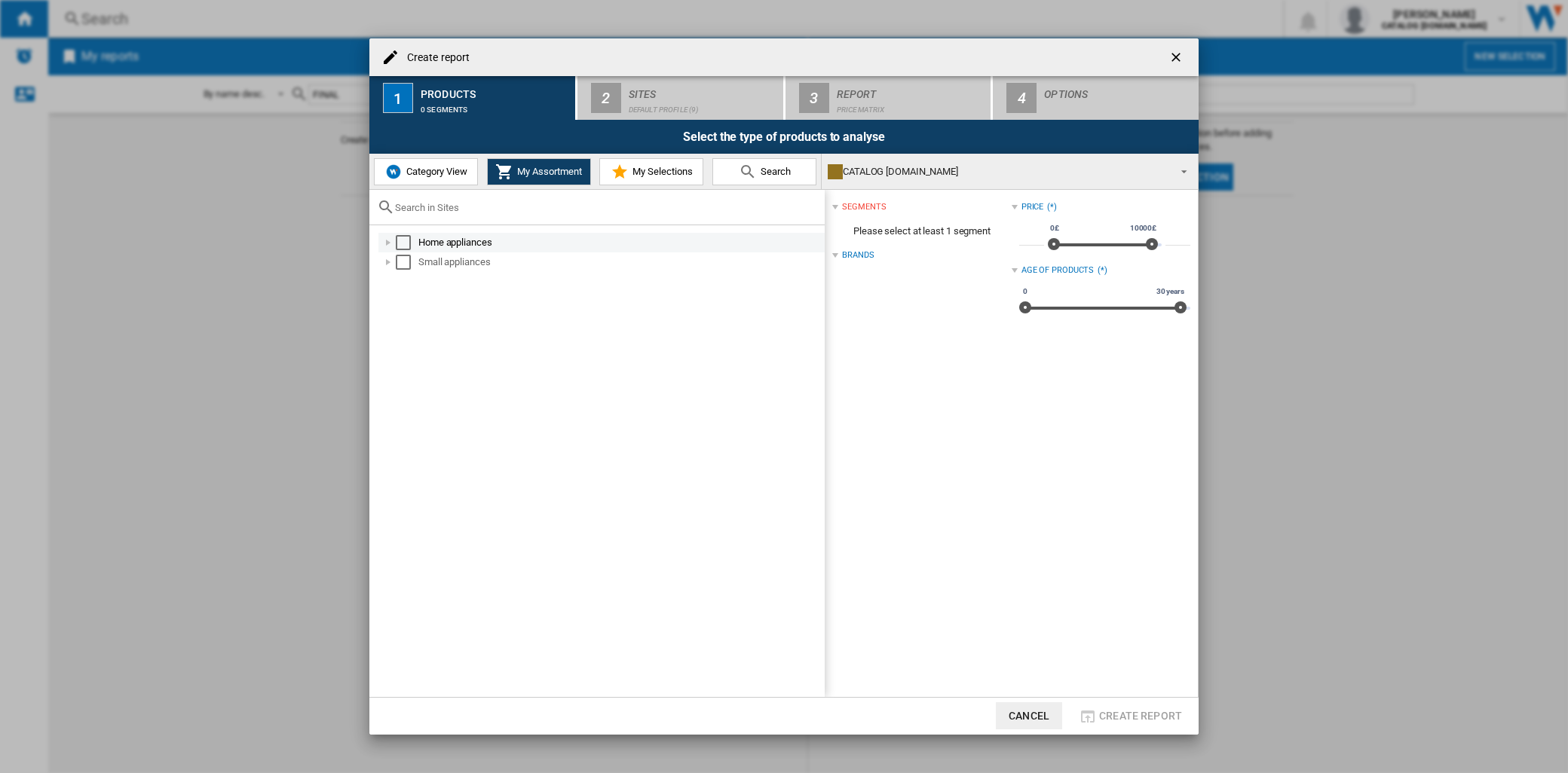
click at [394, 244] on div "Create report ..." at bounding box center [388, 243] width 15 height 15
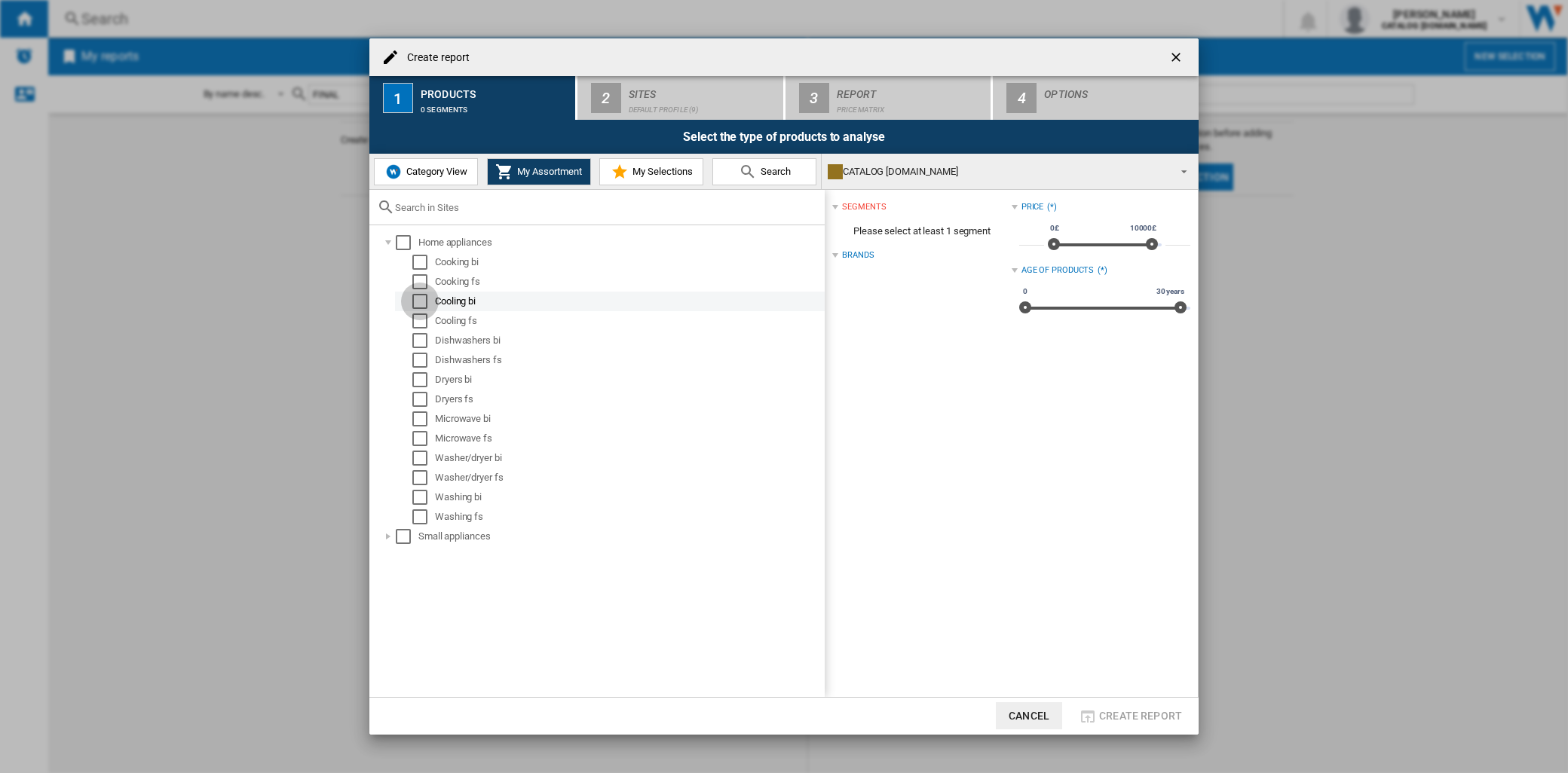
click at [414, 296] on div "Select" at bounding box center [420, 302] width 15 height 15
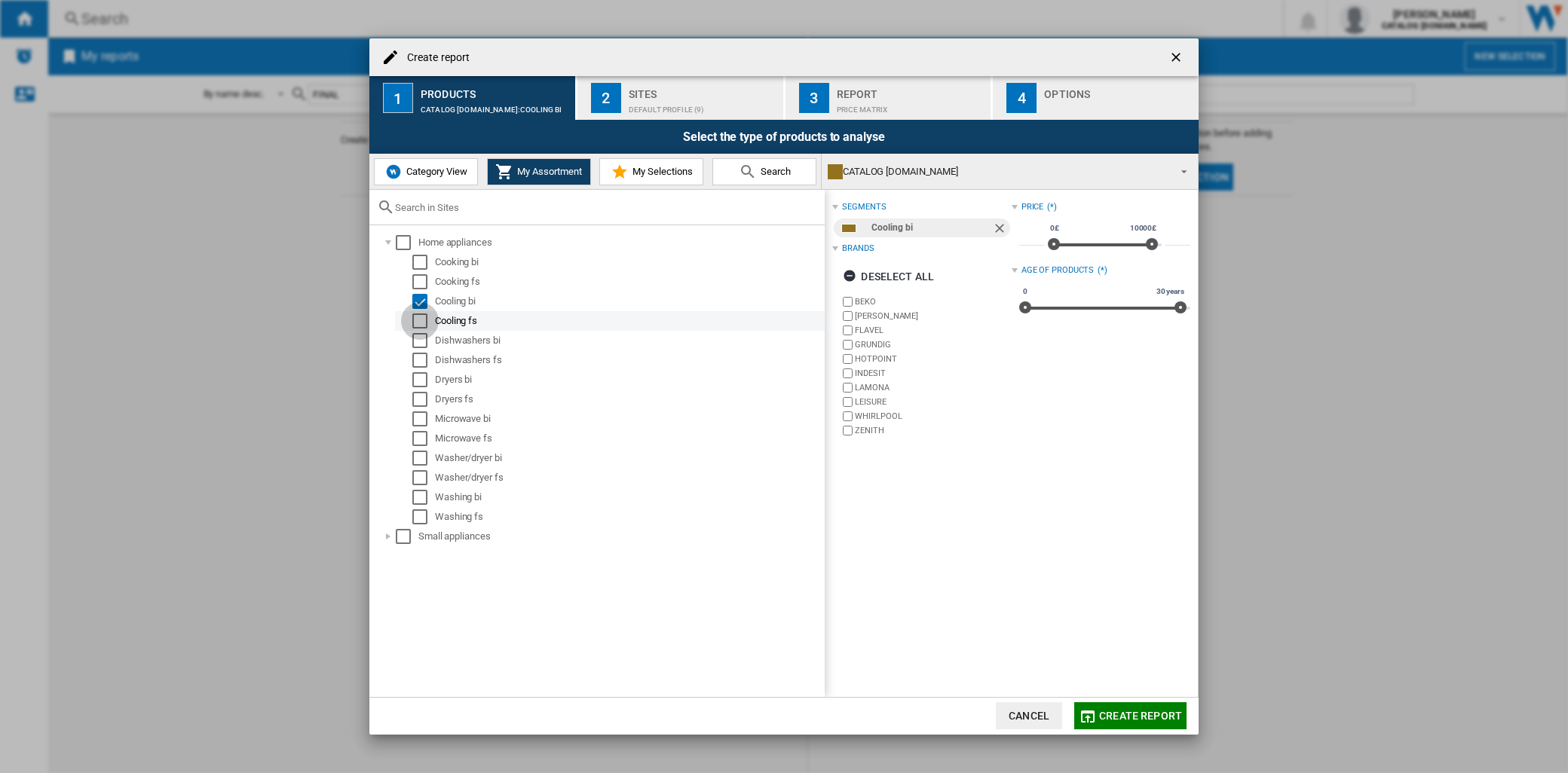
click at [416, 313] on div "Select" at bounding box center [420, 321] width 15 height 15
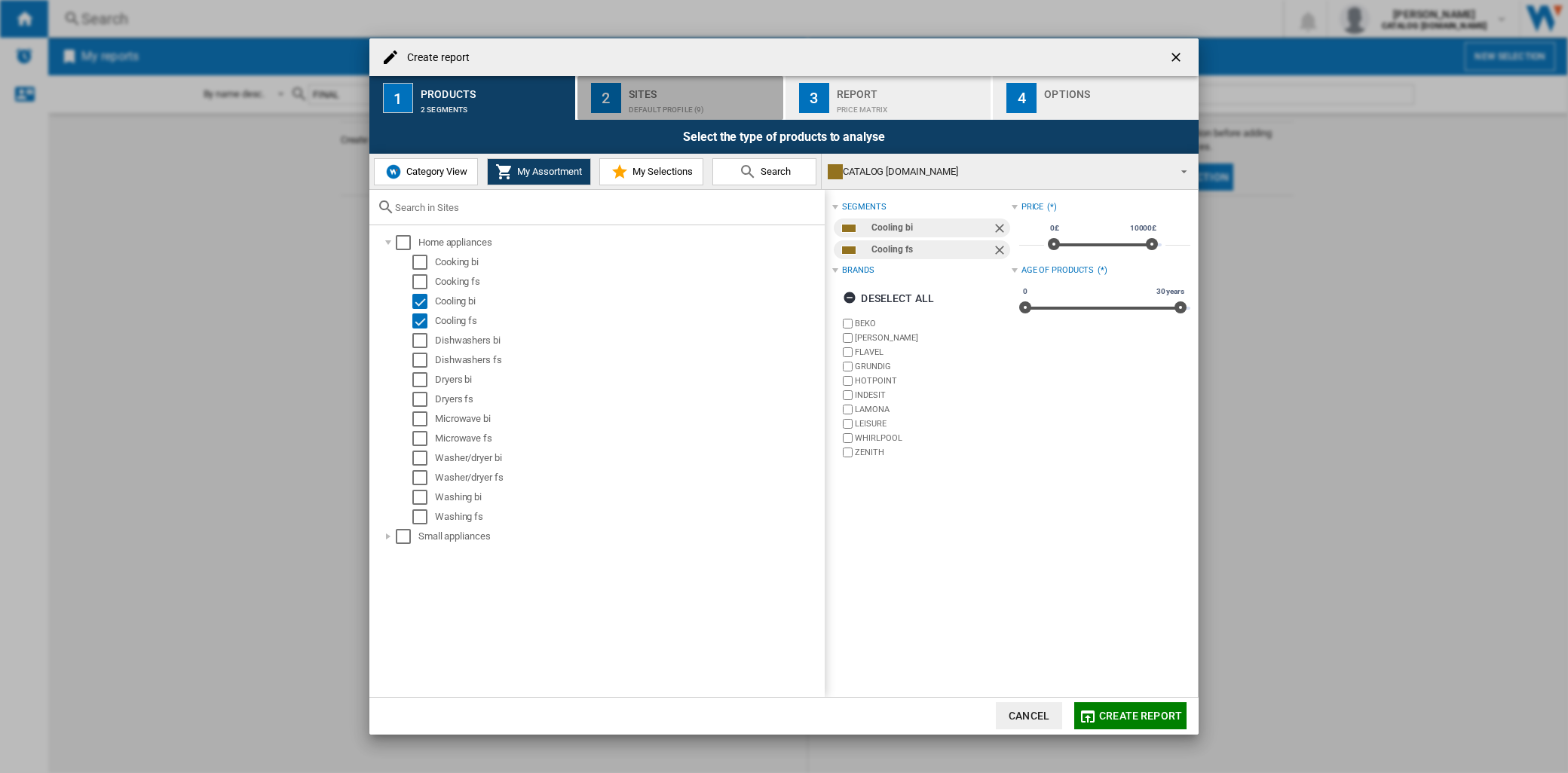
click at [684, 115] on button "2 Sites Default profile (9)" at bounding box center [681, 98] width 208 height 44
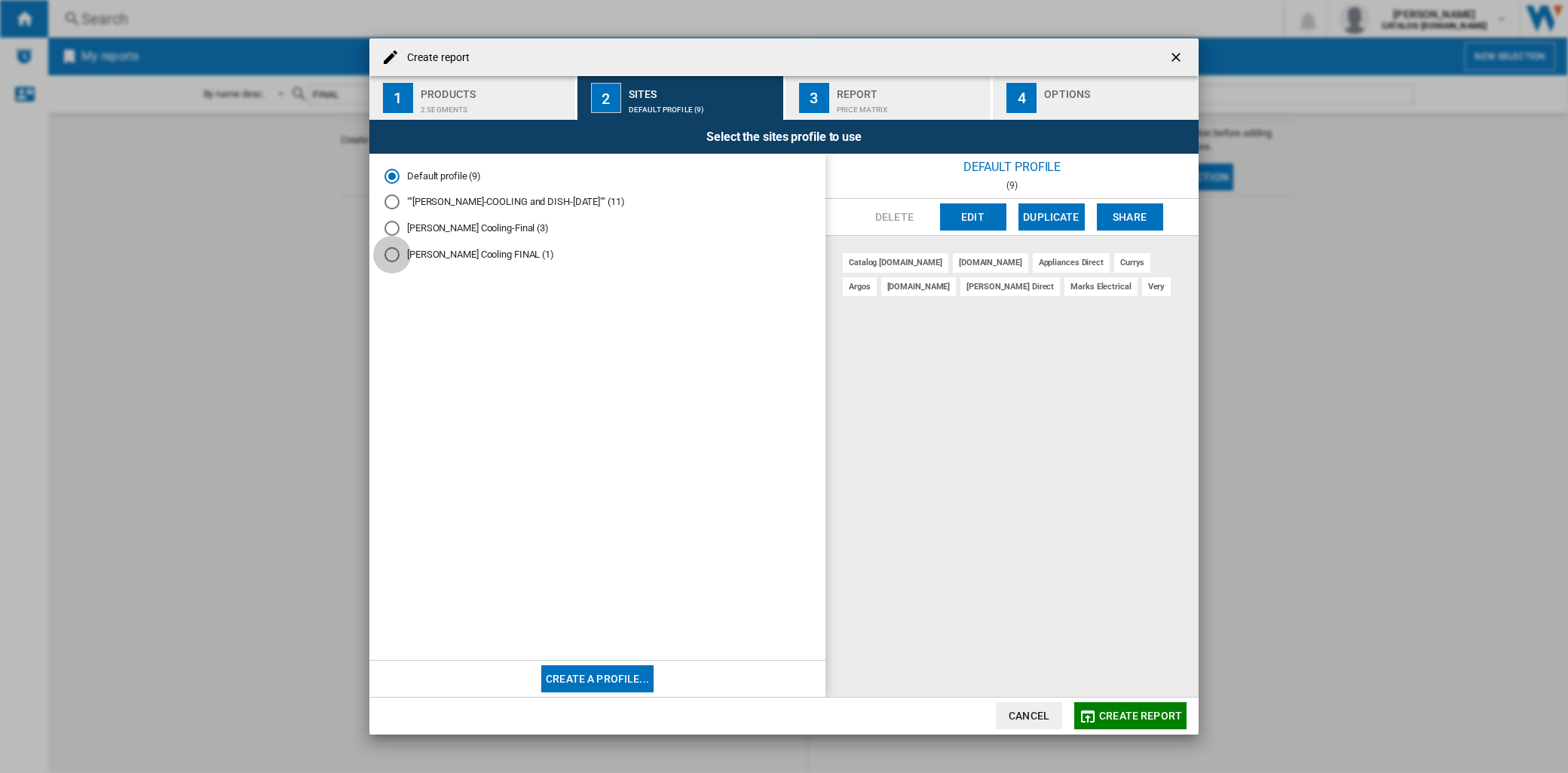
click at [392, 254] on div "Nevin Cooling FINAL (1)" at bounding box center [392, 255] width 15 height 15
click at [392, 228] on div "Nevin Cooling-Final (3)" at bounding box center [392, 228] width 15 height 15
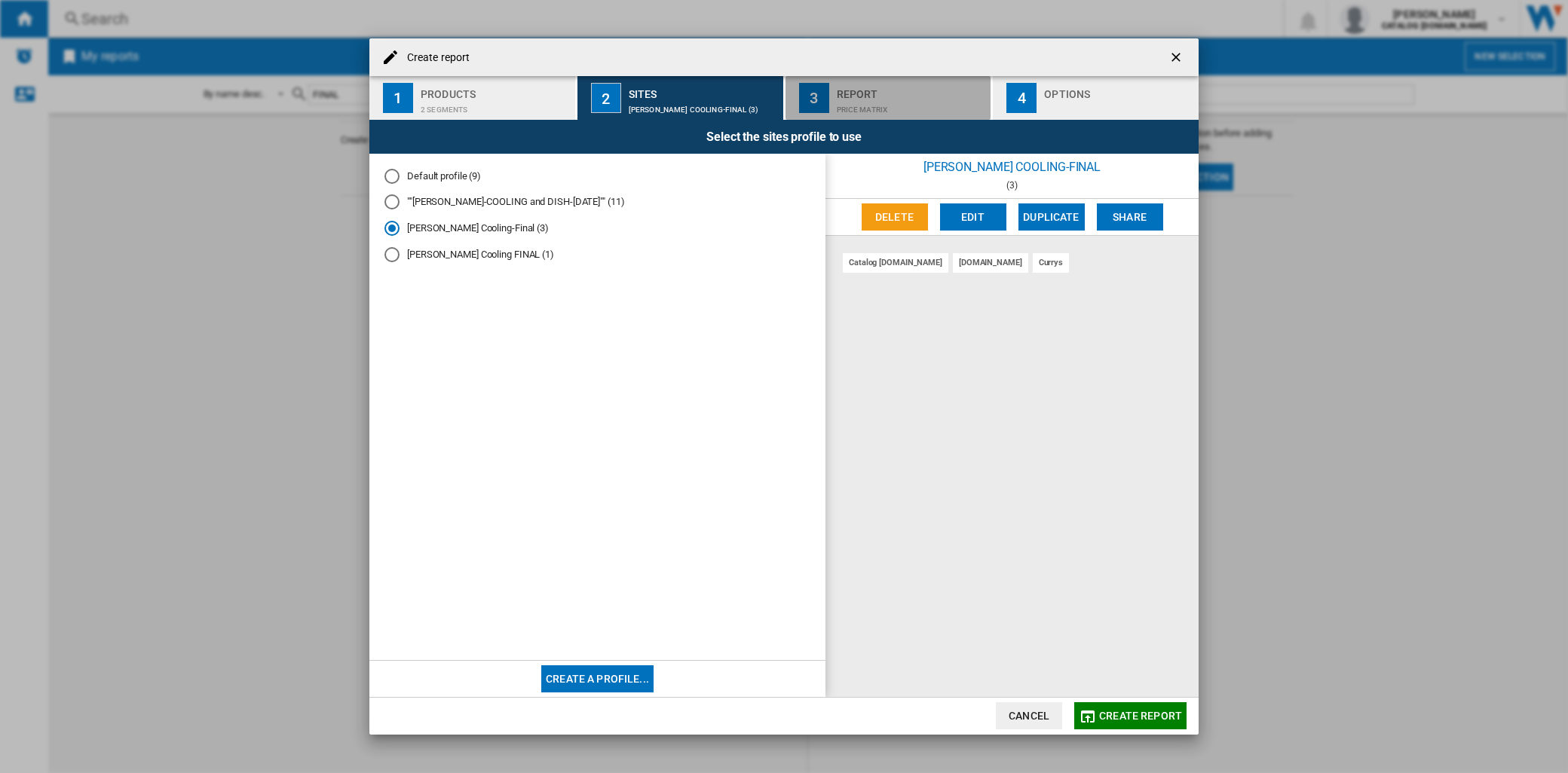
click at [860, 107] on div "Price Matrix" at bounding box center [911, 106] width 148 height 16
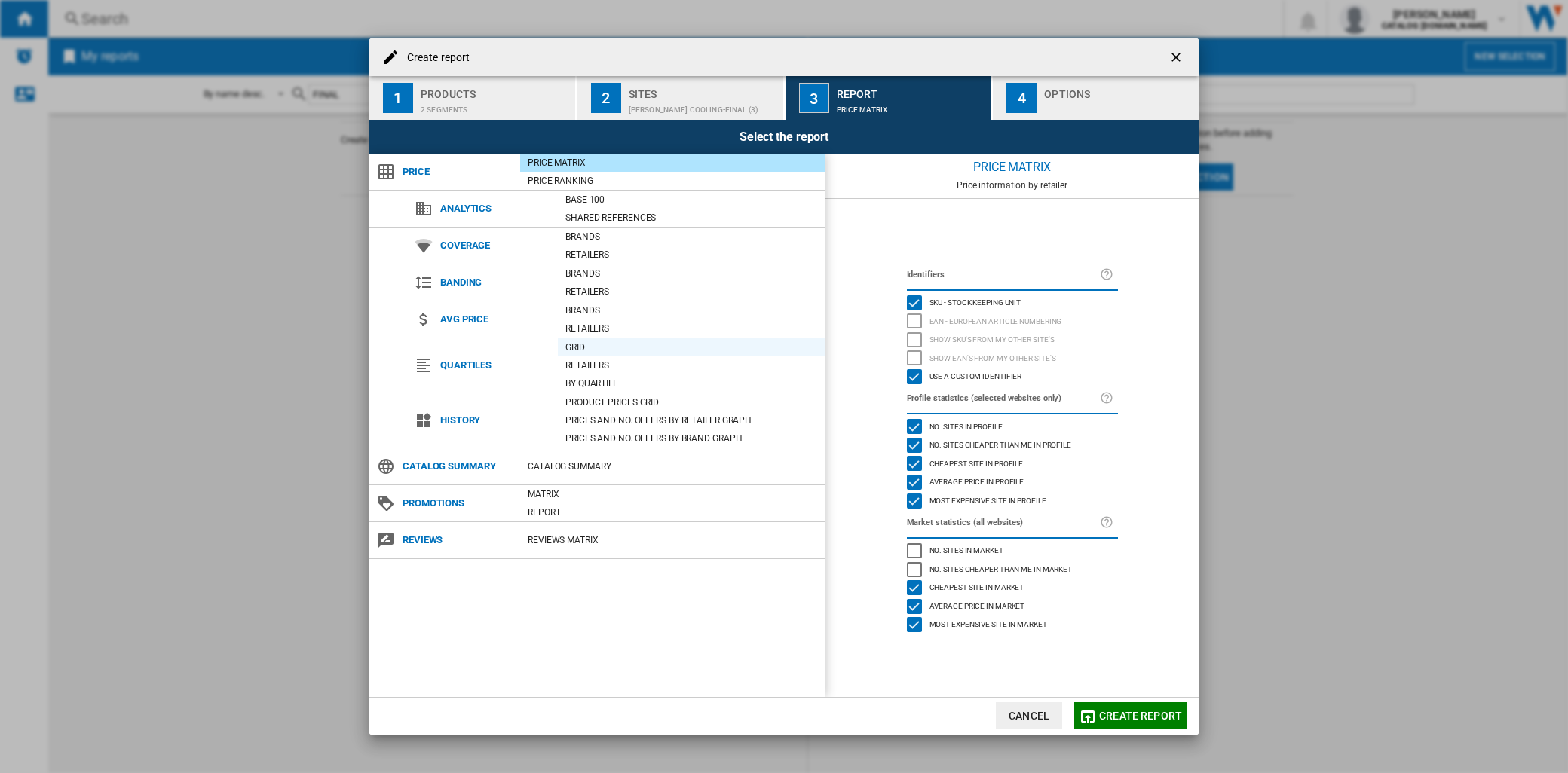
click at [613, 349] on div "Grid" at bounding box center [691, 348] width 268 height 15
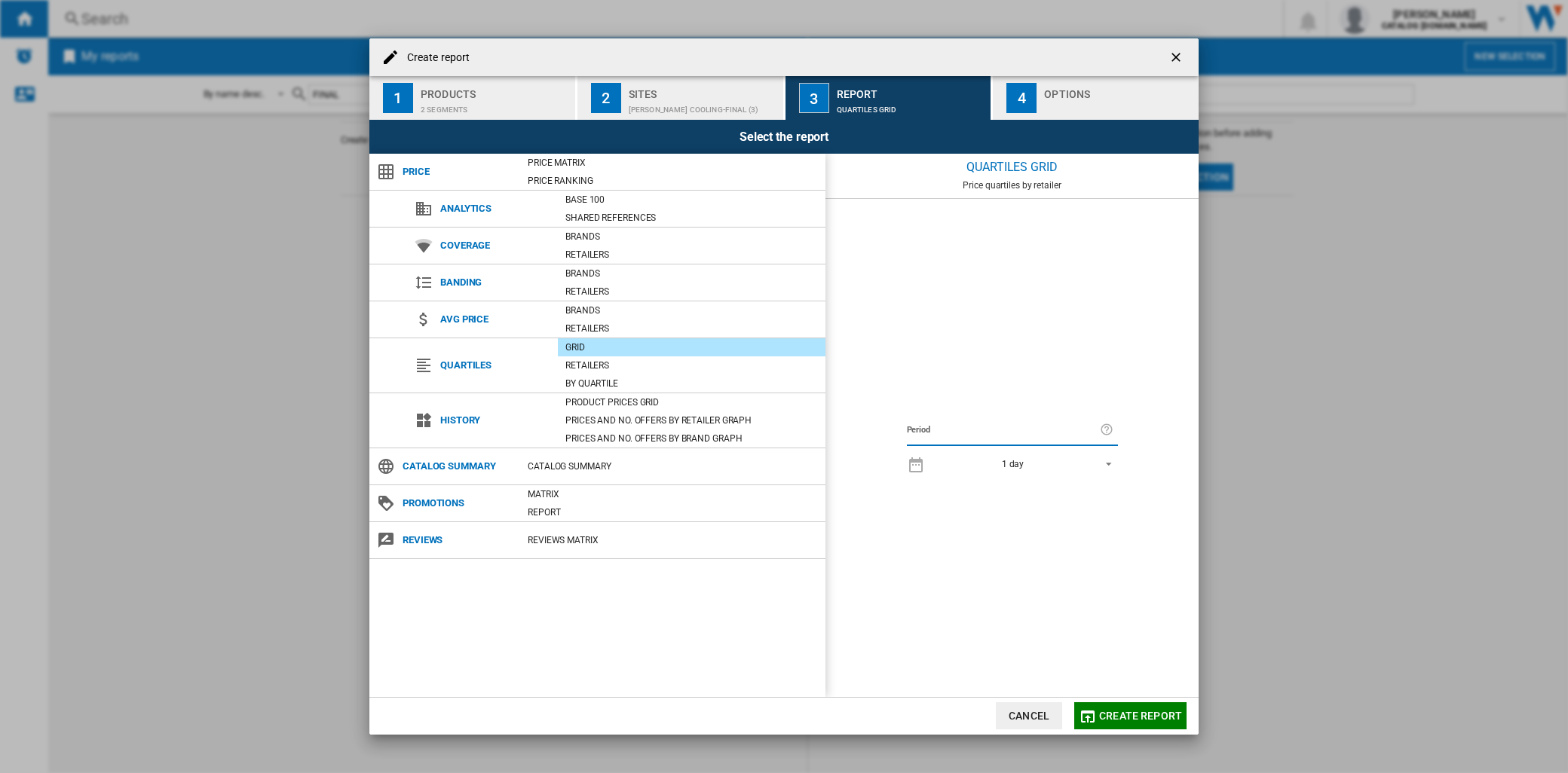
click at [1106, 463] on span "REPORTS.WIZARD.STEPS.REPORT.STEPS.REPORT_OPTIONS.PERIOD: 1 day" at bounding box center [1103, 463] width 18 height 14
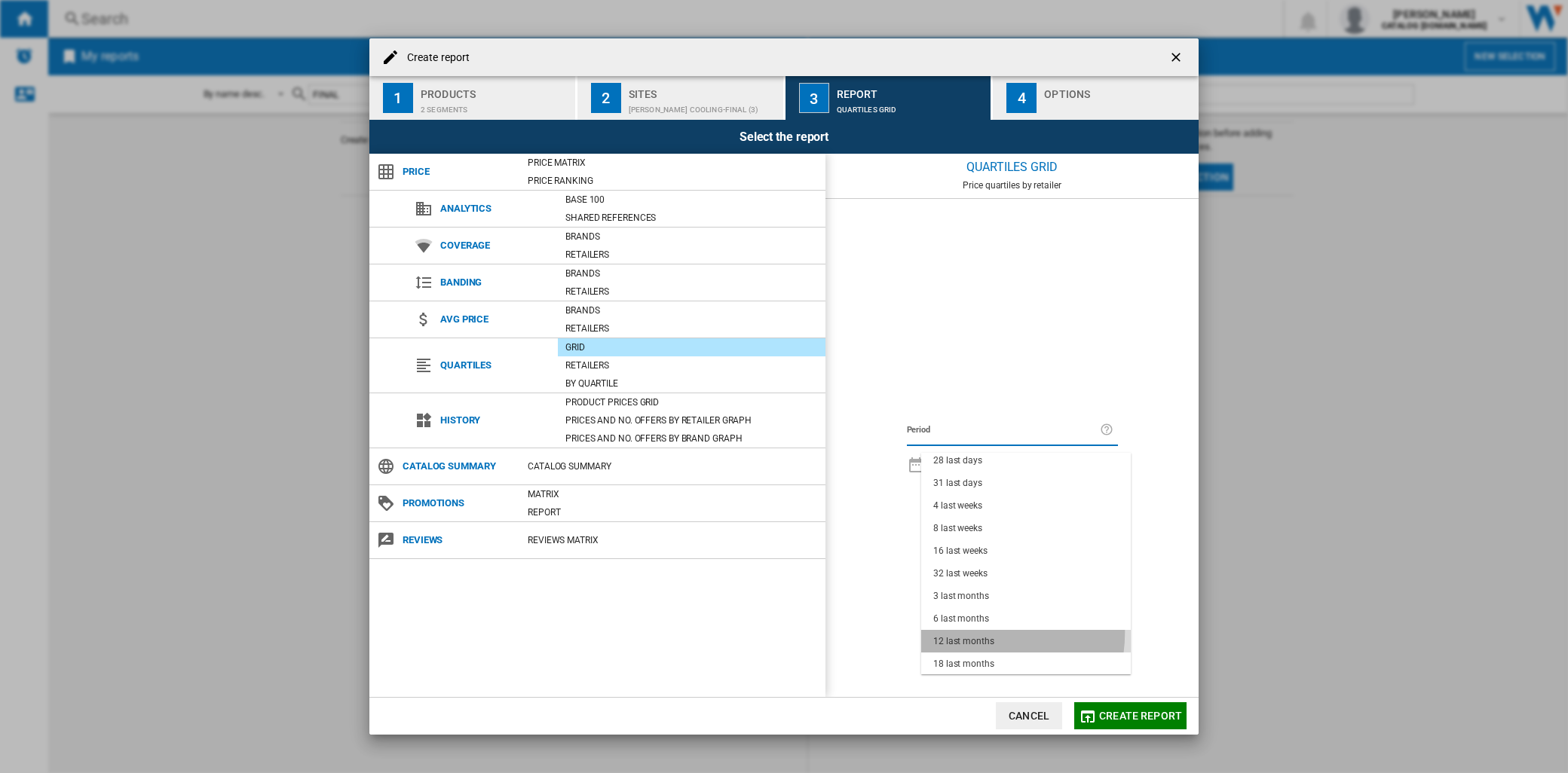
click at [967, 632] on md-option "12 last months" at bounding box center [1026, 641] width 210 height 22
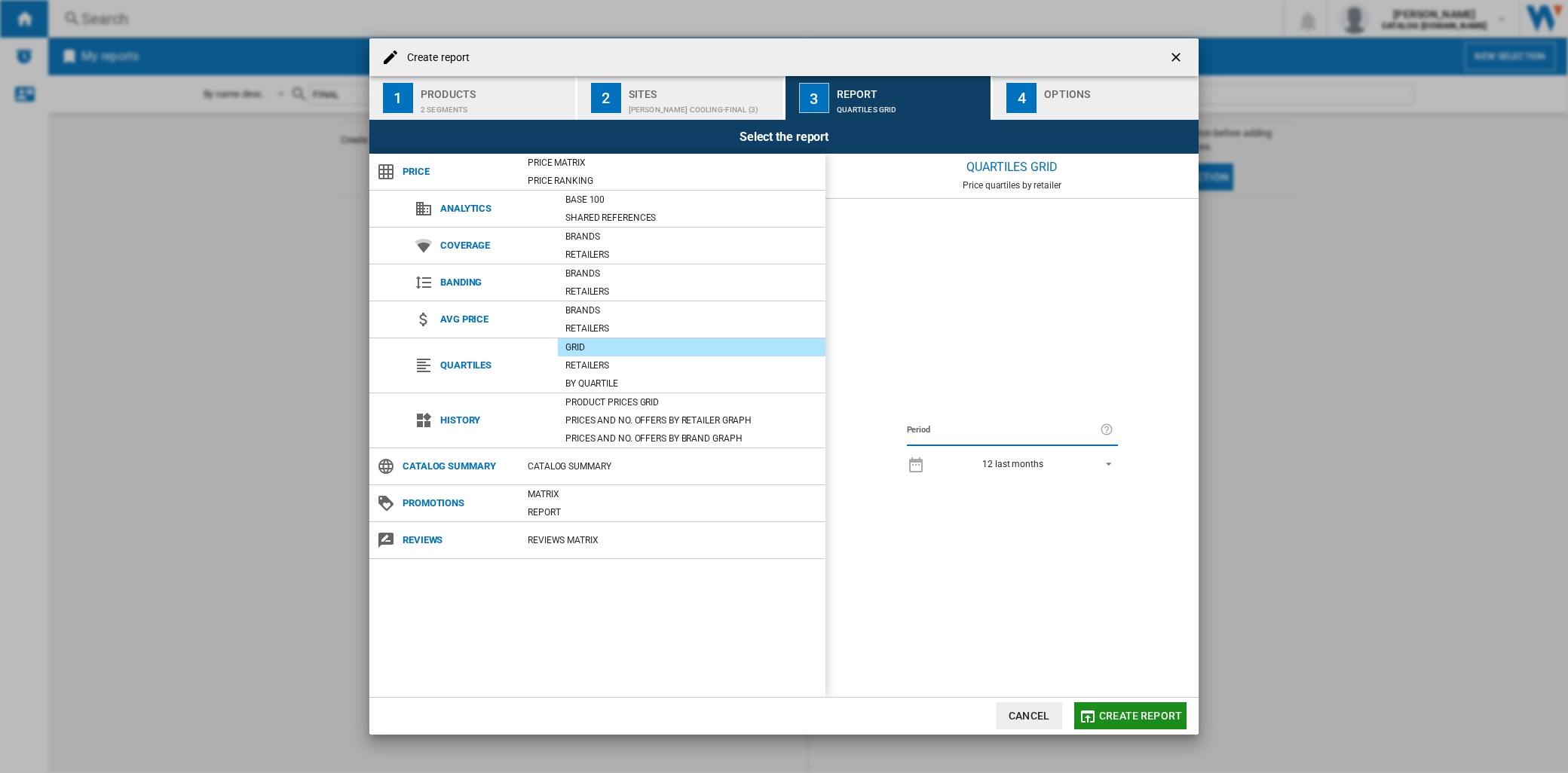
click at [1140, 714] on span "Create report" at bounding box center [1140, 716] width 83 height 12
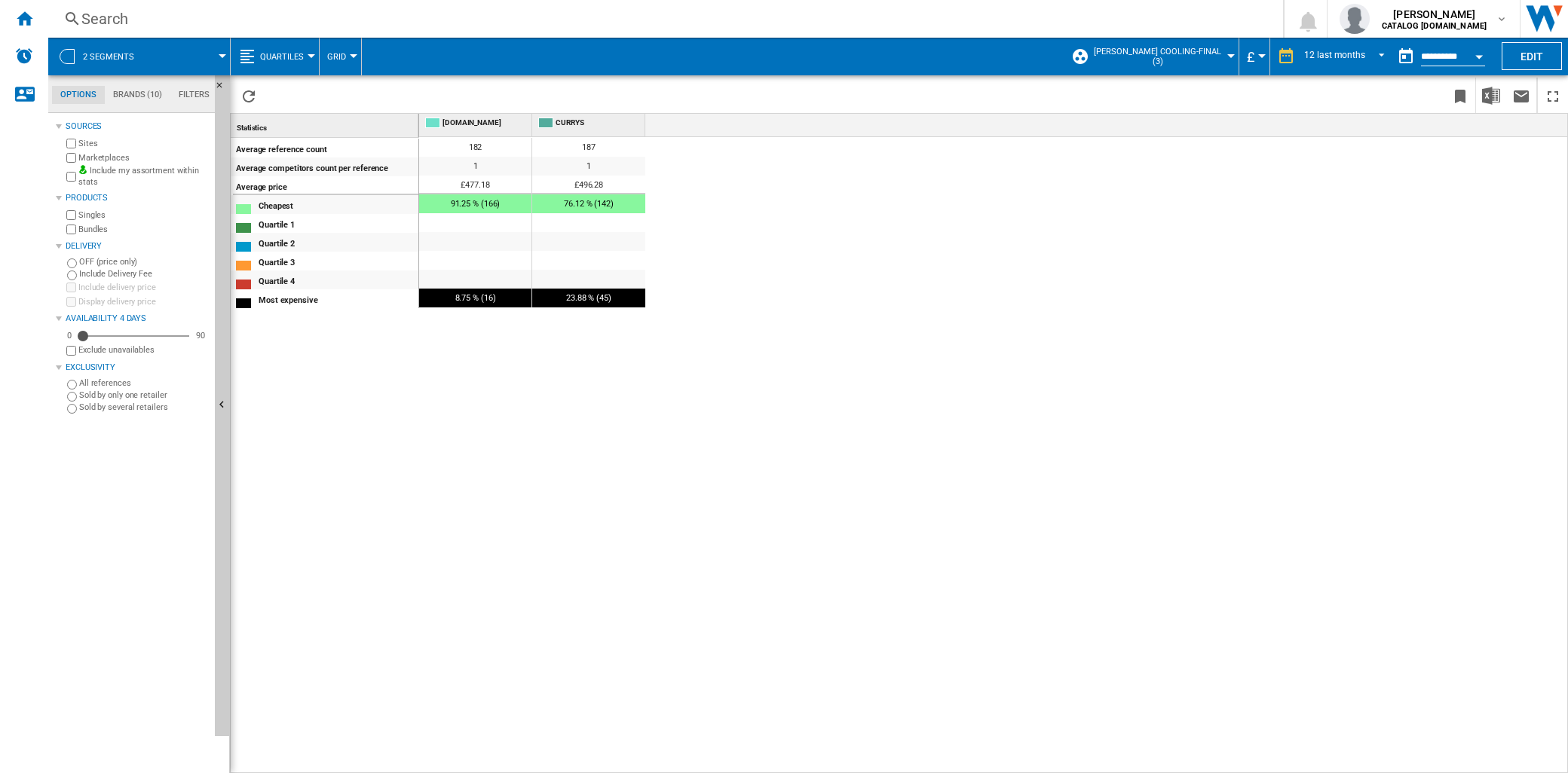
click at [305, 57] on button "Quartiles" at bounding box center [286, 56] width 51 height 38
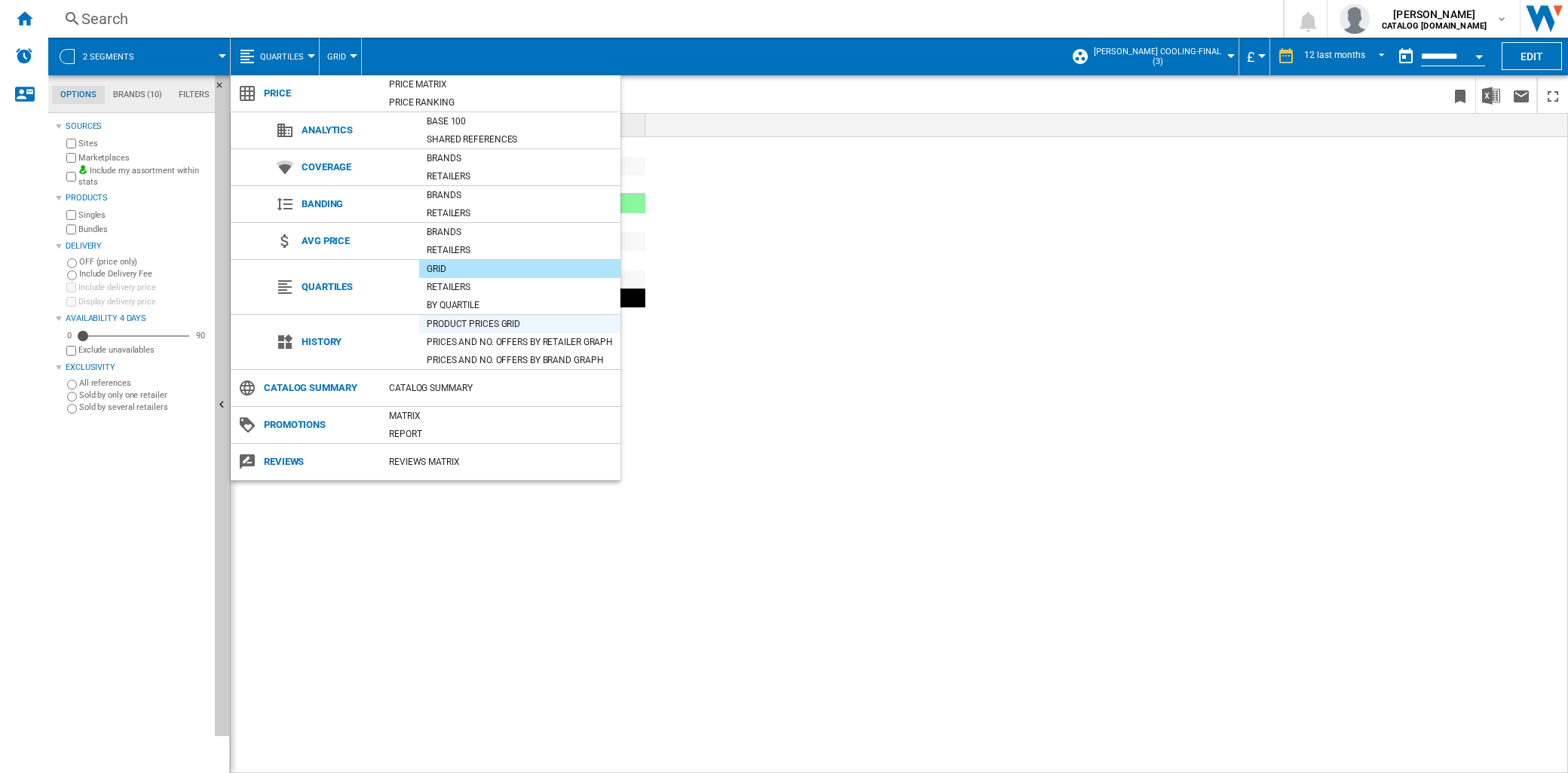
click at [479, 330] on div "Product prices grid" at bounding box center [519, 324] width 201 height 15
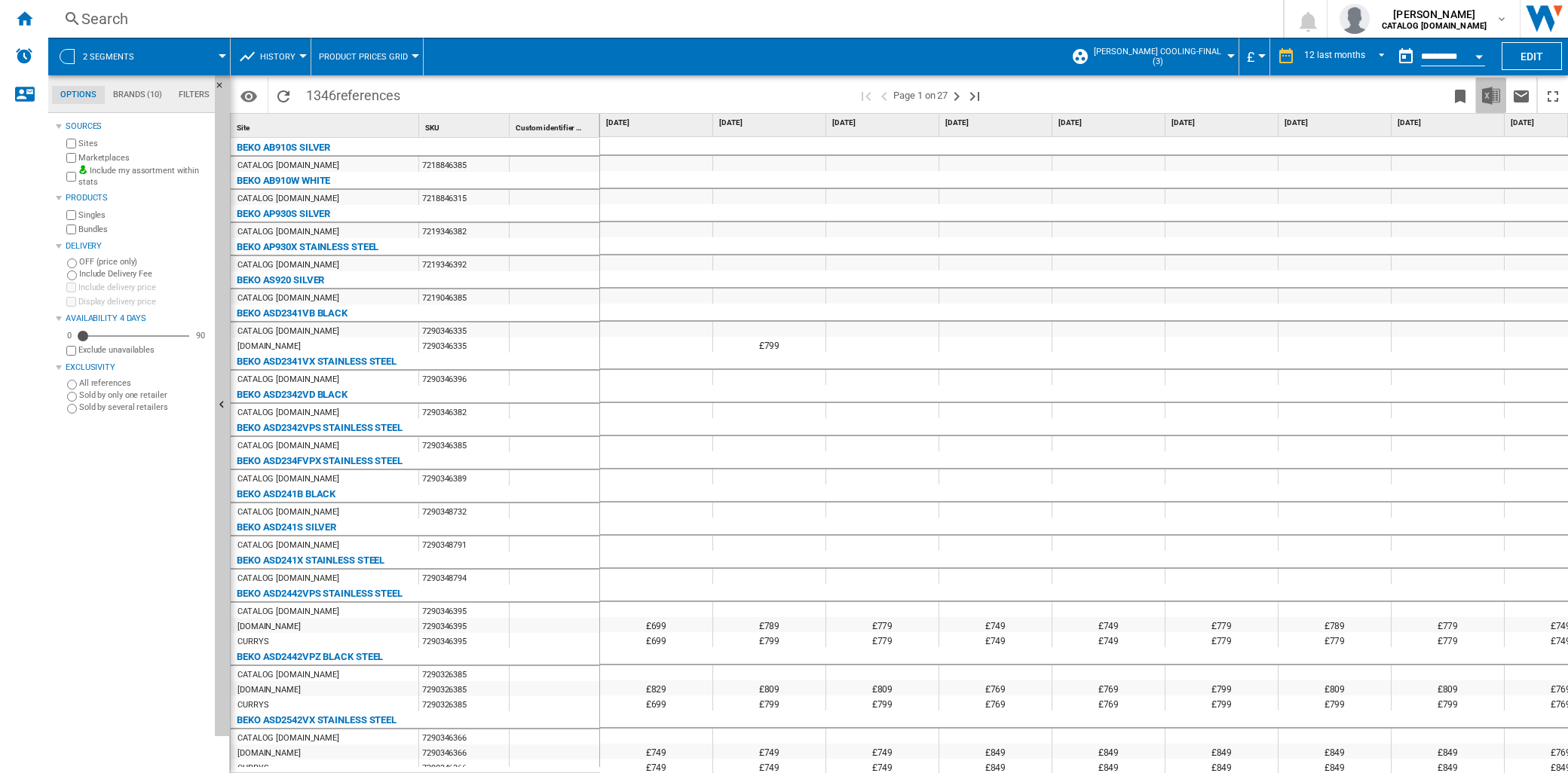
click at [1487, 91] on img "Download in Excel" at bounding box center [1490, 95] width 18 height 18
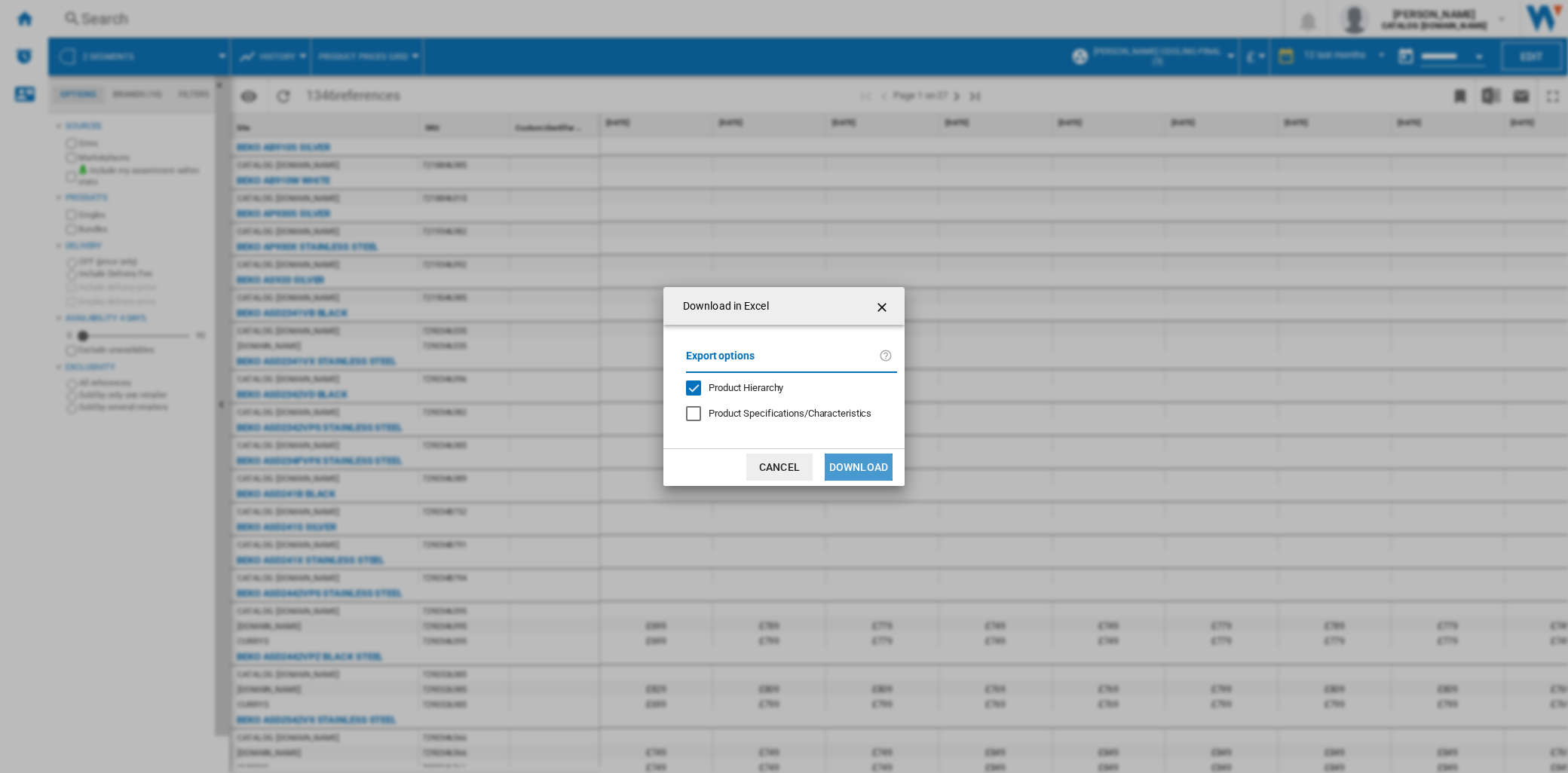
click at [863, 466] on button "Download" at bounding box center [859, 467] width 68 height 27
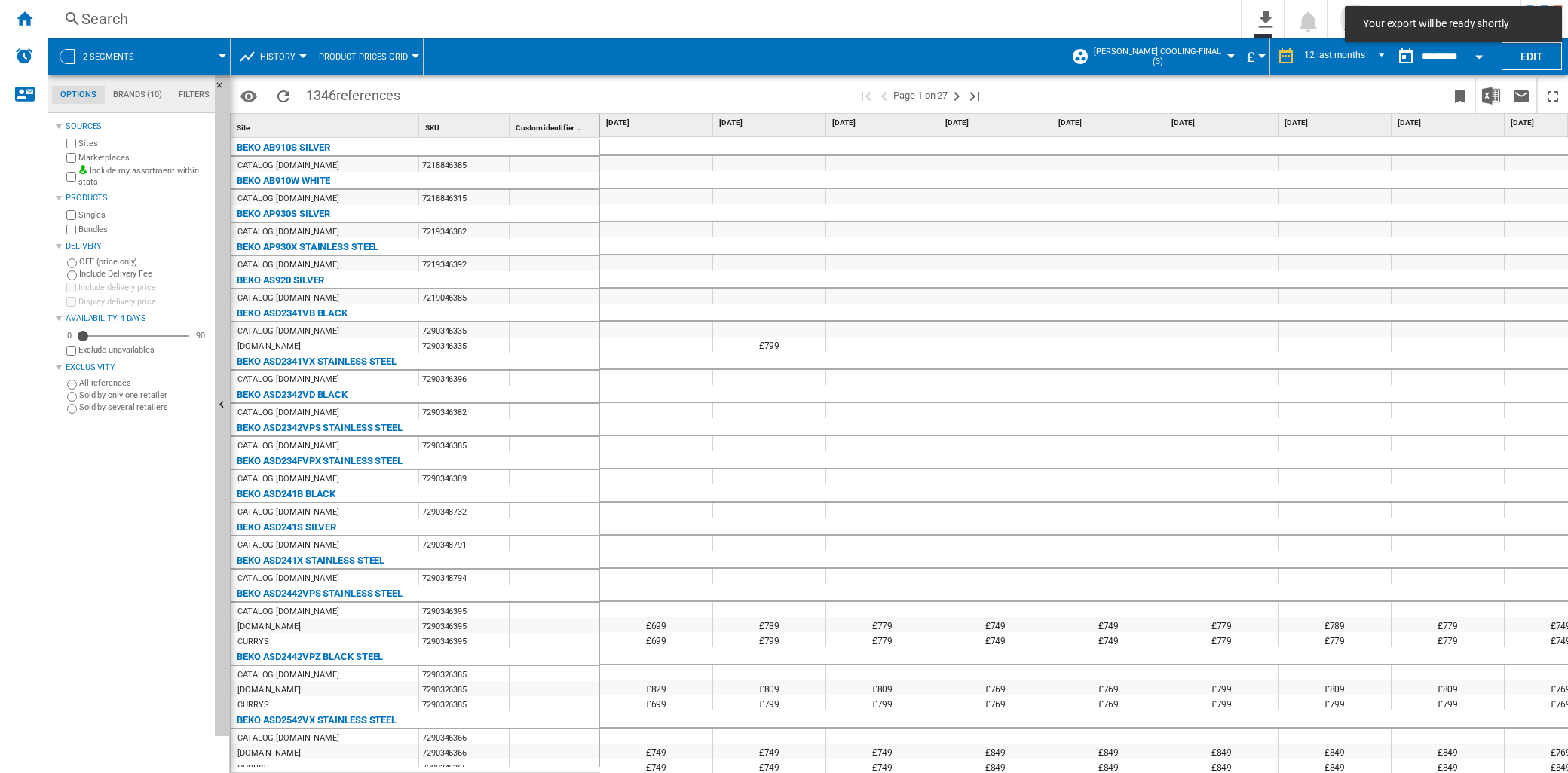
click at [1227, 55] on div at bounding box center [1231, 56] width 8 height 4
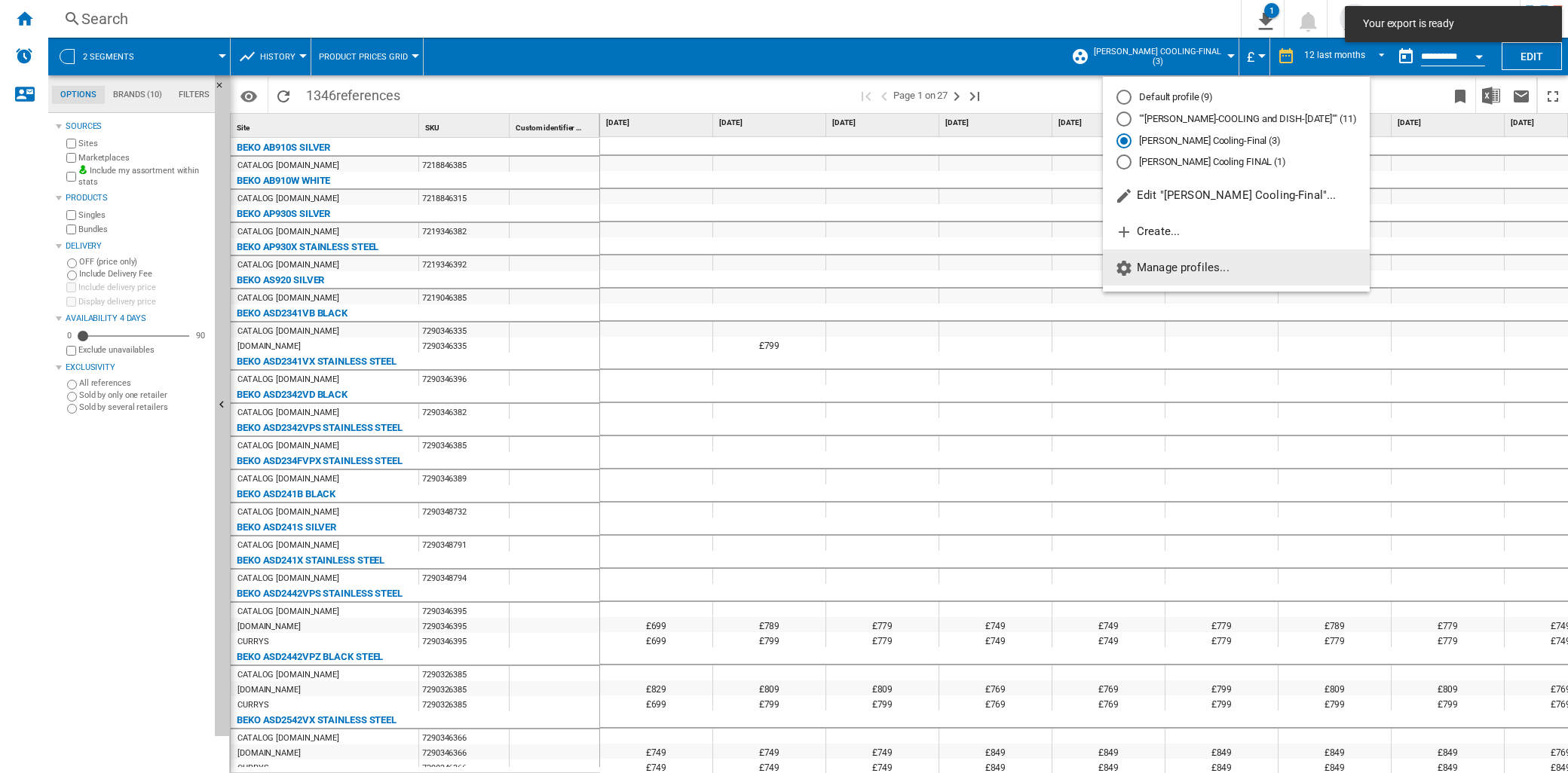
click at [1186, 270] on span "Manage profiles..." at bounding box center [1172, 268] width 114 height 14
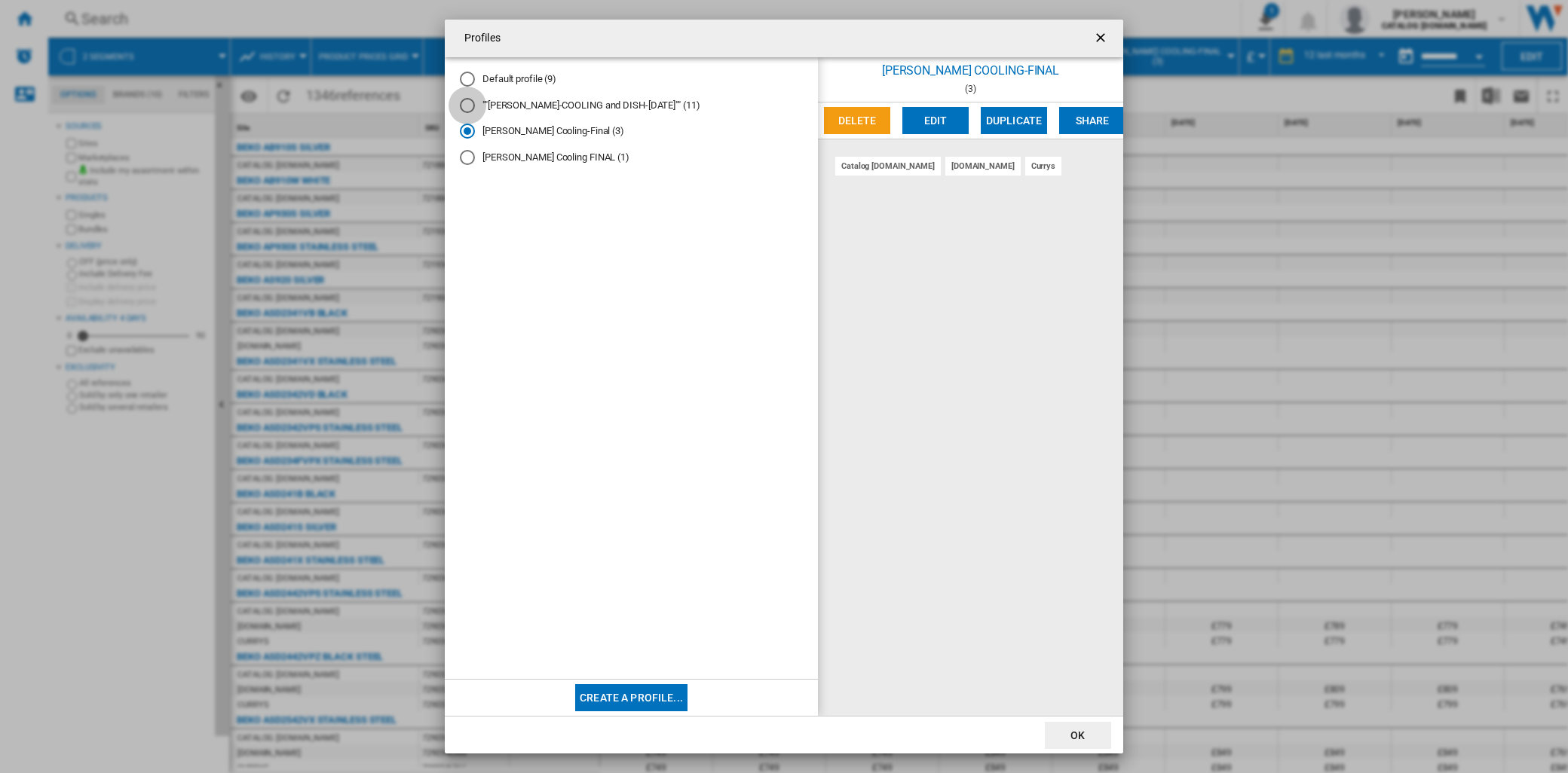
click at [471, 106] on div at bounding box center [468, 106] width 15 height 15
drag, startPoint x: 934, startPoint y: 127, endPoint x: 870, endPoint y: 132, distance: 64.2
click at [871, 133] on div "Delete Edit Duplicate Share" at bounding box center [971, 121] width 306 height 37
click at [869, 125] on button "Delete" at bounding box center [857, 120] width 66 height 27
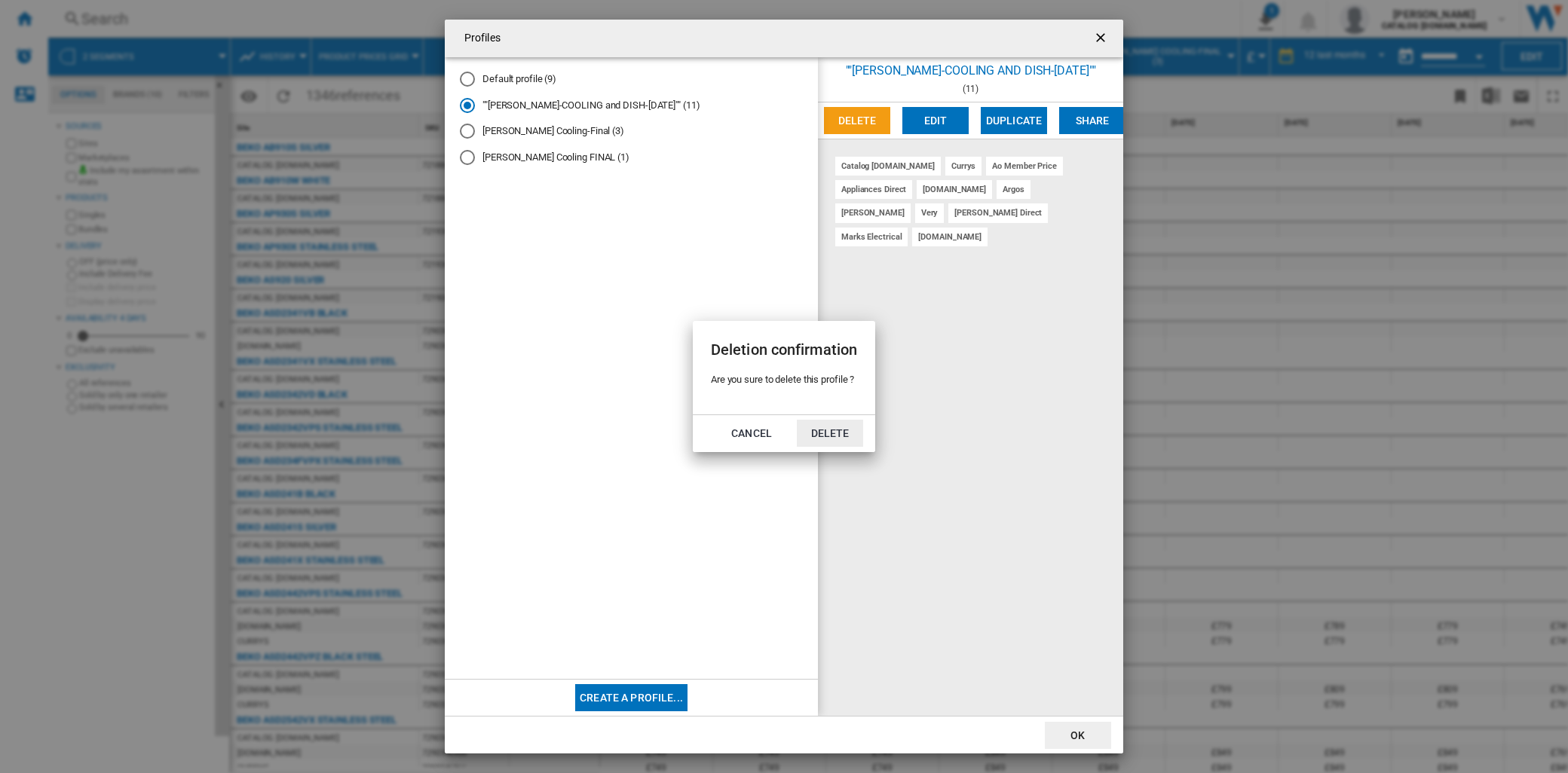
click at [838, 434] on button "Delete" at bounding box center [830, 433] width 66 height 27
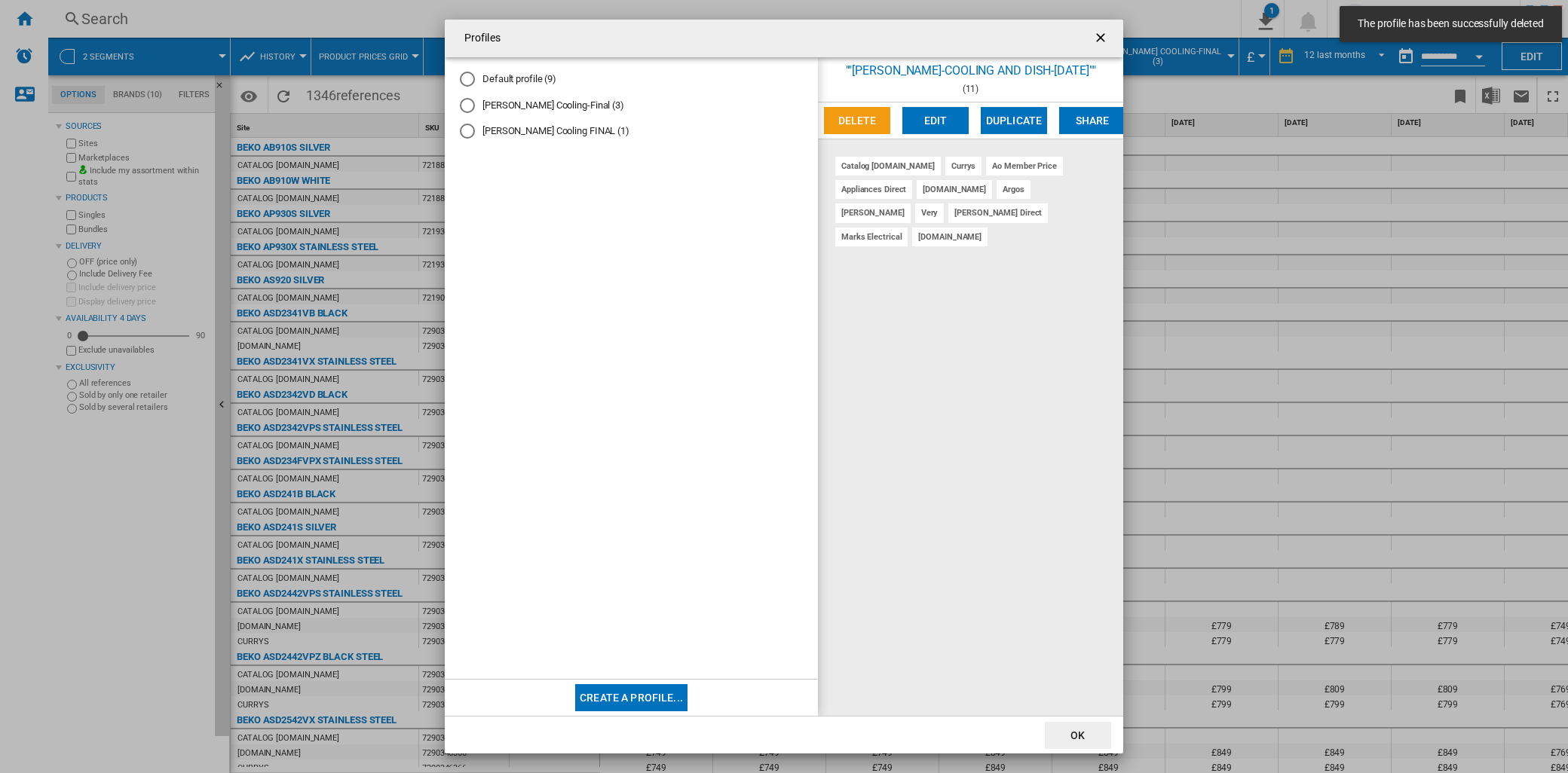
click at [465, 81] on div "Default profile (9)" at bounding box center [468, 79] width 15 height 15
click at [475, 130] on md-radio-button "[PERSON_NAME] Cooling FINAL (1)" at bounding box center [631, 131] width 343 height 15
click at [847, 123] on button "Delete" at bounding box center [857, 120] width 66 height 27
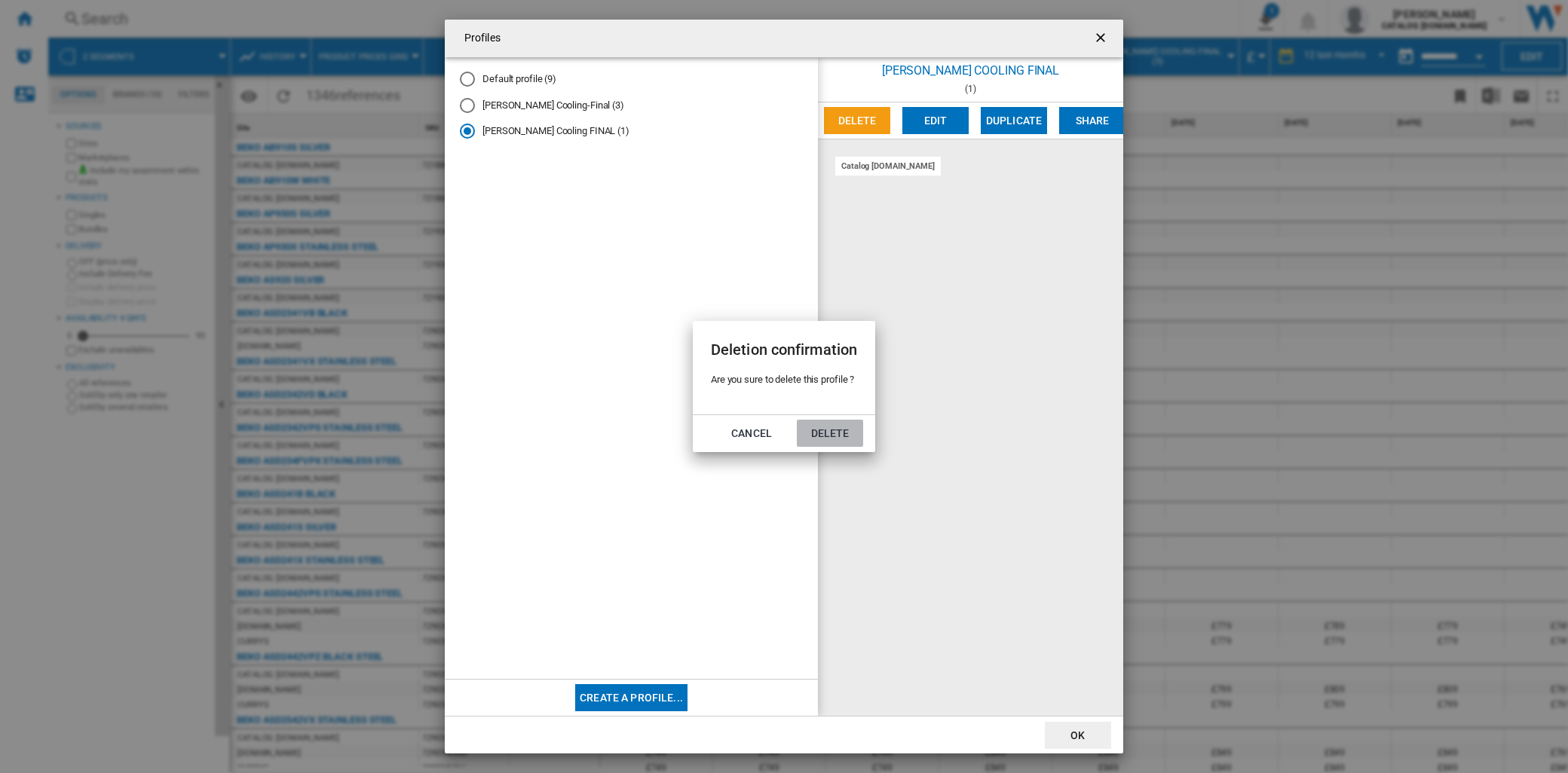
click at [838, 432] on button "Delete" at bounding box center [830, 433] width 66 height 27
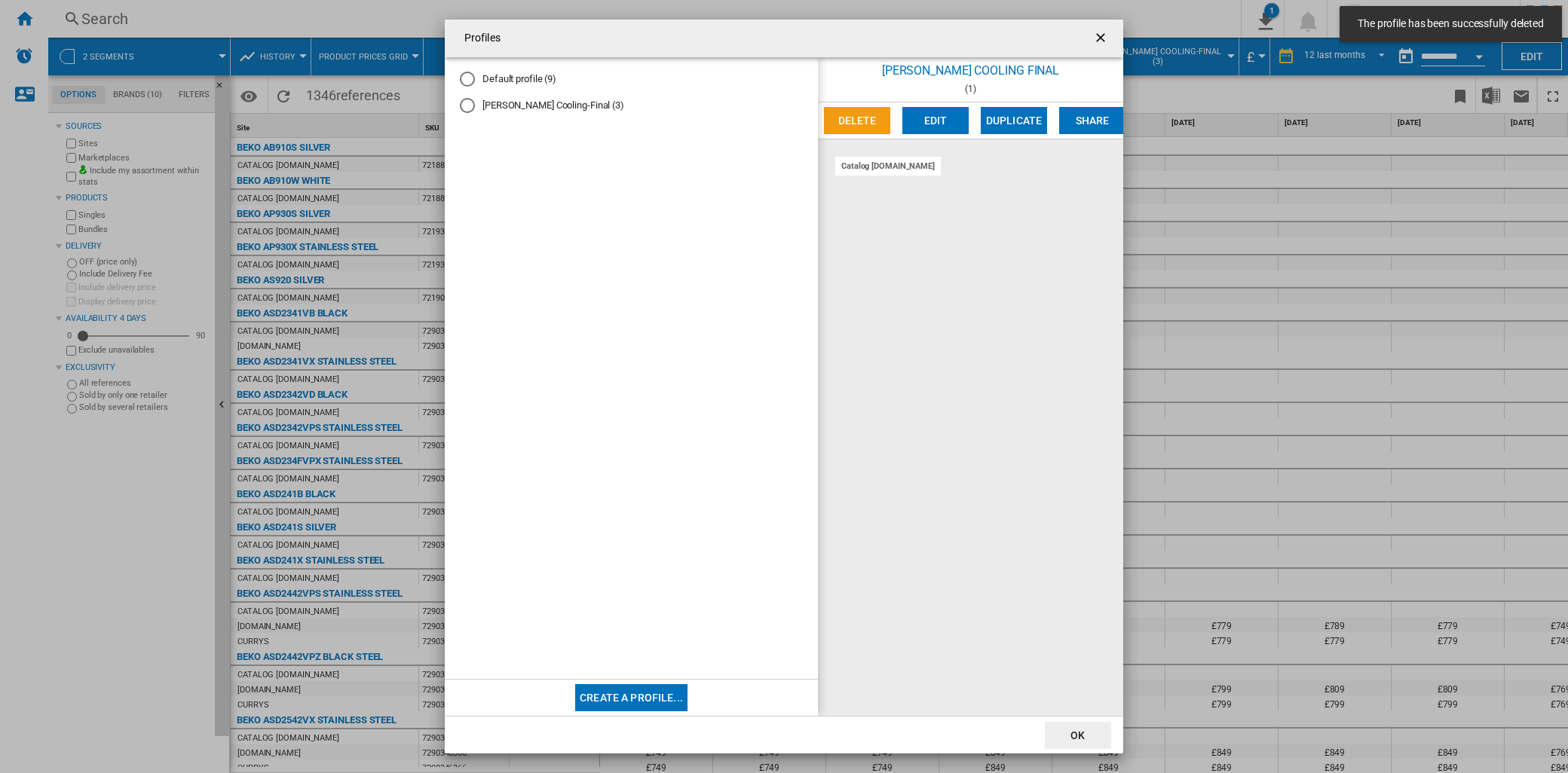
click at [465, 102] on div "Nevin Cooling-Final (3)" at bounding box center [468, 106] width 15 height 15
click at [932, 128] on button "Edit" at bounding box center [935, 120] width 66 height 27
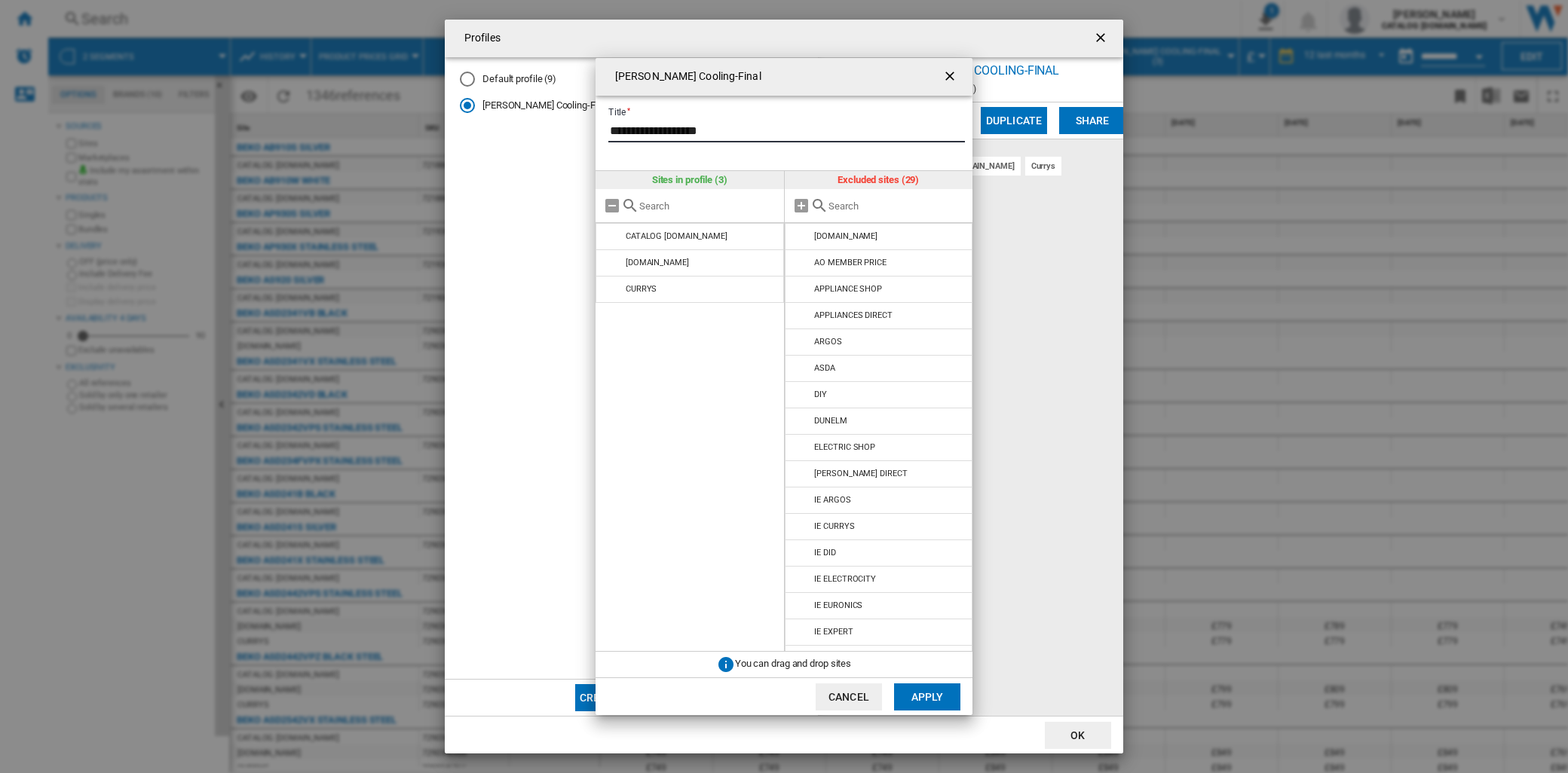
click at [718, 130] on input "**********" at bounding box center [786, 130] width 357 height 22
click at [921, 697] on button "Apply" at bounding box center [927, 697] width 66 height 27
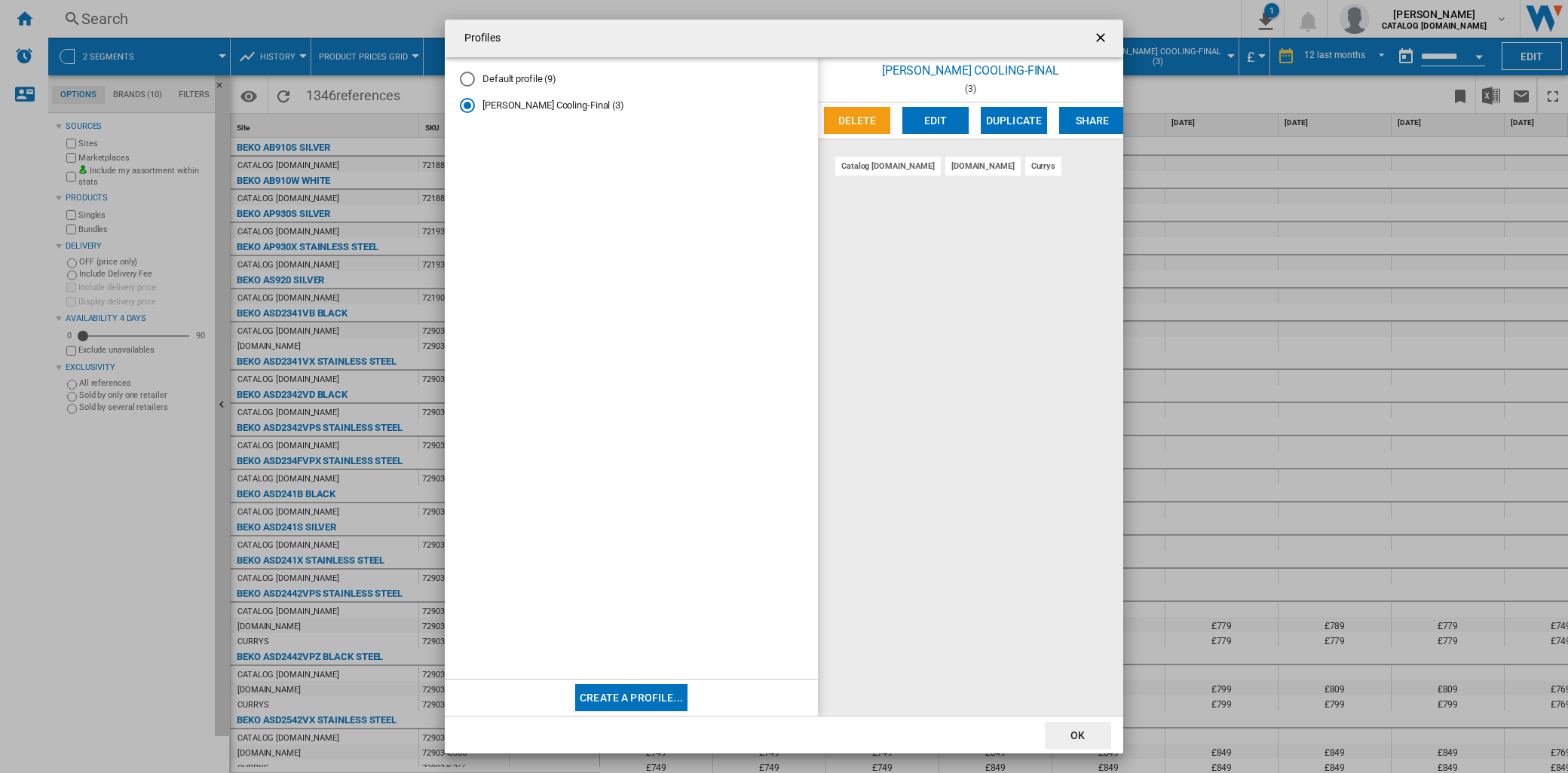
click at [1099, 30] on ng-md-icon "getI18NText('BUTTONS.CLOSE_DIALOG')" at bounding box center [1101, 39] width 18 height 18
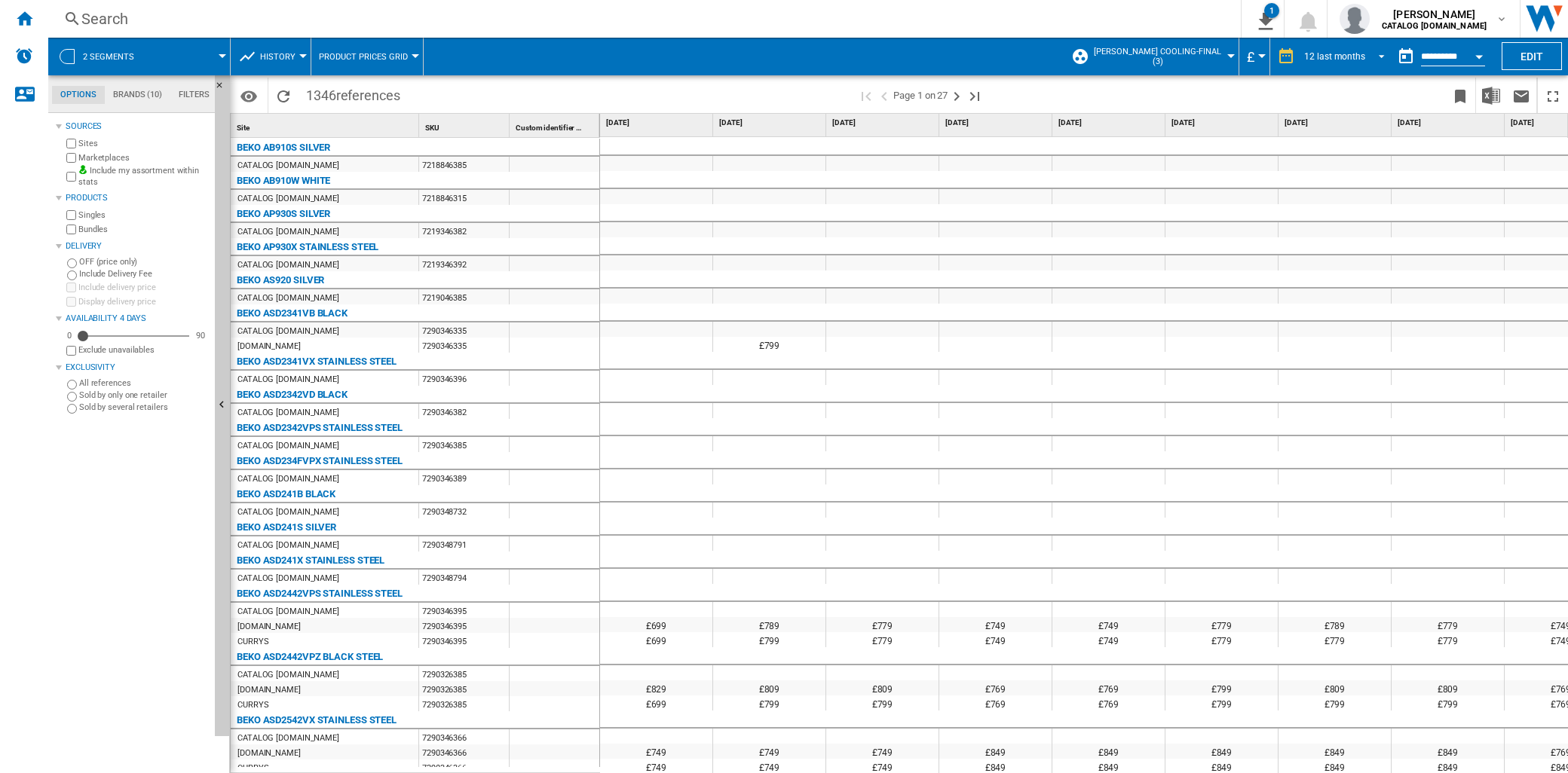
click at [1375, 56] on span "REPORTS.WIZARD.STEPS.REPORT.STEPS.REPORT_OPTIONS.PERIOD: 12 last months" at bounding box center [1377, 56] width 18 height 14
click at [1350, 190] on div "12 last months" at bounding box center [1333, 194] width 61 height 13
click at [1521, 57] on button "Edit" at bounding box center [1532, 56] width 60 height 28
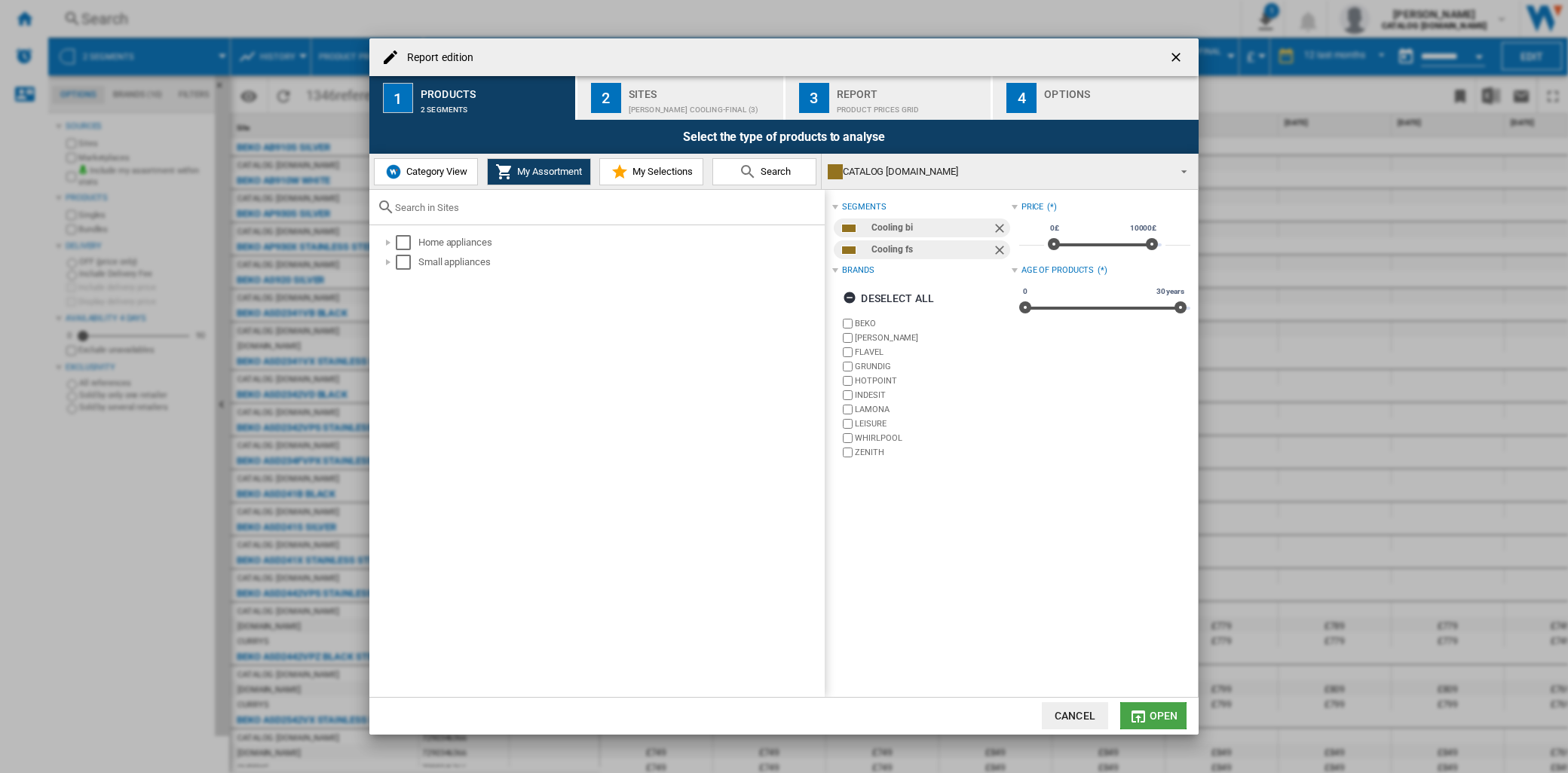
click at [1150, 724] on button "Open" at bounding box center [1153, 715] width 66 height 27
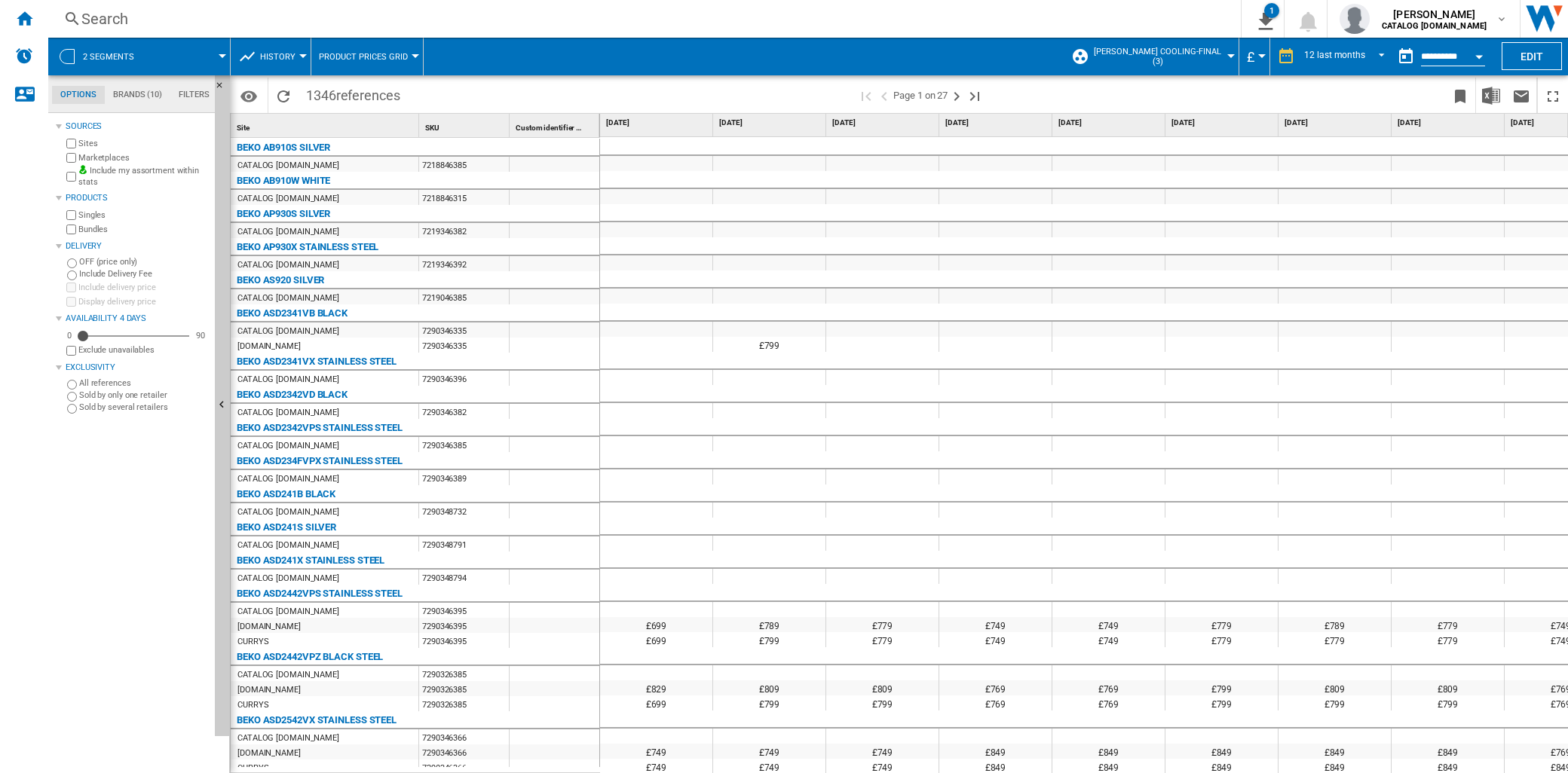
click at [1475, 60] on button "Open calendar" at bounding box center [1478, 54] width 27 height 27
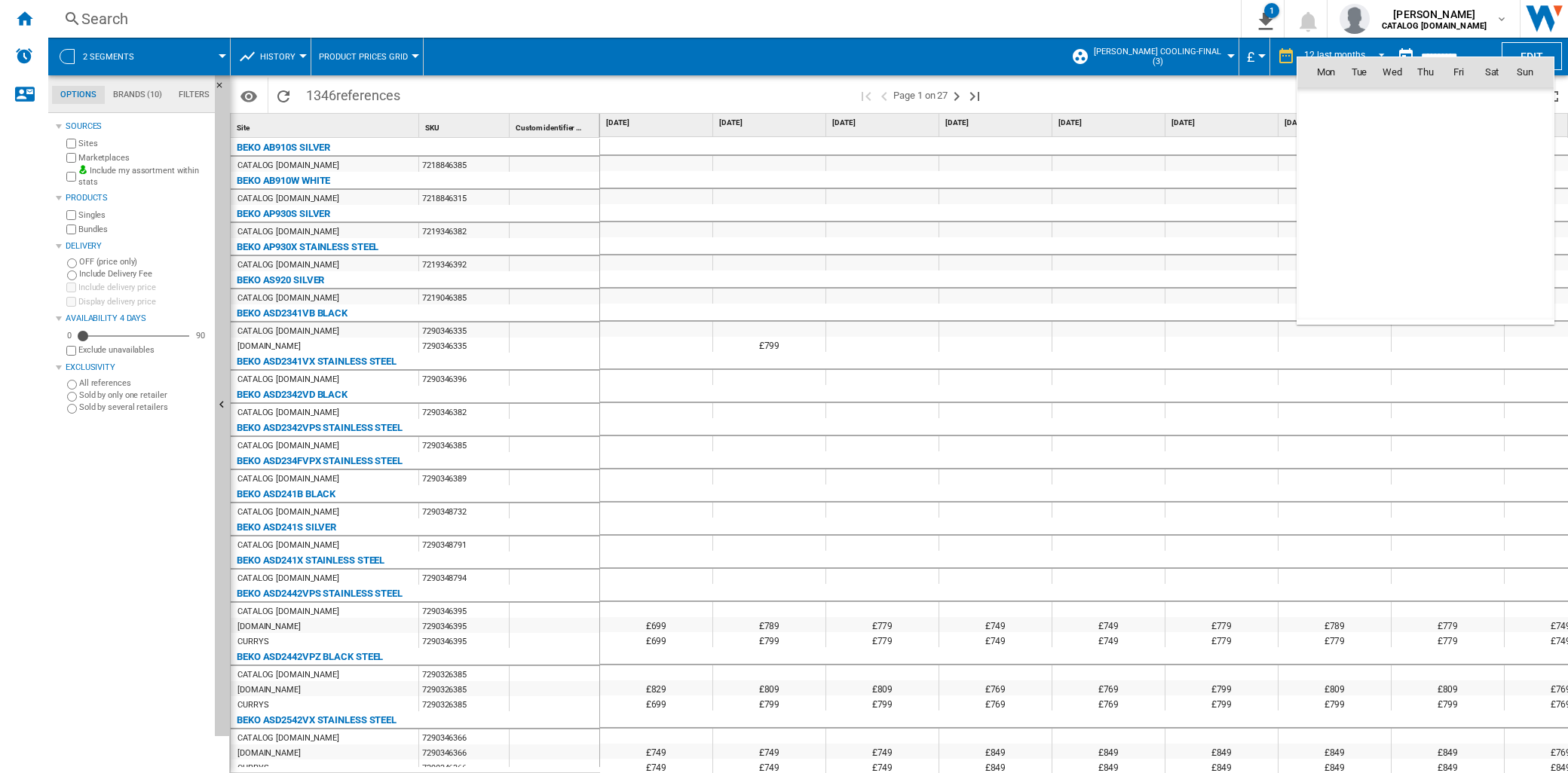
scroll to position [7188, 0]
click at [1010, 66] on div at bounding box center [784, 386] width 1568 height 773
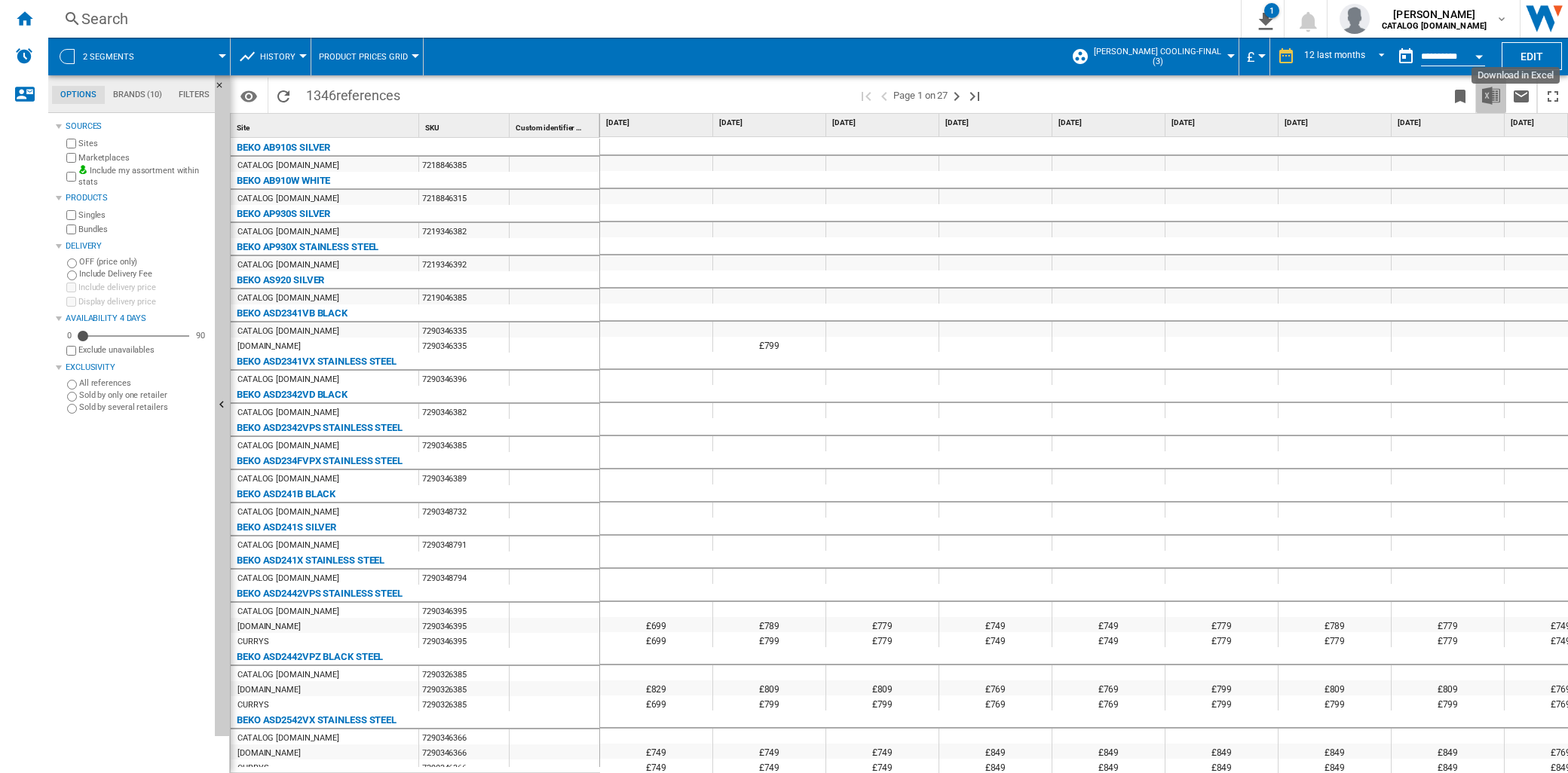
click at [1483, 100] on img "Download in Excel" at bounding box center [1490, 95] width 18 height 18
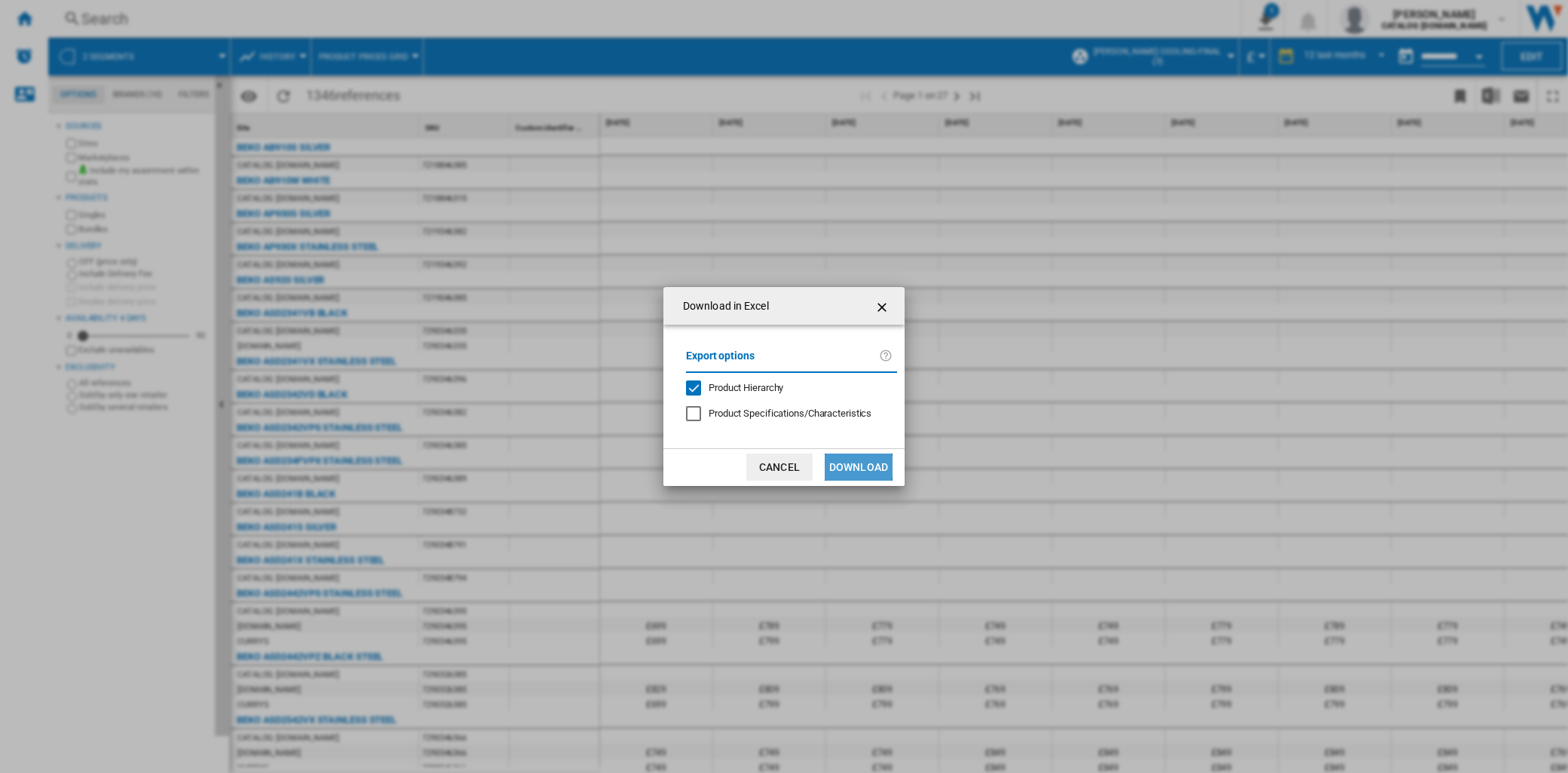
click at [829, 466] on button "Download" at bounding box center [859, 467] width 68 height 27
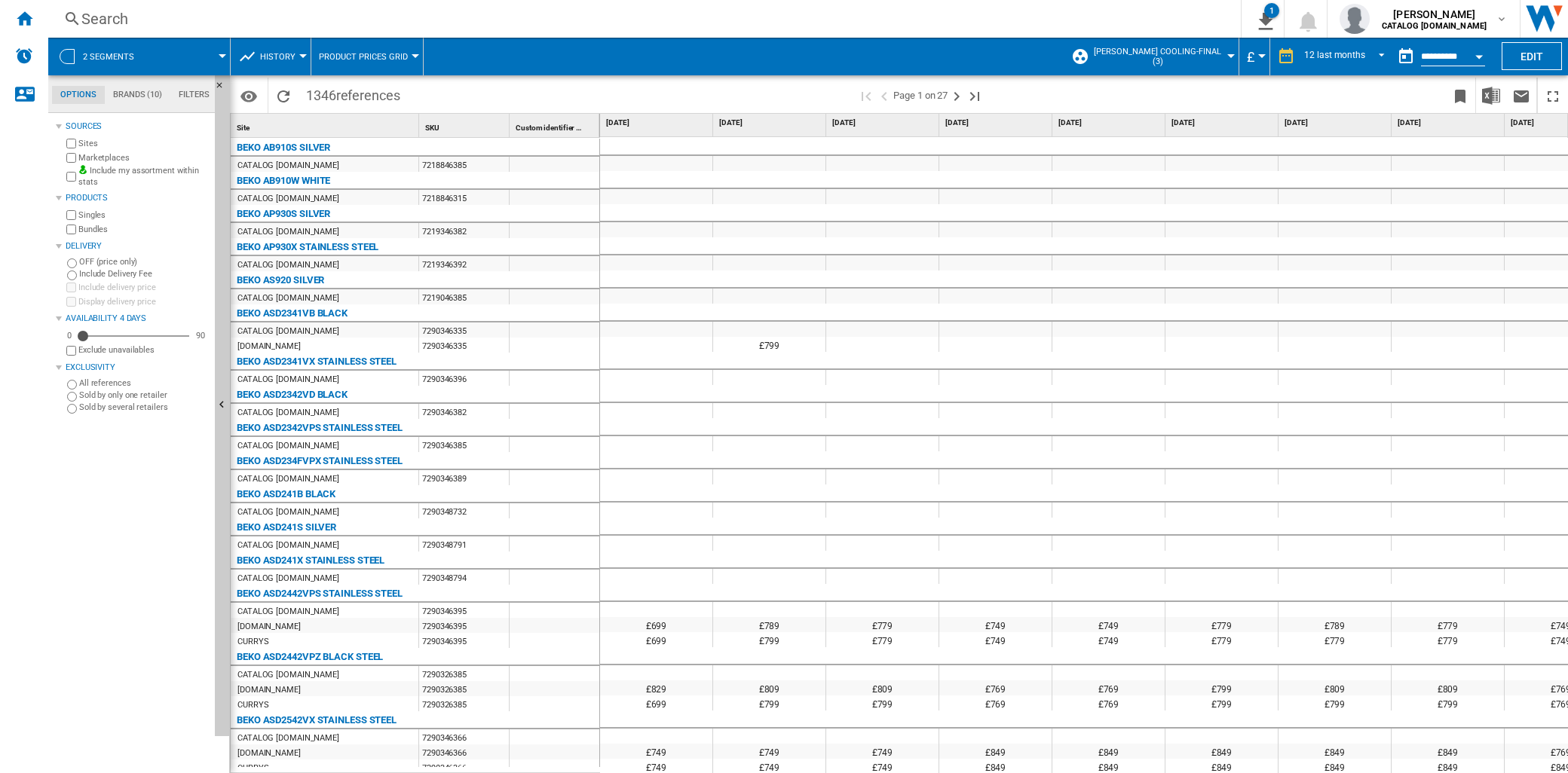
drag, startPoint x: 1292, startPoint y: 277, endPoint x: 1506, endPoint y: 309, distance: 216.4
click at [1293, 278] on div at bounding box center [1335, 279] width 113 height 18
click at [1539, 57] on button "Edit" at bounding box center [1532, 56] width 60 height 28
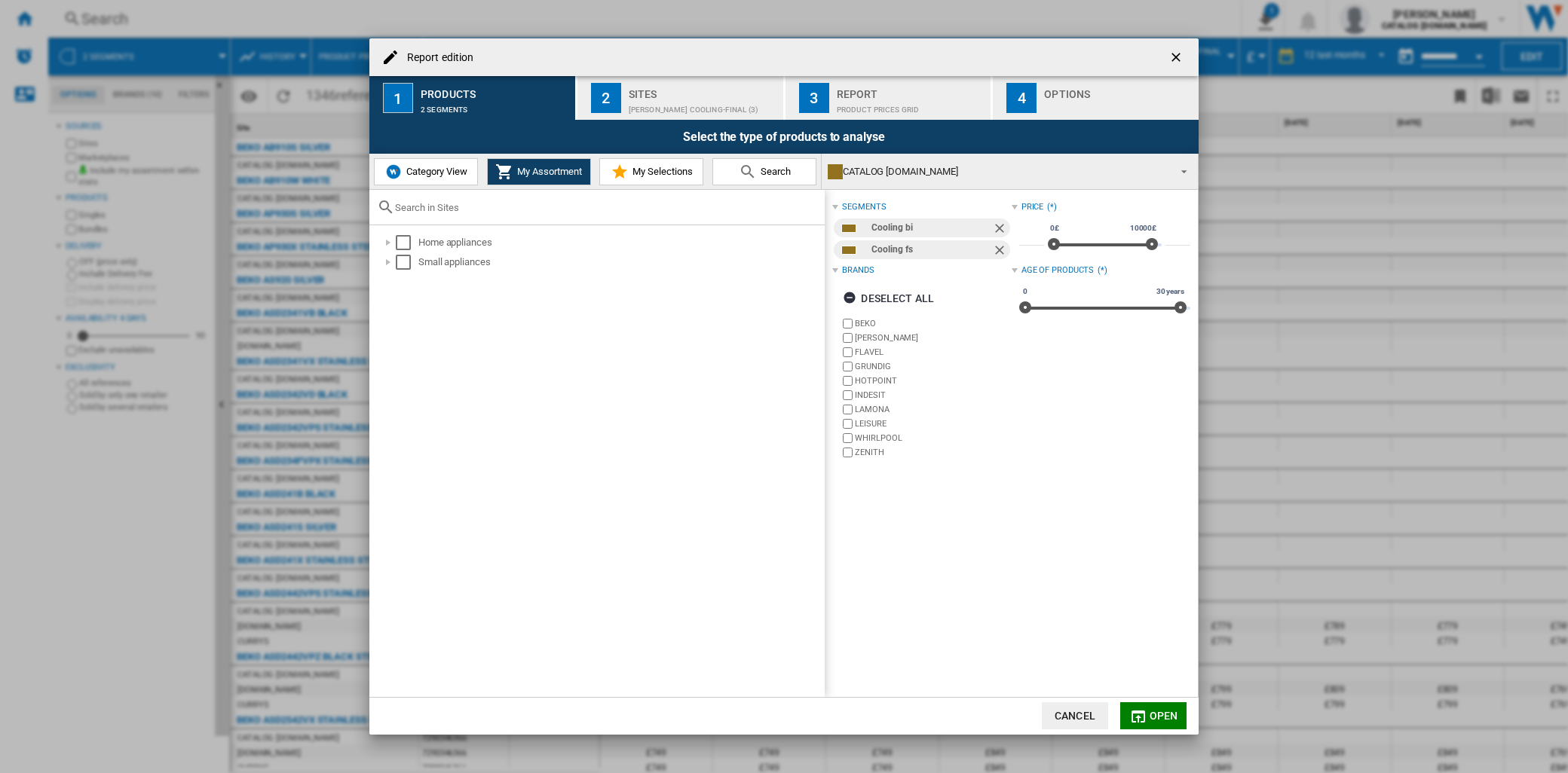
drag, startPoint x: 882, startPoint y: 299, endPoint x: 1059, endPoint y: 523, distance: 285.5
click at [1049, 524] on div "segments Cooling bi Cooling fs Brands Deselect all BEKO [GEOGRAPHIC_DATA][PERSO…" at bounding box center [1011, 443] width 373 height 506
click at [678, 178] on button "My Selections" at bounding box center [651, 171] width 104 height 27
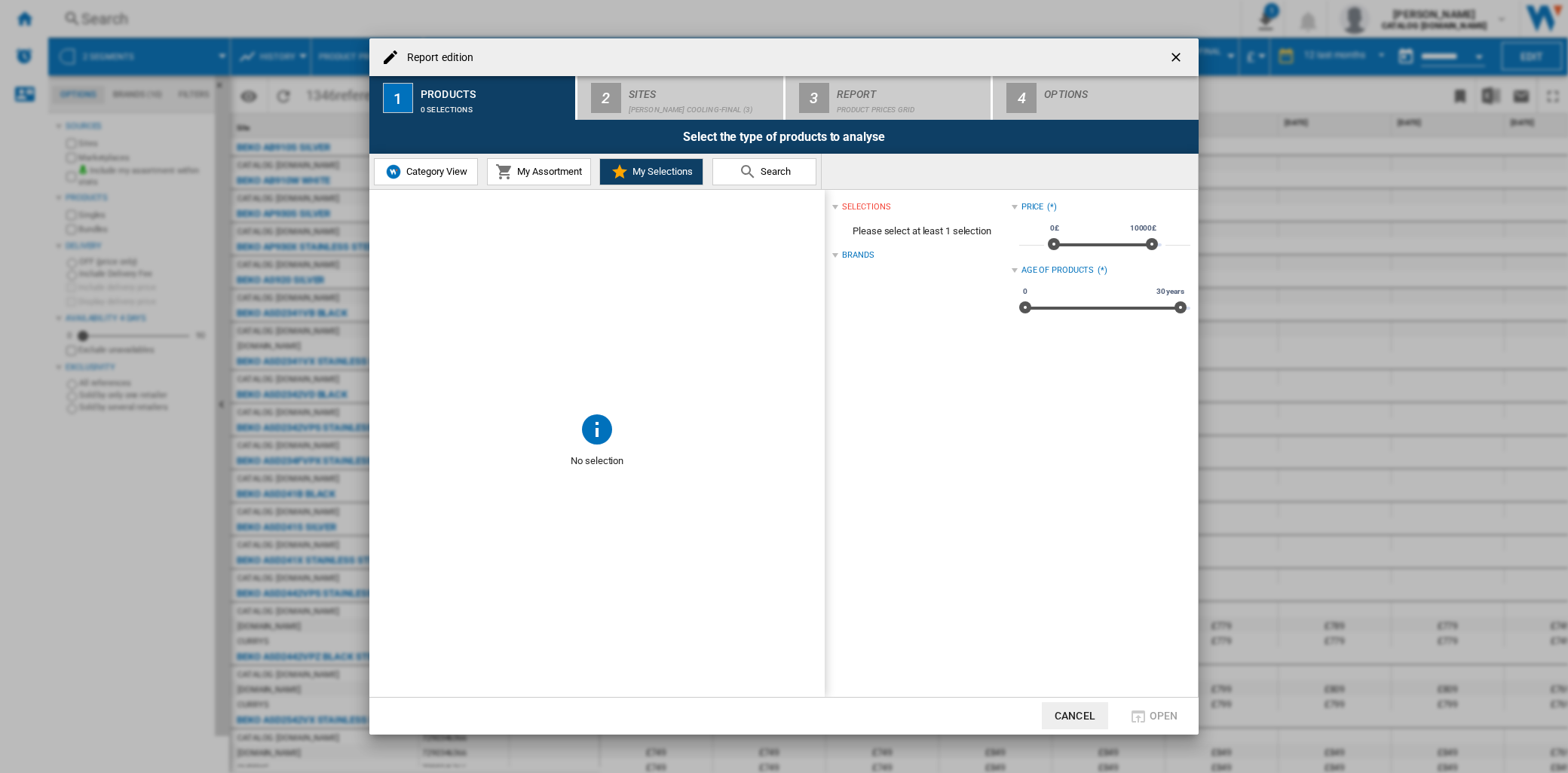
click at [444, 181] on button "Category View" at bounding box center [425, 171] width 104 height 27
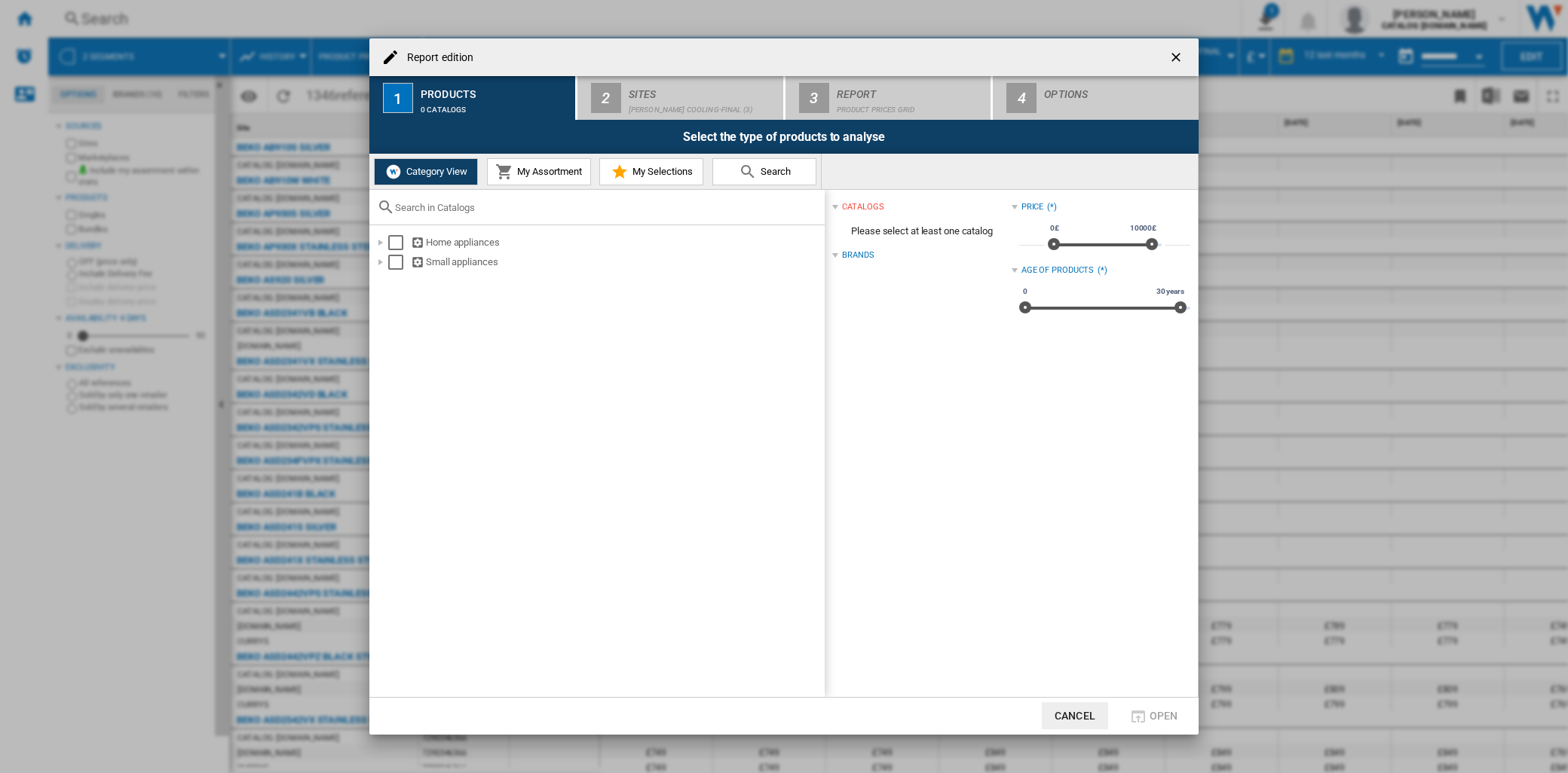
click at [770, 174] on span "Search" at bounding box center [774, 171] width 34 height 12
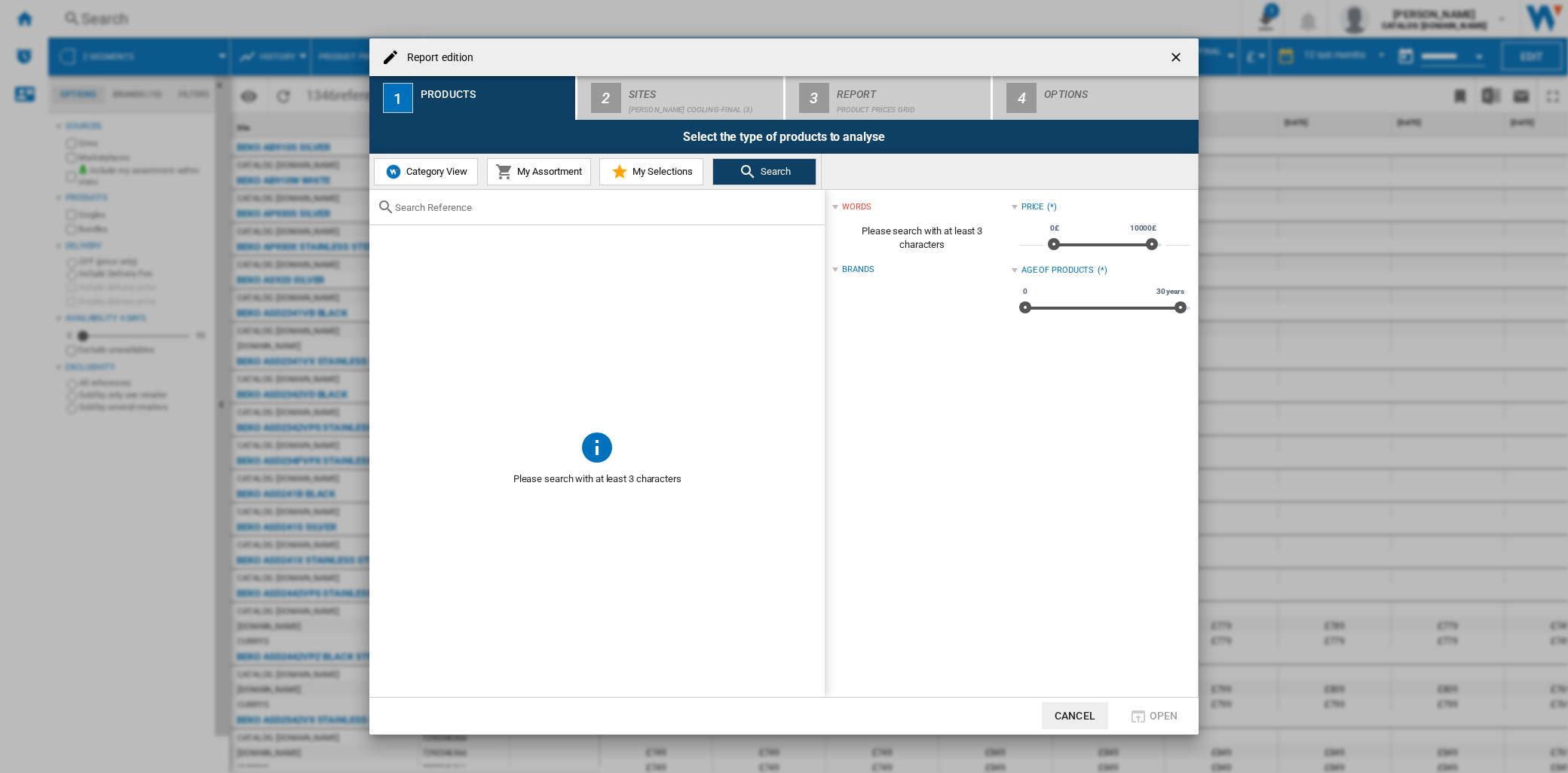
click at [656, 169] on span "My Selections" at bounding box center [661, 171] width 64 height 12
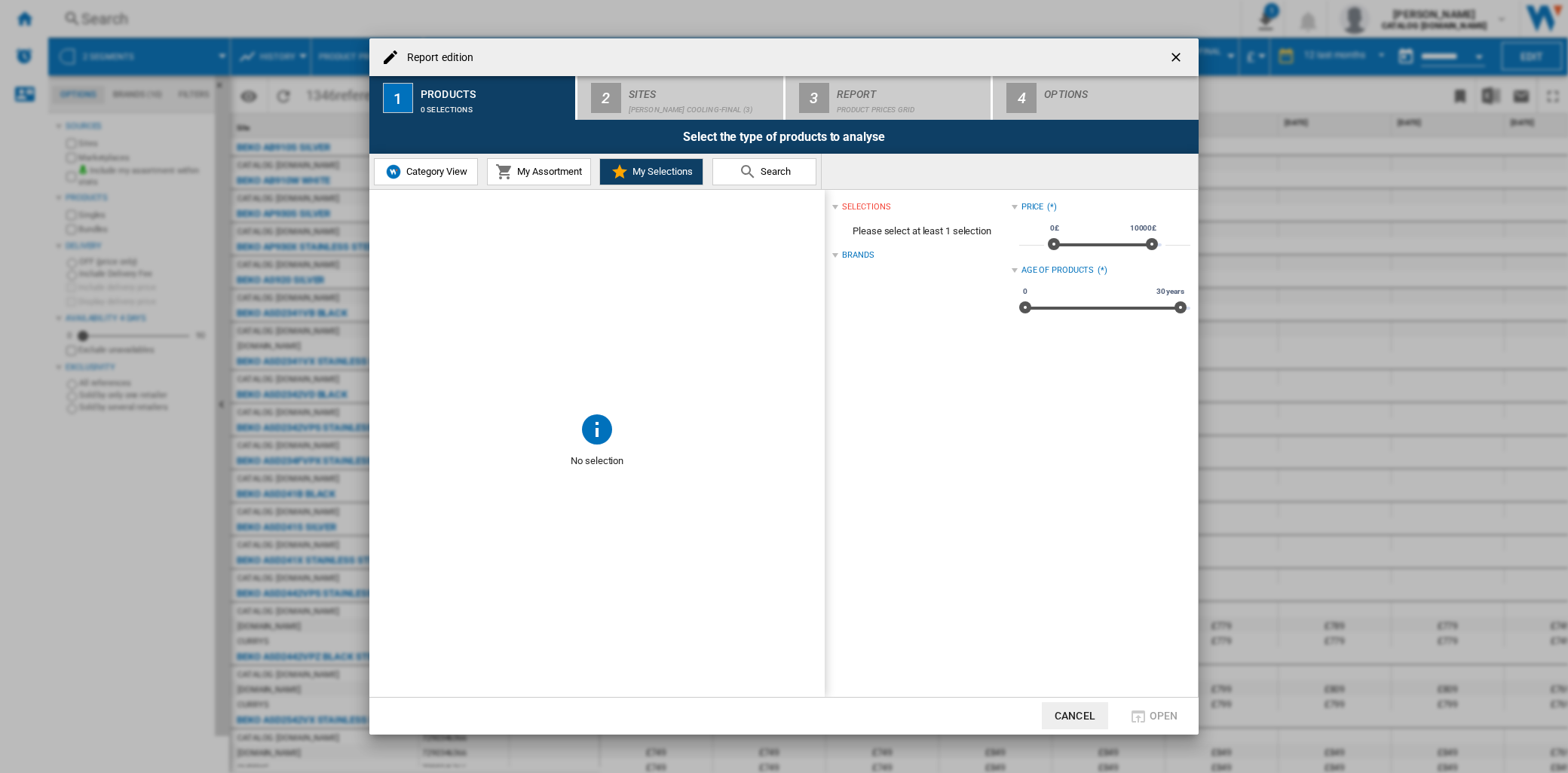
click at [550, 169] on span "My Assortment" at bounding box center [547, 171] width 69 height 12
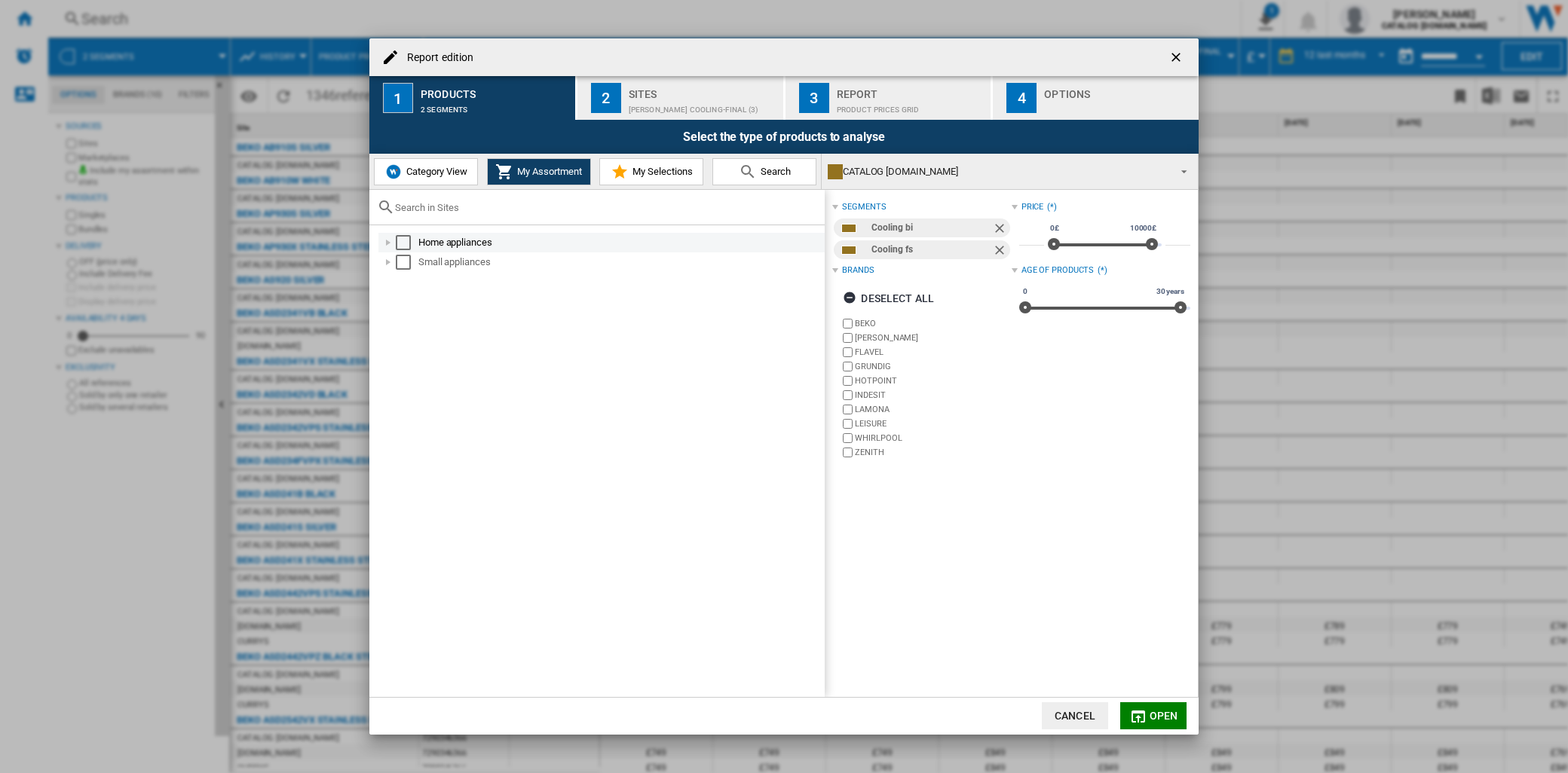
click at [387, 245] on div "Report edition ..." at bounding box center [388, 243] width 15 height 15
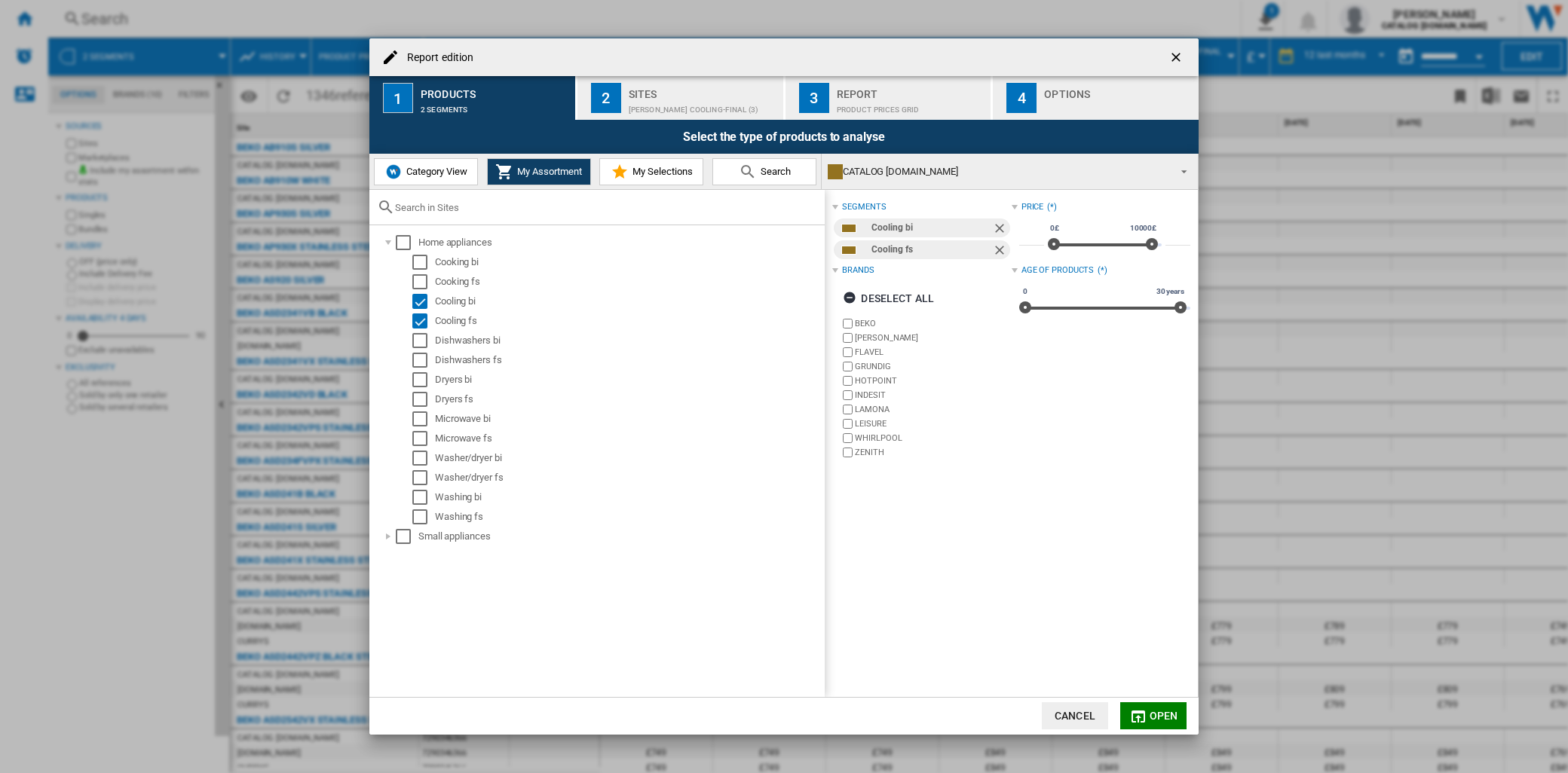
click at [621, 167] on md-icon "Report edition ..." at bounding box center [619, 171] width 18 height 18
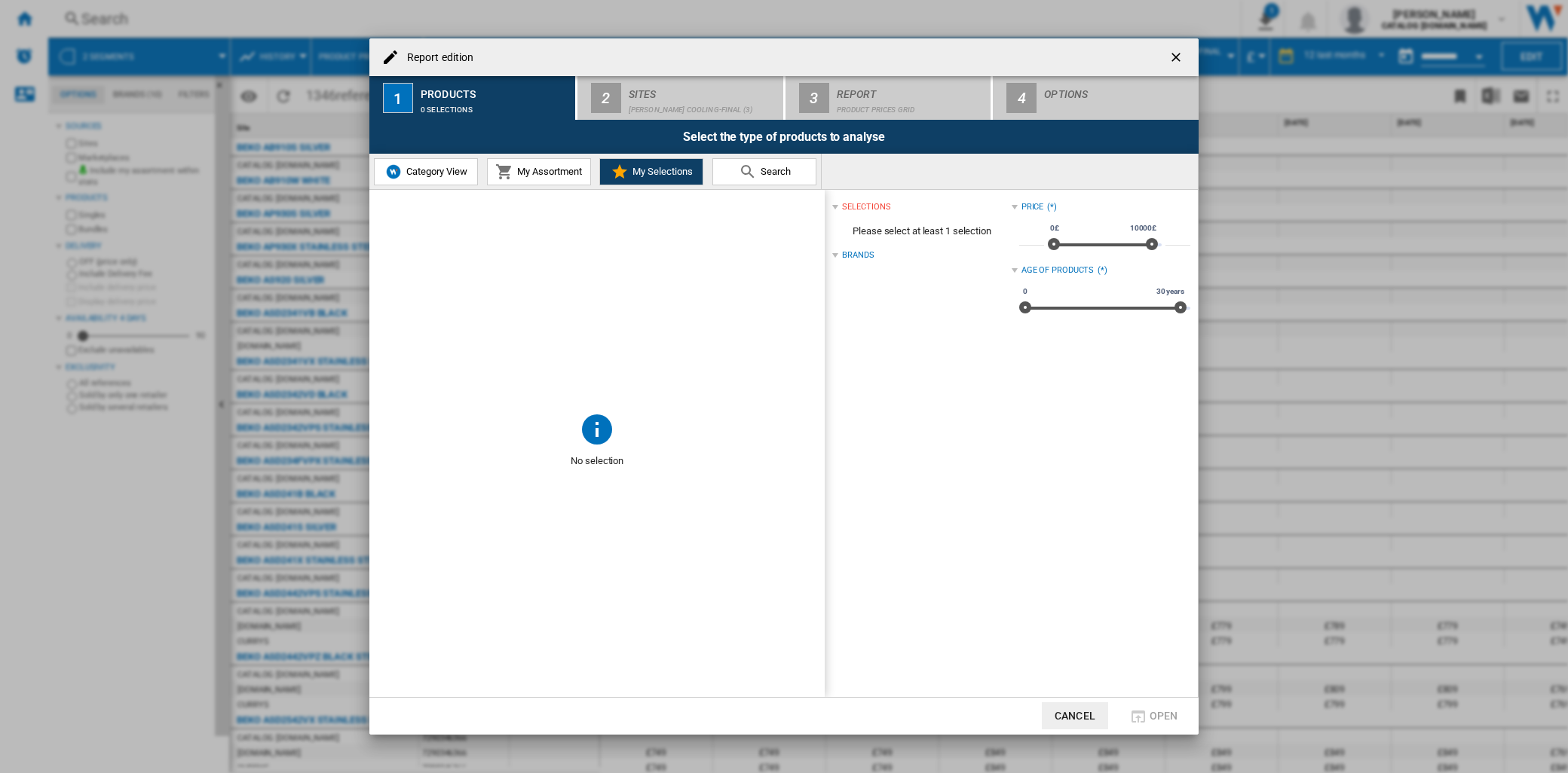
click at [850, 251] on div "Brands" at bounding box center [857, 255] width 32 height 12
drag, startPoint x: 857, startPoint y: 258, endPoint x: 880, endPoint y: 255, distance: 23.2
click at [857, 257] on div "Brands" at bounding box center [857, 255] width 32 height 12
click at [545, 164] on button "My Assortment" at bounding box center [539, 171] width 104 height 27
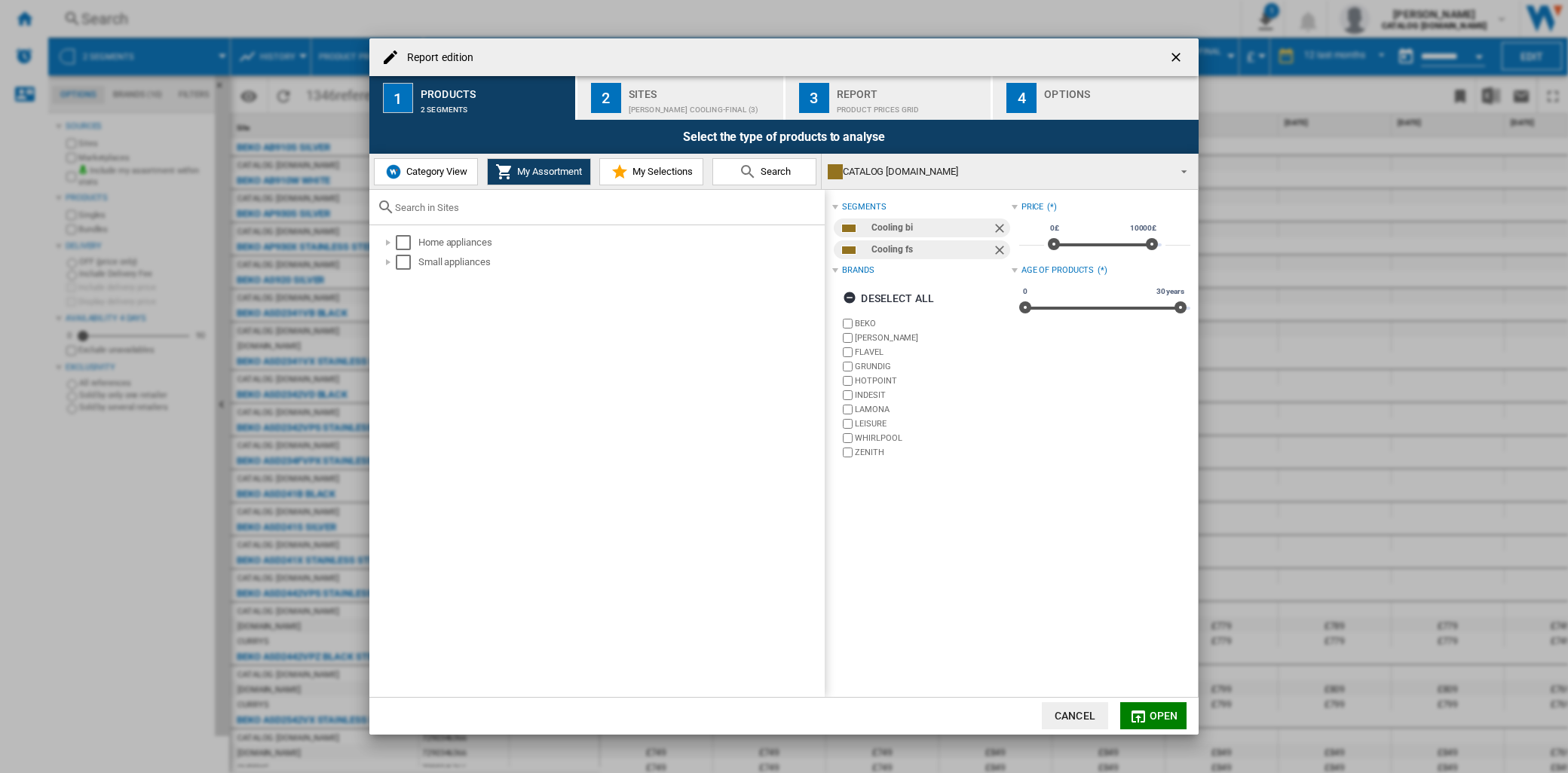
click at [656, 101] on div "[PERSON_NAME] Cooling-Final (3)" at bounding box center [703, 106] width 148 height 16
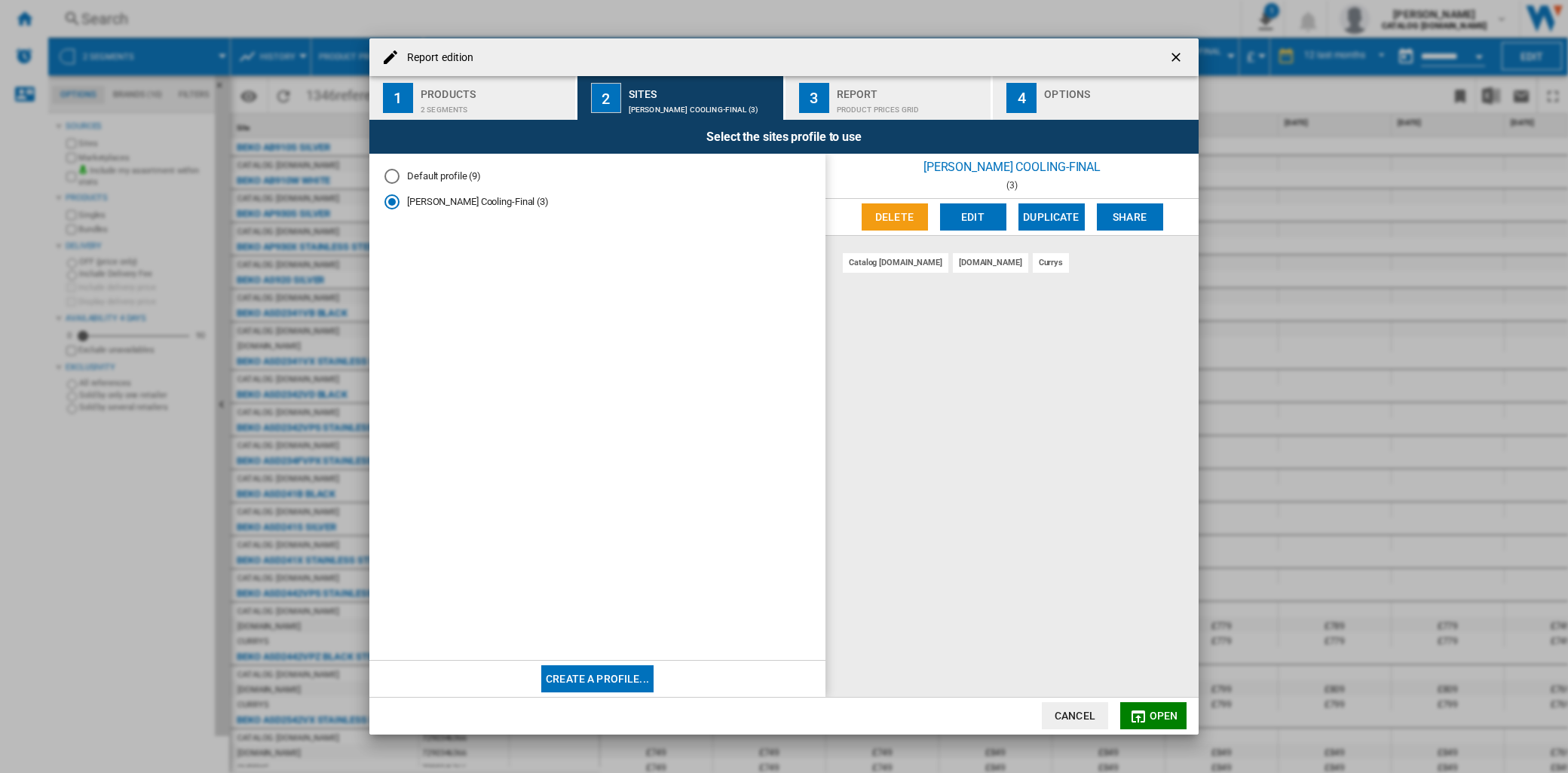
click at [435, 172] on md-radio-button "Default profile (9)" at bounding box center [597, 176] width 426 height 15
click at [439, 207] on md-radio-button "[PERSON_NAME] Cooling-Final (3)" at bounding box center [597, 202] width 426 height 15
click at [880, 116] on button "3 Report Product prices grid" at bounding box center [889, 98] width 208 height 44
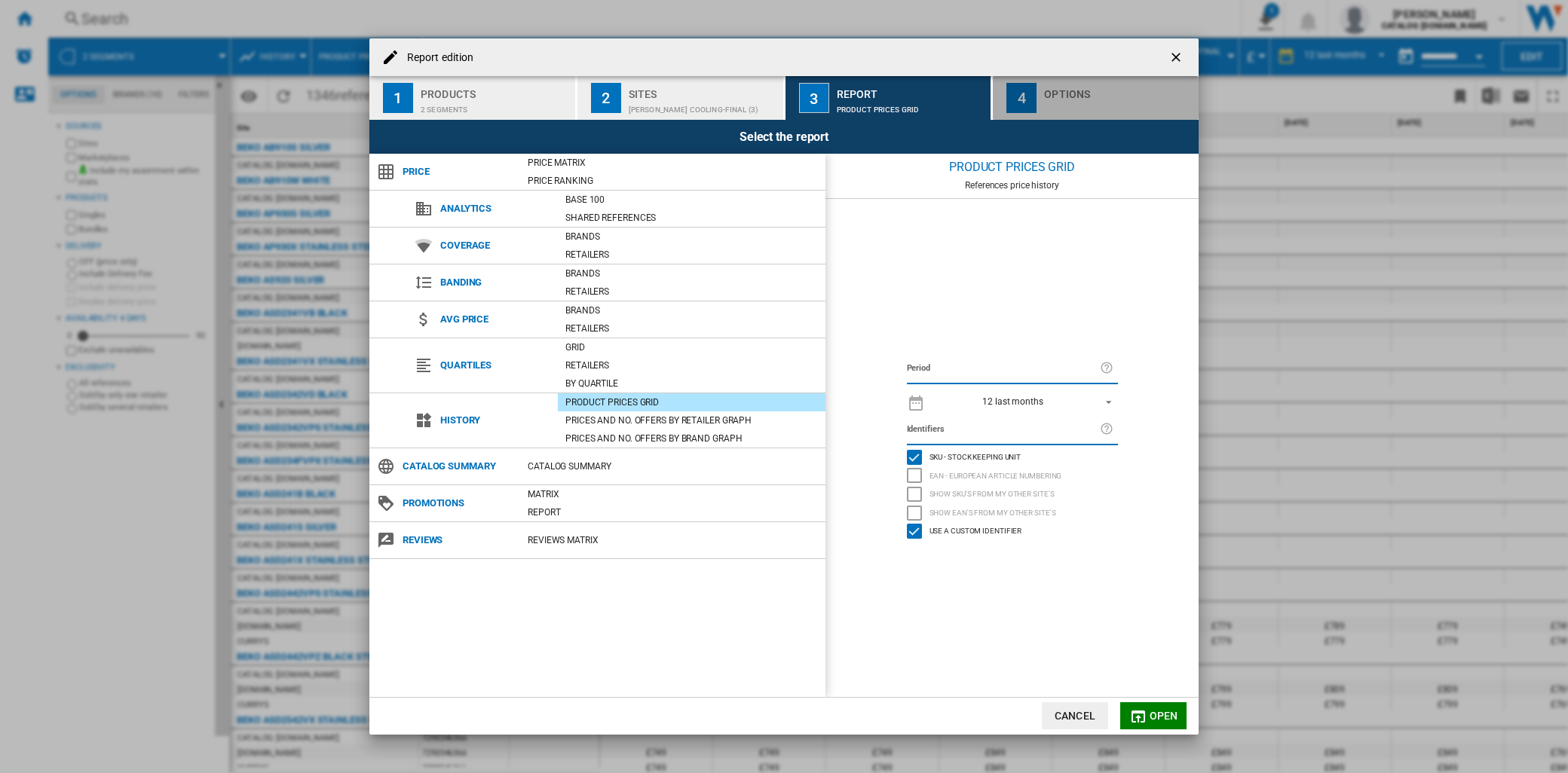
click at [1086, 90] on div "Options" at bounding box center [1118, 89] width 148 height 16
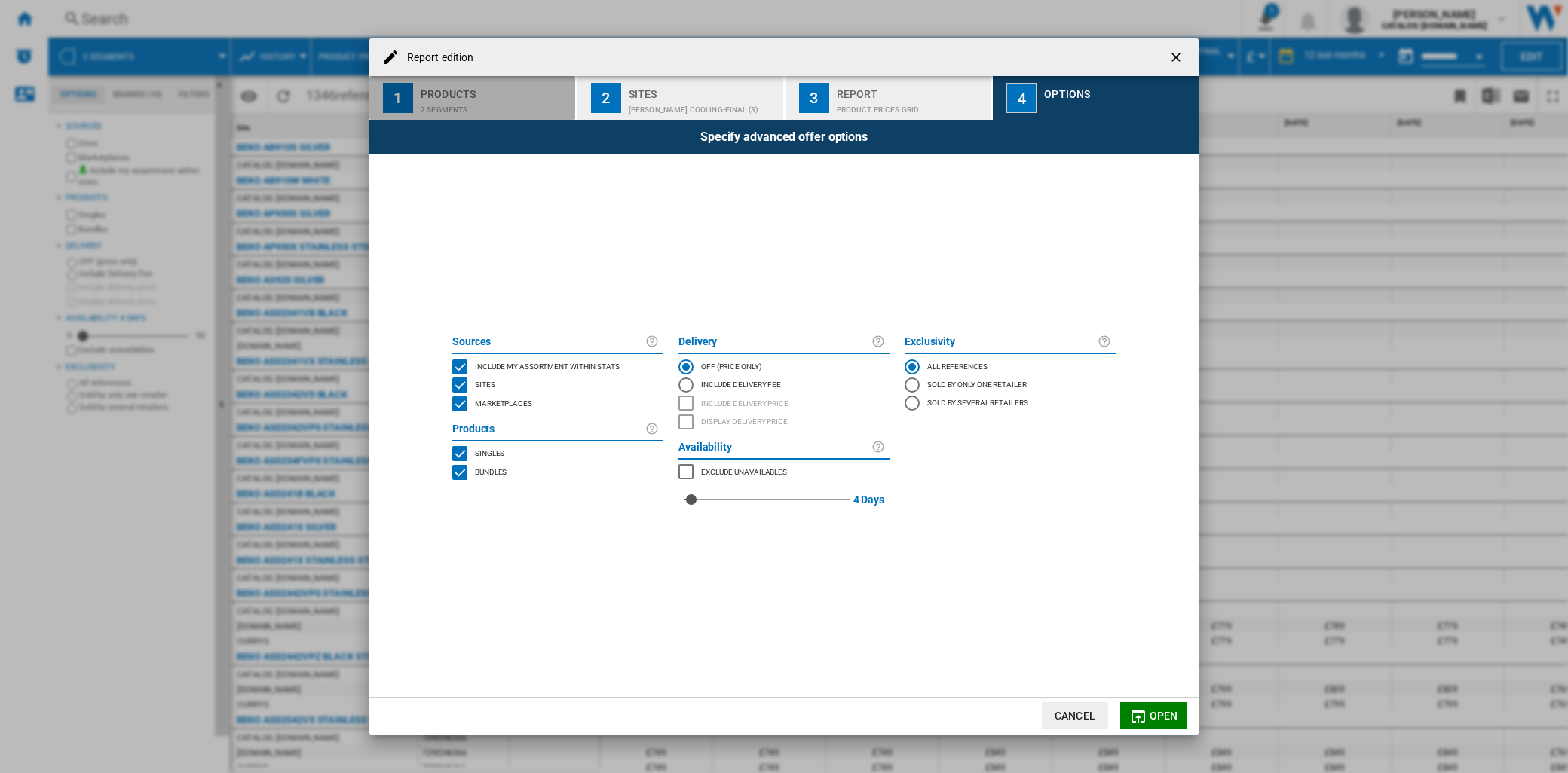
click at [486, 79] on button "1 Products 2 segments" at bounding box center [473, 98] width 208 height 44
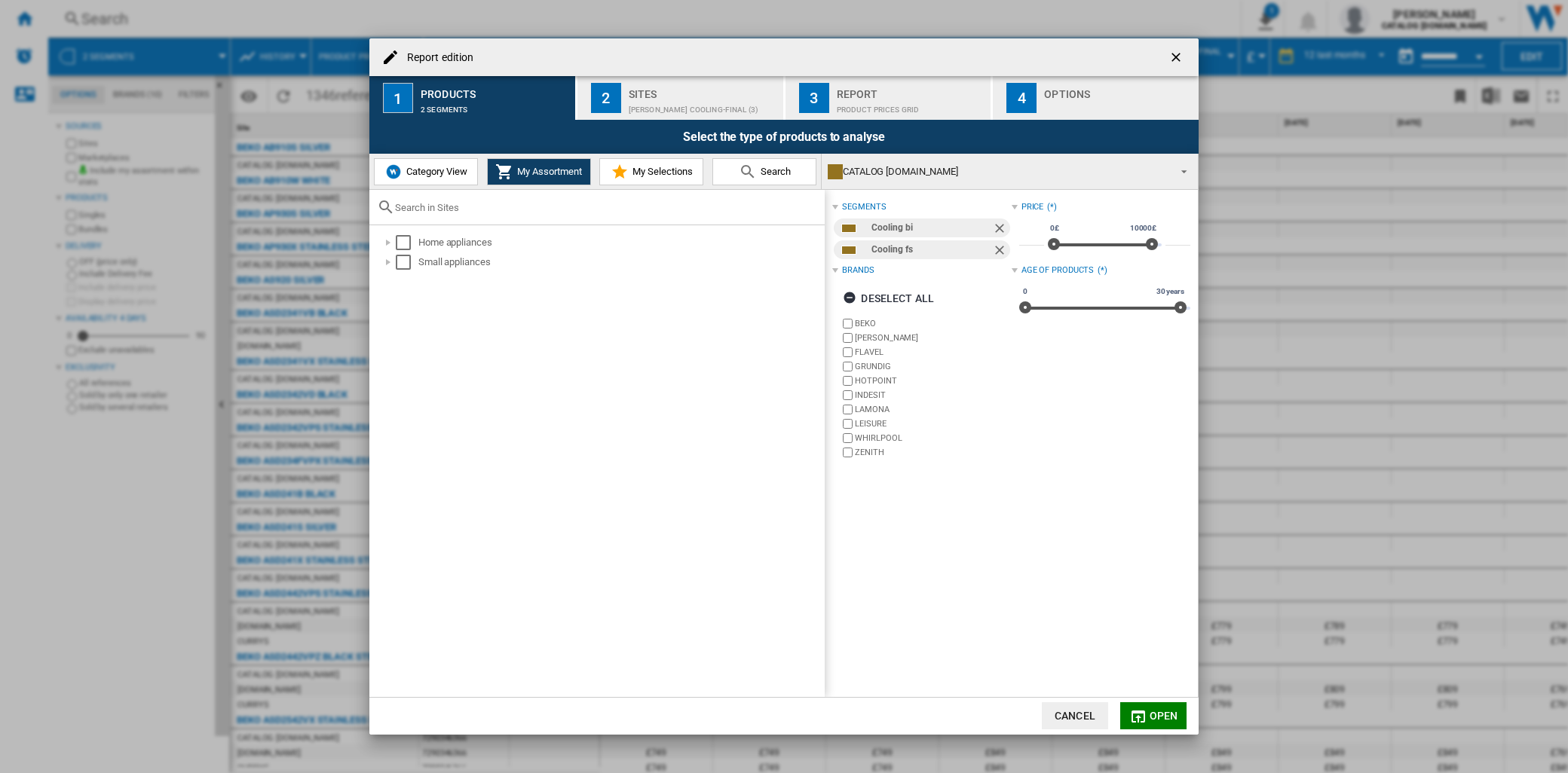
click at [644, 174] on span "My Selections" at bounding box center [661, 171] width 64 height 12
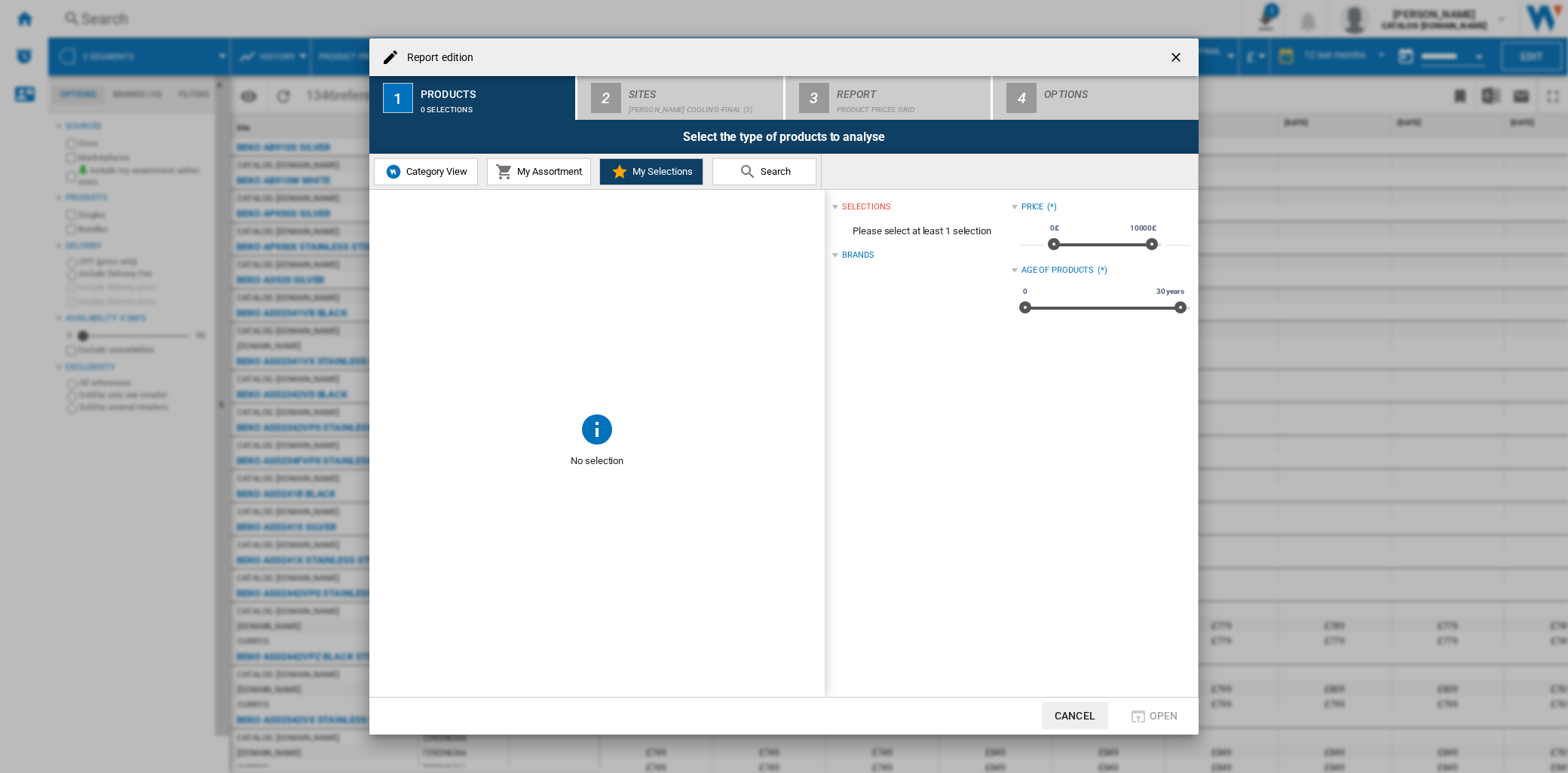
click at [862, 250] on div "Brands" at bounding box center [857, 255] width 32 height 12
click at [428, 181] on button "Category View" at bounding box center [425, 171] width 104 height 27
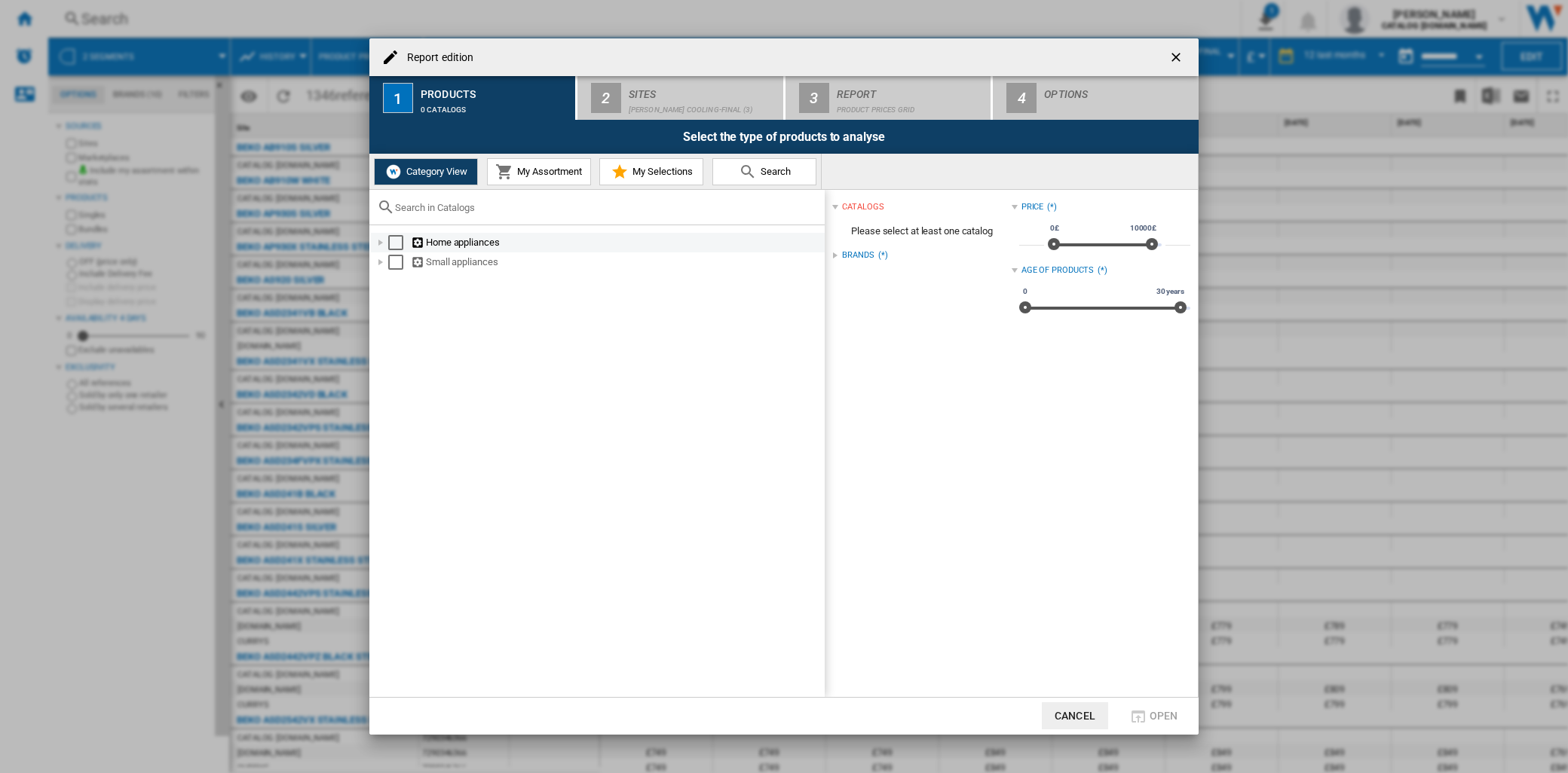
click at [380, 245] on div "Report edition ..." at bounding box center [380, 243] width 15 height 15
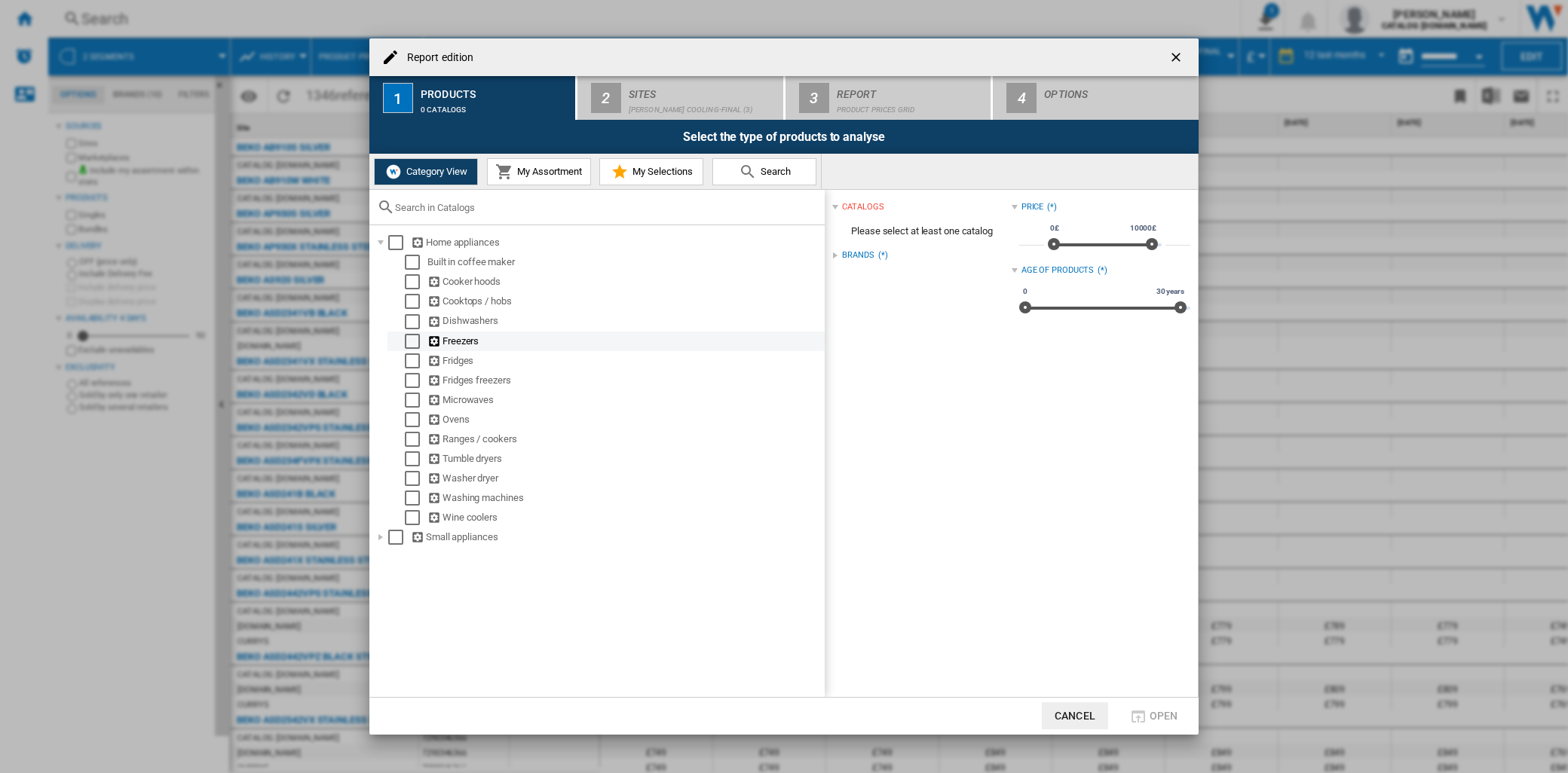
click at [408, 341] on div "Select" at bounding box center [413, 342] width 15 height 15
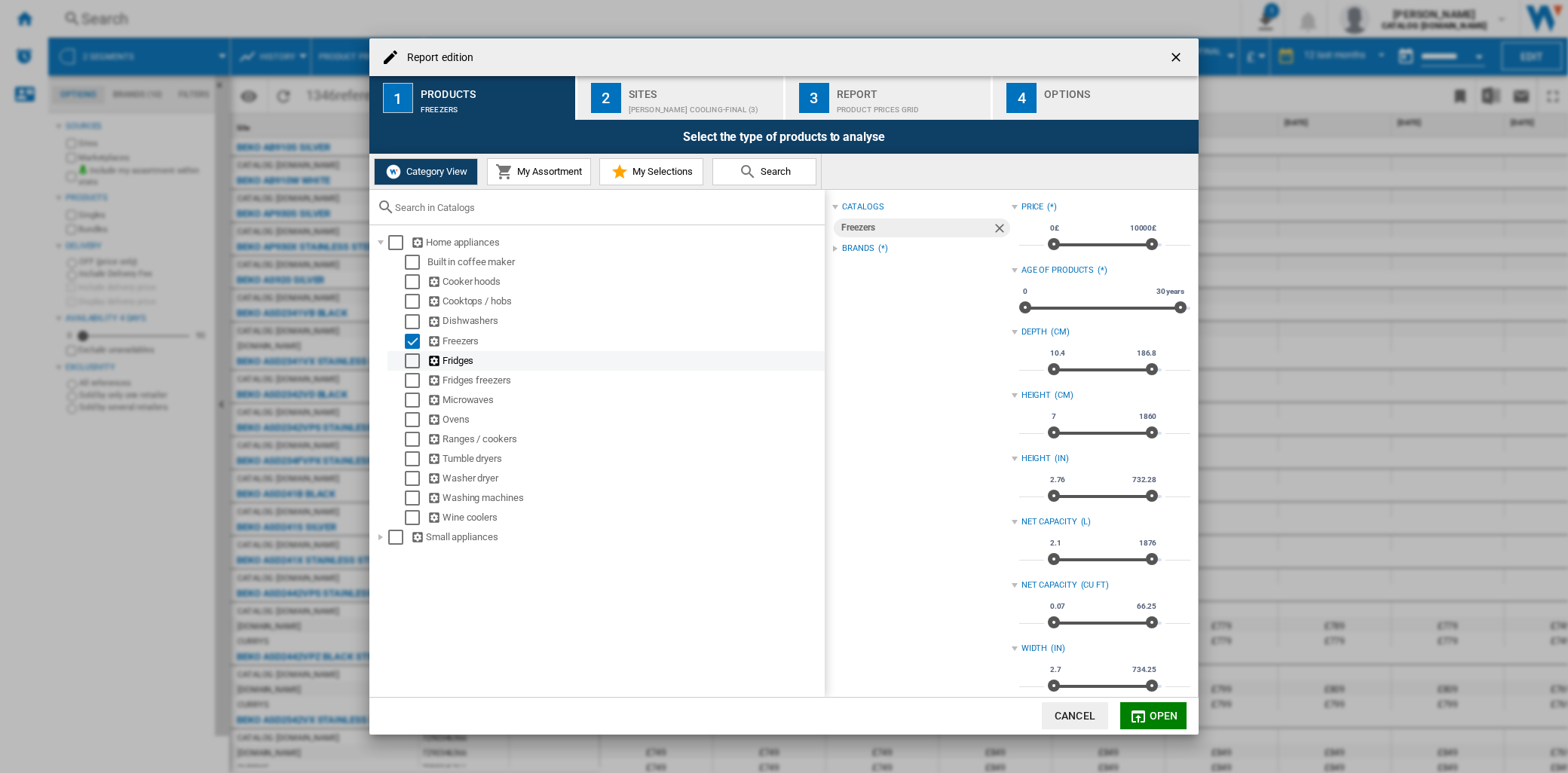
drag, startPoint x: 410, startPoint y: 363, endPoint x: 410, endPoint y: 374, distance: 11.0
click at [410, 364] on div "Select" at bounding box center [413, 361] width 15 height 15
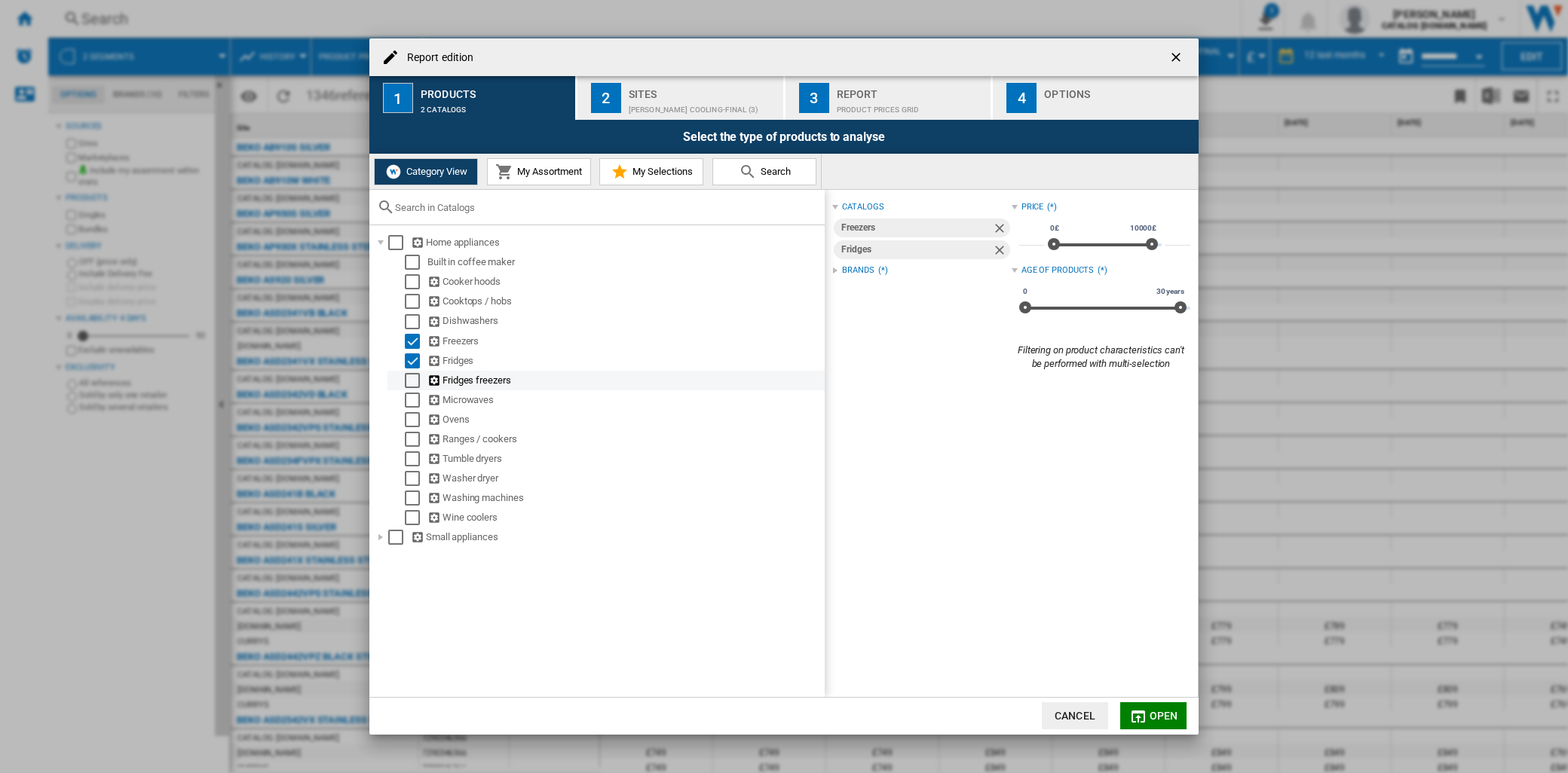
click at [410, 379] on div "Select" at bounding box center [413, 380] width 15 height 15
click at [867, 297] on div "Brands" at bounding box center [857, 292] width 32 height 12
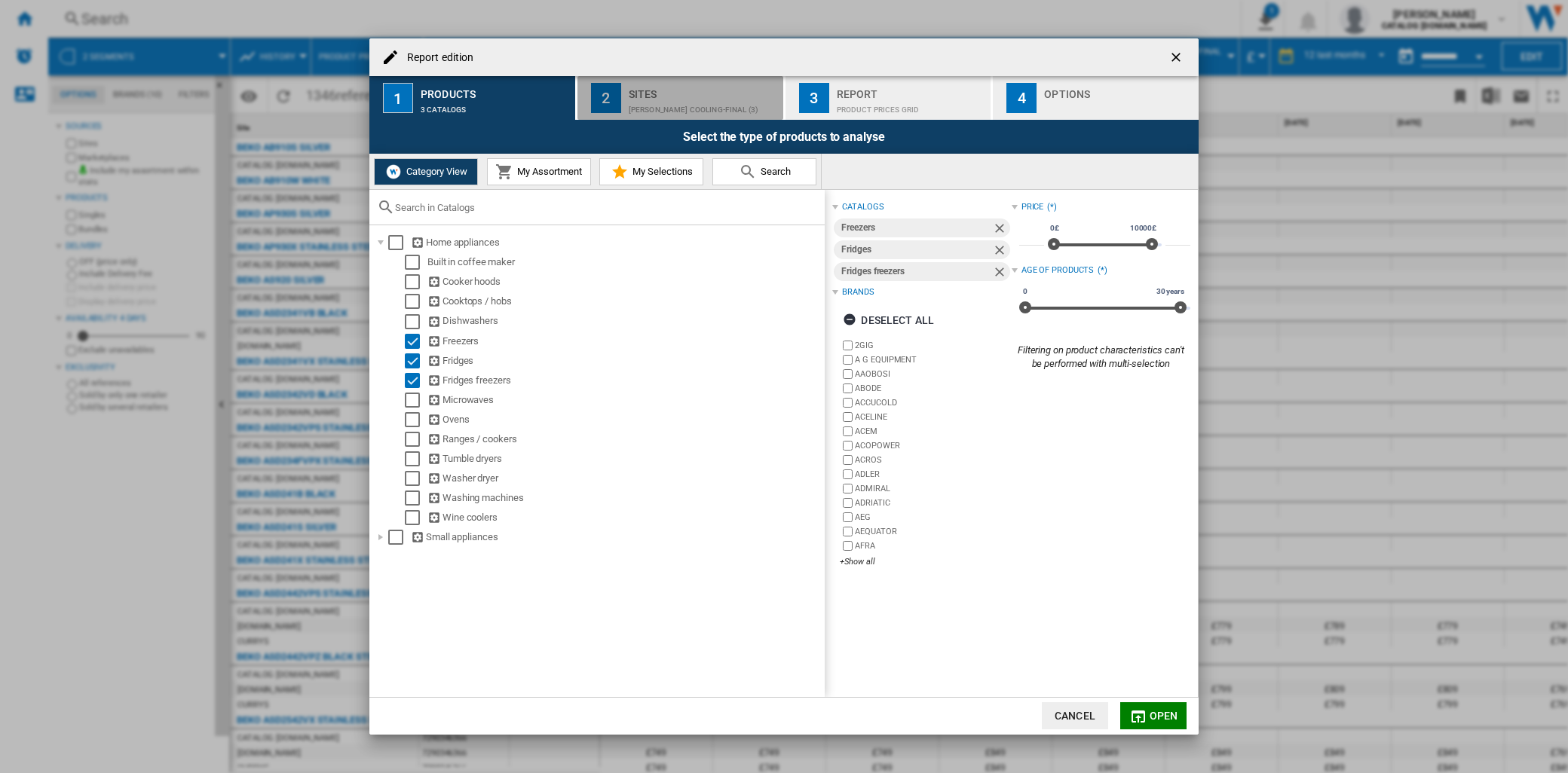
click at [672, 100] on div "[PERSON_NAME] Cooling-Final (3)" at bounding box center [703, 106] width 148 height 16
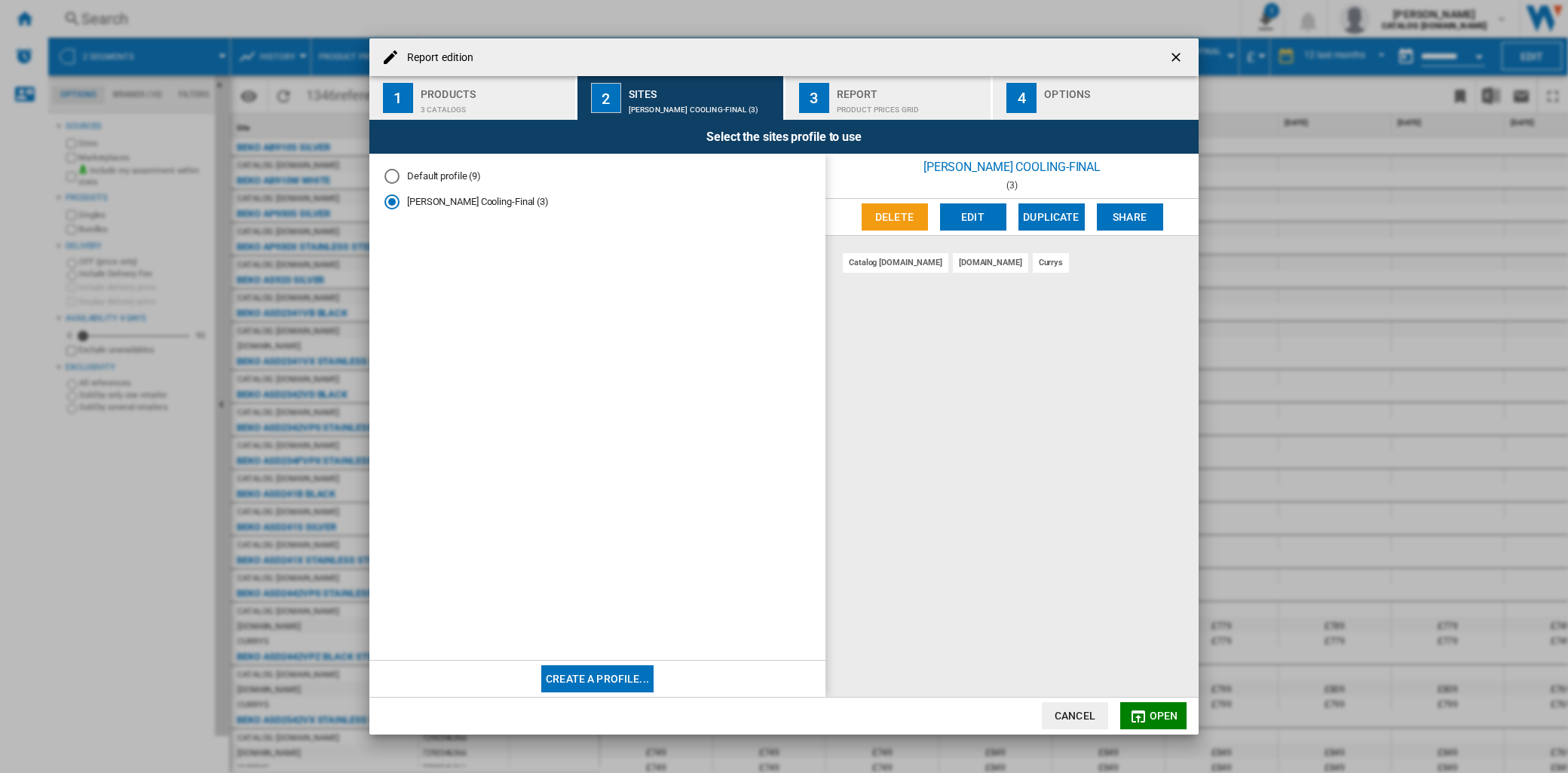
click at [495, 106] on div "3 catalogs" at bounding box center [495, 106] width 148 height 16
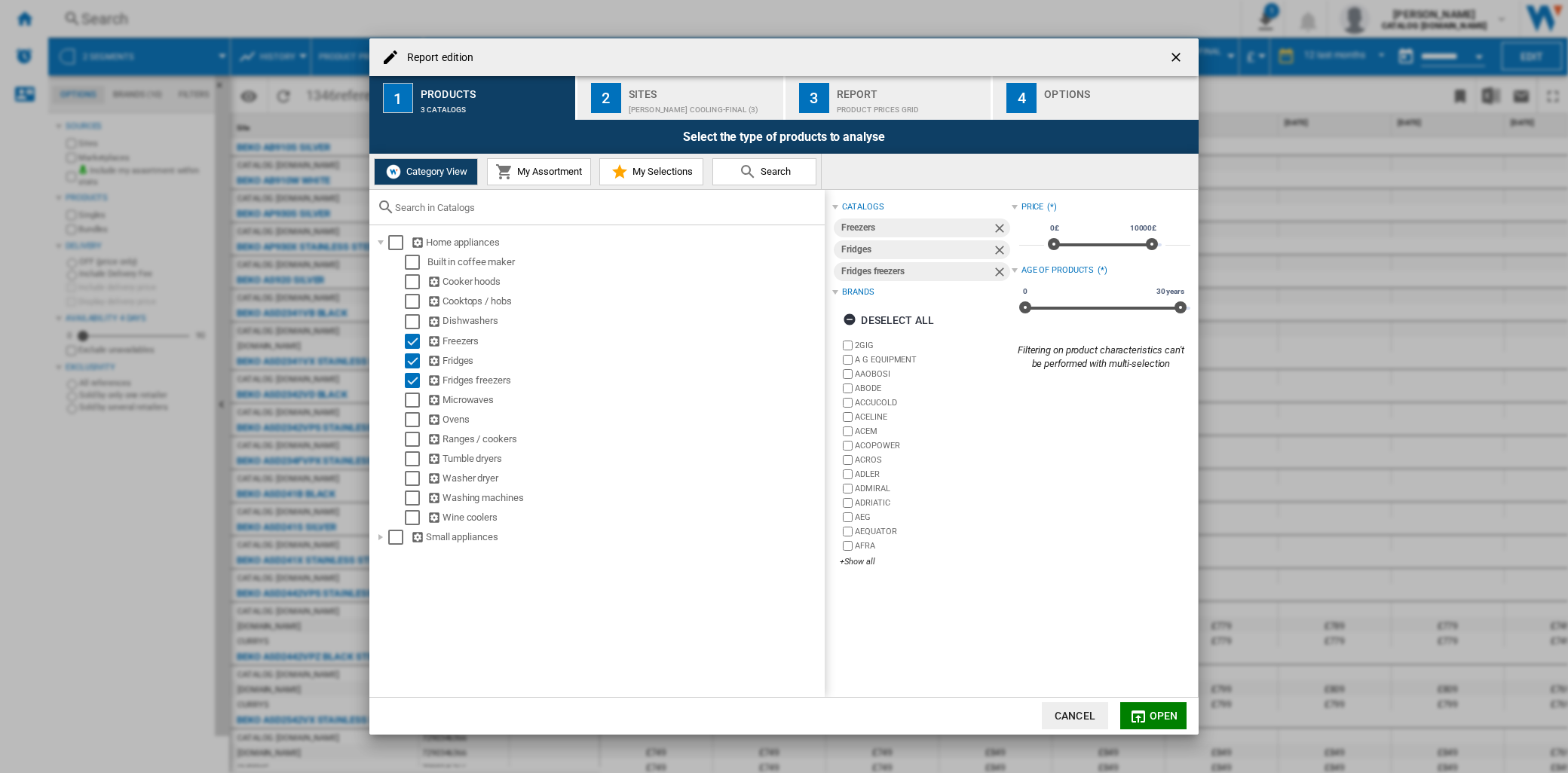
drag, startPoint x: 1157, startPoint y: 721, endPoint x: 1164, endPoint y: 714, distance: 9.9
click at [1156, 720] on span "Open" at bounding box center [1164, 716] width 29 height 12
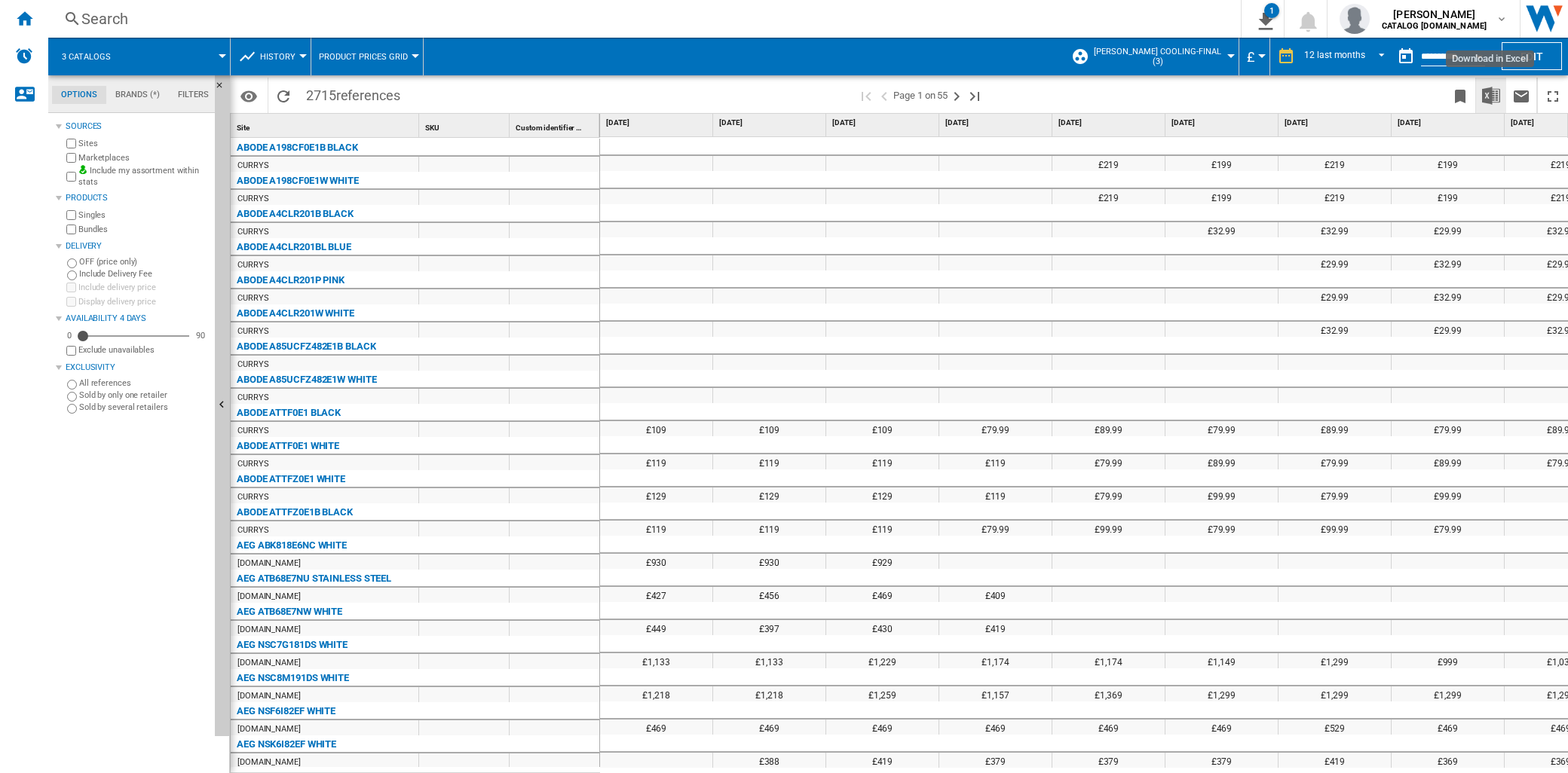
click at [1498, 94] on img "Download in Excel" at bounding box center [1490, 95] width 18 height 18
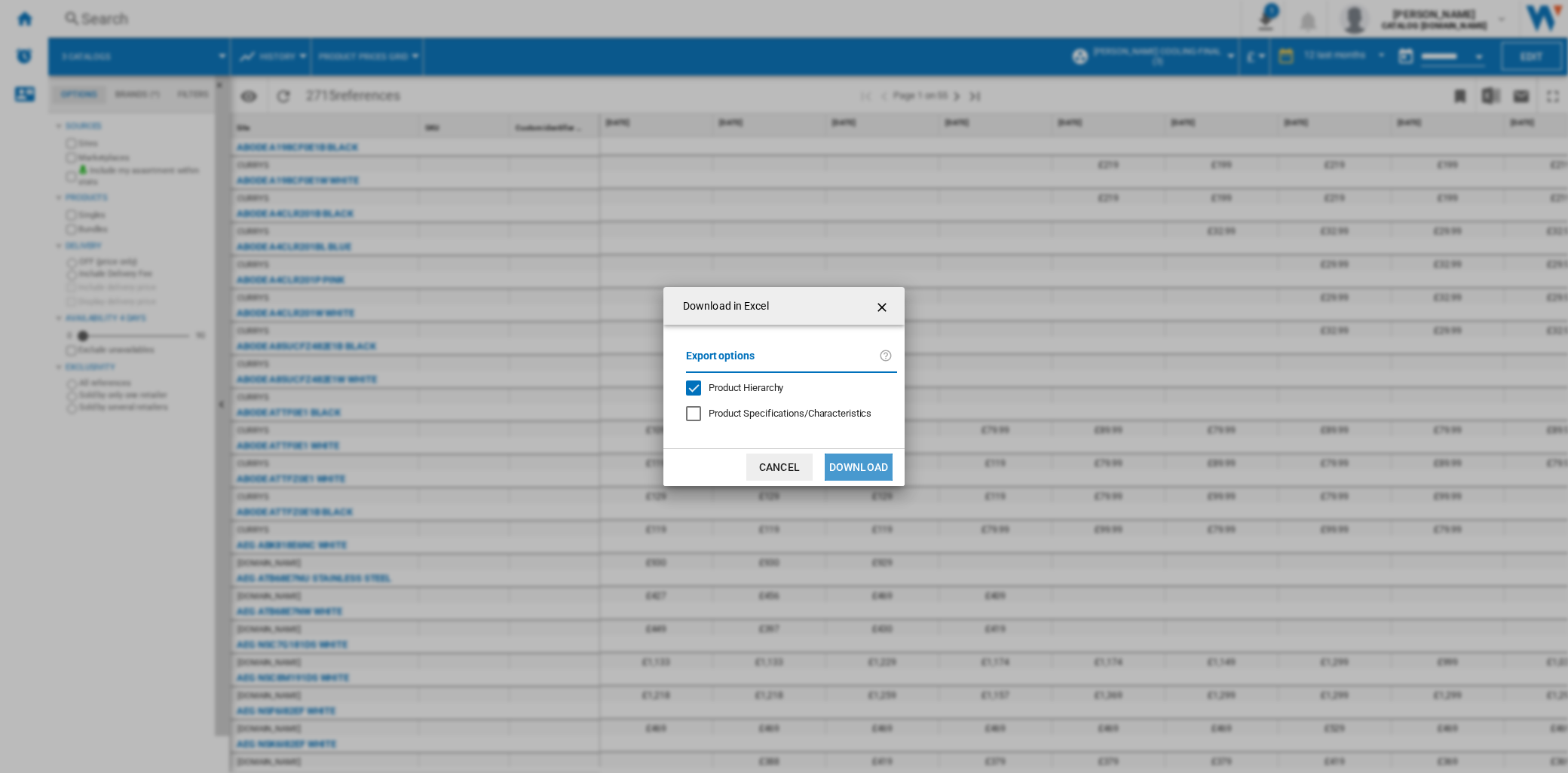
drag, startPoint x: 860, startPoint y: 471, endPoint x: 924, endPoint y: 472, distance: 64.0
click at [861, 472] on button "Download" at bounding box center [859, 467] width 68 height 27
